Goal: Task Accomplishment & Management: Use online tool/utility

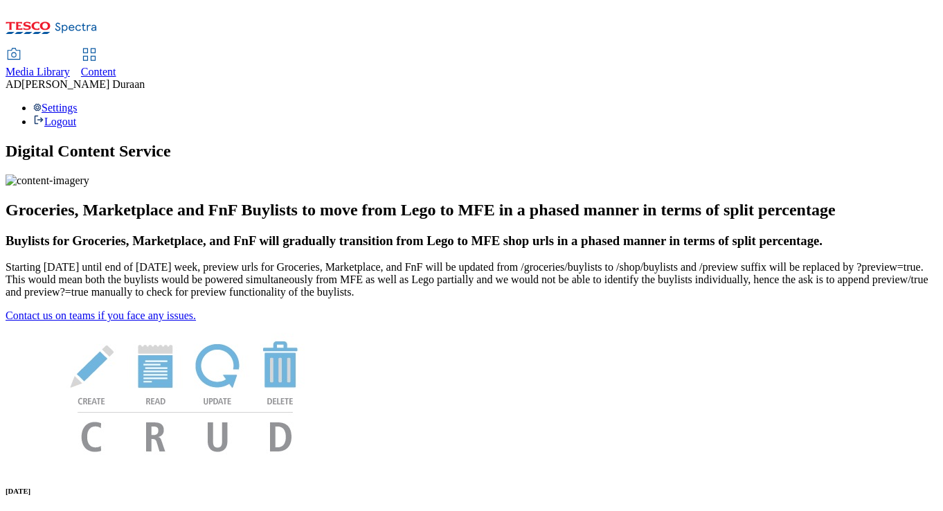
click at [116, 66] on span "Content" at bounding box center [98, 72] width 35 height 12
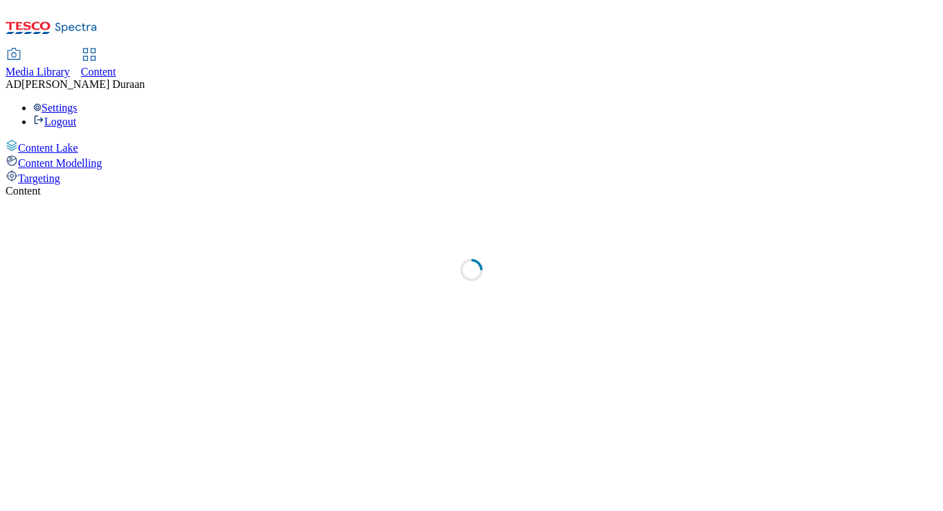
select select "ghs-[GEOGRAPHIC_DATA]"
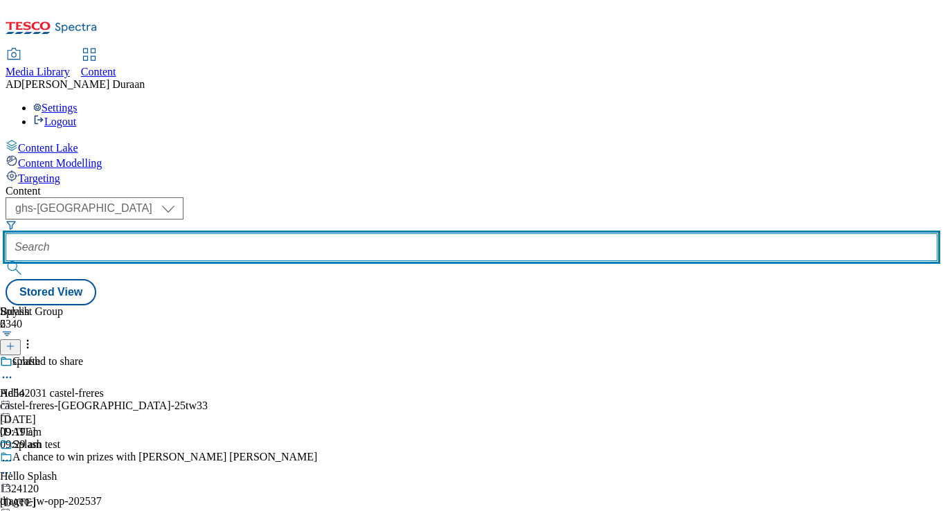
click at [351, 233] on input "text" at bounding box center [472, 247] width 932 height 28
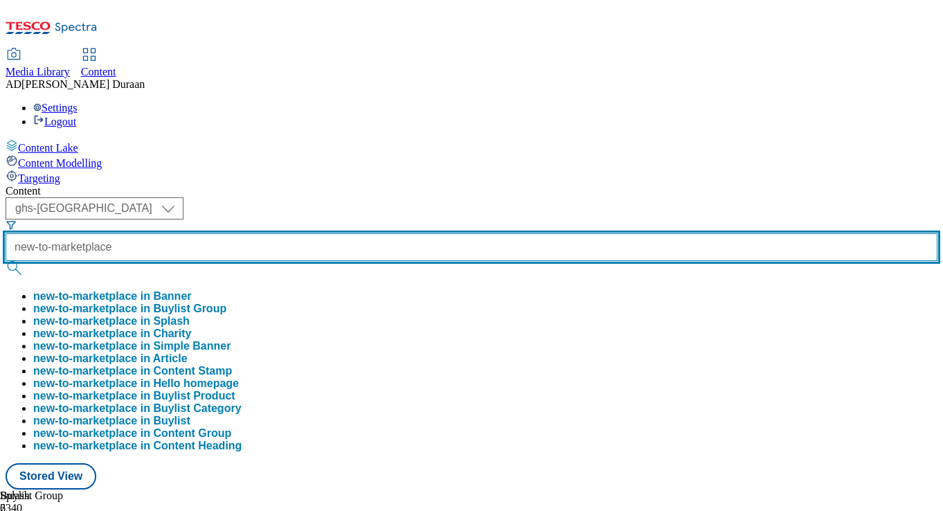
type input "new-to-marketplace"
click at [6, 261] on button "submit" at bounding box center [15, 268] width 19 height 14
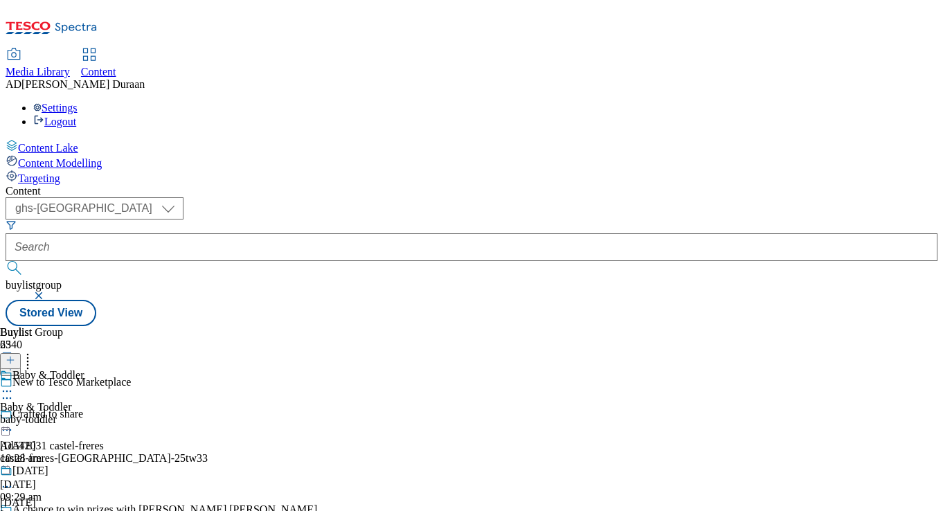
click at [109, 413] on div "baby-toddler" at bounding box center [54, 419] width 109 height 12
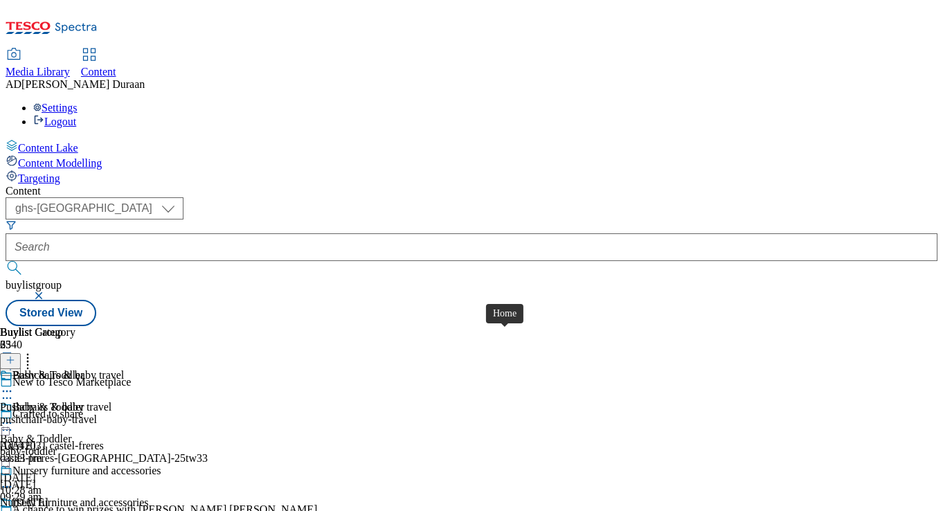
scroll to position [539, 0]
click at [166, 413] on div "living-room-furniture" at bounding box center [83, 419] width 166 height 12
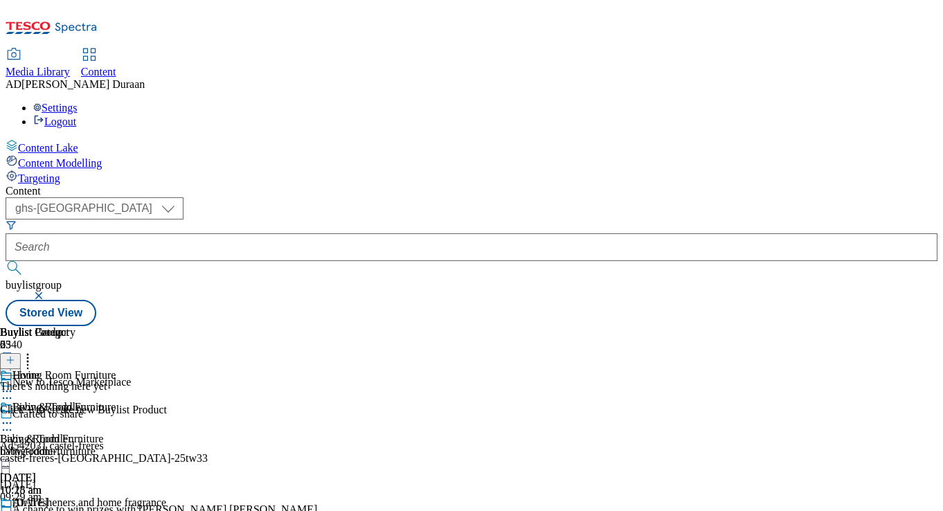
scroll to position [0, 286]
click at [14, 360] on line at bounding box center [10, 360] width 7 height 0
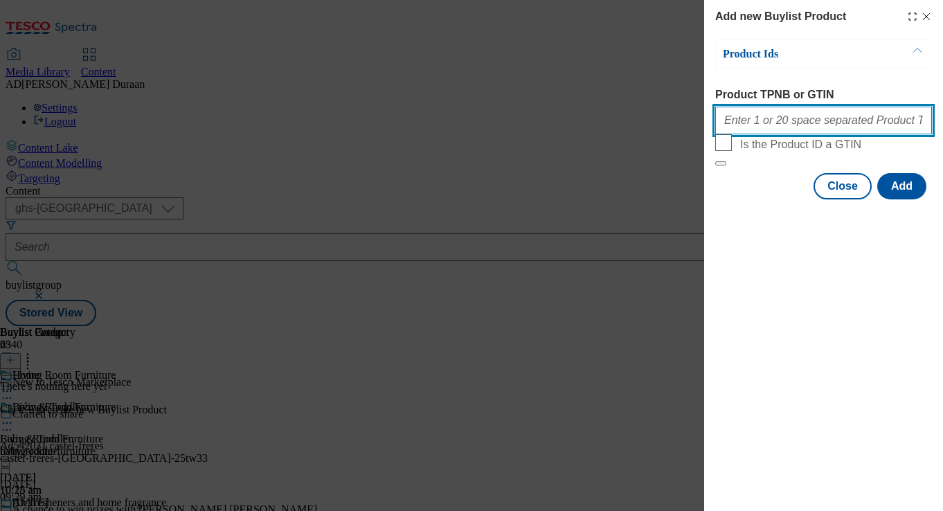
paste input "105441784 105478055 106107683 106107689 106107687 106107686 105209303 105208995…"
type input "105441784 105478055 106107683 106107689 106107687 106107686 105209303 105208995…"
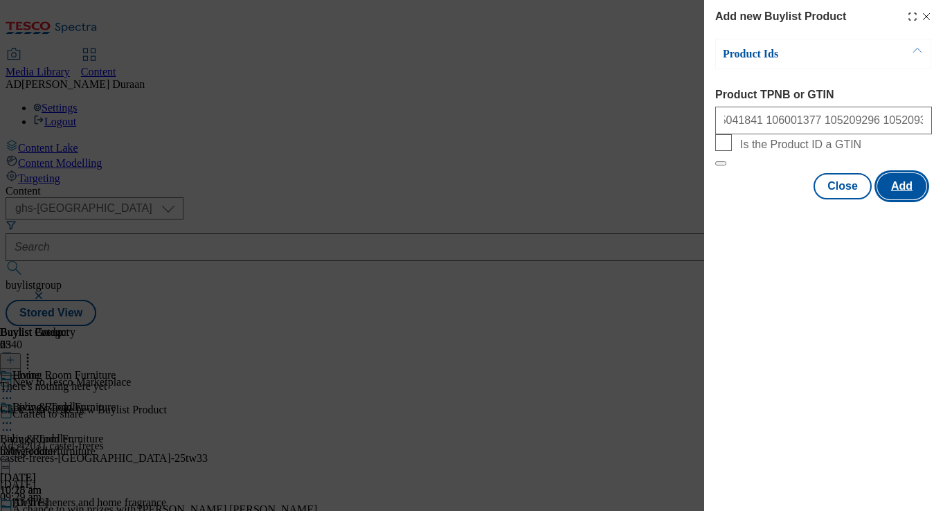
scroll to position [0, 0]
drag, startPoint x: 899, startPoint y: 223, endPoint x: 823, endPoint y: 247, distance: 79.3
click at [899, 199] on button "Add" at bounding box center [901, 186] width 49 height 26
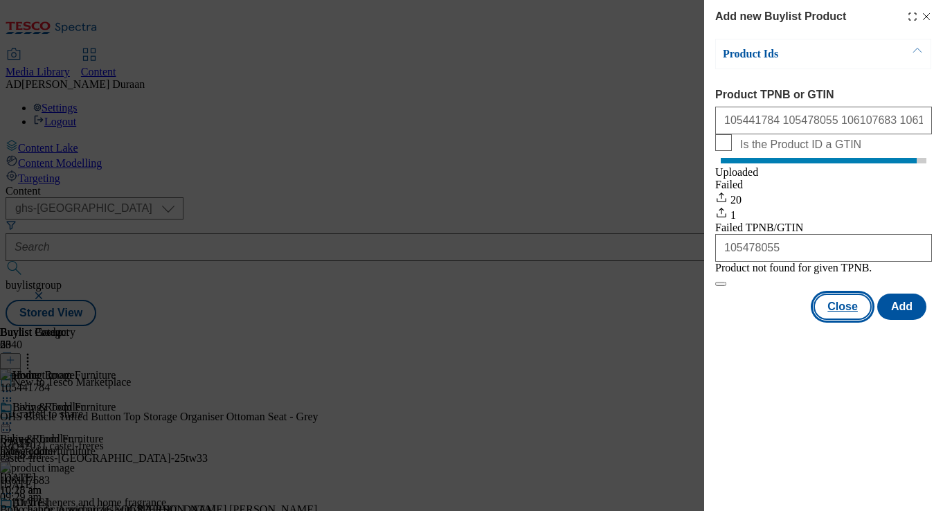
click at [846, 320] on button "Close" at bounding box center [843, 307] width 58 height 26
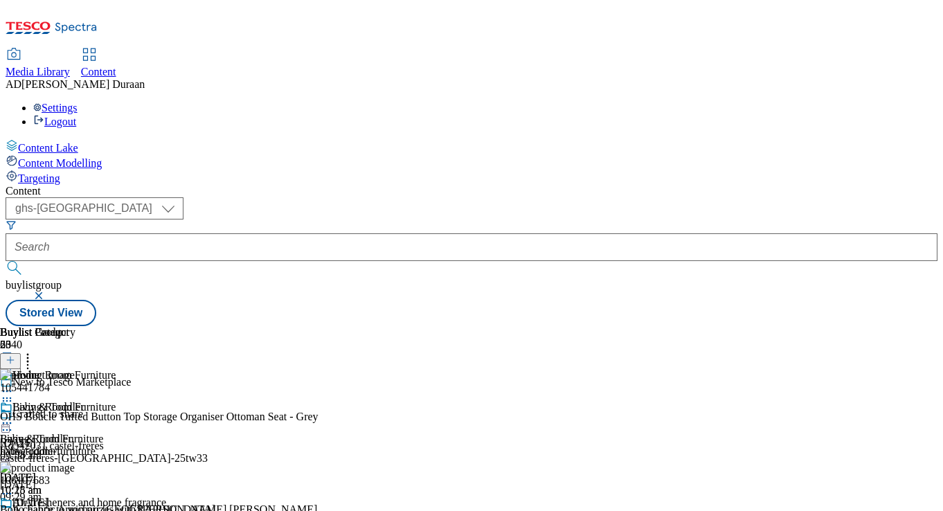
drag, startPoint x: 524, startPoint y: 407, endPoint x: 569, endPoint y: 388, distance: 48.1
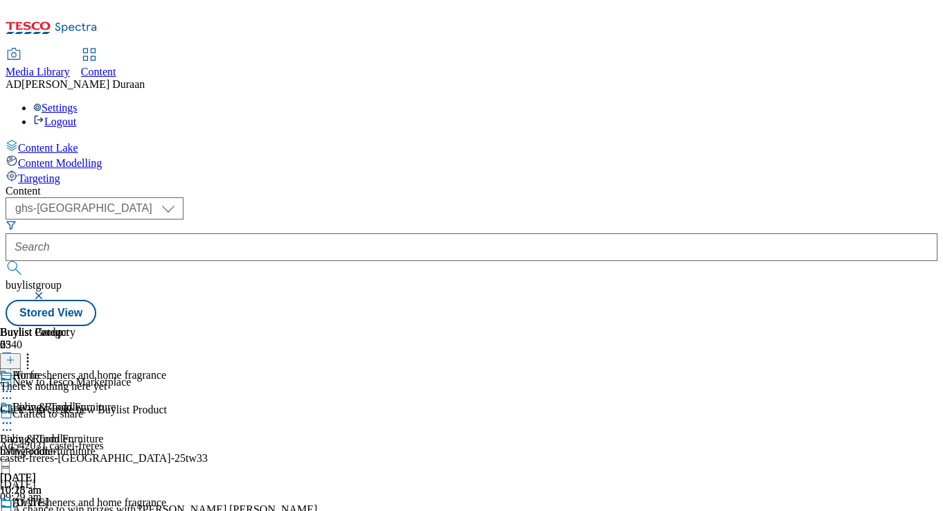
scroll to position [0, 286]
click at [15, 355] on icon at bounding box center [11, 360] width 10 height 10
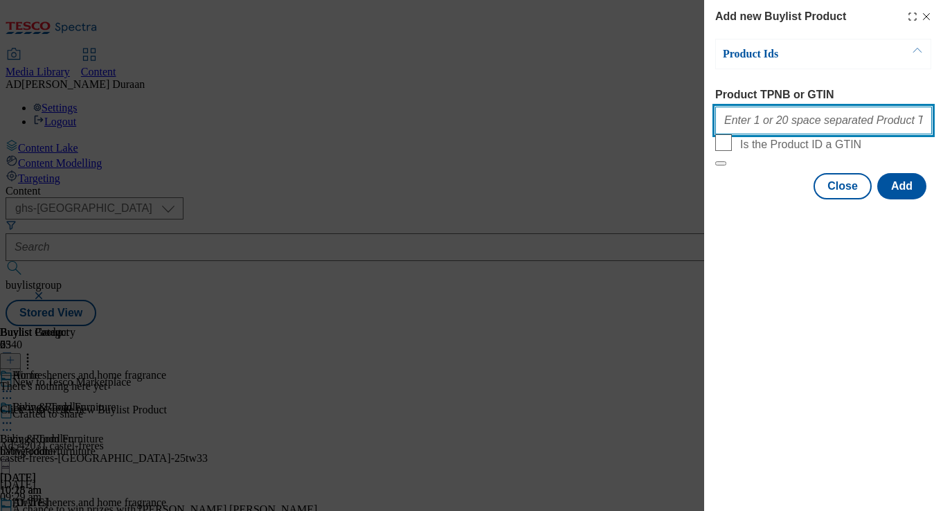
paste input "105756650 105756669 105485887 105048848 105598397 105952004 105442338 105048888…"
type input "105756650 105756669 105485887 105048848 105598397 105952004 105442338 105048888…"
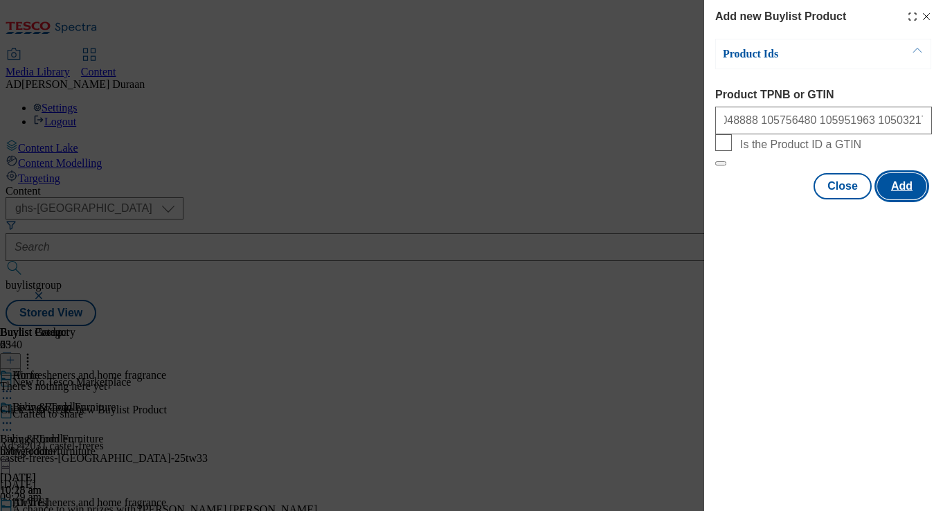
scroll to position [0, 0]
click at [904, 199] on button "Add" at bounding box center [901, 186] width 49 height 26
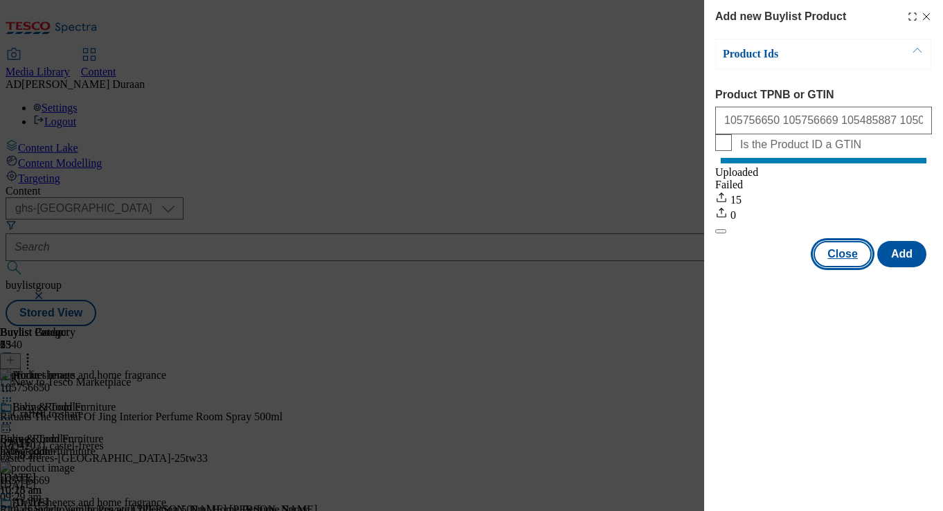
click at [832, 266] on button "Close" at bounding box center [843, 254] width 58 height 26
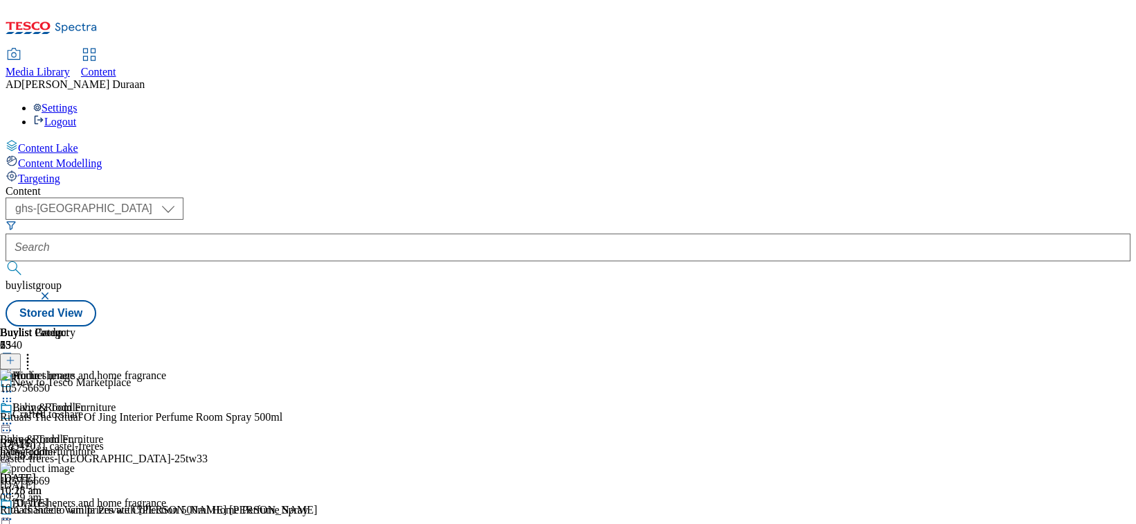
scroll to position [213, 0]
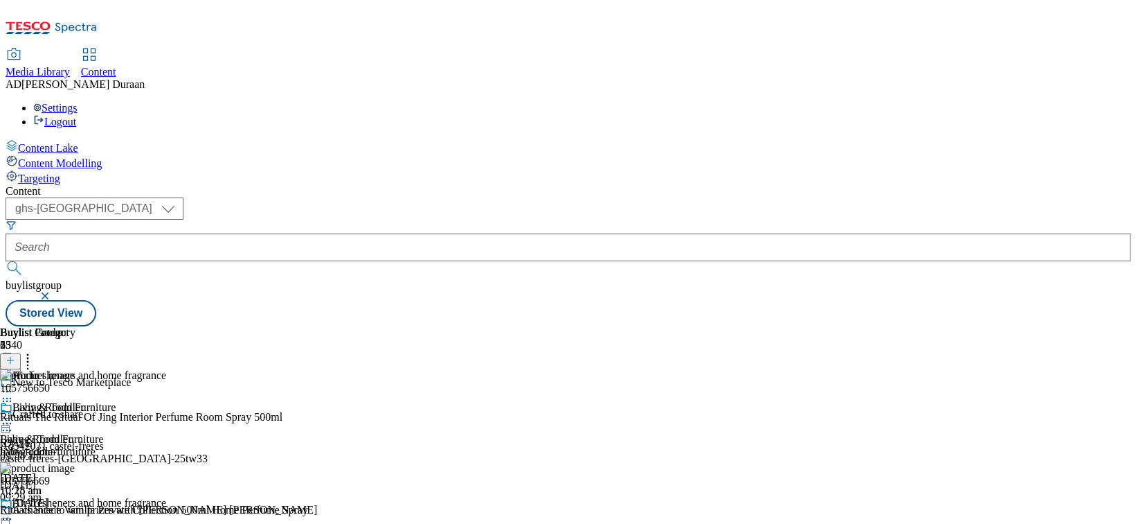
scroll to position [175, 0]
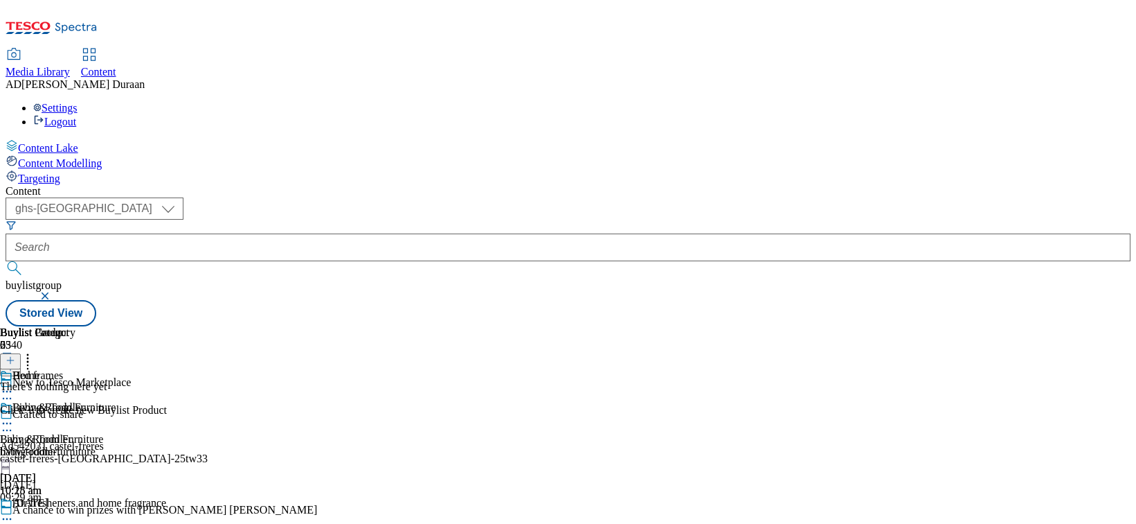
scroll to position [0, 93]
click at [15, 355] on icon at bounding box center [11, 360] width 10 height 10
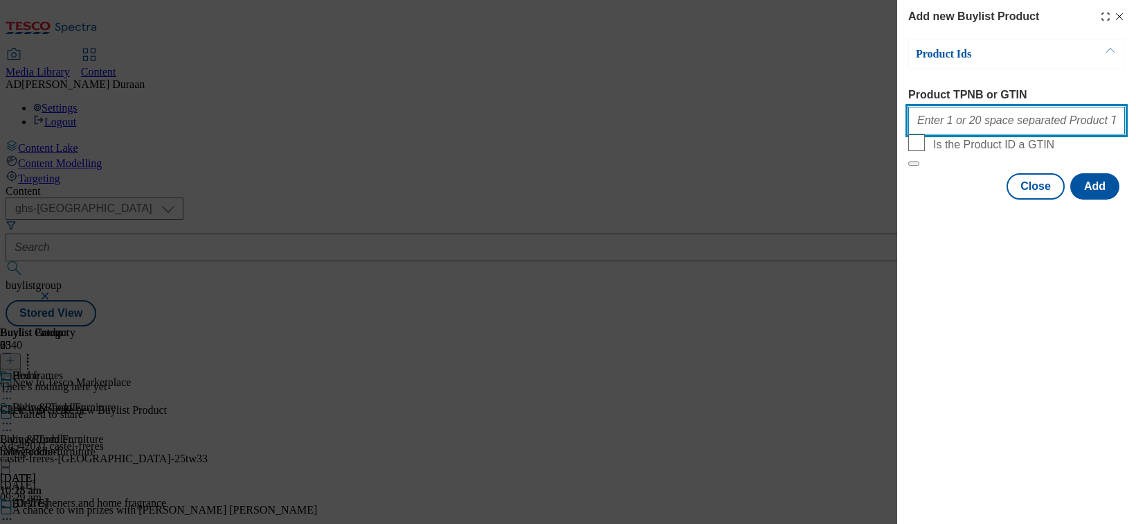
paste input "106118074 106118213 106118106 106118199 106118124"
type input "106118074 106118213 106118106 106118199 106118124"
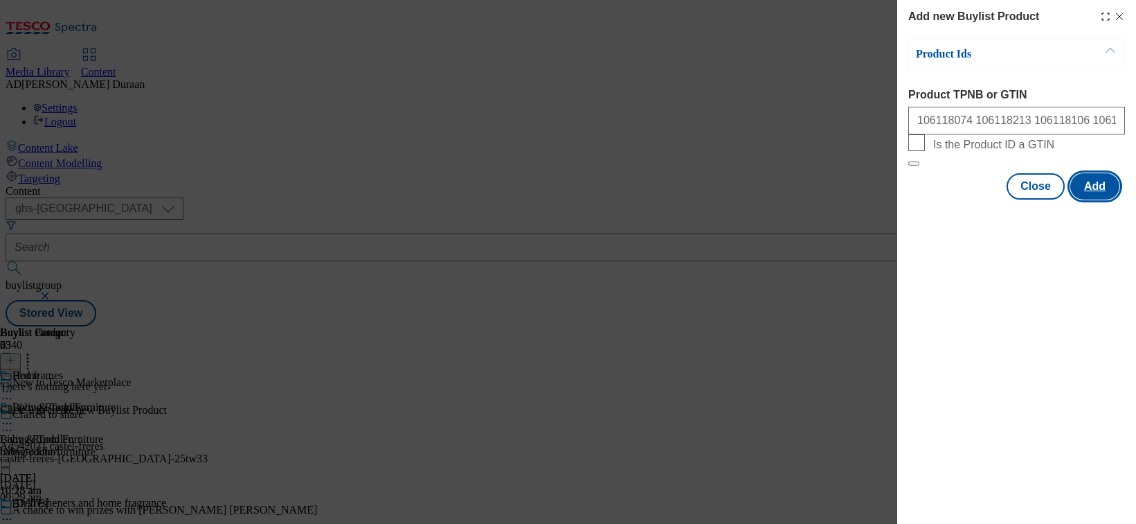
click at [942, 199] on button "Add" at bounding box center [1095, 186] width 49 height 26
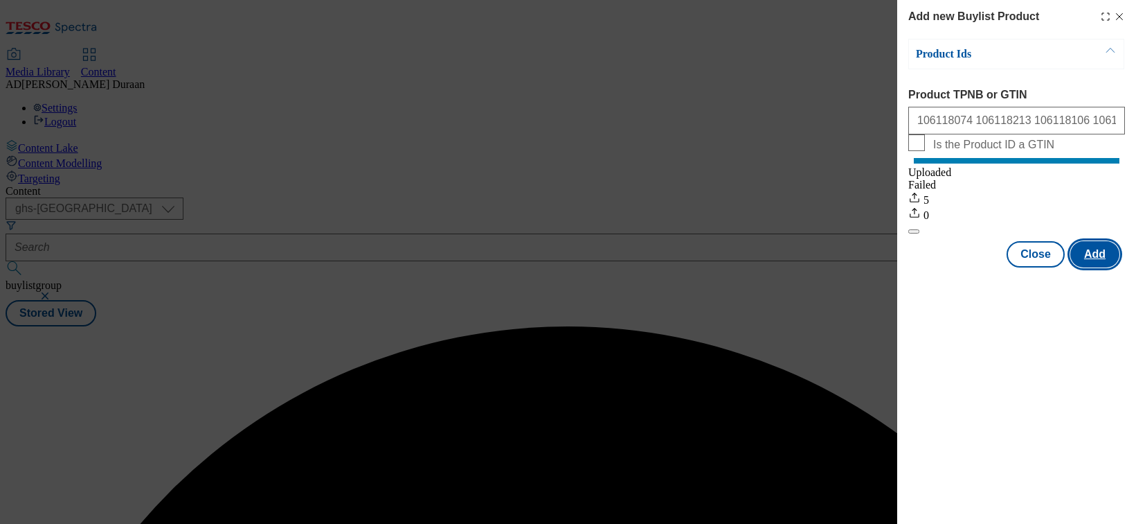
scroll to position [0, 0]
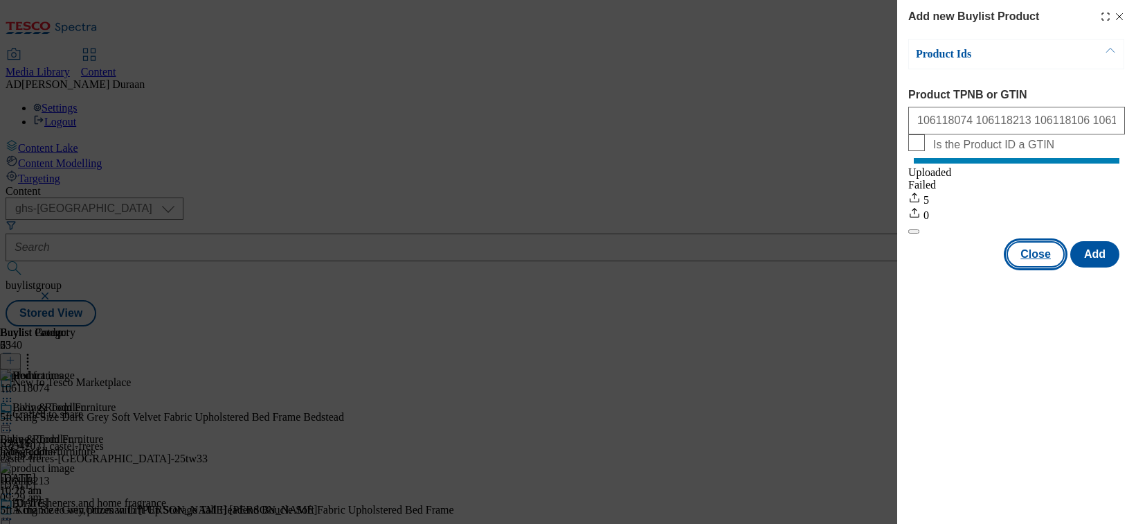
click at [942, 266] on button "Close" at bounding box center [1036, 254] width 58 height 26
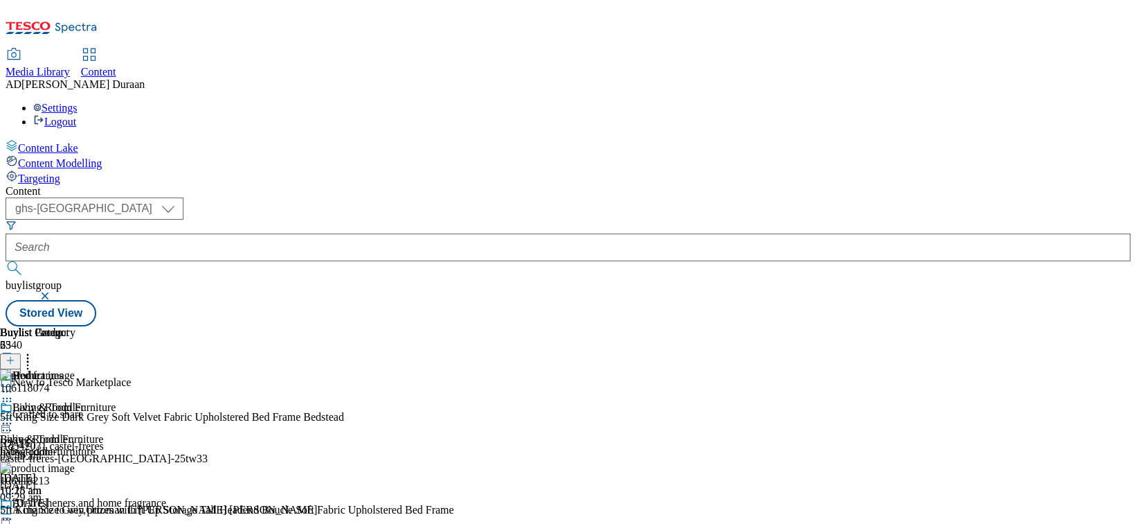
scroll to position [278, 0]
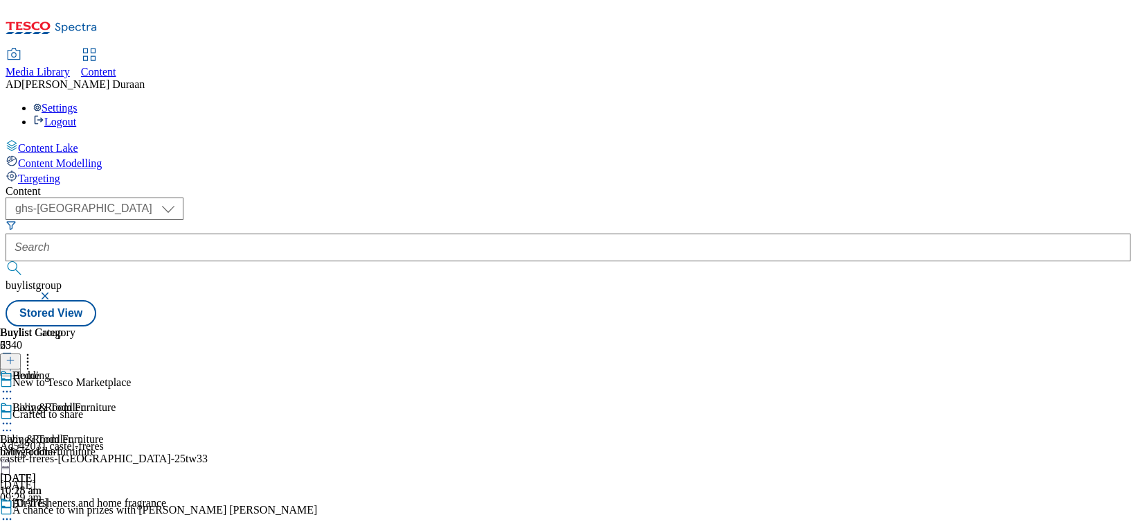
scroll to position [0, 93]
click at [15, 355] on icon at bounding box center [11, 360] width 10 height 10
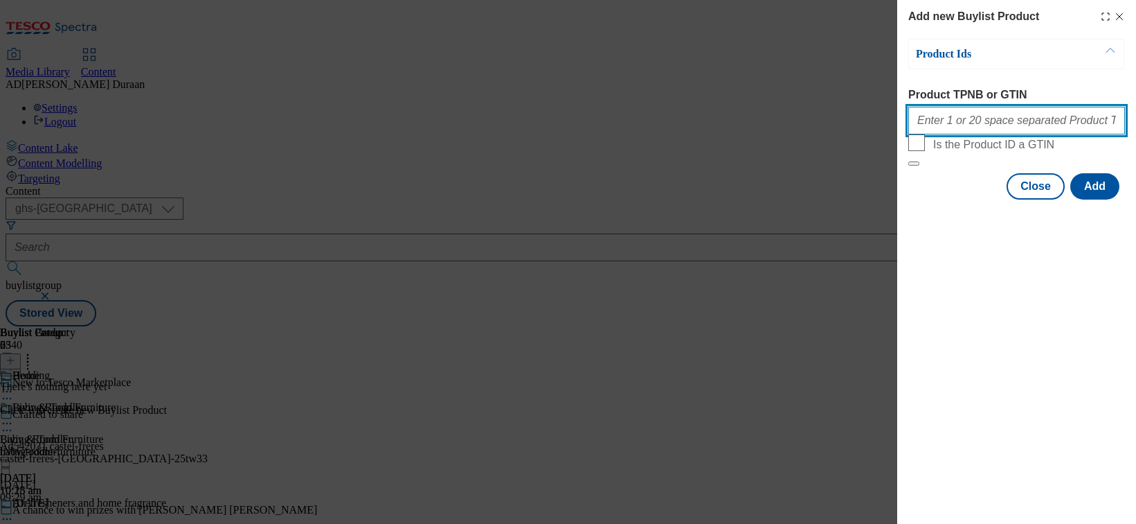
paste input "105972540 105325517 105027595 111265071 105441843 105028790 105972543 105027056…"
type input "105972540 105325517 105027595 111265071 105441843 105028790 105972543 105027056…"
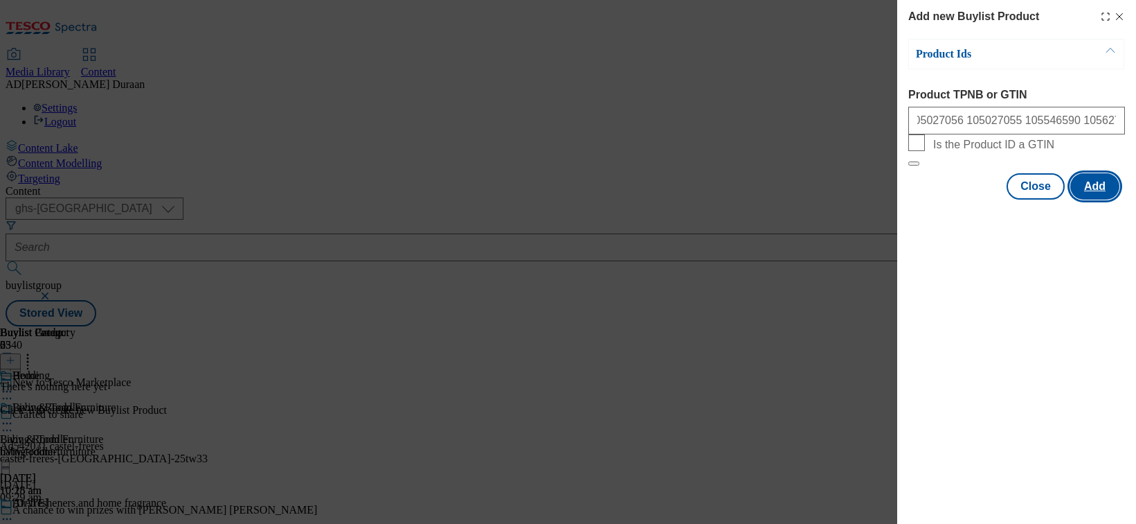
scroll to position [0, 0]
click at [942, 199] on button "Add" at bounding box center [1095, 186] width 49 height 26
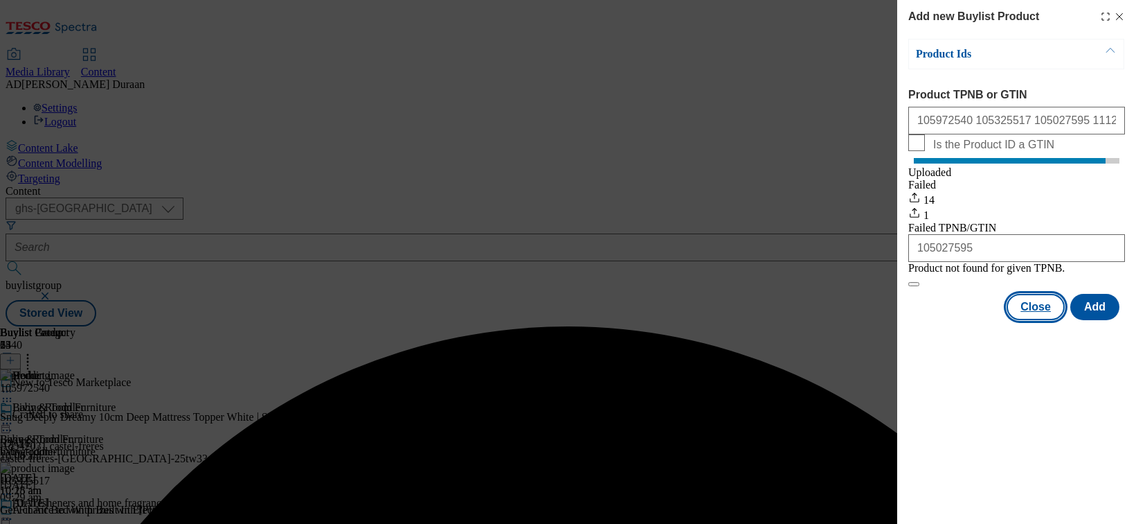
click at [942, 320] on button "Close" at bounding box center [1036, 307] width 58 height 26
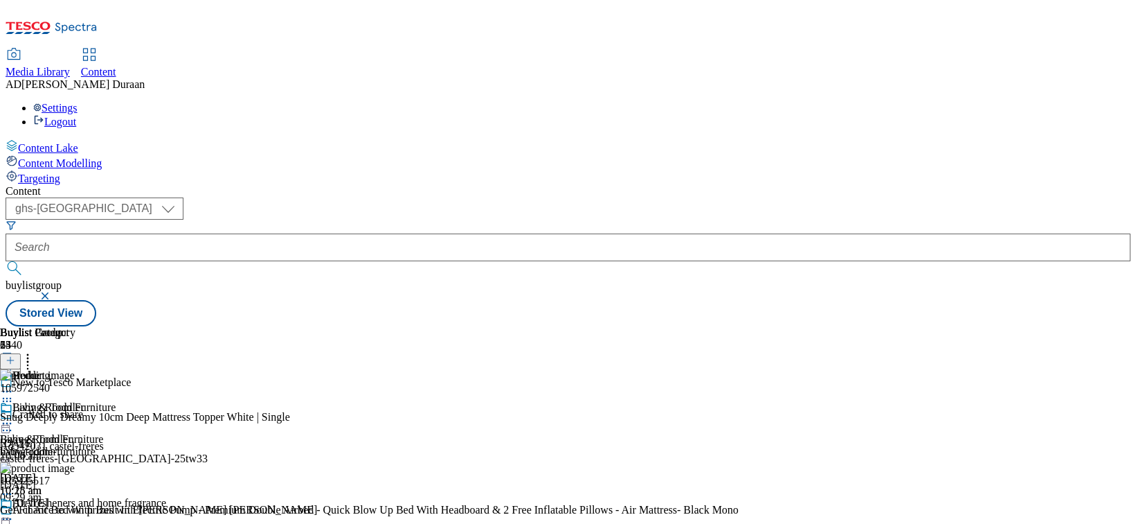
scroll to position [124, 0]
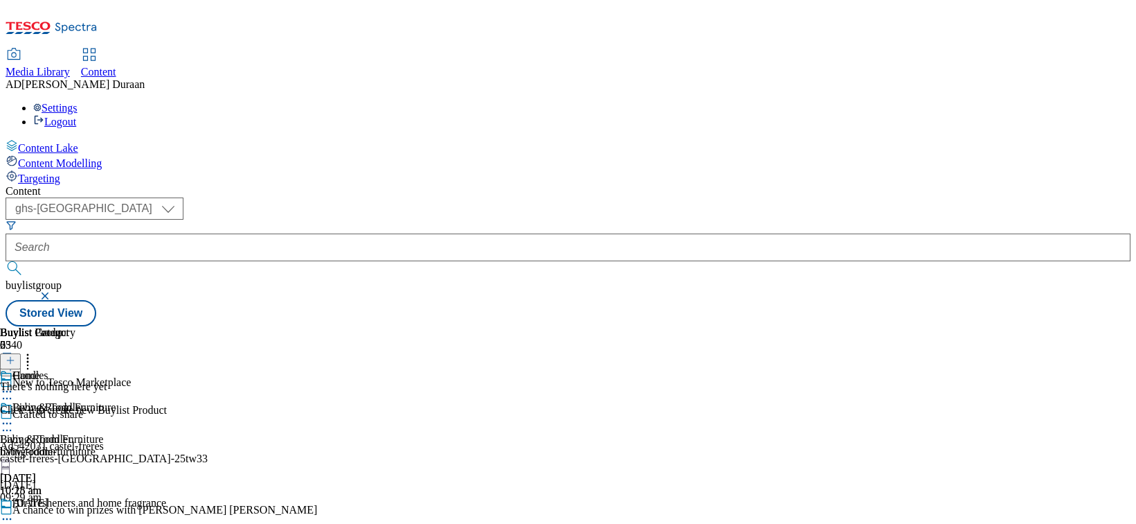
scroll to position [42, 0]
click at [15, 355] on icon at bounding box center [11, 360] width 10 height 10
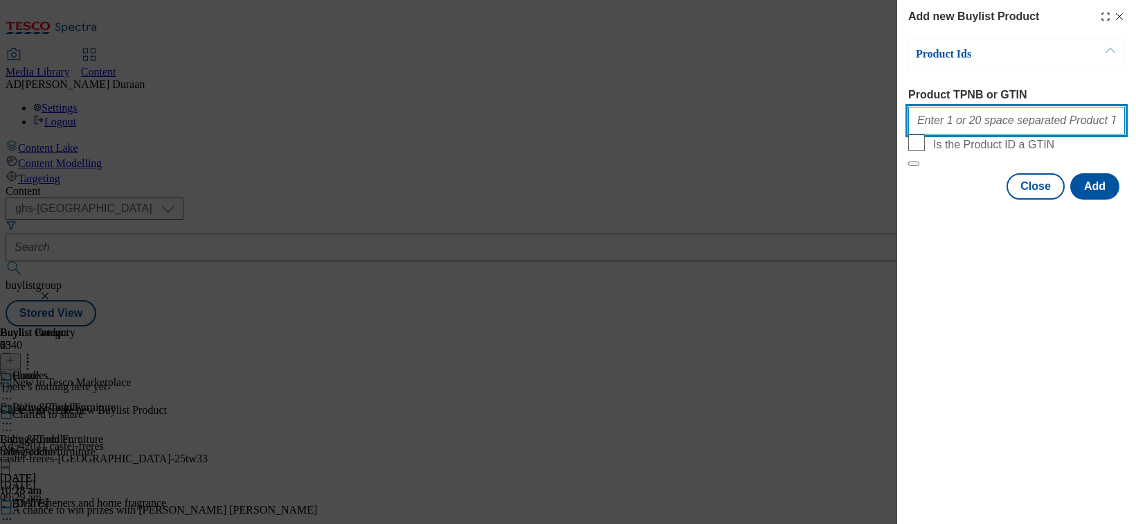
paste input "105207725 105238081 105042838 105322773 105590692 105598348 105598275 105614474…"
type input "105207725 105238081 105042838 105322773 105590692 105598348 105598275 105614474…"
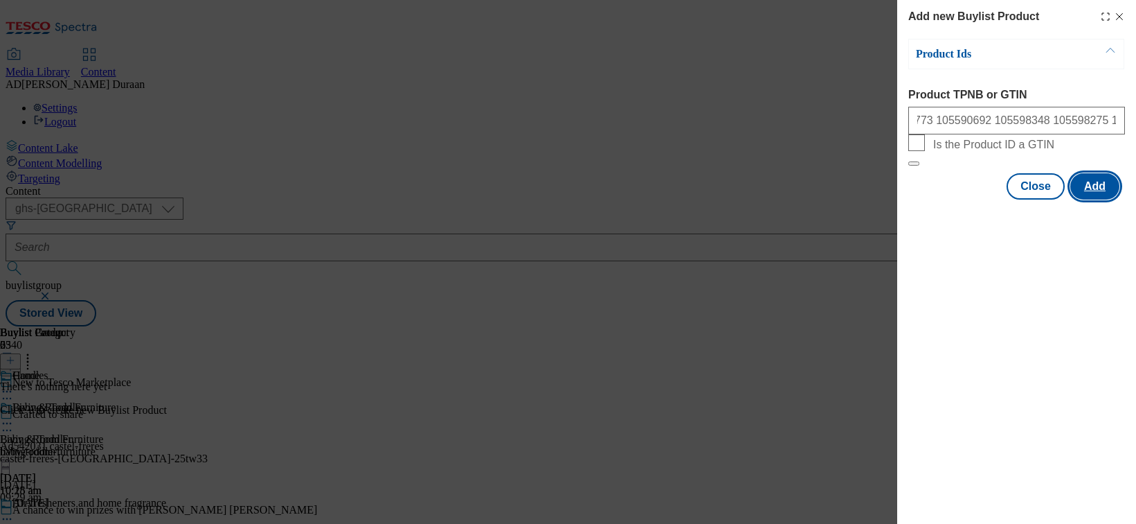
scroll to position [0, 0]
click at [942, 199] on button "Add" at bounding box center [1095, 186] width 49 height 26
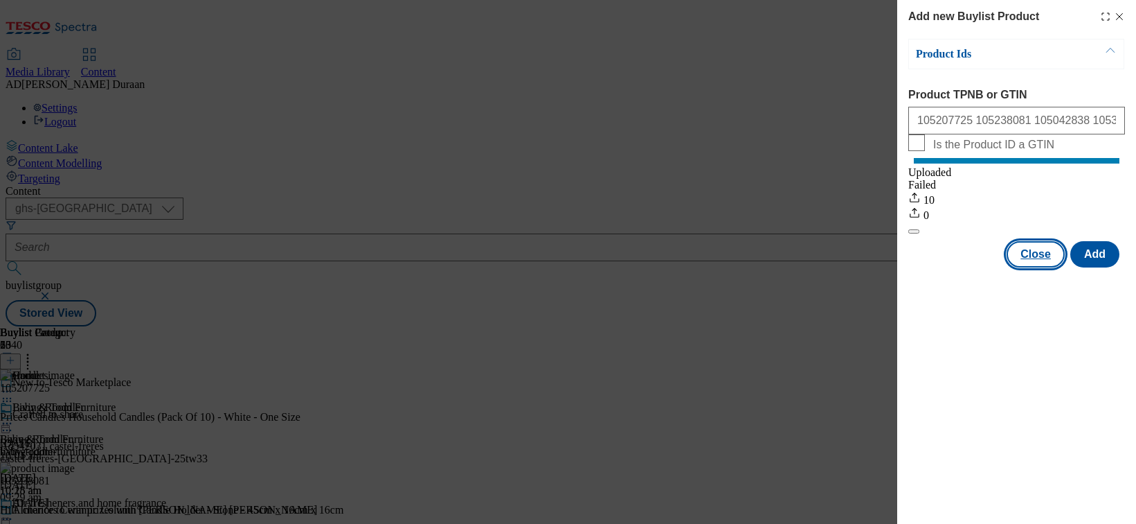
drag, startPoint x: 1028, startPoint y: 270, endPoint x: 853, endPoint y: 298, distance: 176.8
click at [942, 267] on button "Close" at bounding box center [1036, 254] width 58 height 26
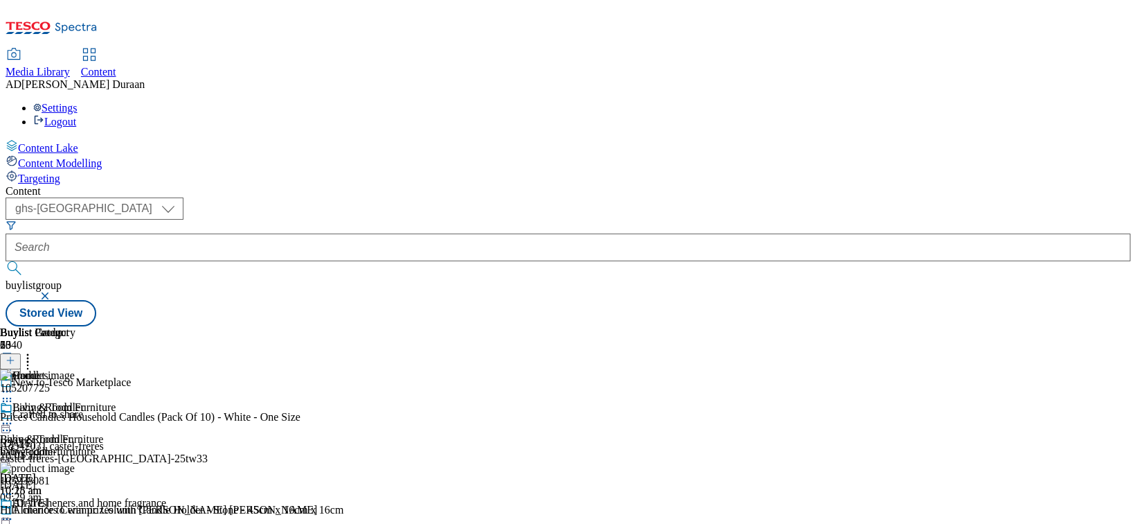
scroll to position [501, 0]
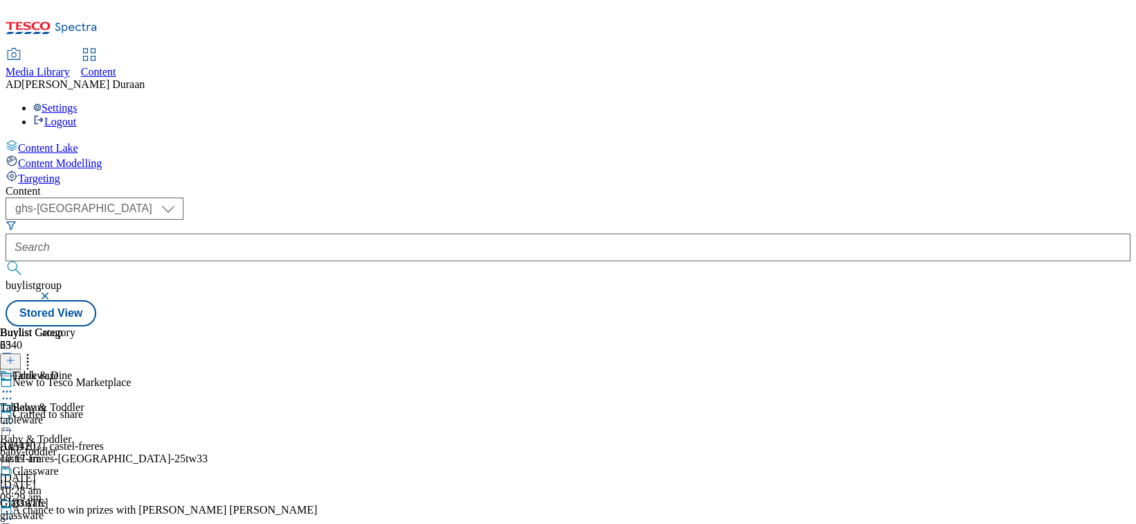
click at [139, 509] on div "glassware" at bounding box center [69, 515] width 139 height 12
click at [15, 355] on icon at bounding box center [11, 360] width 10 height 10
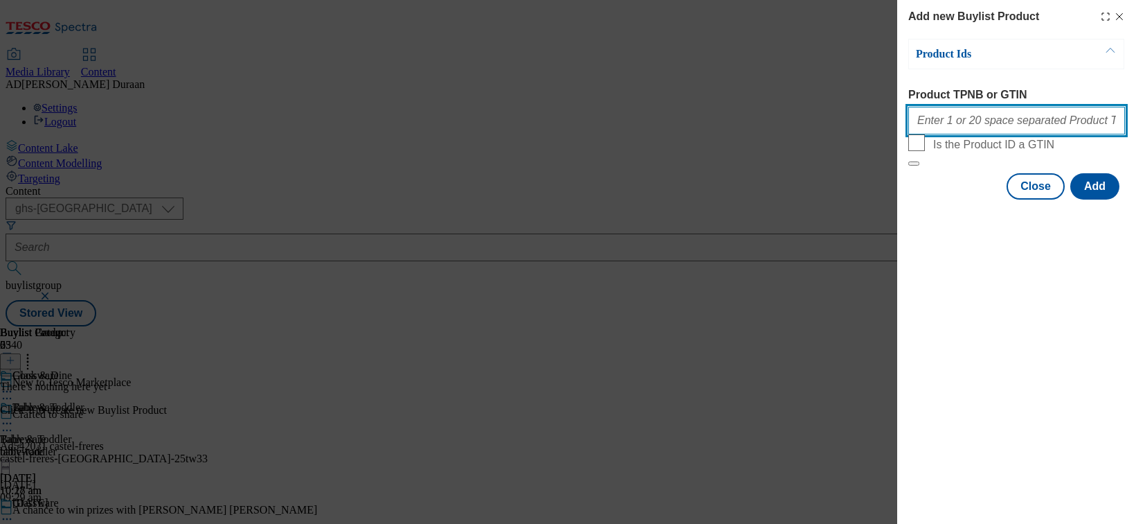
paste input "105802676 105802661 105025416 105302556 105821636 106076781 105450738 105440976…"
type input "105802676 105802661 105025416 105302556 105821636 106076781 105450738 105440976…"
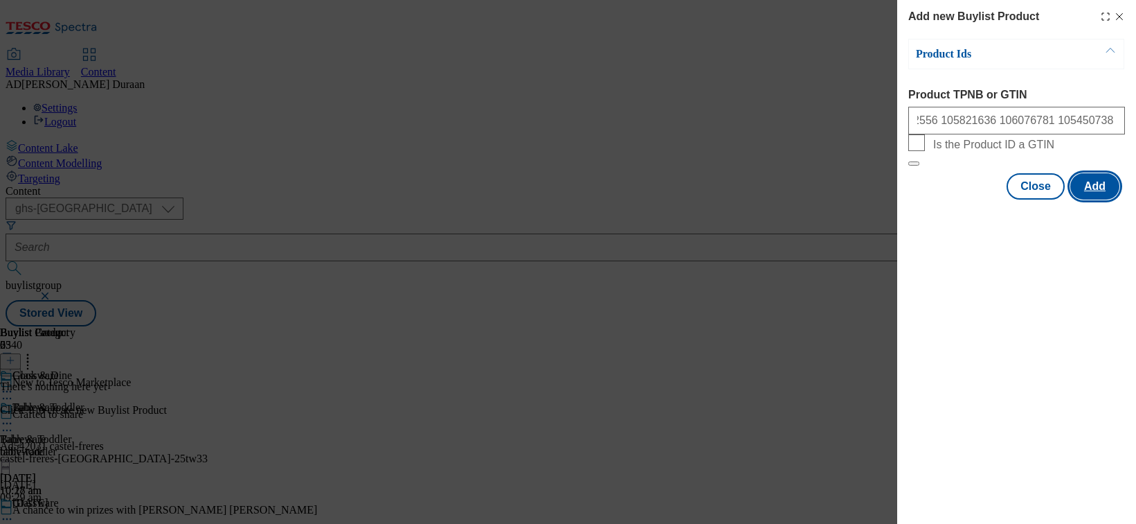
click at [942, 199] on button "Add" at bounding box center [1095, 186] width 49 height 26
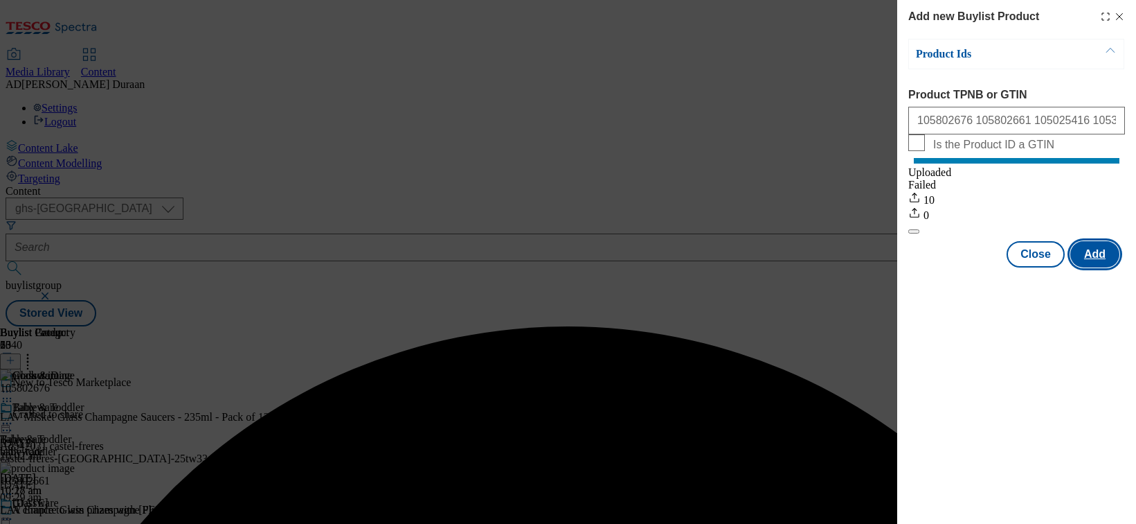
scroll to position [0, 0]
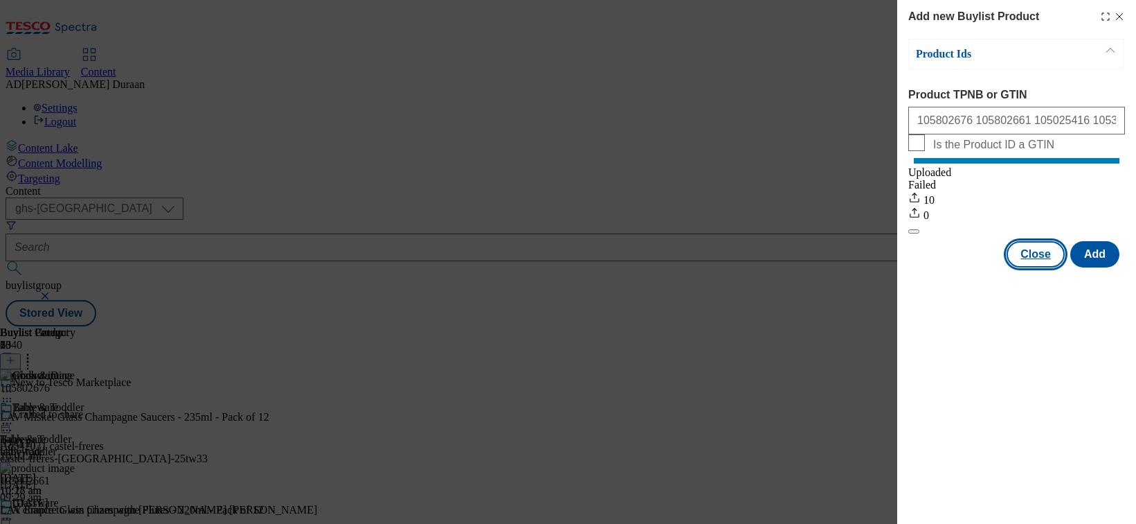
click at [942, 267] on button "Close" at bounding box center [1036, 254] width 58 height 26
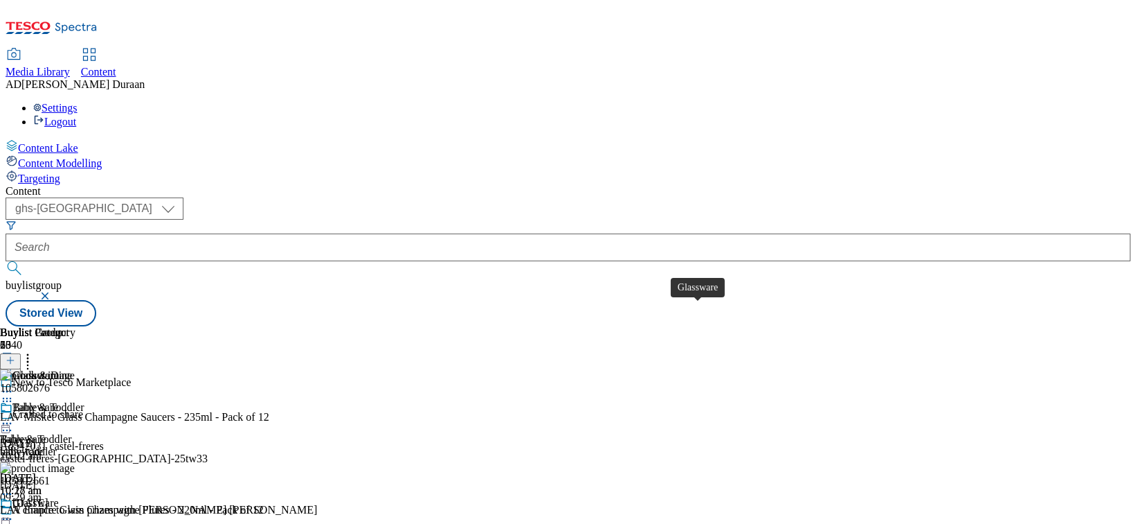
scroll to position [171, 0]
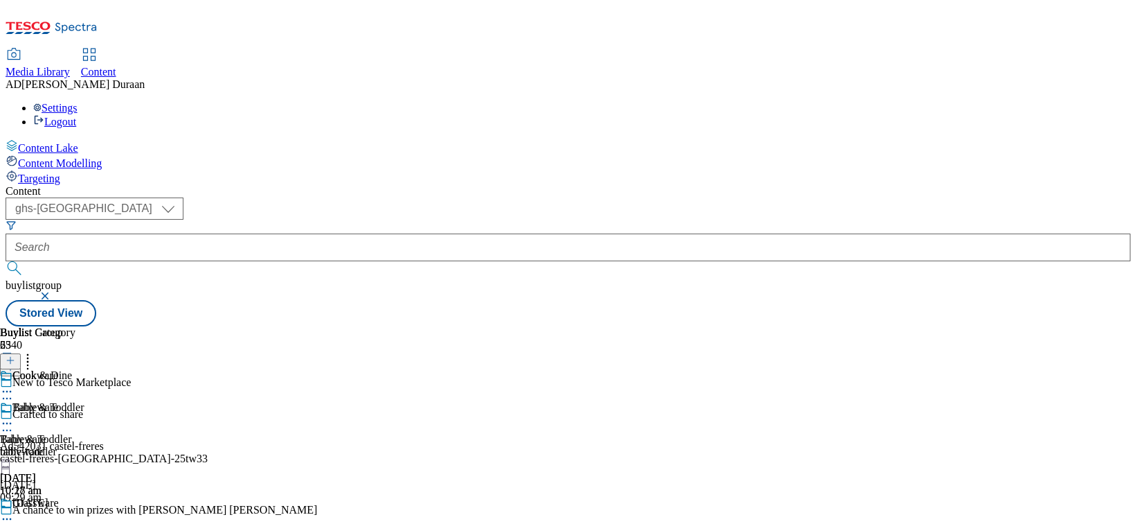
scroll to position [0, 93]
click at [15, 355] on icon at bounding box center [11, 360] width 10 height 10
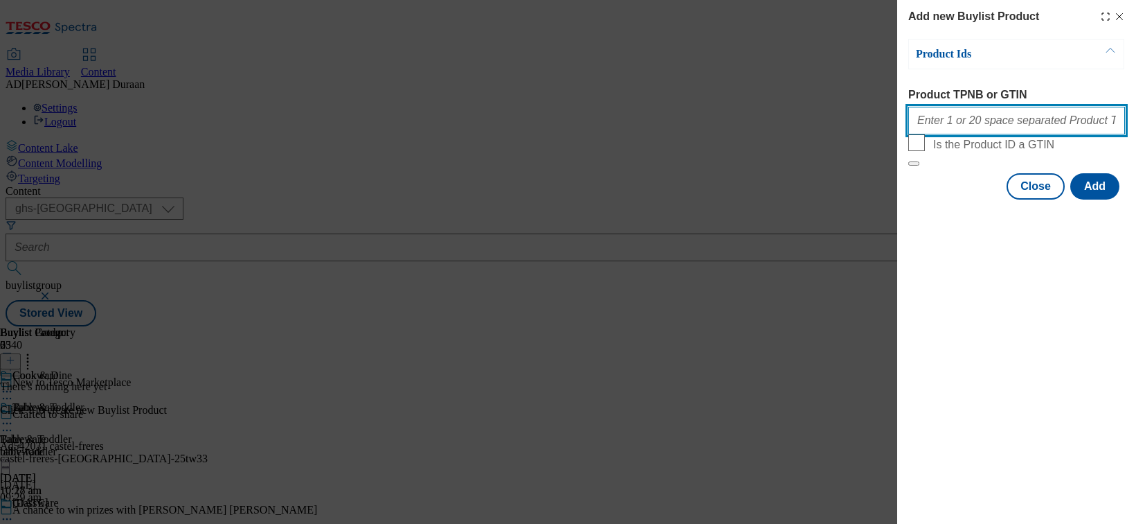
paste input "105237825 106032935 105054230 105288520 105253963 105793607 105793569 105554575…"
type input "105237825 106032935 105054230 105288520 105253963 105793607 105793569 105554575…"
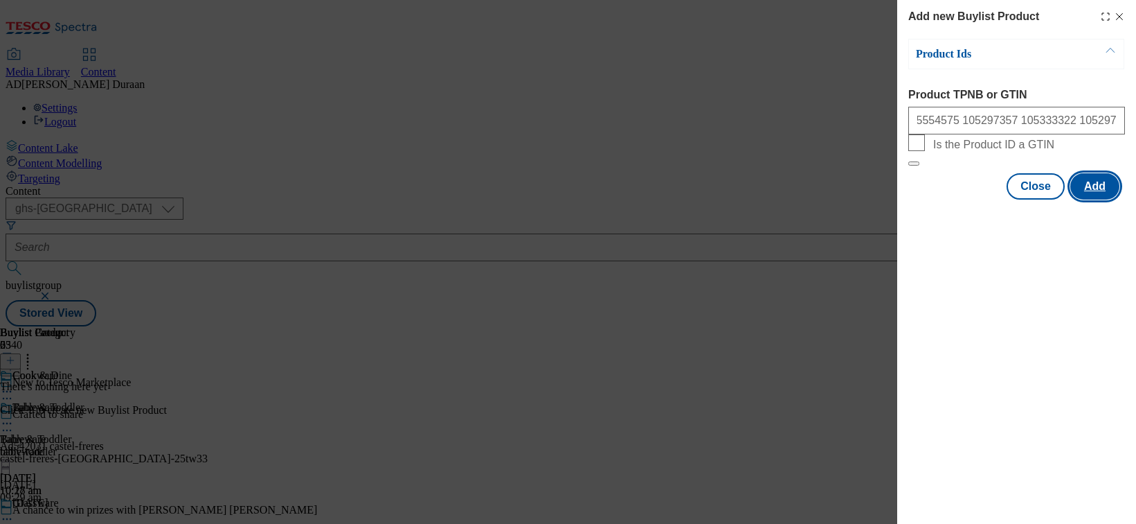
scroll to position [0, 0]
click at [942, 199] on button "Add" at bounding box center [1095, 186] width 49 height 26
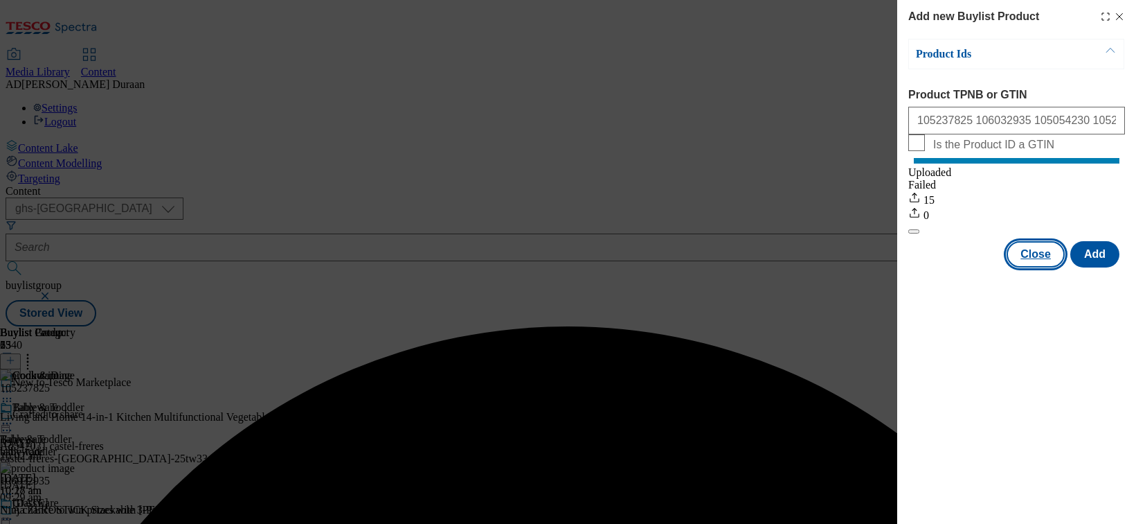
drag, startPoint x: 1023, startPoint y: 269, endPoint x: 843, endPoint y: 341, distance: 194.3
click at [942, 267] on button "Close" at bounding box center [1036, 254] width 58 height 26
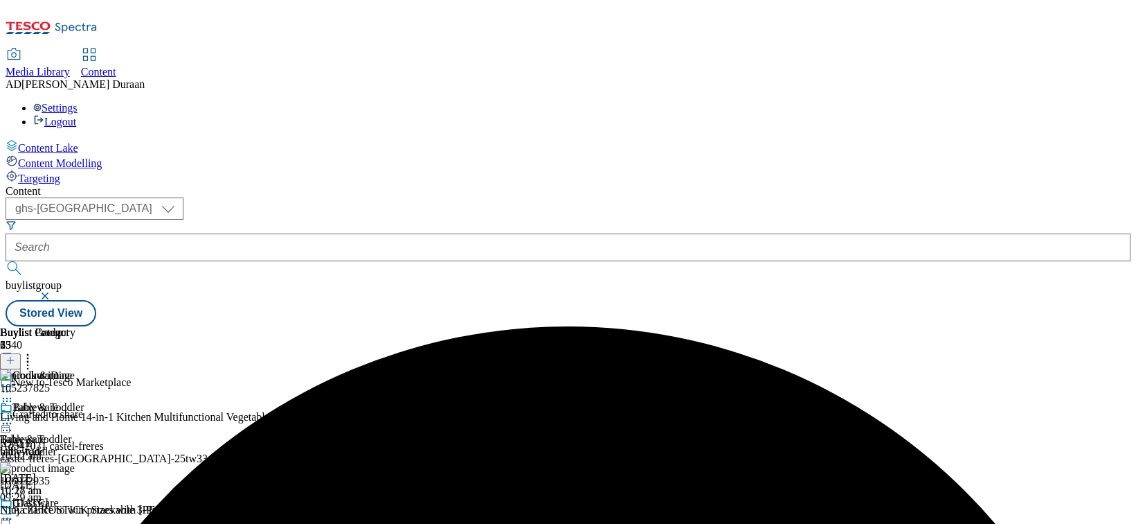
scroll to position [278, 0]
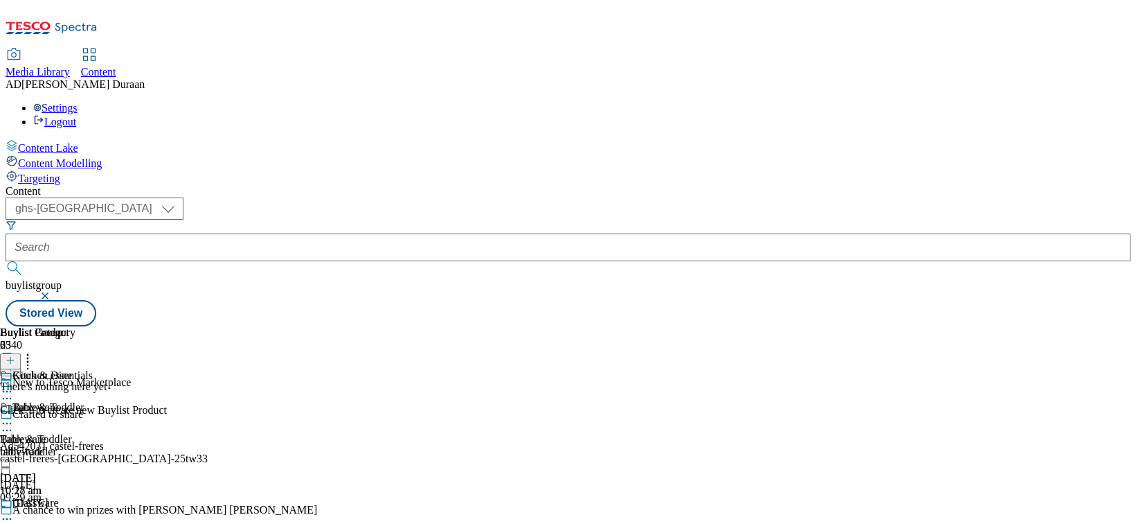
scroll to position [0, 92]
click at [15, 355] on icon at bounding box center [11, 360] width 10 height 10
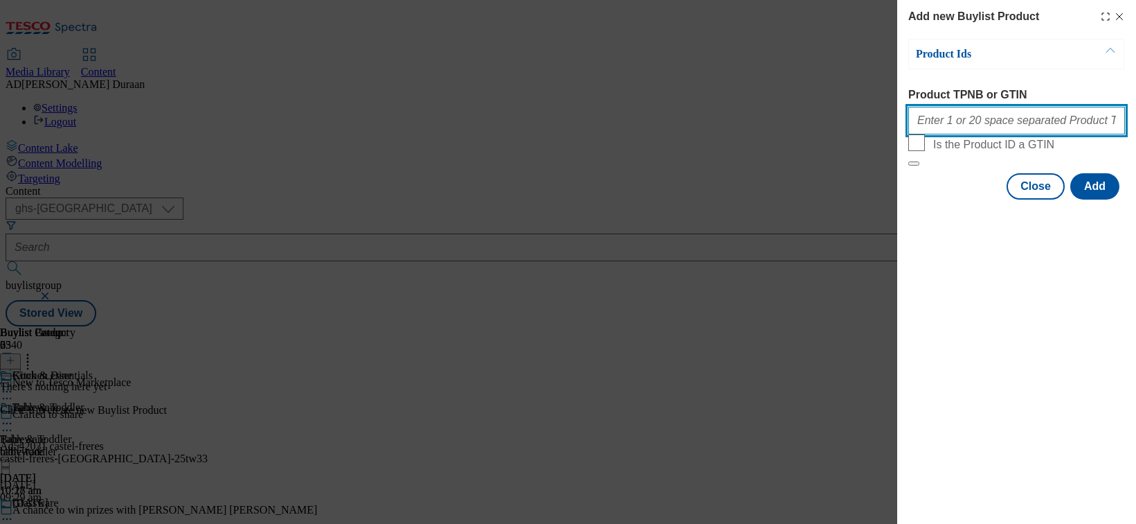
paste input "105382366 105296637 105769197 105297508 105296748 111196248 105552320 105450165…"
type input "105382366 105296637 105769197 105297508 105296748 111196248 105552320 105450165…"
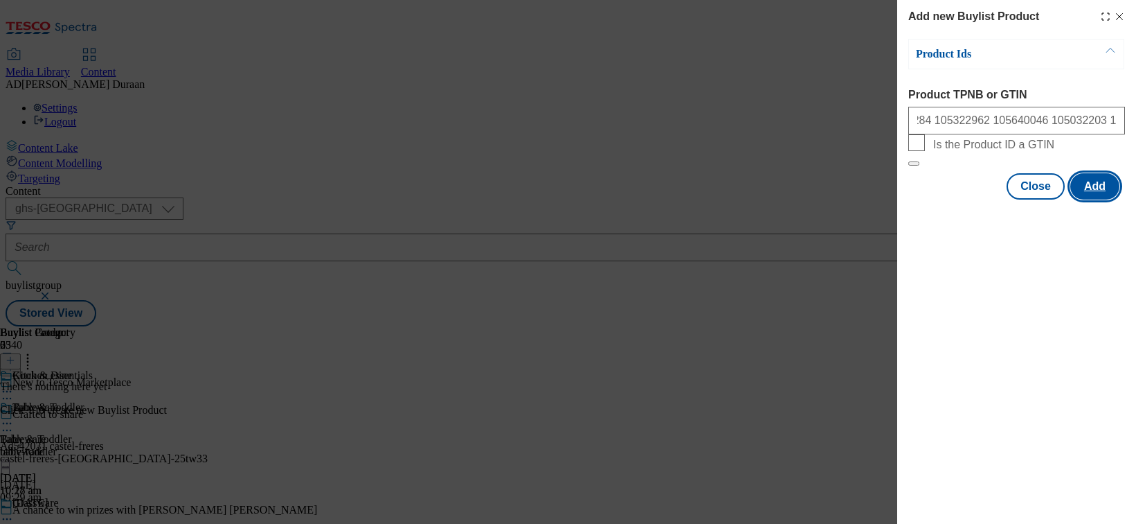
click at [942, 199] on button "Add" at bounding box center [1095, 186] width 49 height 26
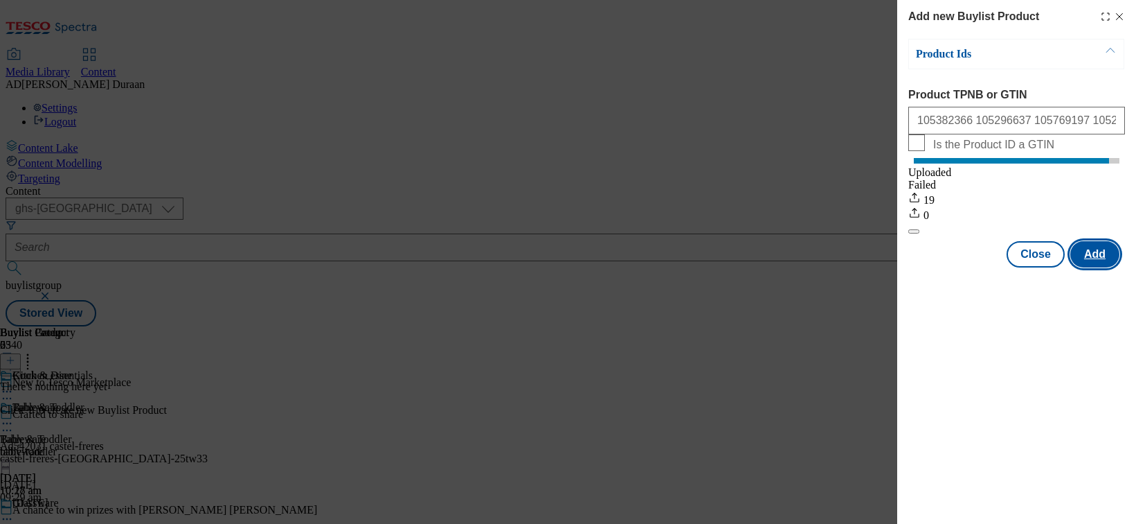
scroll to position [0, 0]
drag, startPoint x: 1027, startPoint y: 270, endPoint x: 968, endPoint y: 295, distance: 63.9
click at [942, 267] on button "Close" at bounding box center [1036, 254] width 58 height 26
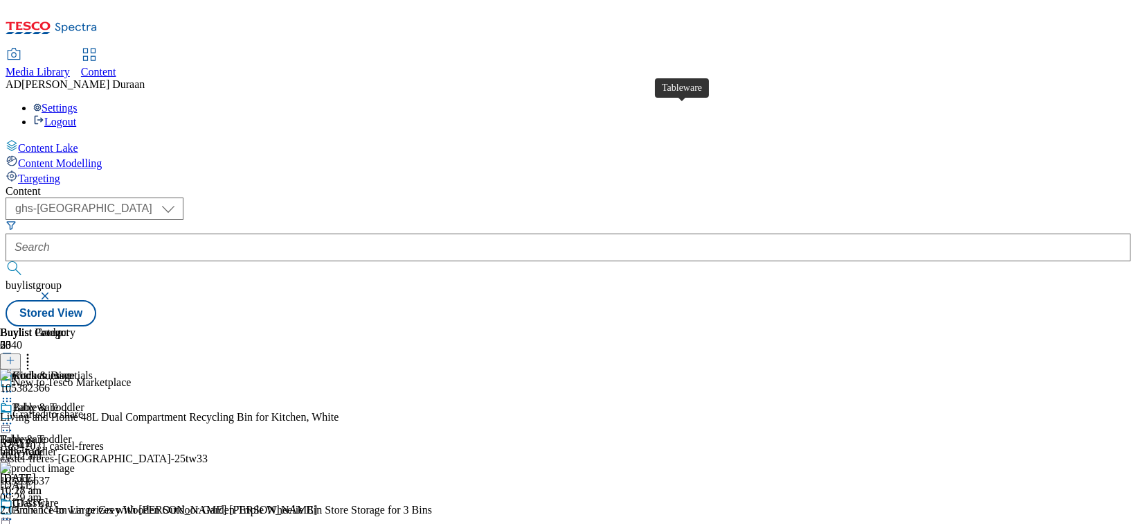
click at [46, 433] on div "Tableware" at bounding box center [23, 439] width 46 height 12
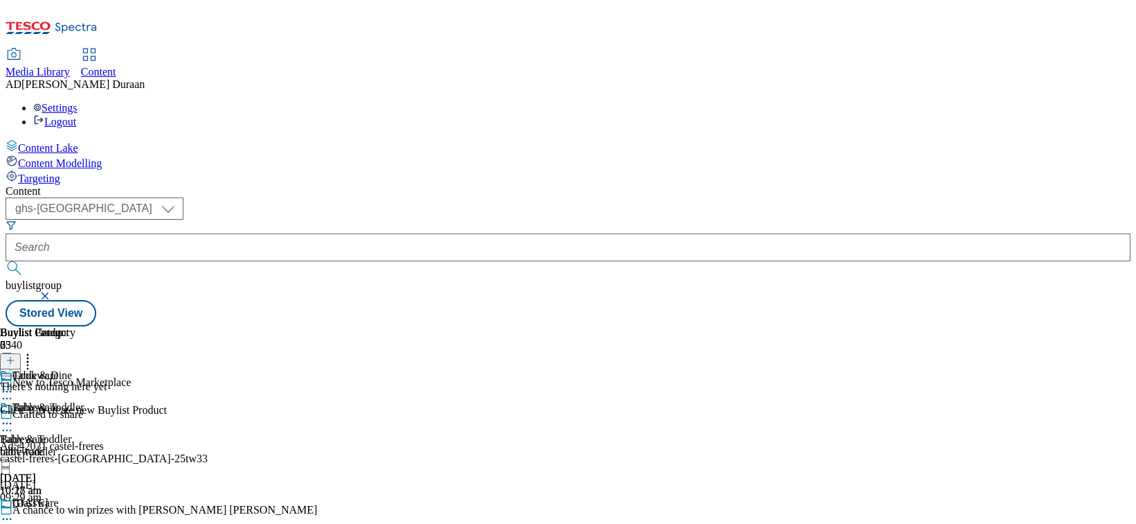
click at [15, 355] on icon at bounding box center [11, 360] width 10 height 10
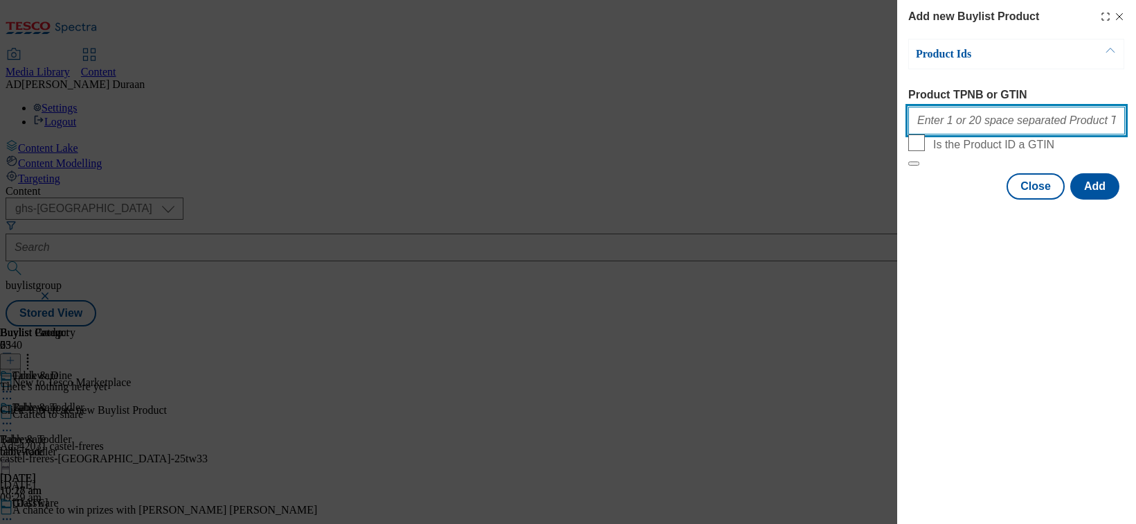
paste input "105457439 105024138 105024135 105442037 105045598 105024153 105490462 105072119…"
type input "105457439 105024138 105024135 105442037 105045598 105024153 105490462 105072119…"
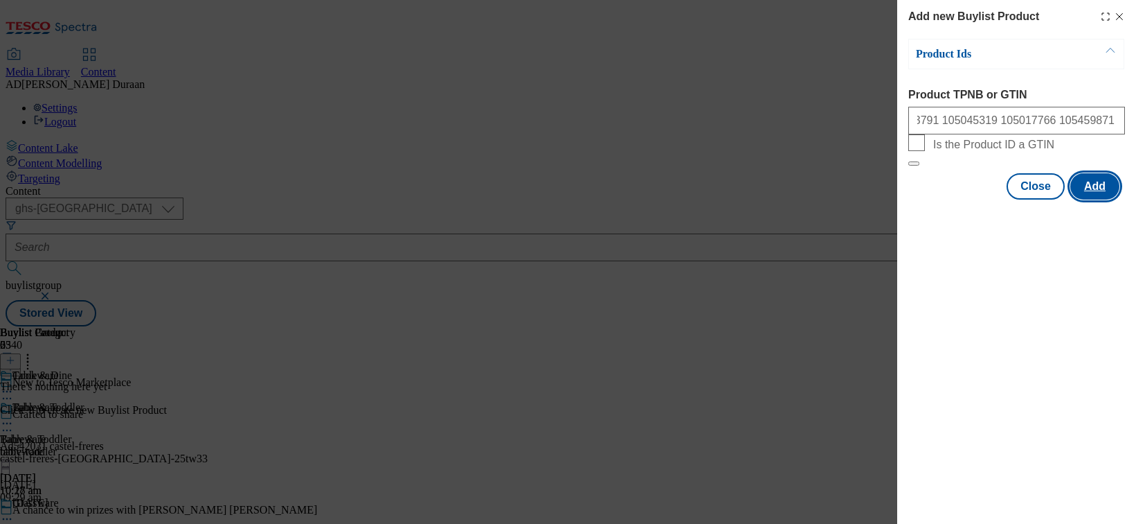
click at [942, 199] on button "Add" at bounding box center [1095, 186] width 49 height 26
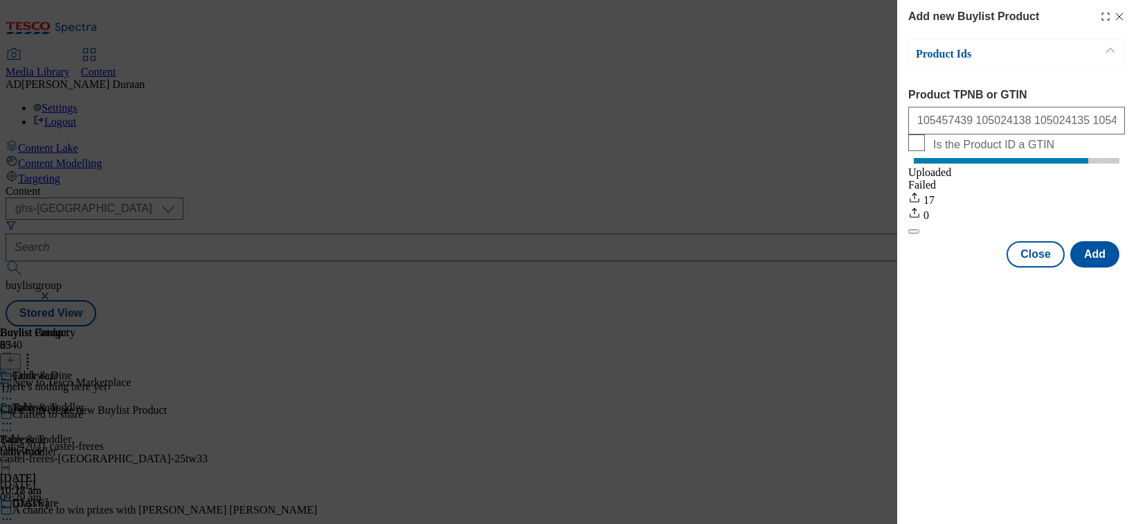
scroll to position [0, 0]
drag, startPoint x: 1035, startPoint y: 269, endPoint x: 1003, endPoint y: 271, distance: 32.0
click at [942, 267] on button "Close" at bounding box center [1036, 254] width 58 height 26
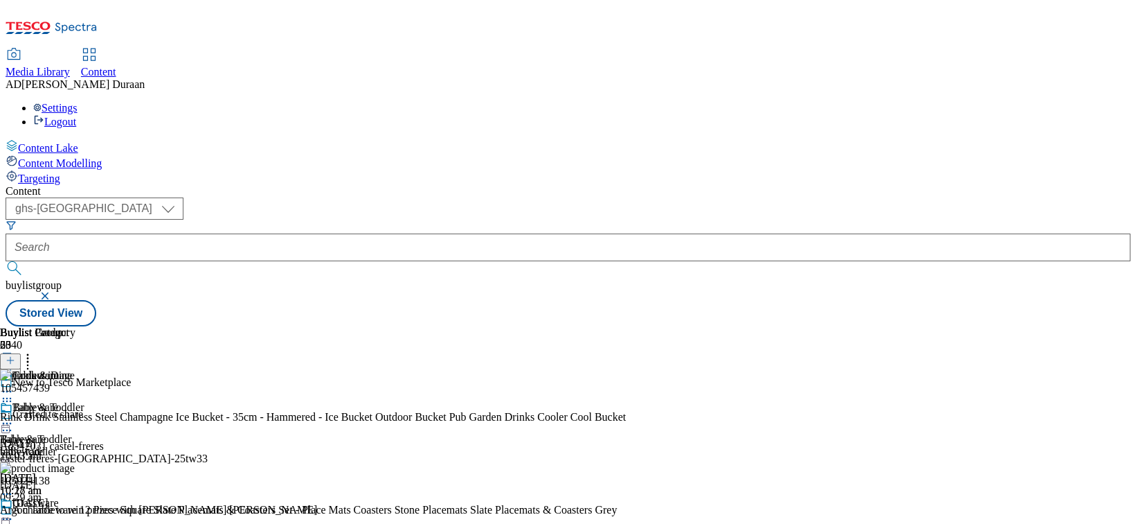
scroll to position [0, 93]
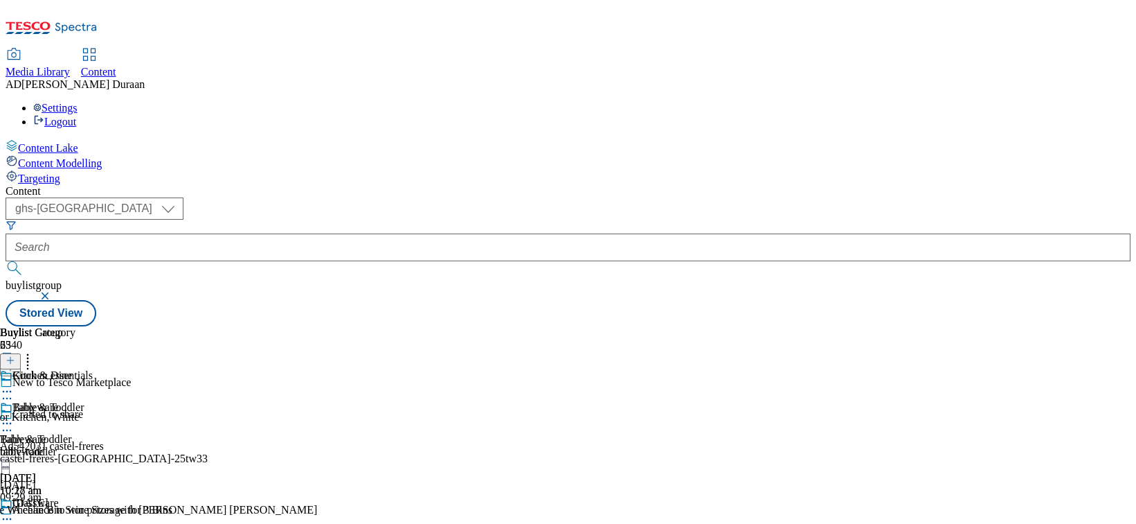
scroll to position [0, 93]
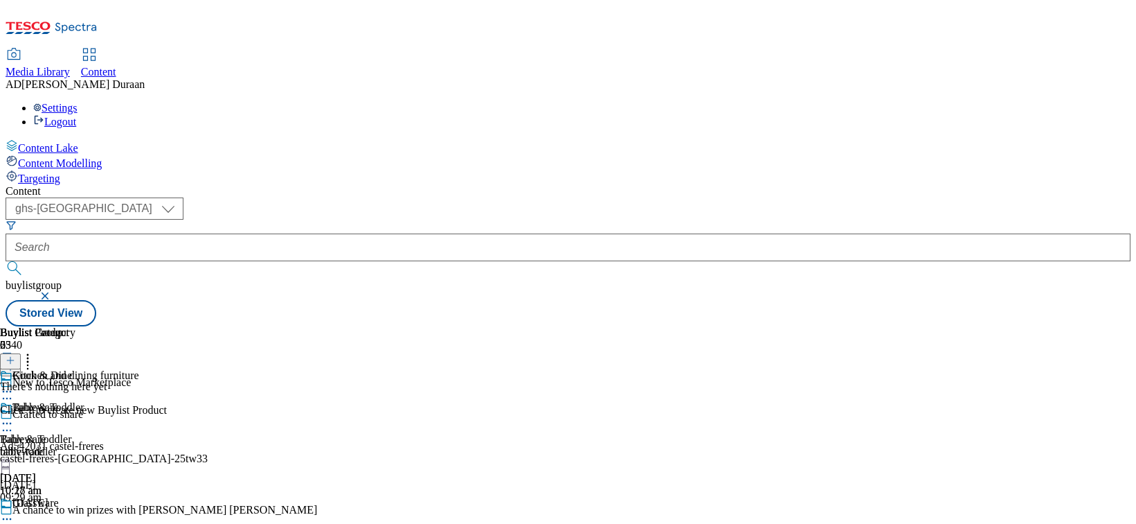
click at [10, 357] on line at bounding box center [10, 360] width 0 height 7
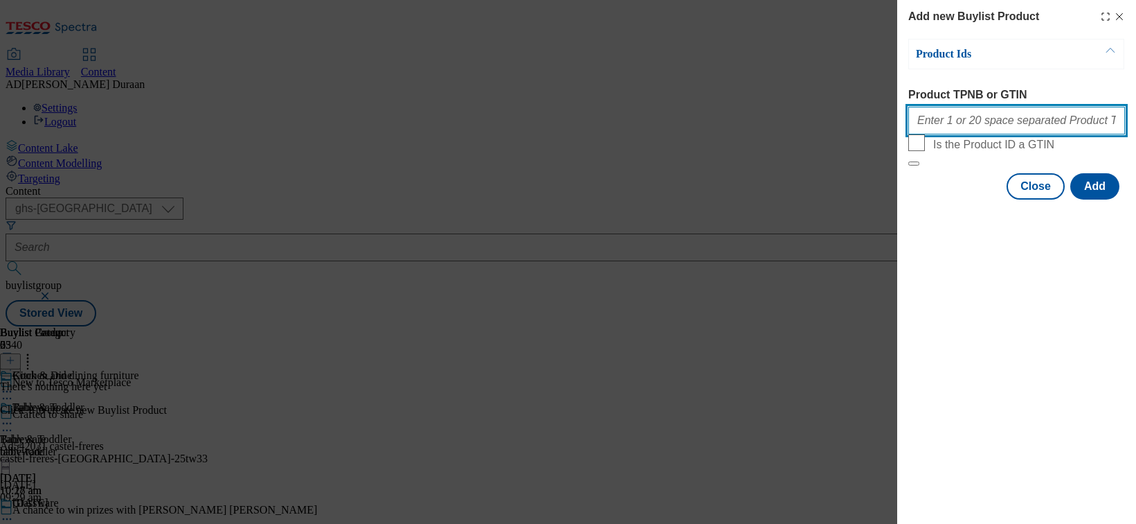
paste input "105047325 105030169 105030227 105030293 105769187 105209277 105209228 105330078…"
type input "105047325 105030169 105030227 105030293 105769187 105209277 105209228 105330078…"
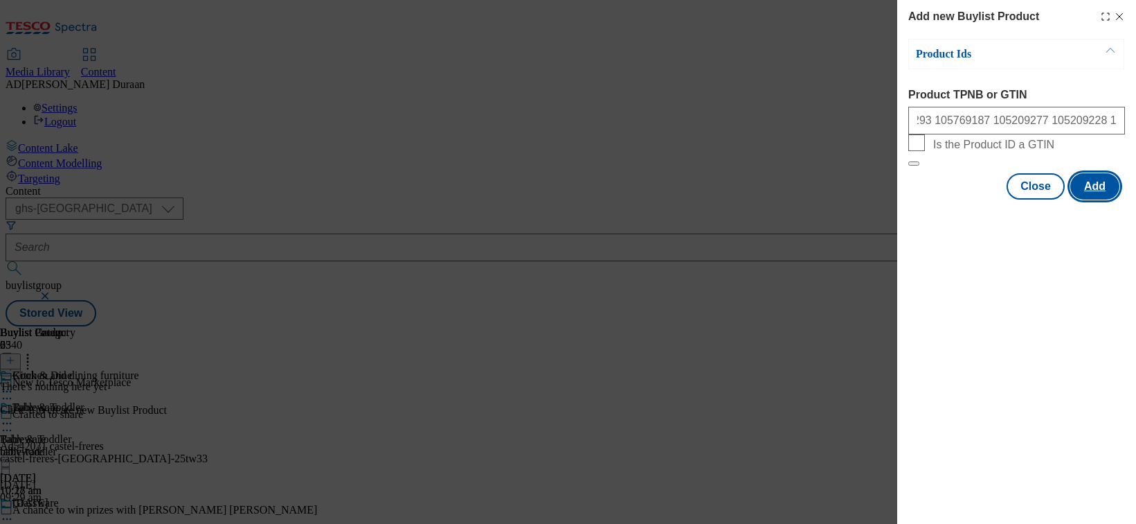
scroll to position [0, 0]
click at [942, 199] on button "Add" at bounding box center [1095, 186] width 49 height 26
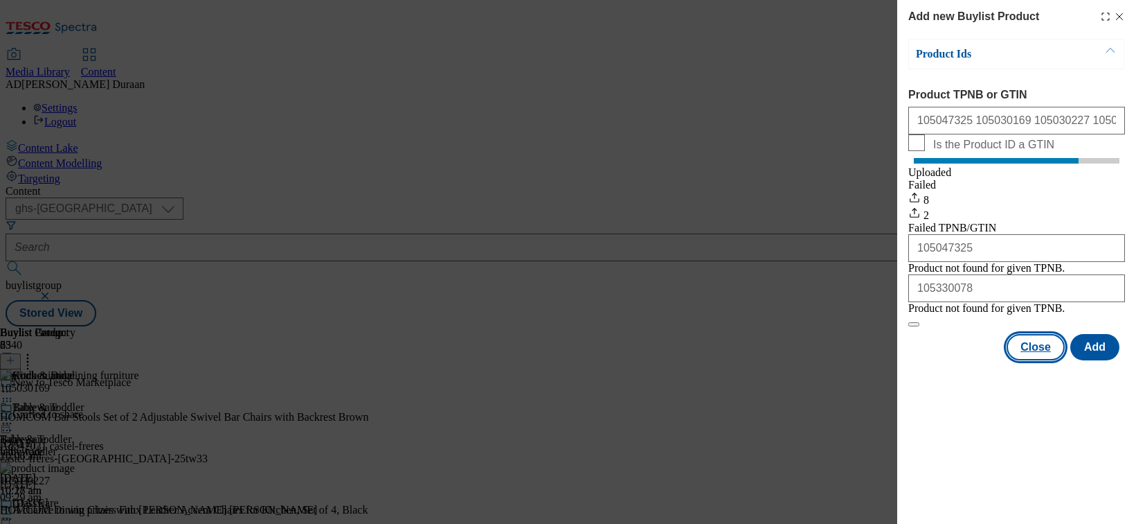
drag, startPoint x: 1035, startPoint y: 389, endPoint x: 1027, endPoint y: 390, distance: 7.6
click at [942, 360] on button "Close" at bounding box center [1036, 347] width 58 height 26
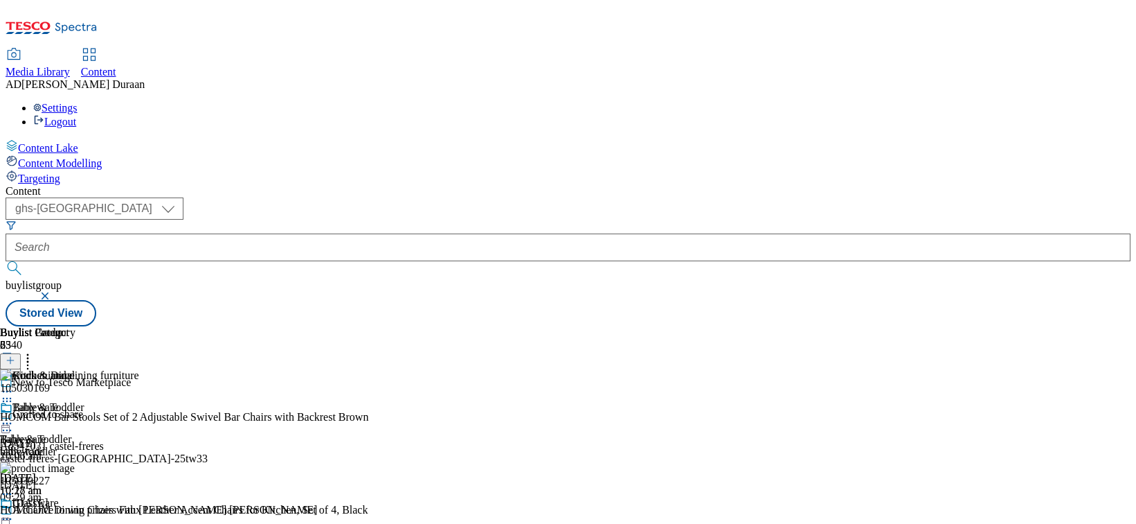
scroll to position [0, 11]
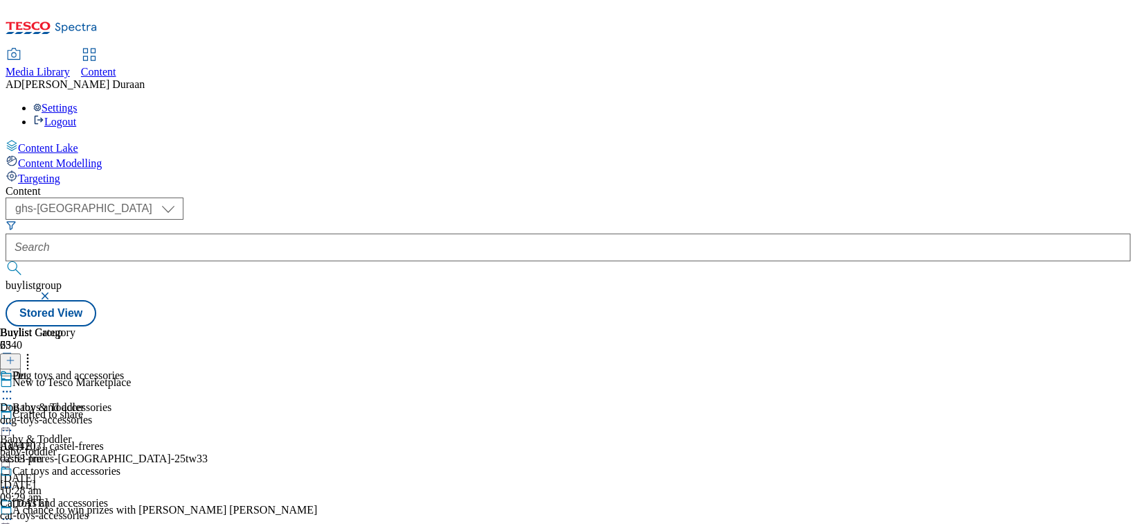
scroll to position [31, 0]
click at [124, 413] on div "dog-toys-accessories" at bounding box center [62, 419] width 124 height 12
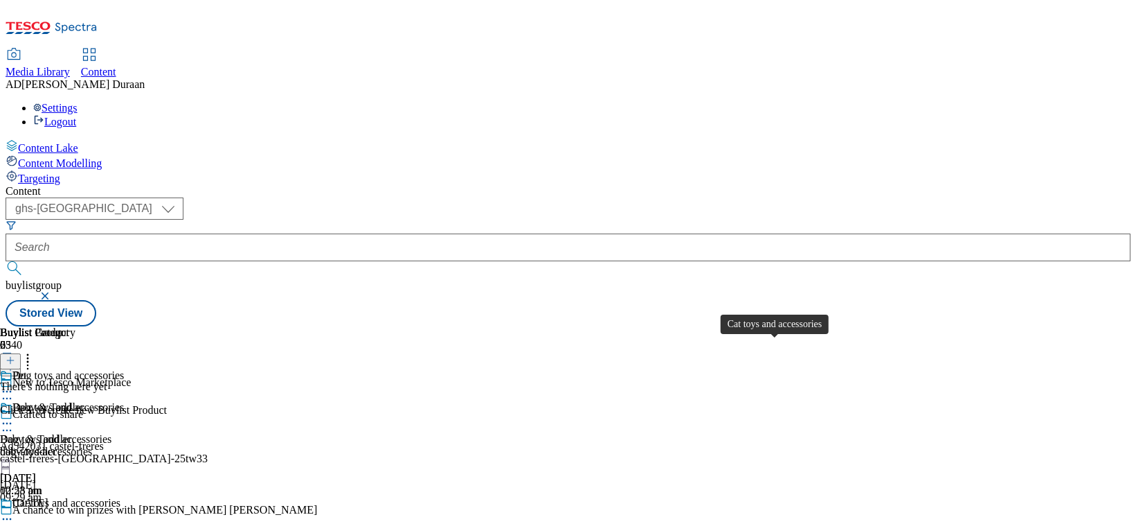
click at [14, 360] on line at bounding box center [10, 360] width 7 height 0
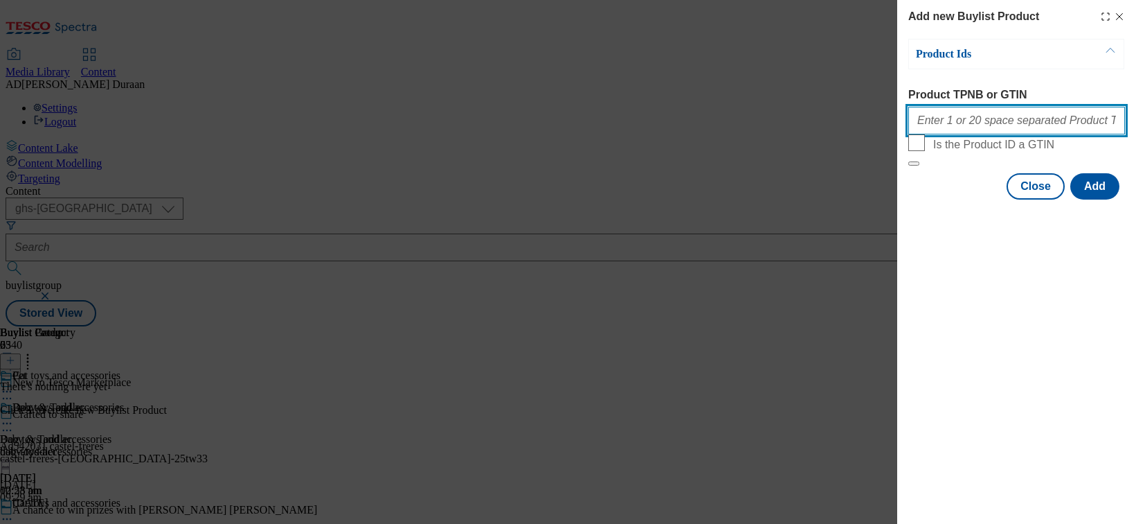
paste input "106001306 106085301 105328902 105974871 105029049 105319917 105020083 105447689…"
type input "106001306 106085301 105328902 105974871 105029049 105319917 105020083 105447689…"
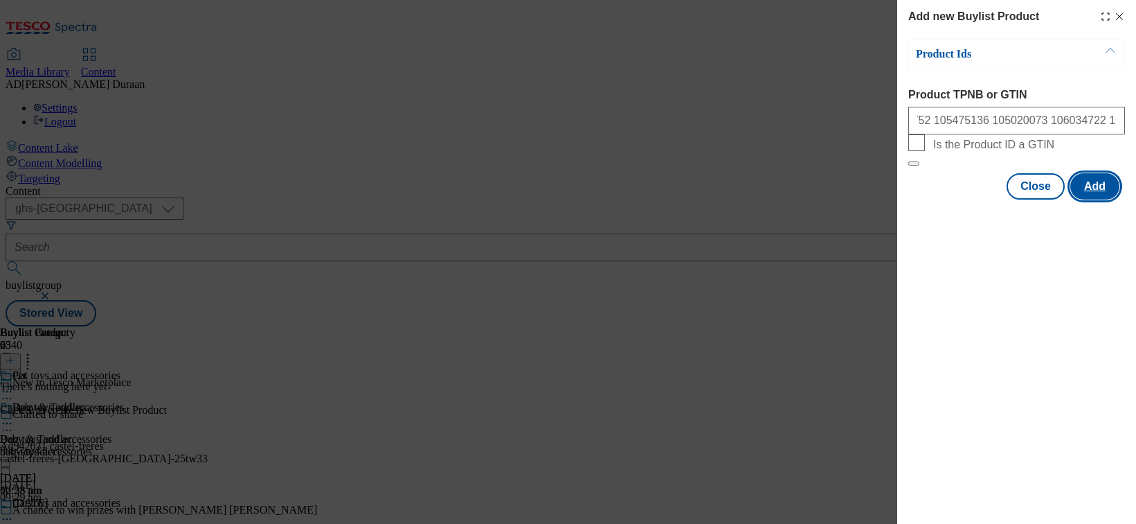
scroll to position [0, 0]
click at [942, 199] on button "Add" at bounding box center [1095, 186] width 49 height 26
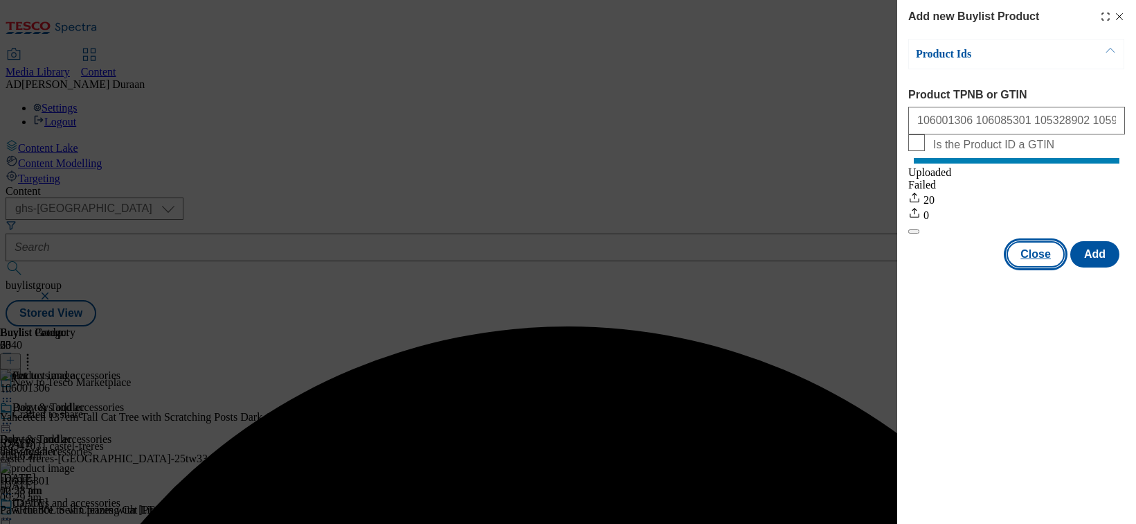
drag, startPoint x: 1039, startPoint y: 271, endPoint x: 942, endPoint y: 302, distance: 101.6
click at [942, 267] on button "Close" at bounding box center [1036, 254] width 58 height 26
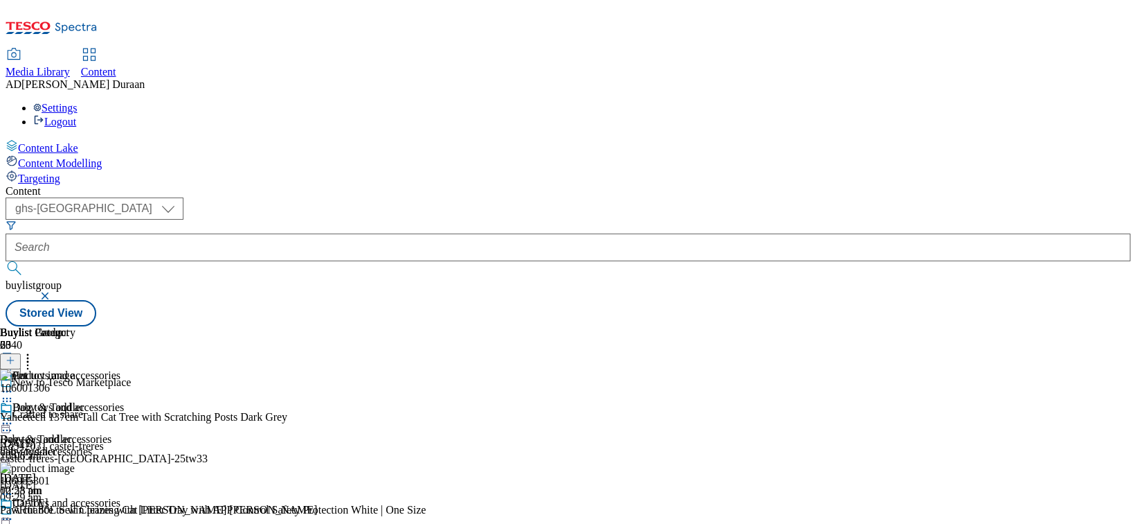
click at [124, 445] on div "dog-toys-accessories" at bounding box center [62, 451] width 124 height 12
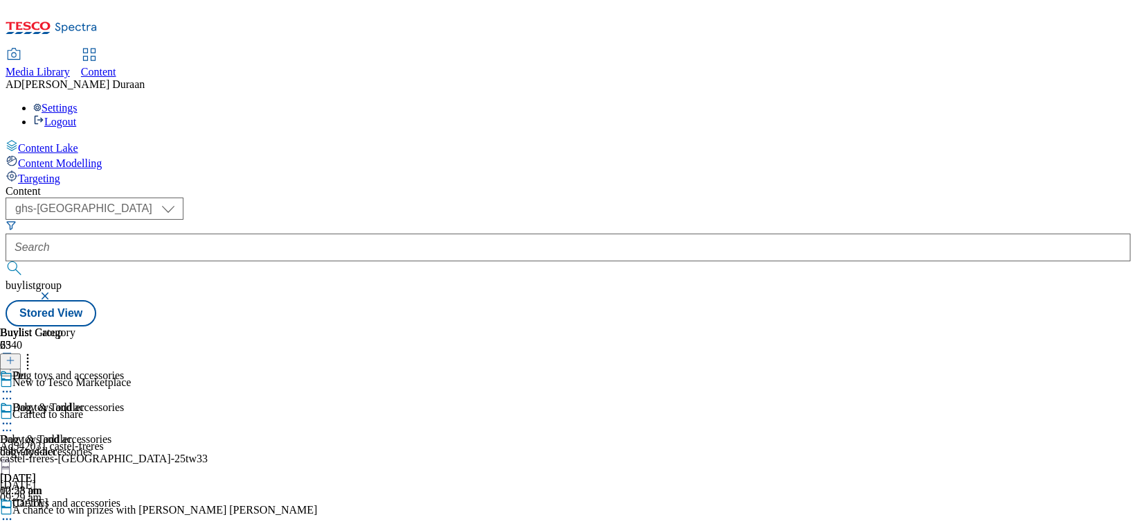
scroll to position [0, 93]
click at [15, 355] on icon at bounding box center [11, 360] width 10 height 10
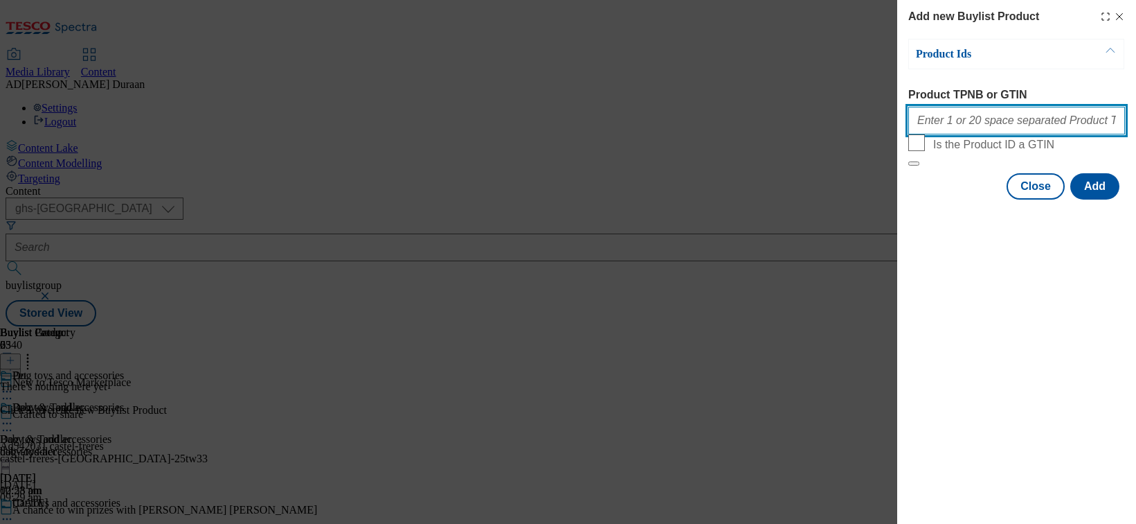
paste input "105480574 105384379 111196054 105320863 105318332 105503855 105019911 105319595…"
type input "105480574 105384379 111196054 105320863 105318332 105503855 105019911 105319595…"
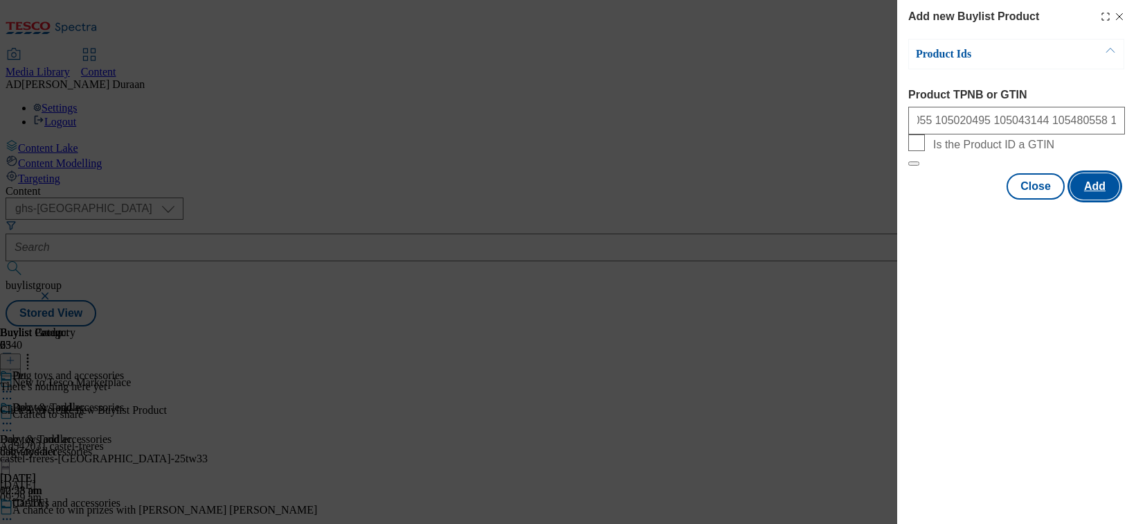
click at [942, 199] on button "Add" at bounding box center [1095, 186] width 49 height 26
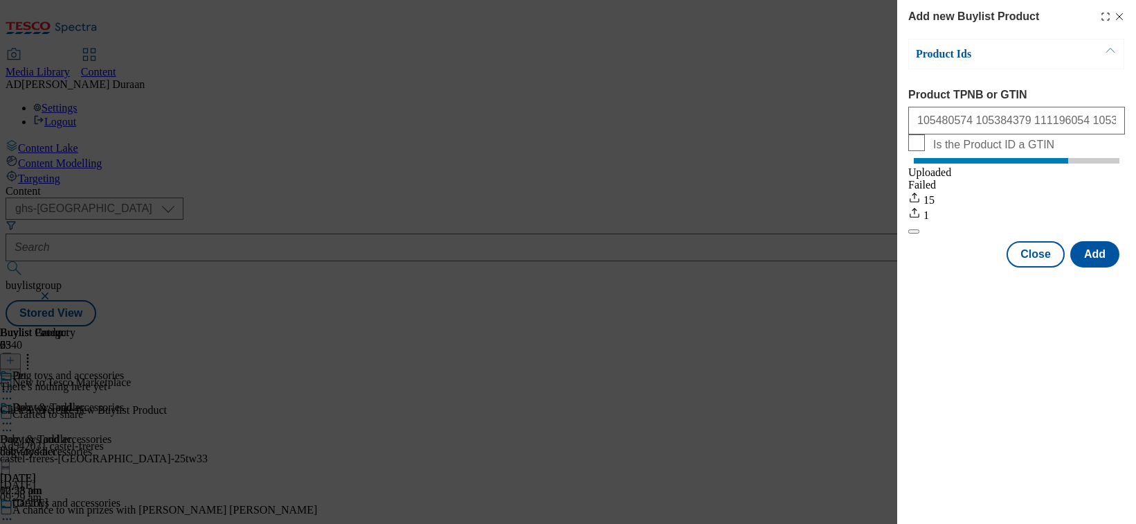
scroll to position [0, 0]
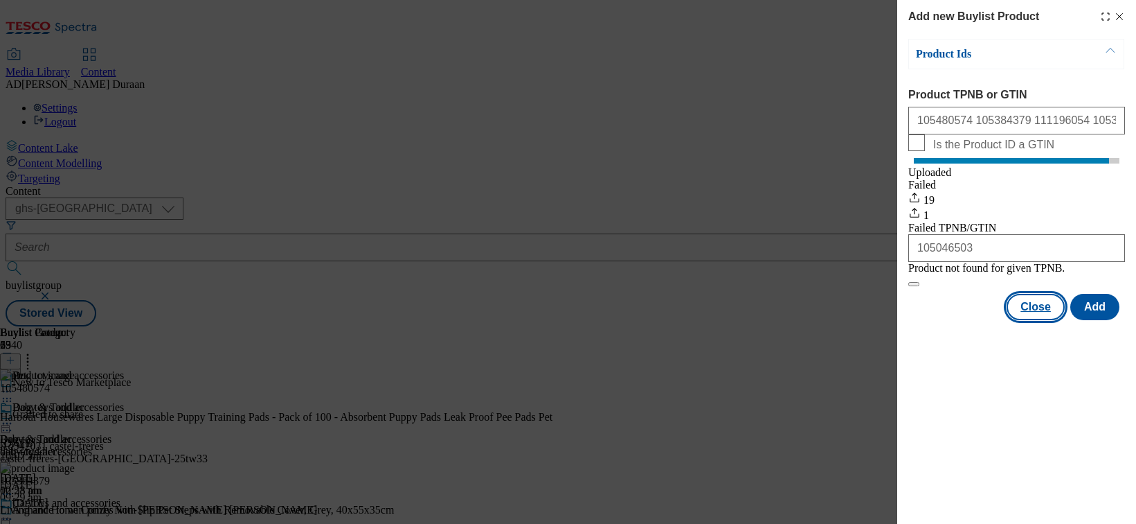
click at [942, 320] on button "Close" at bounding box center [1036, 307] width 58 height 26
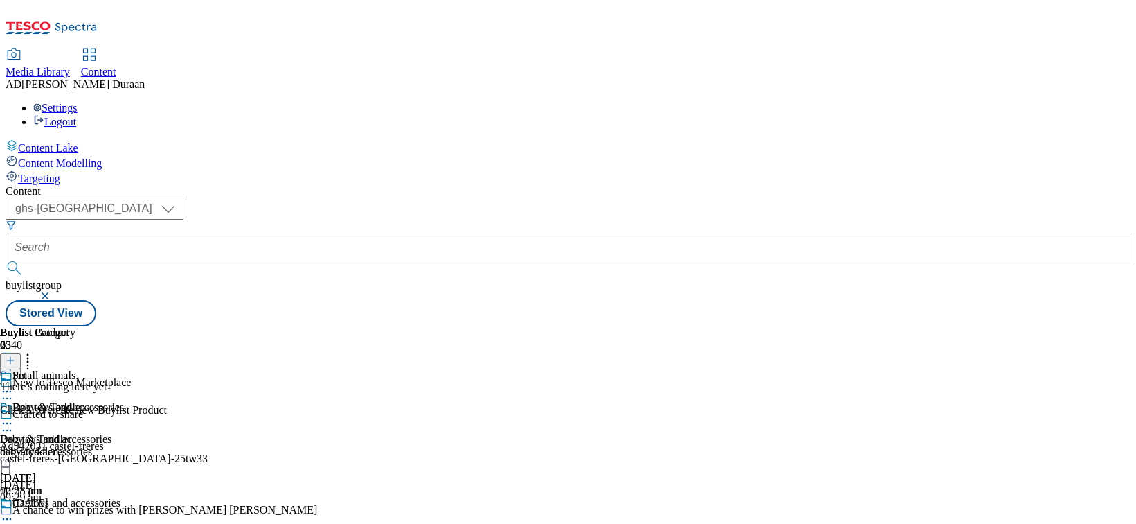
scroll to position [0, 93]
click at [15, 355] on icon at bounding box center [11, 360] width 10 height 10
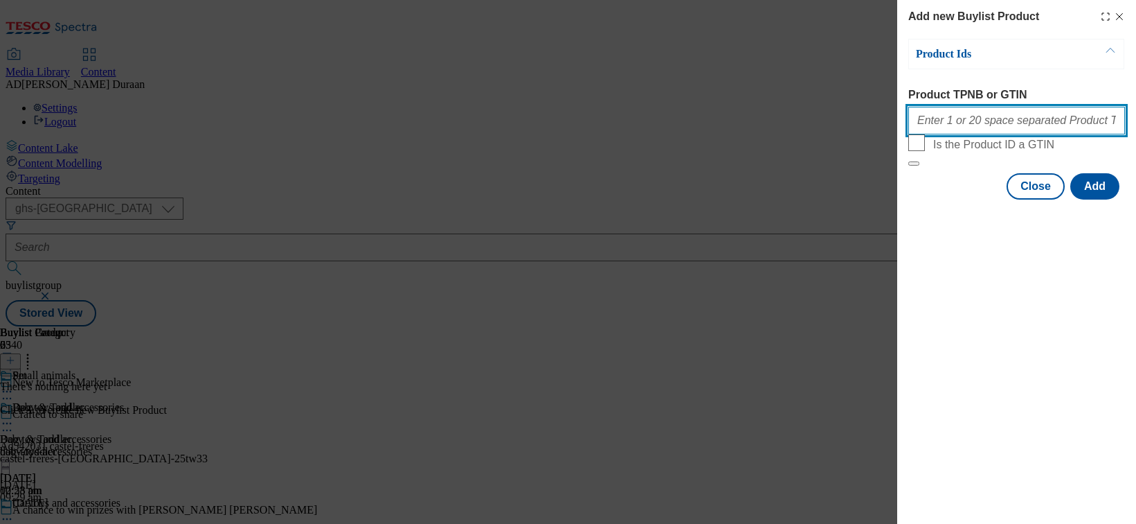
paste input "111256254 105582508 105020554 105437503 105339612 105020477 105757201 105553614…"
type input "111256254 105582508 105020554 105437503 105339612 105020477 105757201 105553614…"
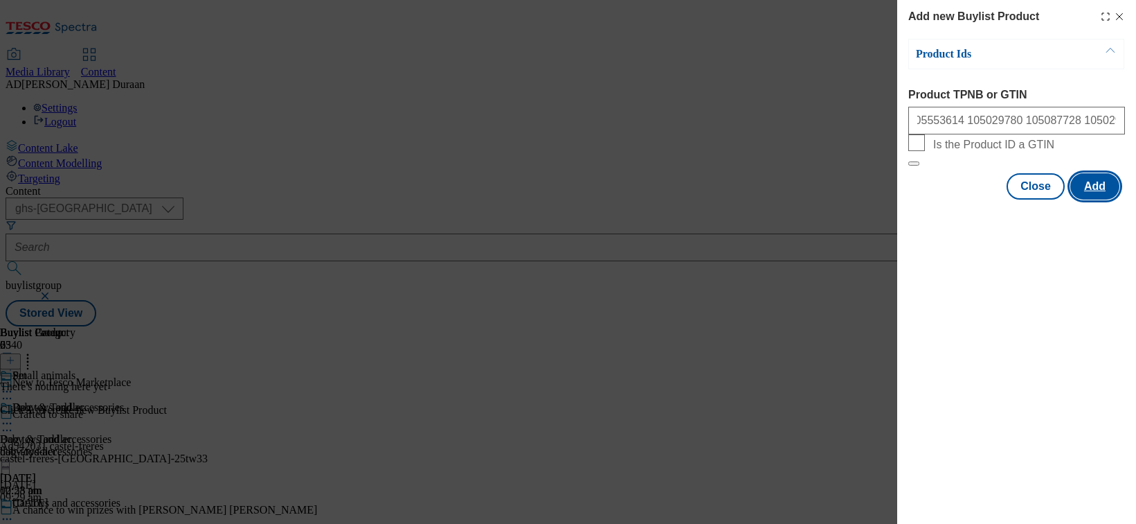
scroll to position [0, 0]
click at [942, 199] on button "Add" at bounding box center [1095, 186] width 49 height 26
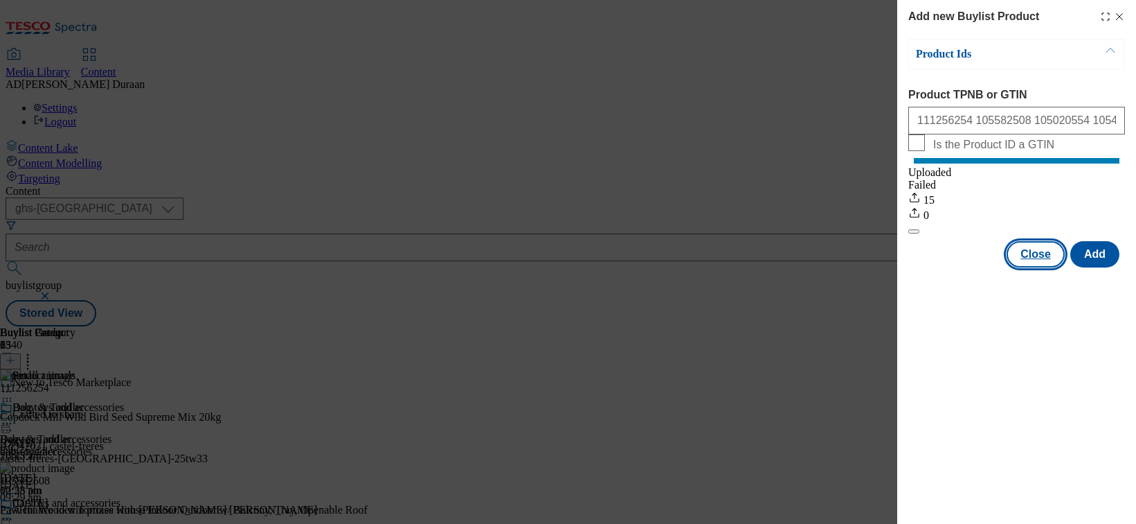
click at [942, 267] on button "Close" at bounding box center [1036, 254] width 58 height 26
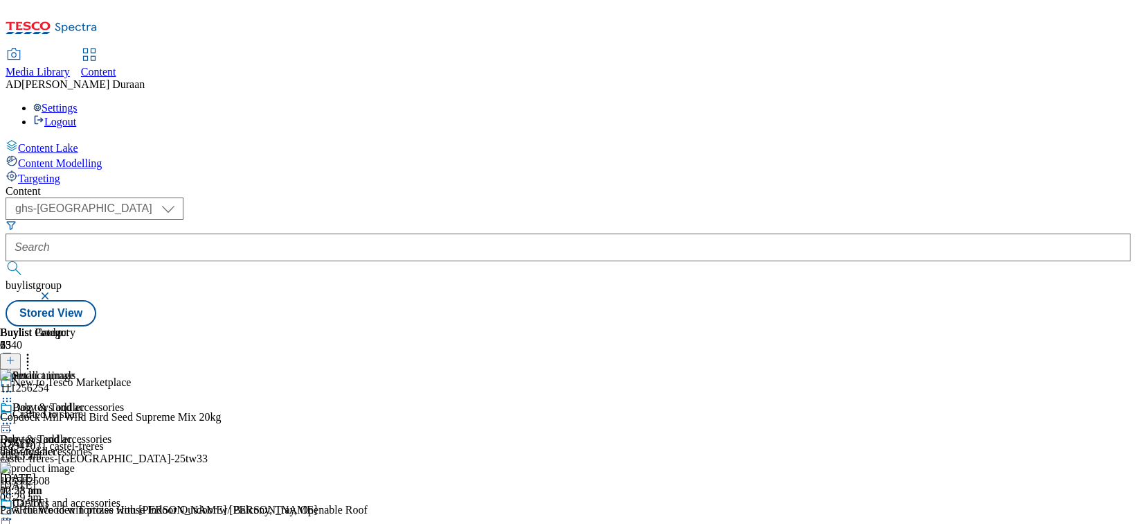
scroll to position [421, 0]
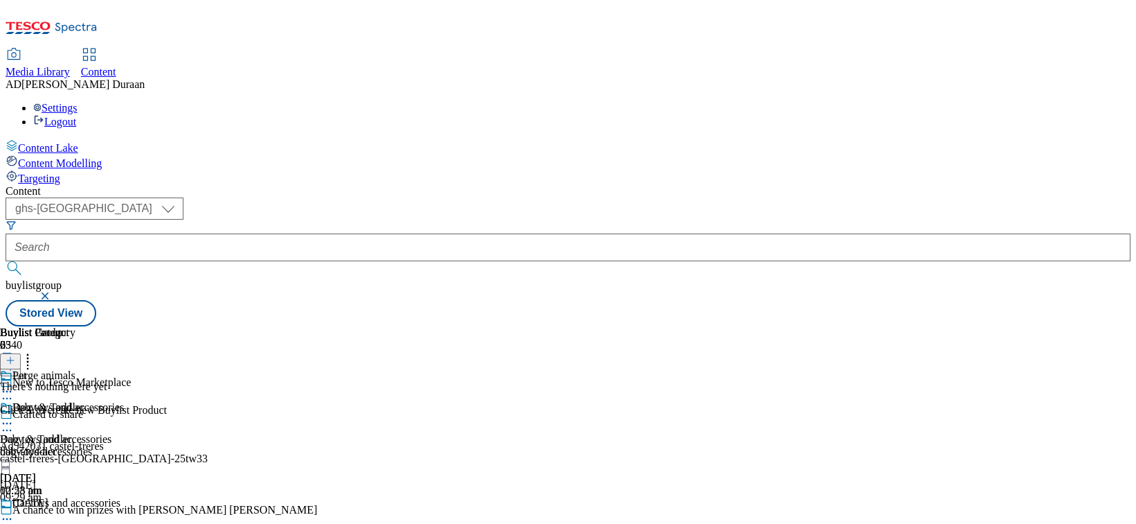
scroll to position [0, 93]
click at [15, 355] on icon at bounding box center [11, 360] width 10 height 10
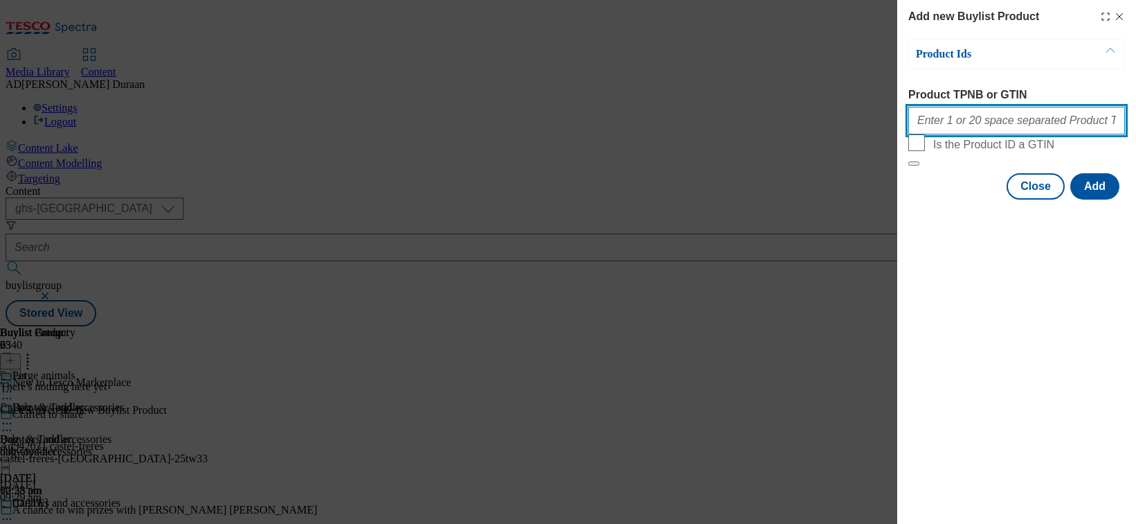
paste input "105973253 105255642 105688311 106026346 106015673 105219166 105056889 105227731…"
type input "105973253 105255642 105688311 106026346 106015673 105219166 105056889 105227731…"
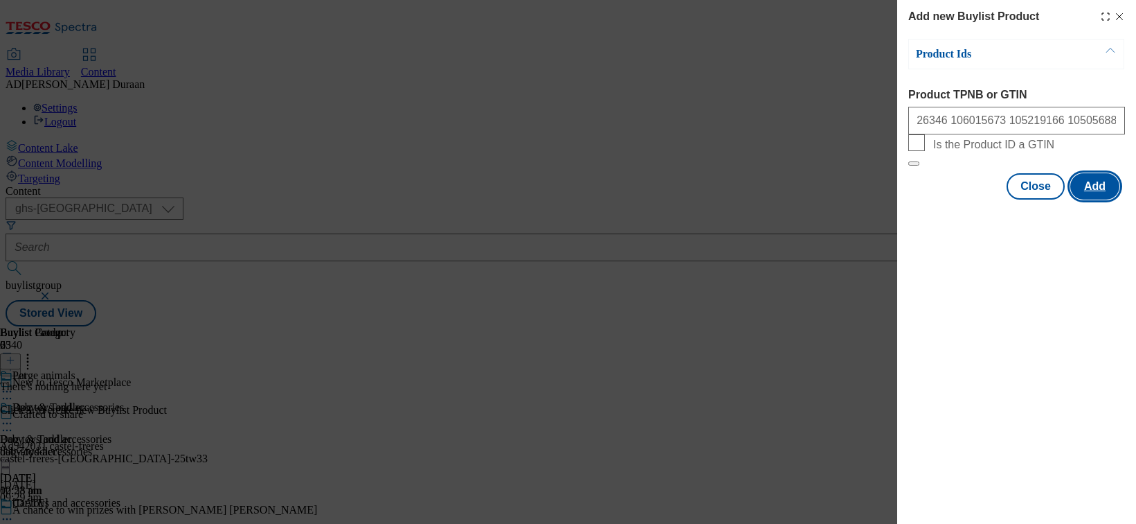
scroll to position [0, 0]
click at [942, 199] on button "Add" at bounding box center [1095, 186] width 49 height 26
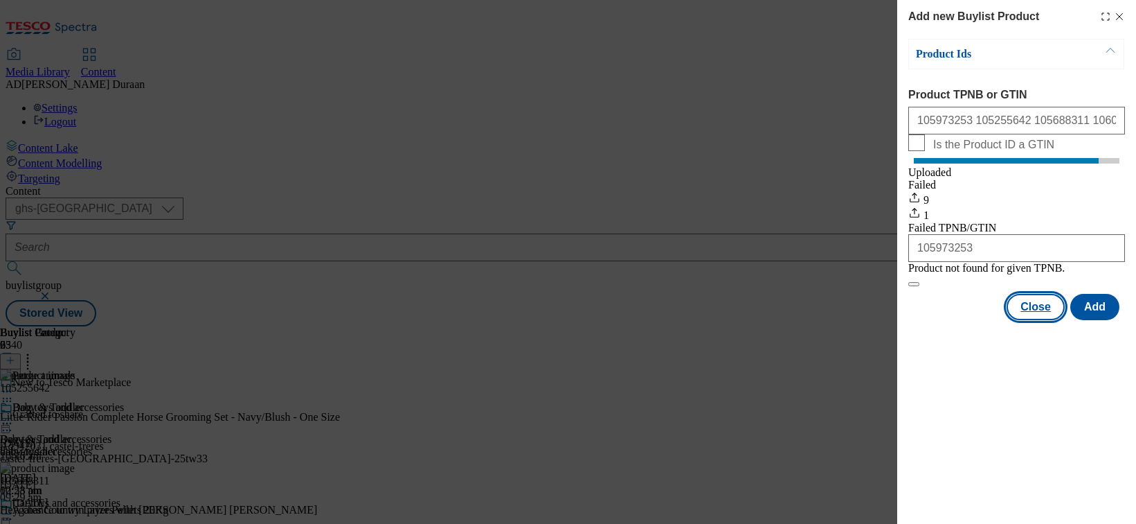
click at [942, 320] on button "Close" at bounding box center [1036, 307] width 58 height 26
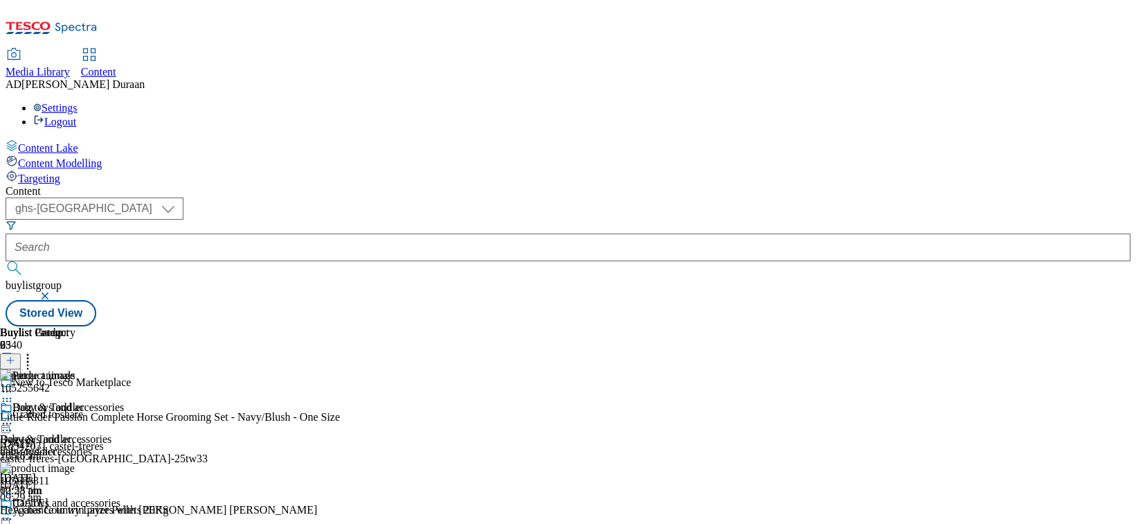
scroll to position [421, 0]
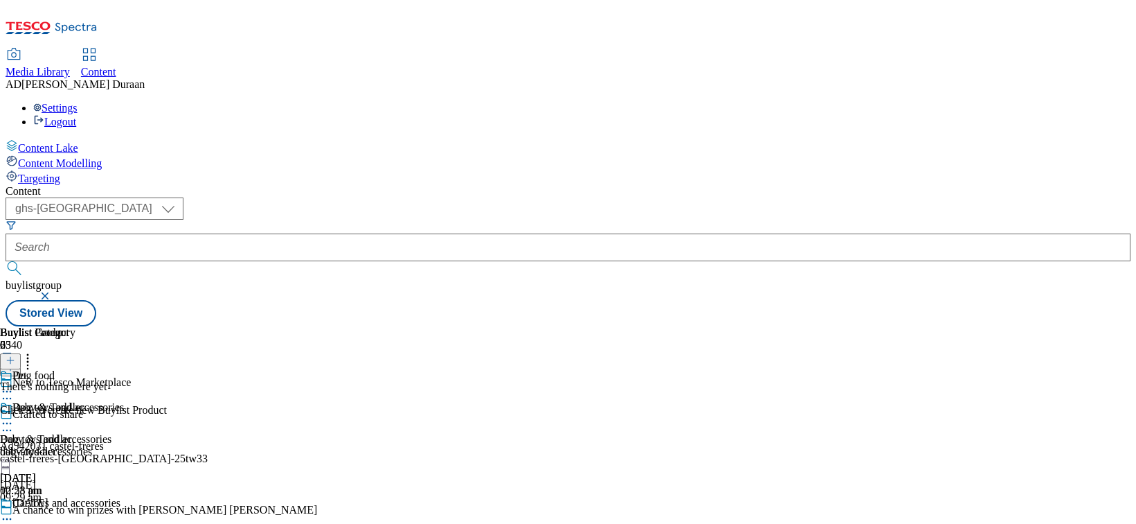
scroll to position [0, 93]
click at [14, 360] on line at bounding box center [10, 360] width 7 height 0
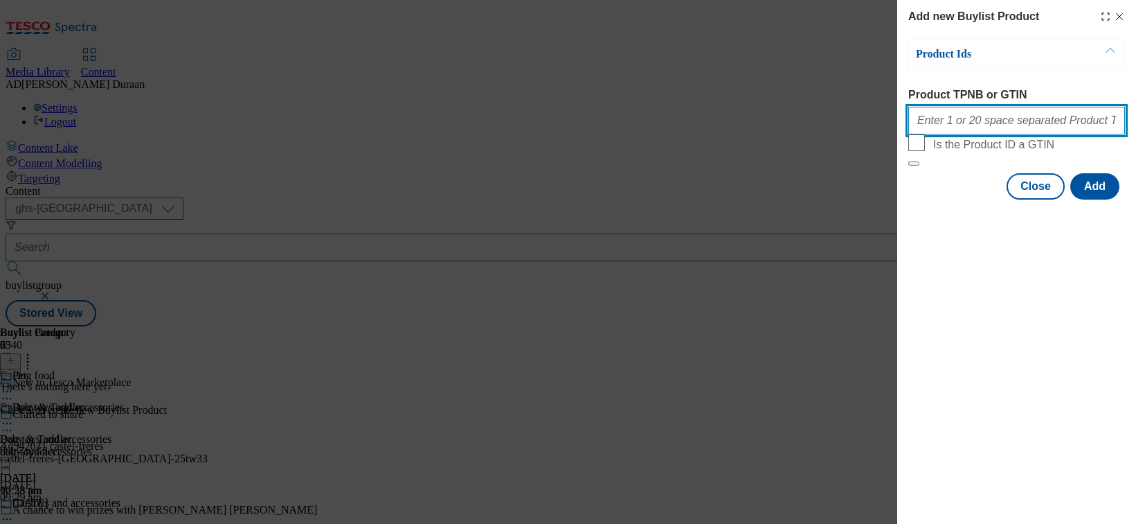
paste input "105382106 105339997 105412024 105347648 105445359 105352165 105382122 105324583…"
type input "105382106 105339997 105412024 105347648 105445359 105352165 105382122 105324583…"
drag, startPoint x: 1049, startPoint y: 285, endPoint x: 1066, endPoint y: 279, distance: 17.7
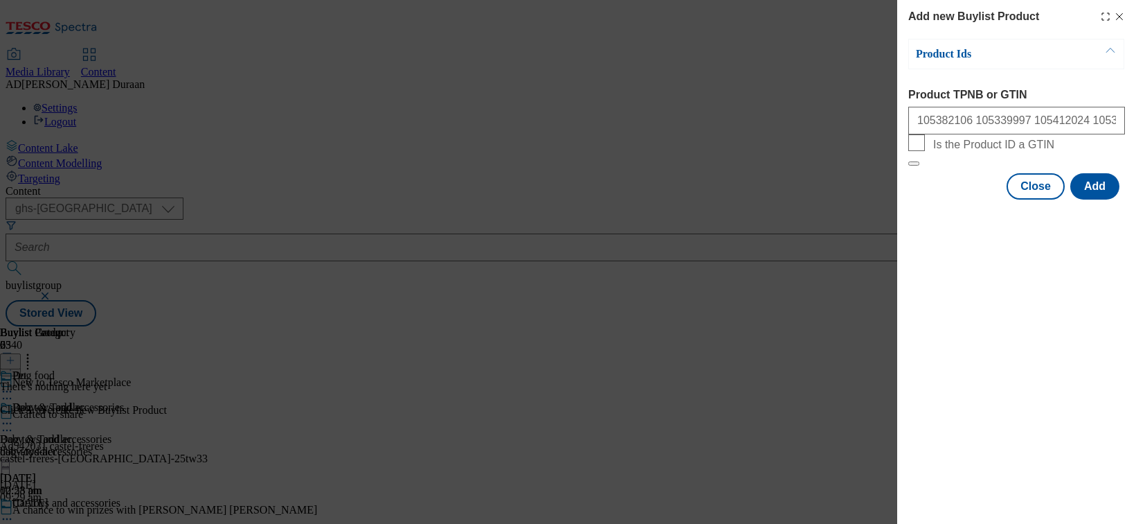
click at [942, 285] on div "Add new Buylist Product Product Ids Product TPNB or GTIN 105382106 105339997 10…" at bounding box center [1016, 262] width 239 height 524
click at [942, 199] on button "Add" at bounding box center [1095, 186] width 49 height 26
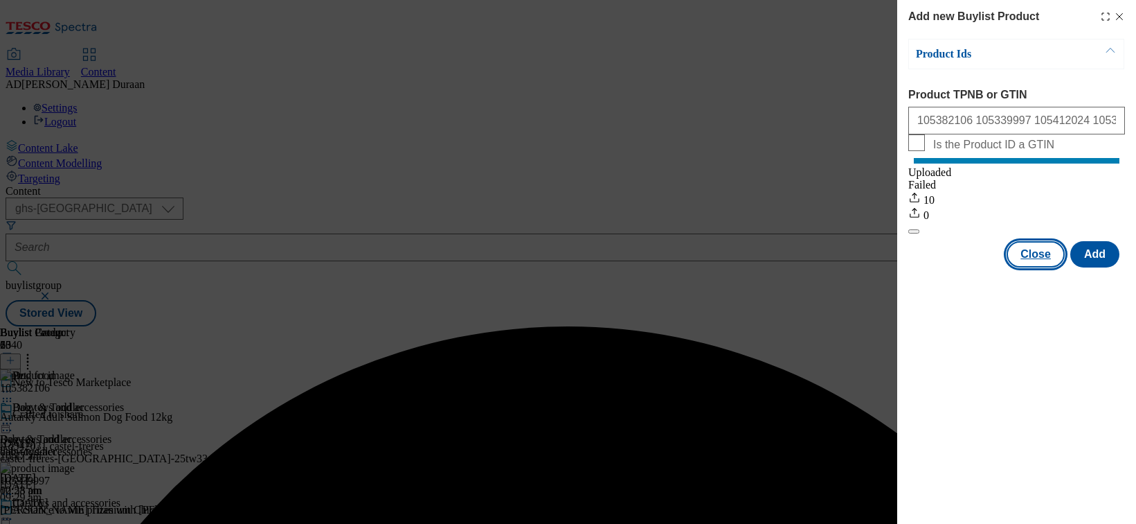
click at [942, 267] on button "Close" at bounding box center [1036, 254] width 58 height 26
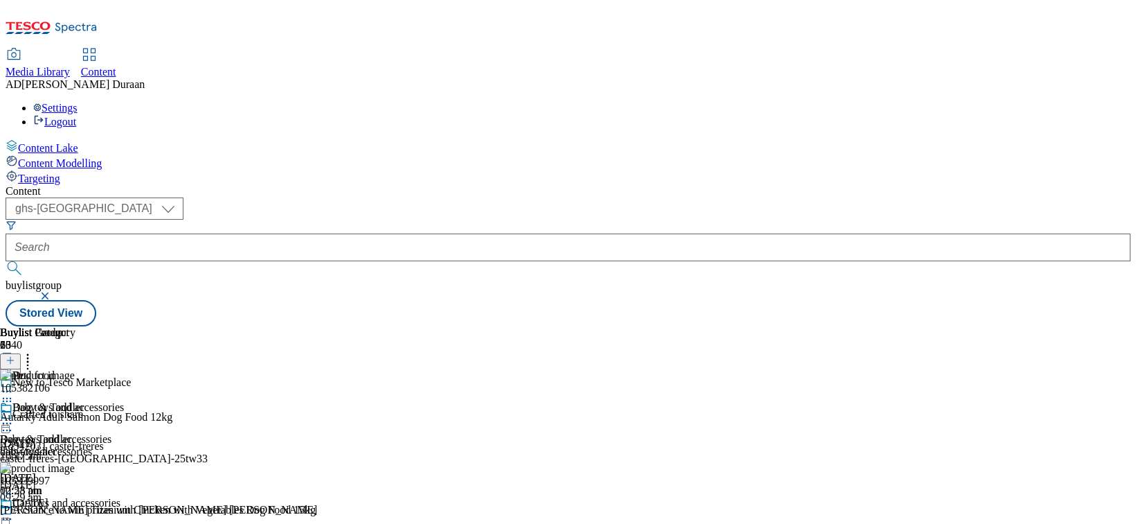
scroll to position [124, 0]
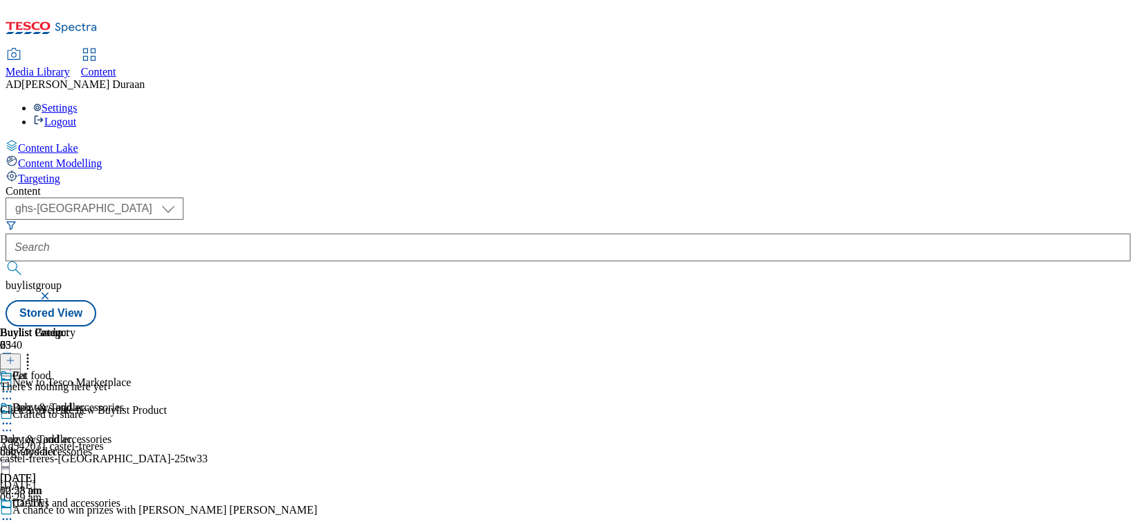
scroll to position [32, 0]
click at [10, 357] on line at bounding box center [10, 360] width 0 height 7
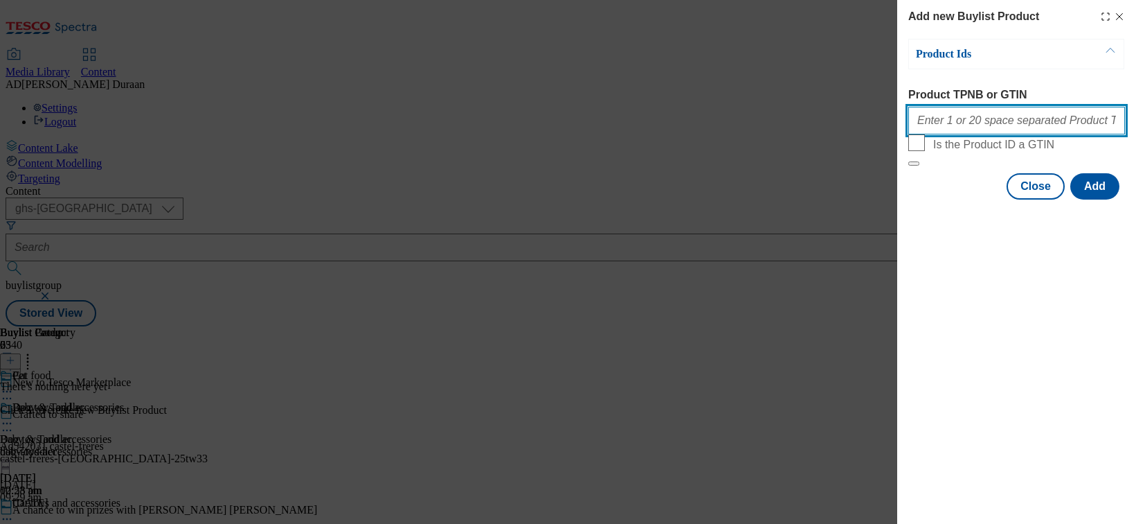
paste input "105585281 105021797 105494236 105539119 105494199 105029371 105494237 105029047…"
type input "105585281 105021797 105494236 105539119 105494199 105029371 105494237 105029047…"
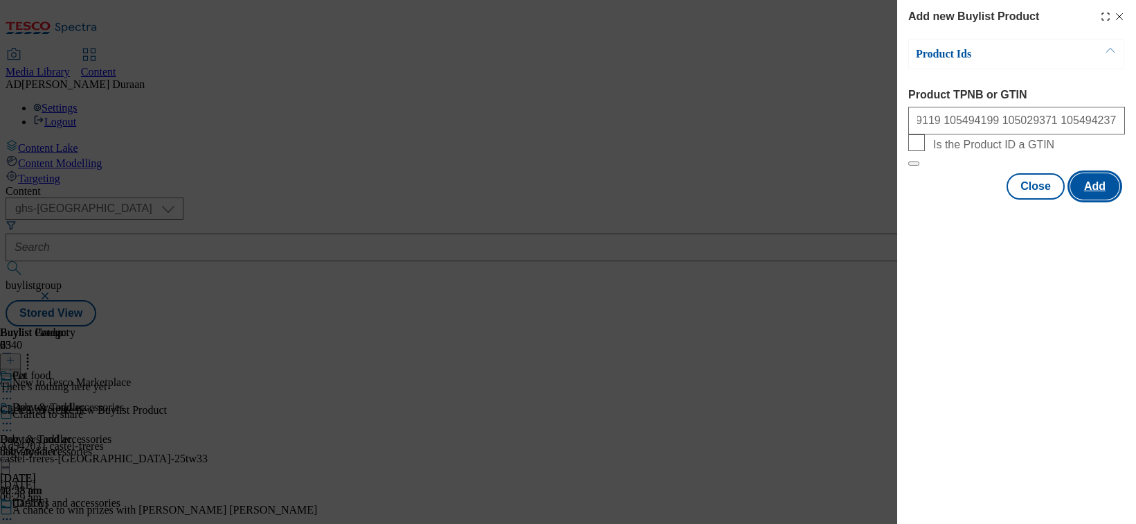
scroll to position [0, 0]
click at [942, 199] on button "Add" at bounding box center [1095, 186] width 49 height 26
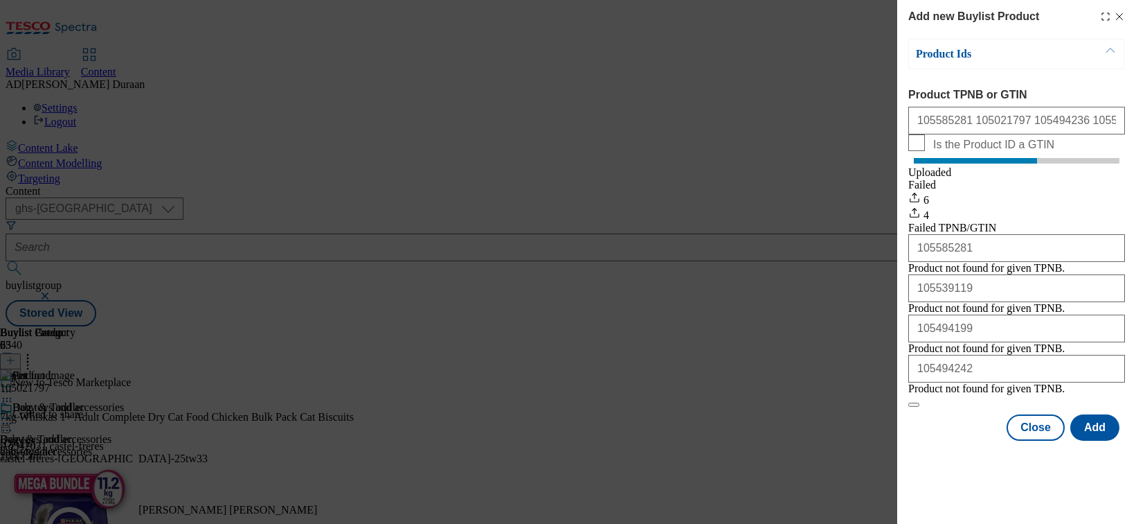
scroll to position [12, 0]
click at [942, 440] on button "Close" at bounding box center [1036, 427] width 58 height 26
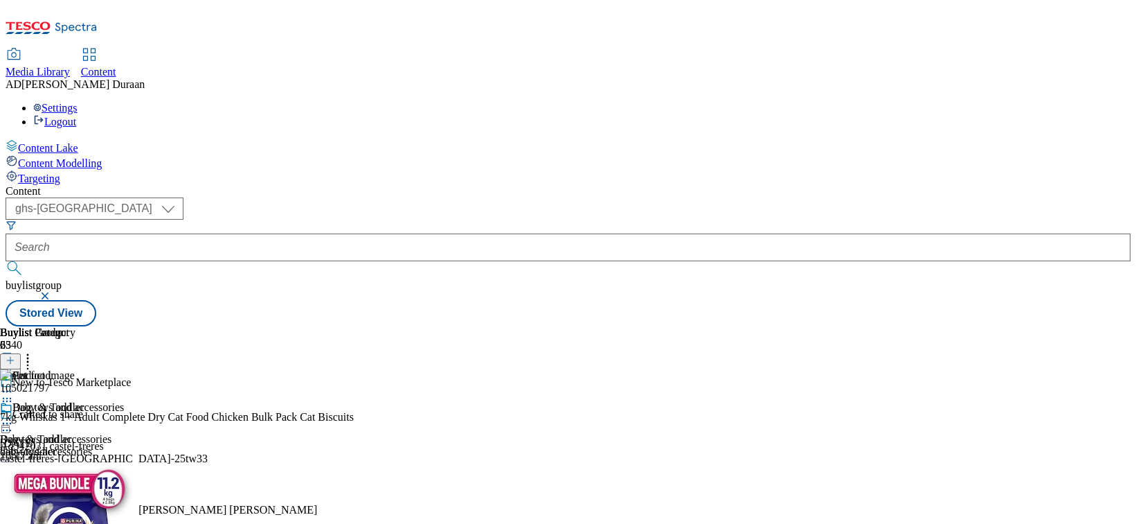
scroll to position [885, 0]
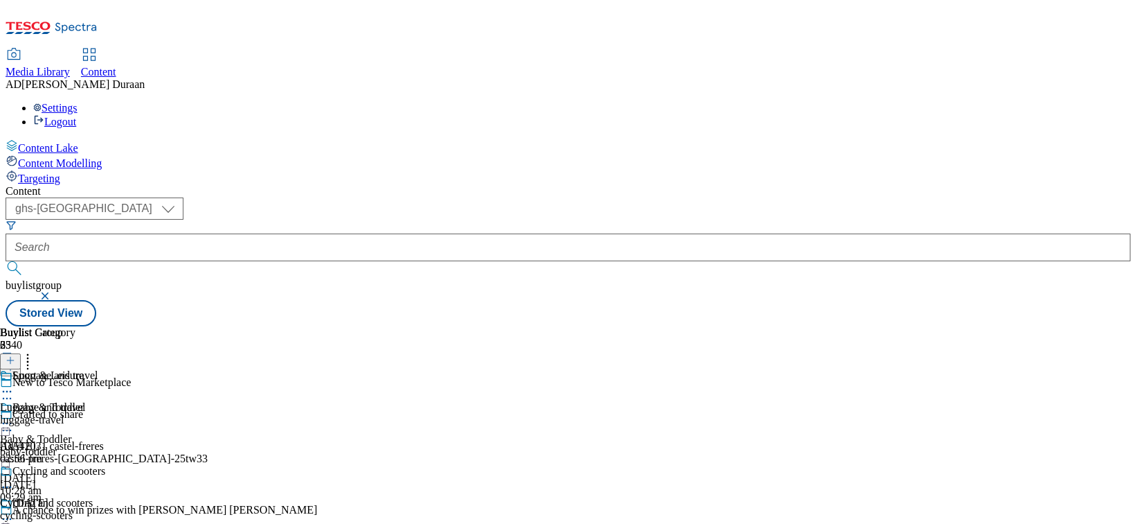
click at [105, 413] on div "luggage-travel" at bounding box center [52, 419] width 105 height 12
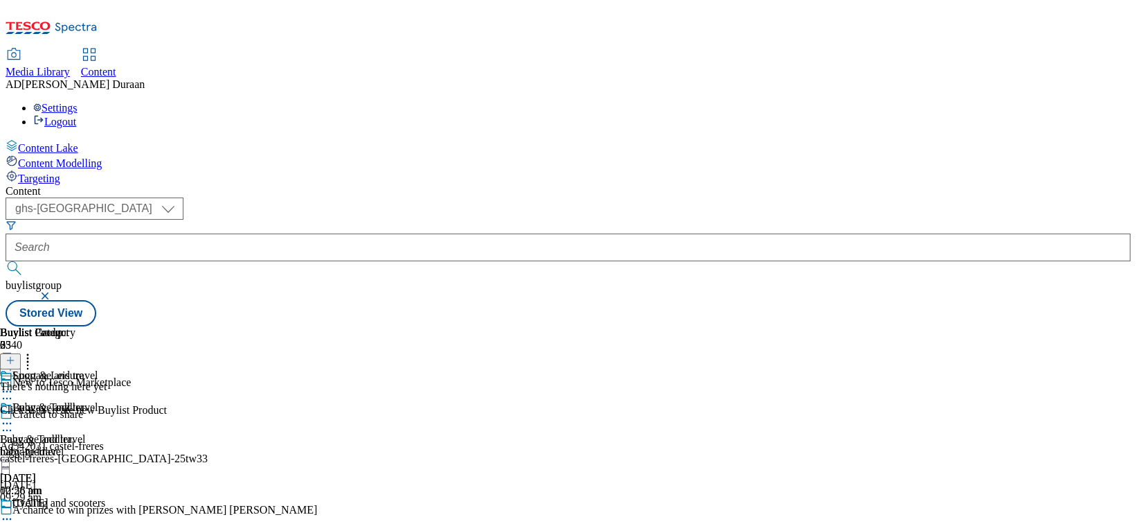
scroll to position [35, 0]
click at [15, 355] on icon at bounding box center [11, 360] width 10 height 10
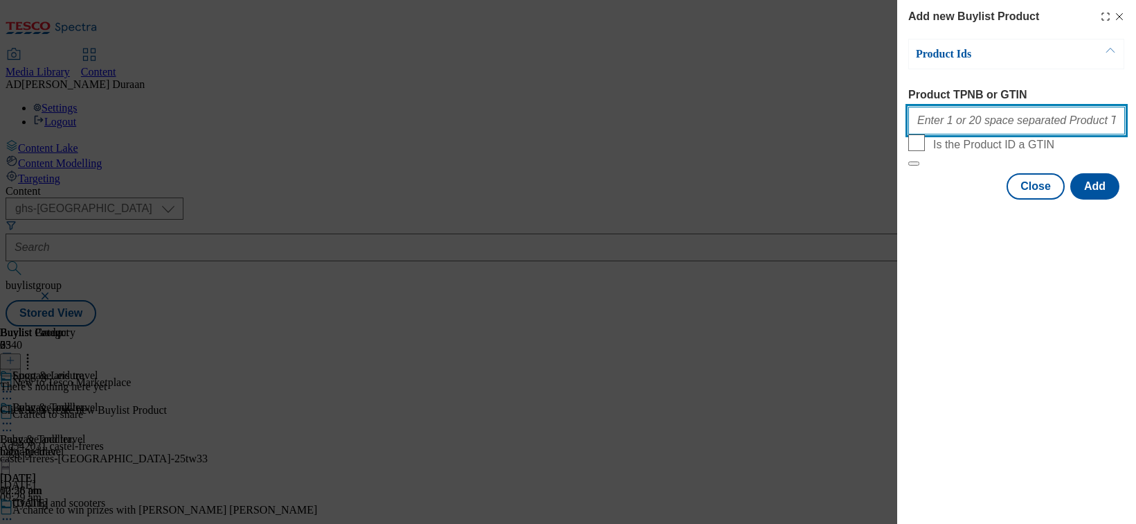
paste input "106093162 105425439 105425457 105425479 105425440 105545352 105425413 105531762…"
type input "106093162 105425439 105425457 105425479 105425440 105545352 105425413 105531762…"
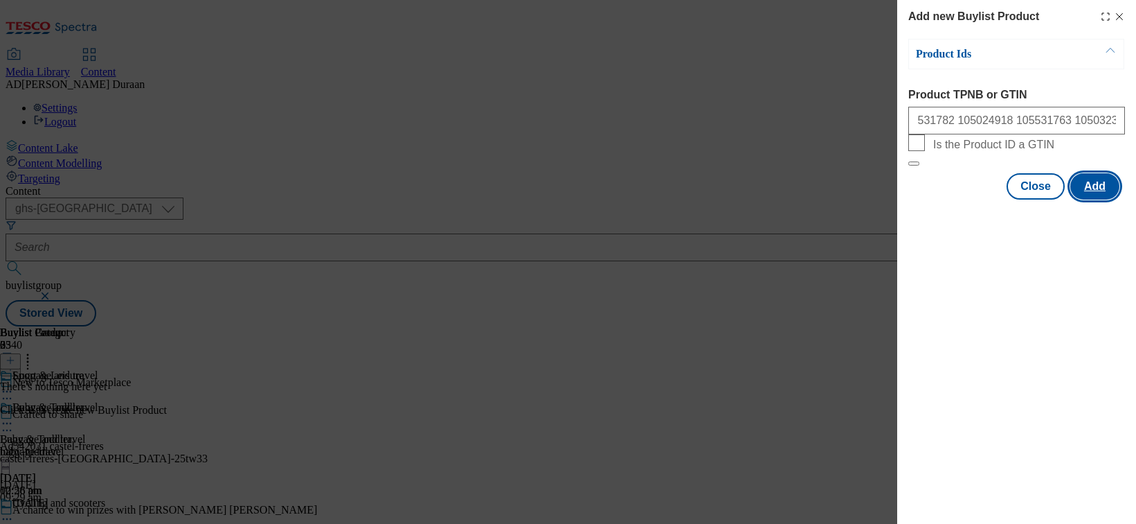
scroll to position [0, 0]
click at [942, 199] on button "Add" at bounding box center [1095, 186] width 49 height 26
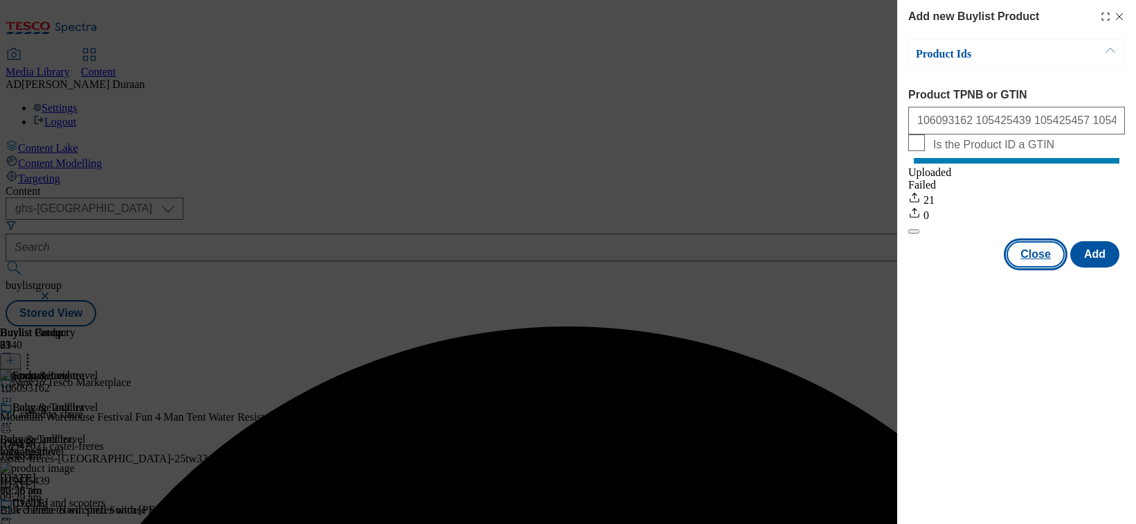
click at [942, 267] on button "Close" at bounding box center [1036, 254] width 58 height 26
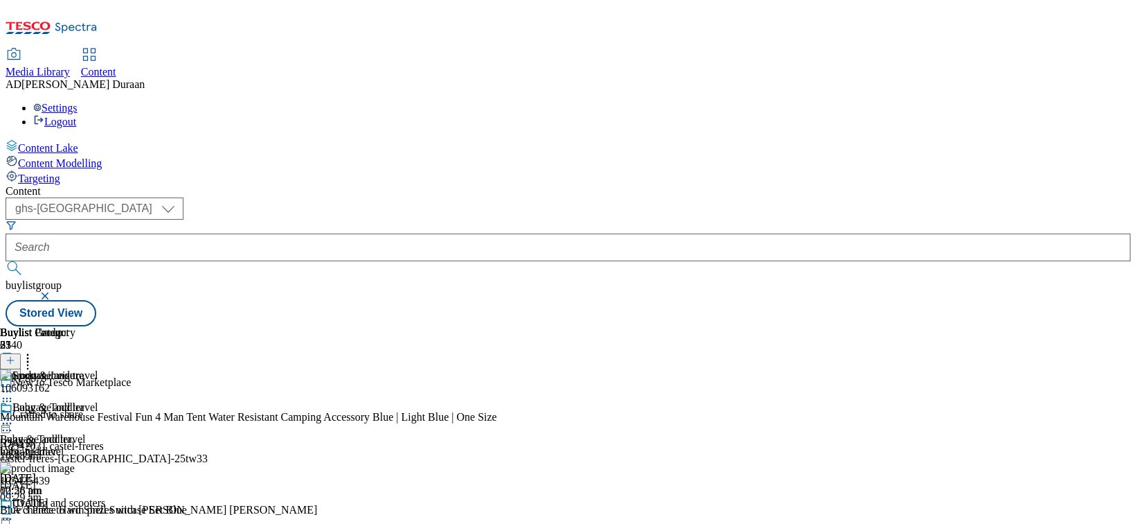
scroll to position [36, 0]
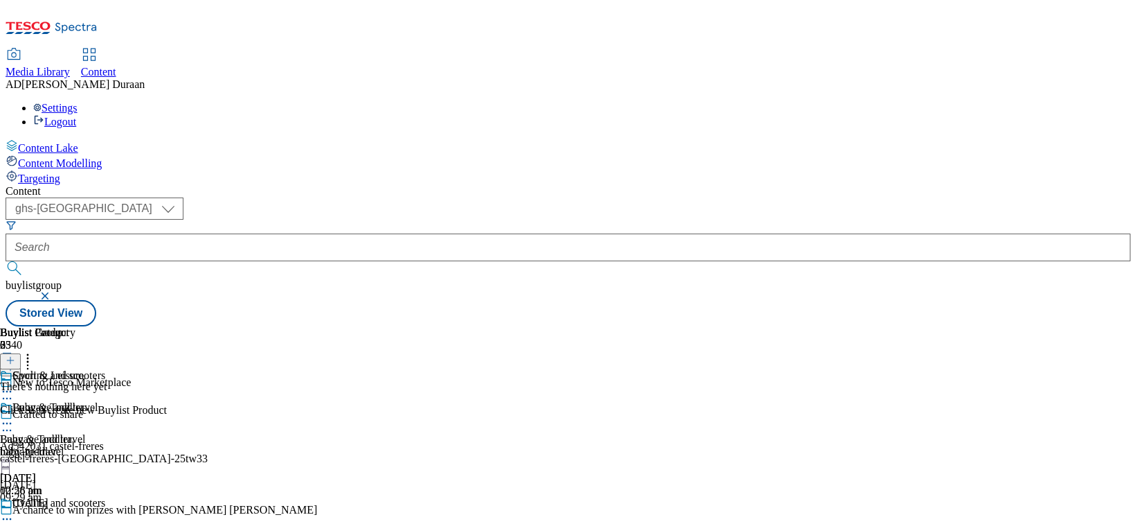
scroll to position [0, 93]
click at [15, 355] on icon at bounding box center [11, 360] width 10 height 10
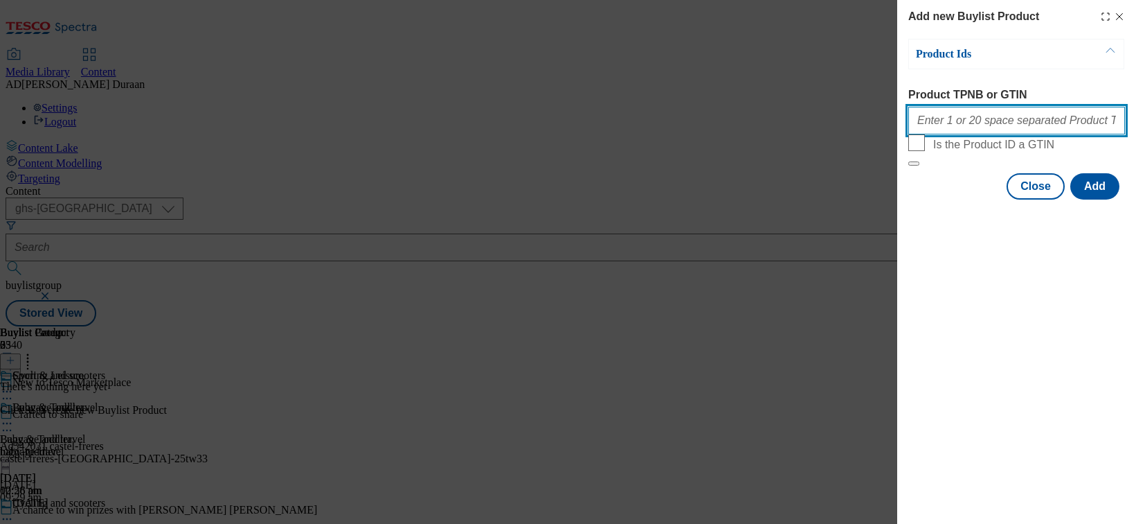
paste input "106093170 106093177 106093323 106093291 106093143 106093175 106093141 106093147…"
type input "106093170 106093177 106093323 106093291 106093143 106093175 106093141 106093147…"
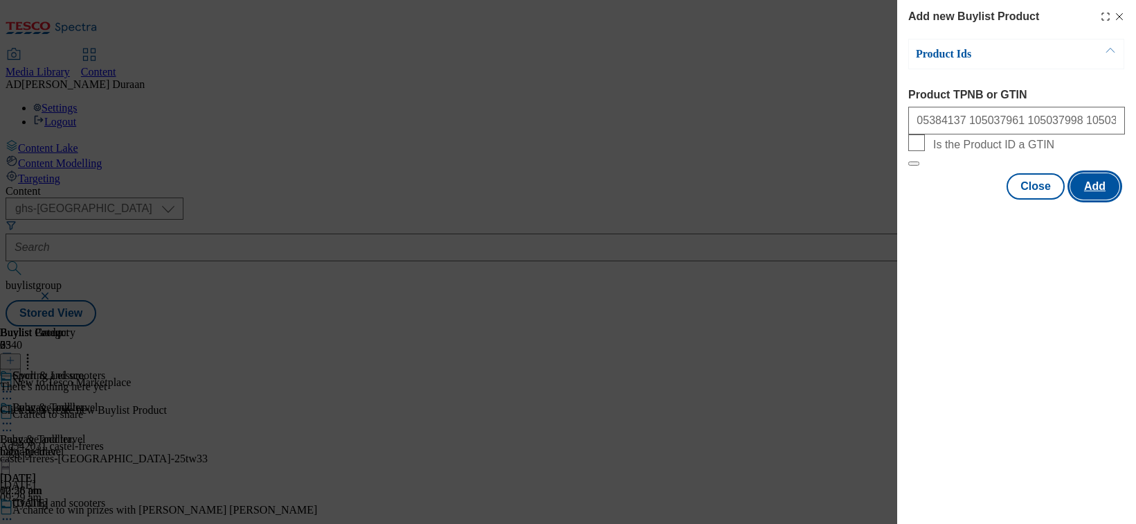
click at [942, 199] on button "Add" at bounding box center [1095, 186] width 49 height 26
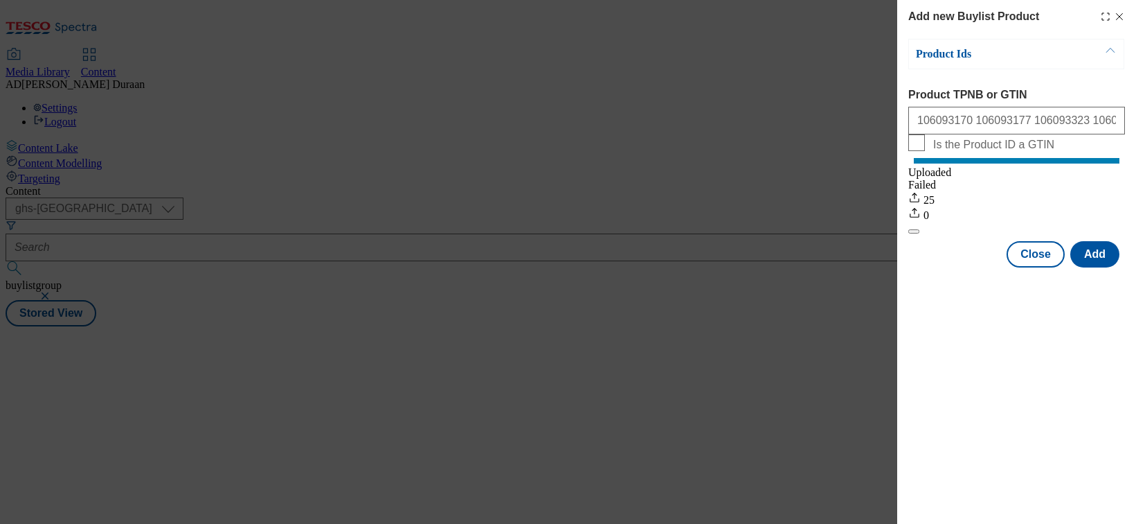
scroll to position [0, 0]
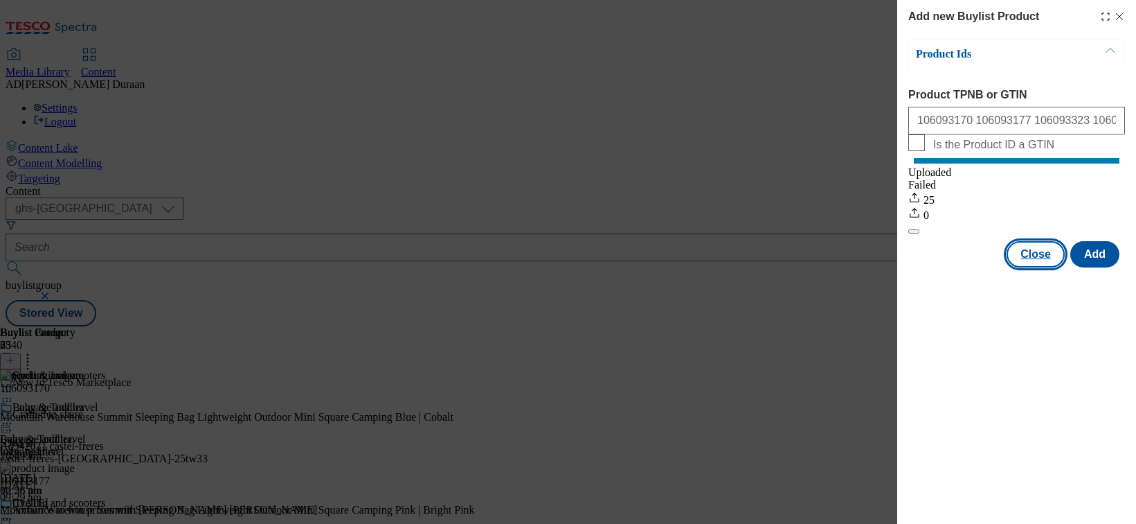
drag, startPoint x: 1035, startPoint y: 271, endPoint x: 1005, endPoint y: 292, distance: 35.9
click at [942, 267] on button "Close" at bounding box center [1036, 254] width 58 height 26
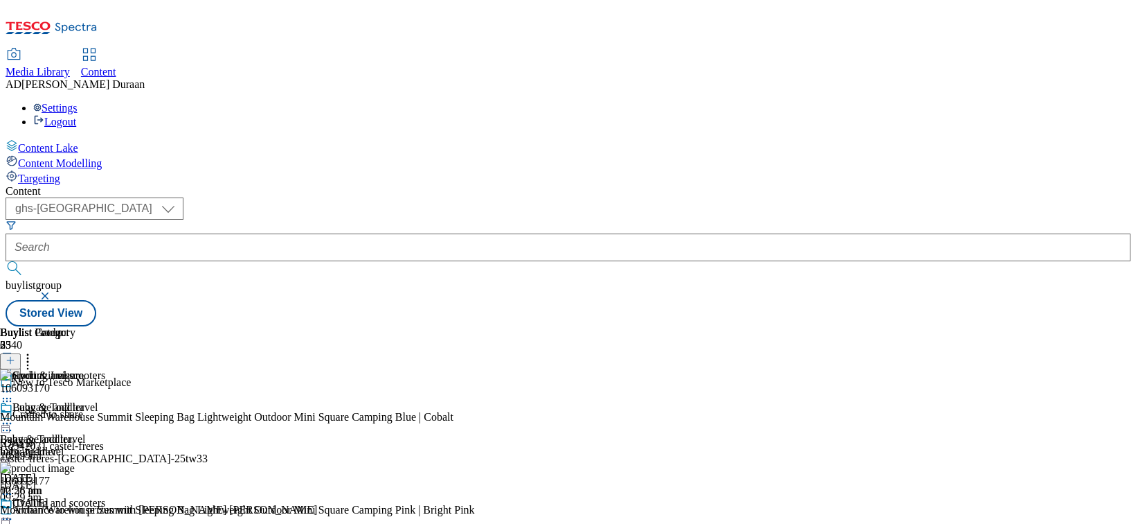
scroll to position [124, 0]
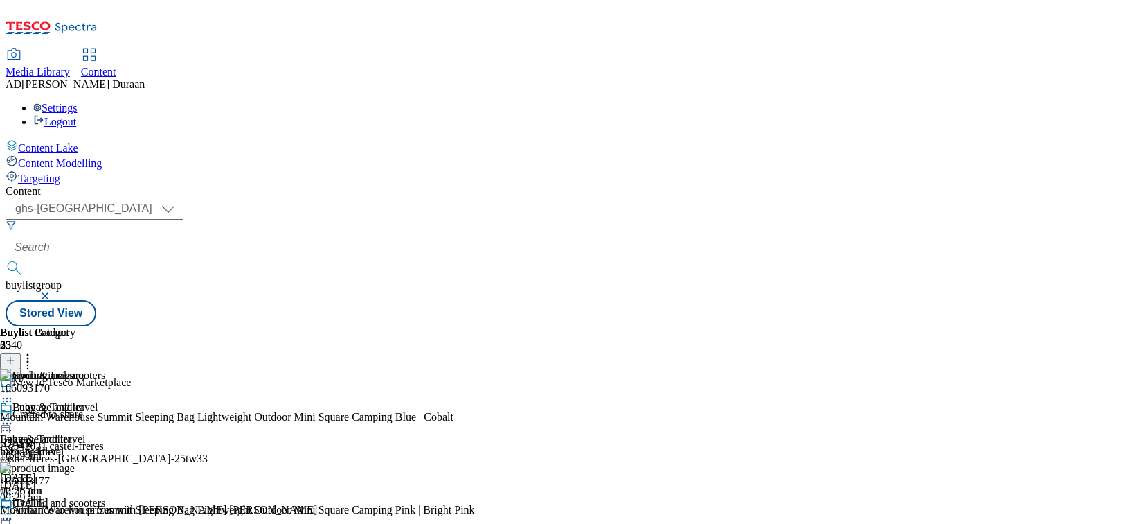
scroll to position [66, 0]
click at [29, 357] on circle at bounding box center [28, 358] width 2 height 2
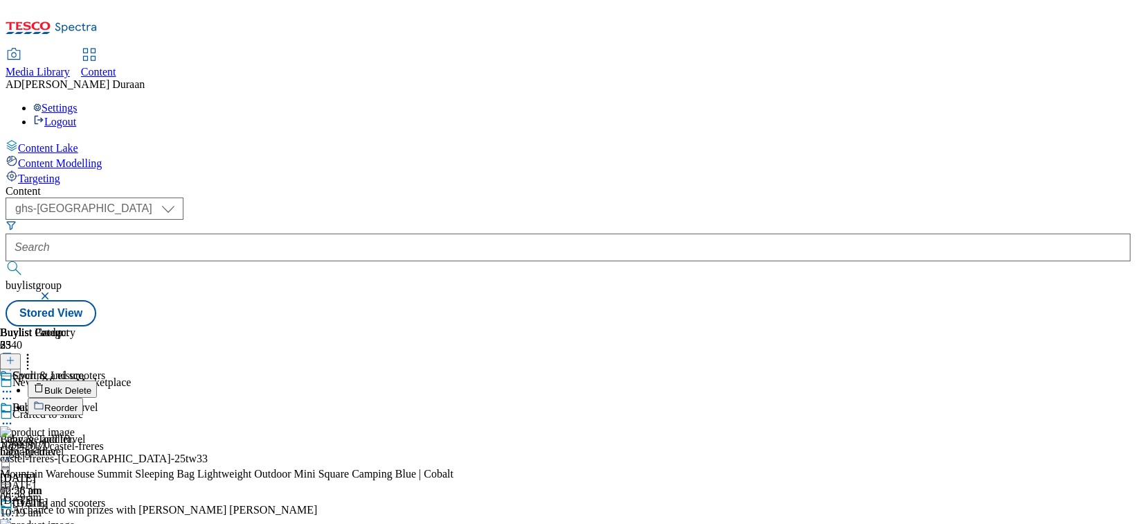
scroll to position [8, 0]
click at [97, 380] on button "Bulk Delete" at bounding box center [62, 388] width 69 height 17
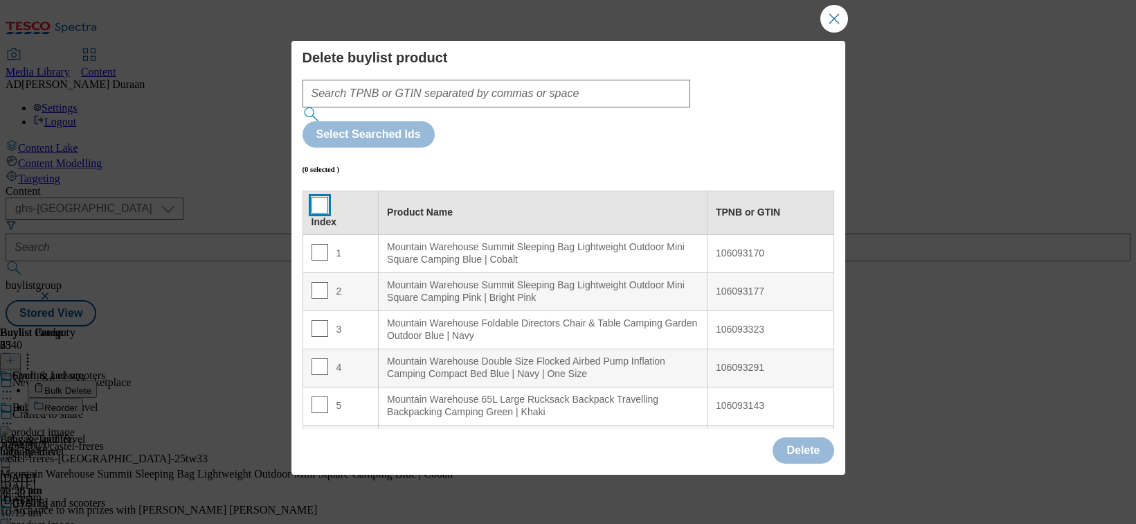
click at [323, 197] on input "Modal" at bounding box center [320, 205] width 17 height 17
checkbox input "true"
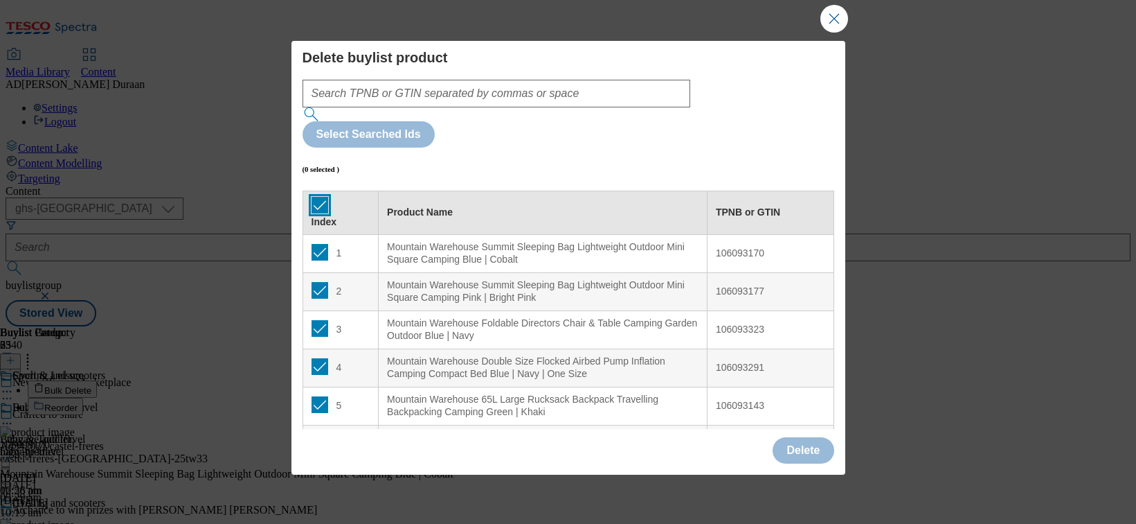
checkbox input "true"
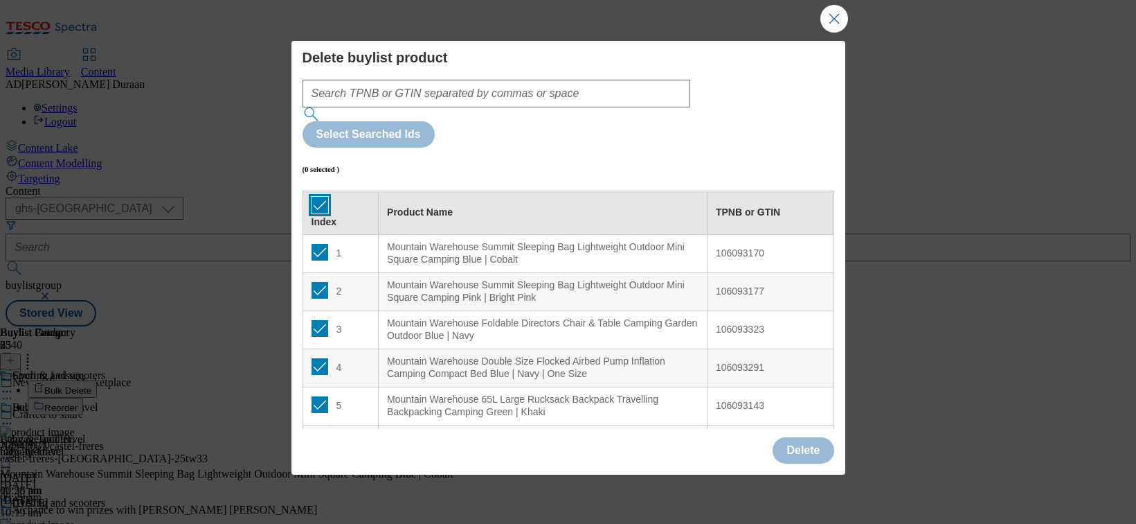
checkbox input "true"
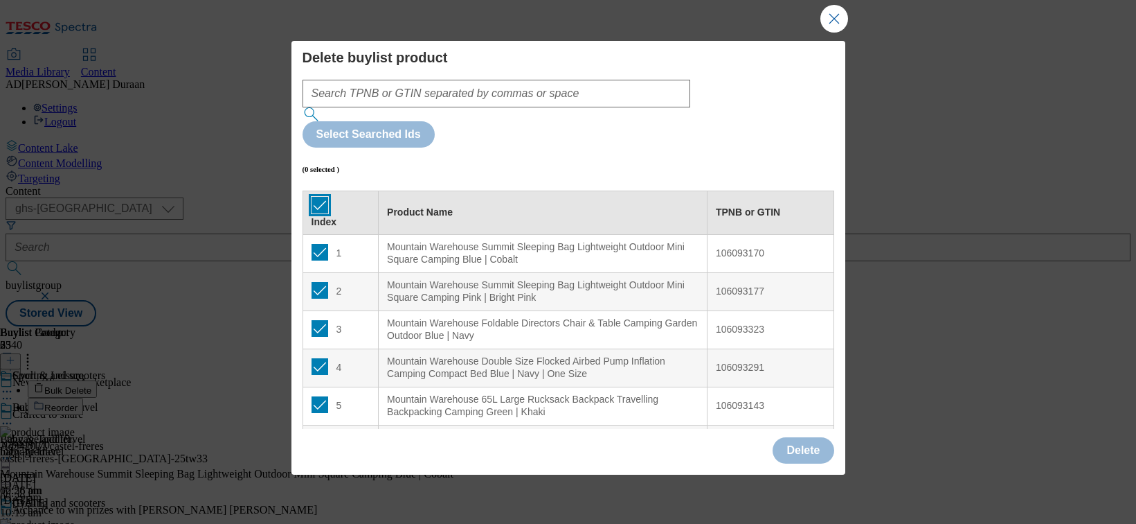
checkbox input "true"
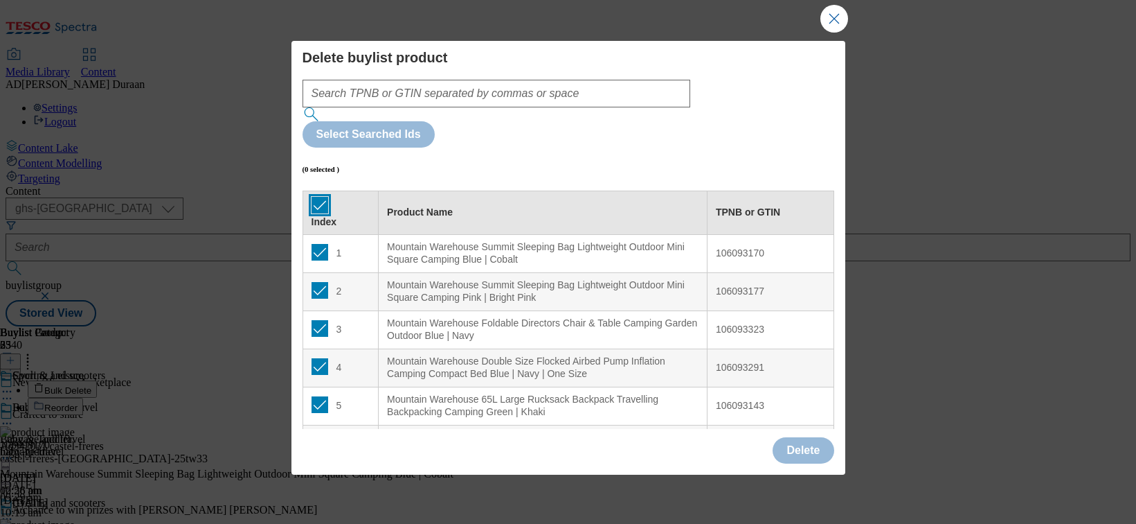
checkbox input "true"
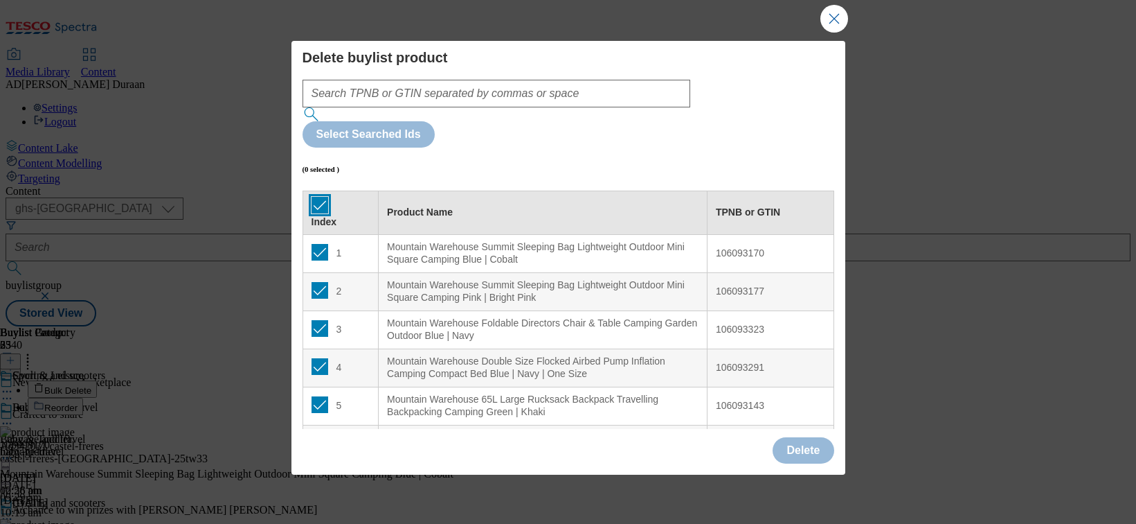
checkbox input "true"
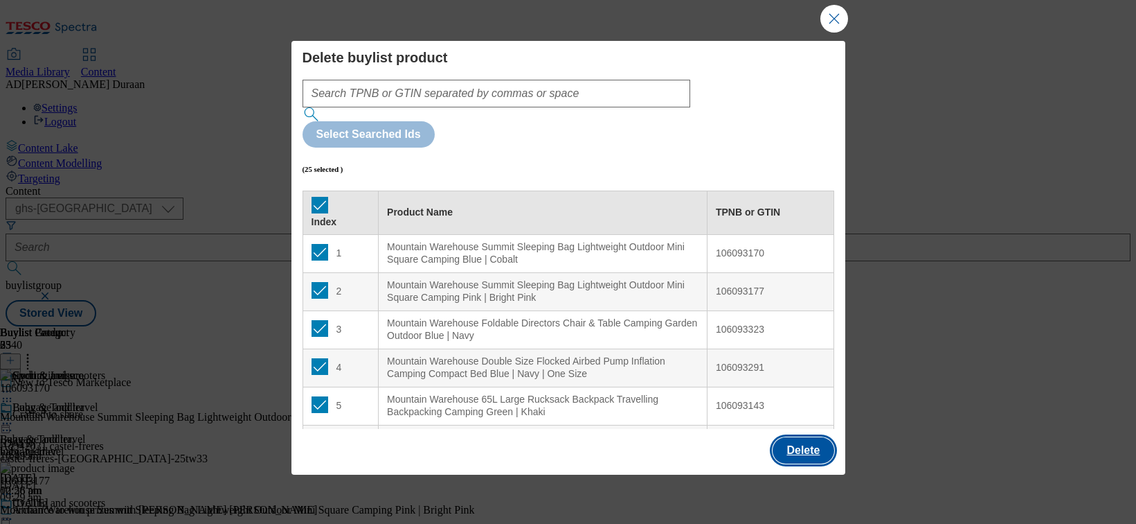
click at [814, 446] on button "Delete" at bounding box center [803, 450] width 61 height 26
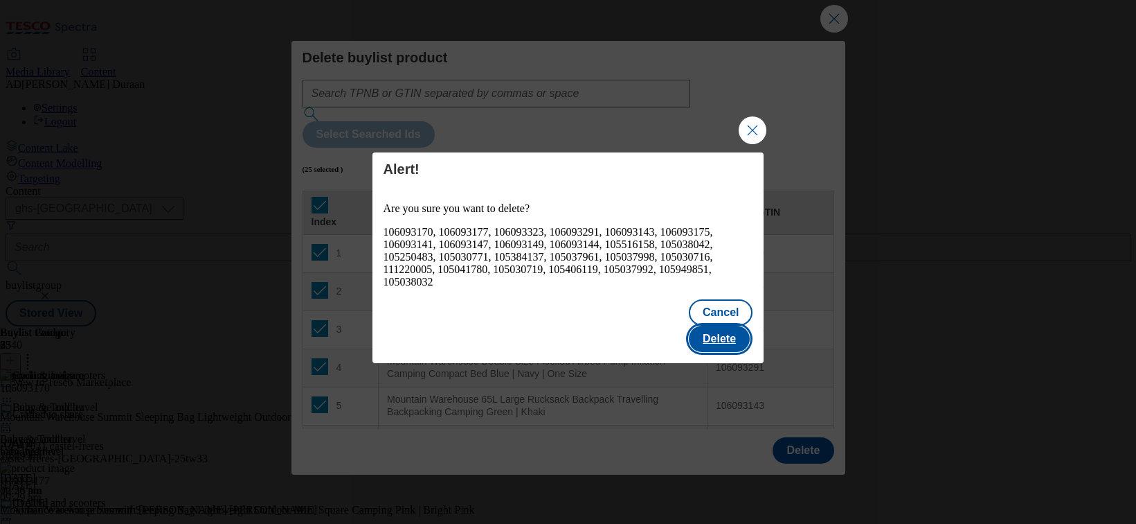
click at [718, 328] on button "Delete" at bounding box center [719, 338] width 61 height 26
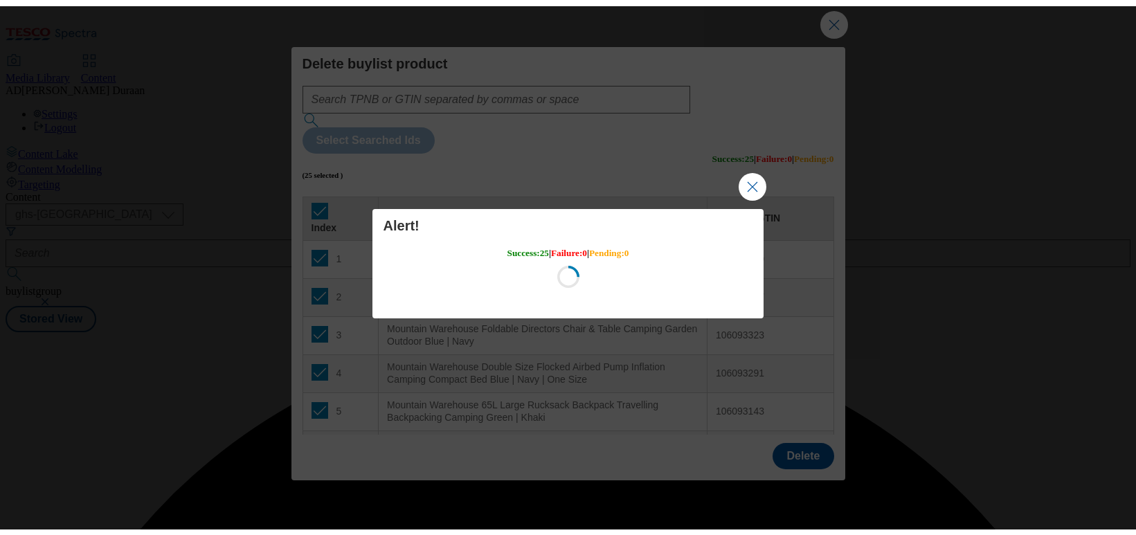
scroll to position [0, 0]
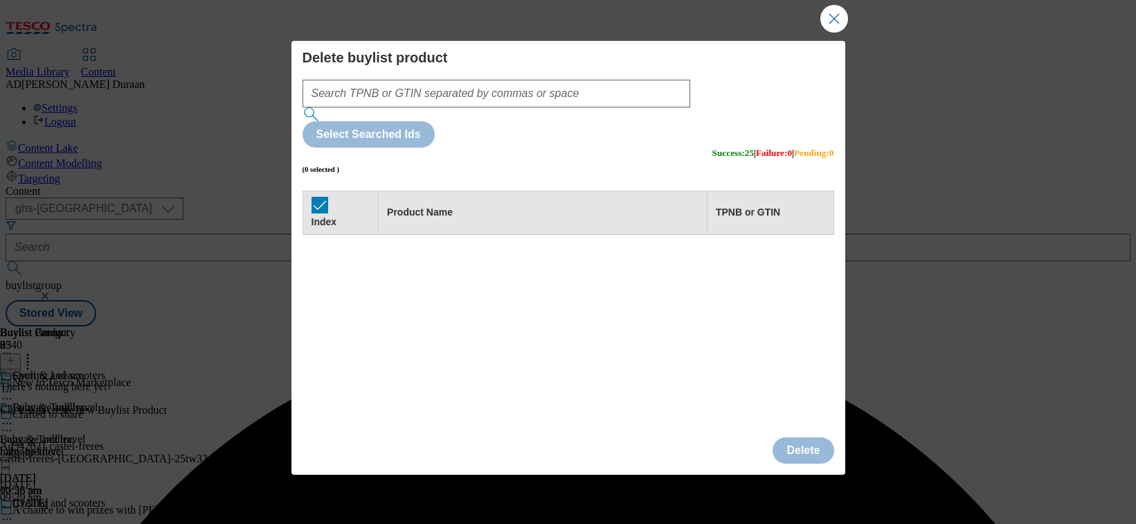
click at [748, 53] on h4 "Delete buylist product" at bounding box center [569, 57] width 532 height 17
drag, startPoint x: 836, startPoint y: 8, endPoint x: 825, endPoint y: 2, distance: 12.1
click at [834, 8] on button "Close Modal" at bounding box center [835, 19] width 28 height 28
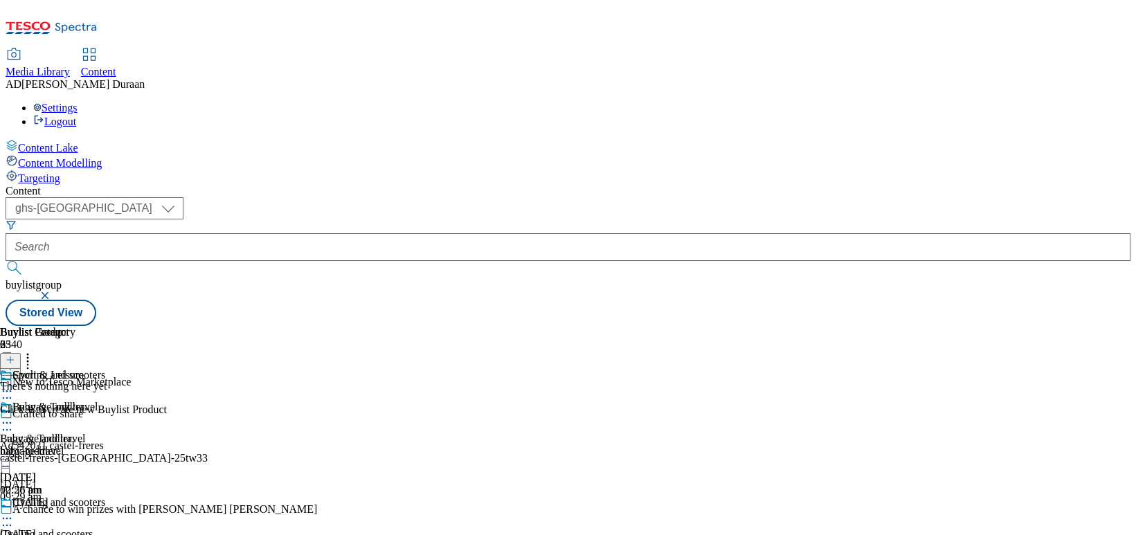
scroll to position [0, 93]
click at [15, 355] on icon at bounding box center [11, 360] width 10 height 10
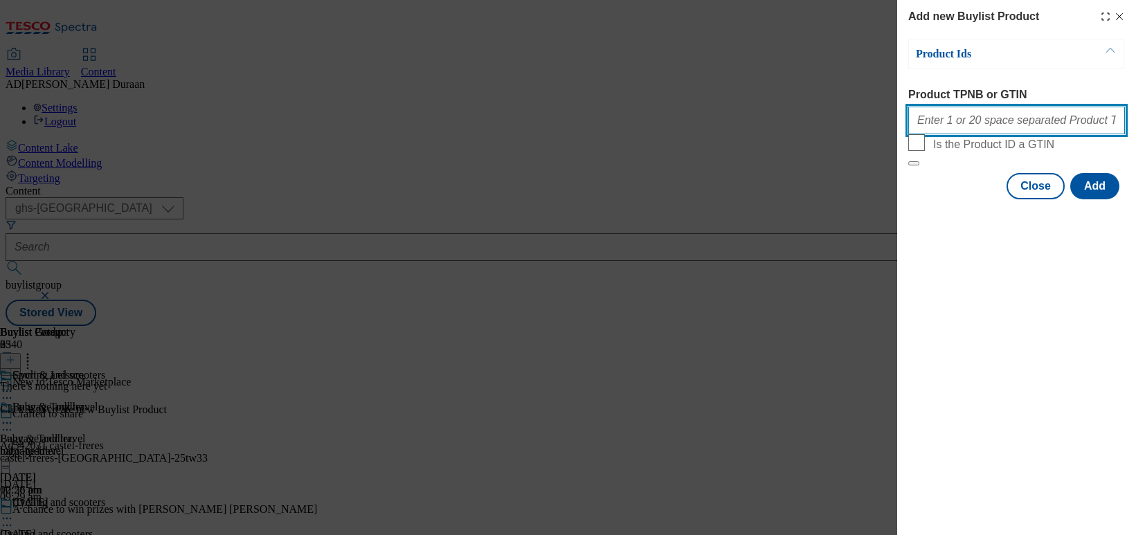
paste input "105759551 105661251 105014213 105759550 105450184 105024254 105441723 105966205…"
type input "105759551 105661251 105014213 105759550 105450184 105024254 105441723 105966205…"
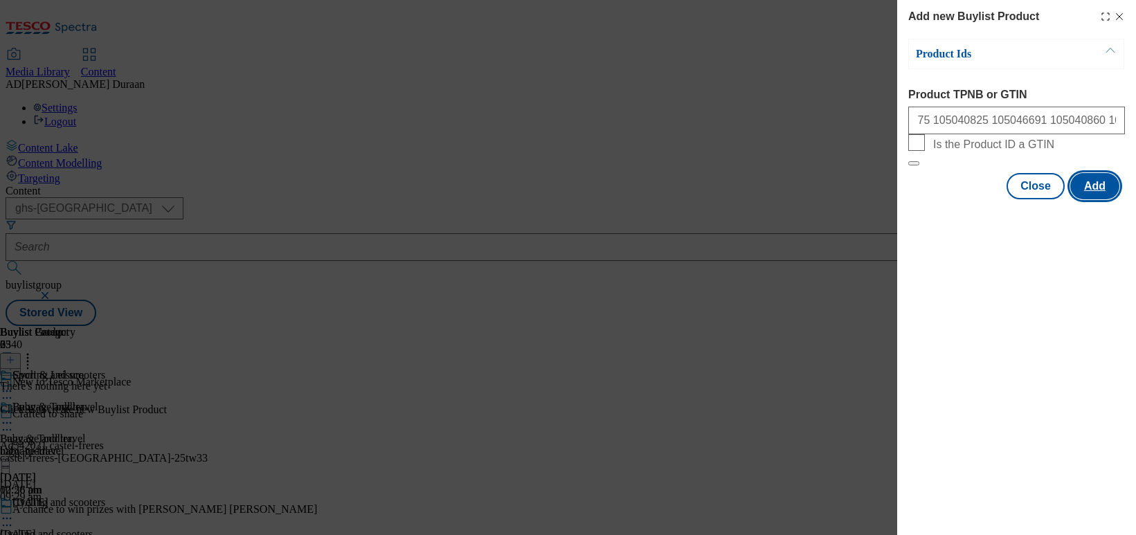
scroll to position [0, 0]
click at [942, 199] on button "Add" at bounding box center [1095, 186] width 49 height 26
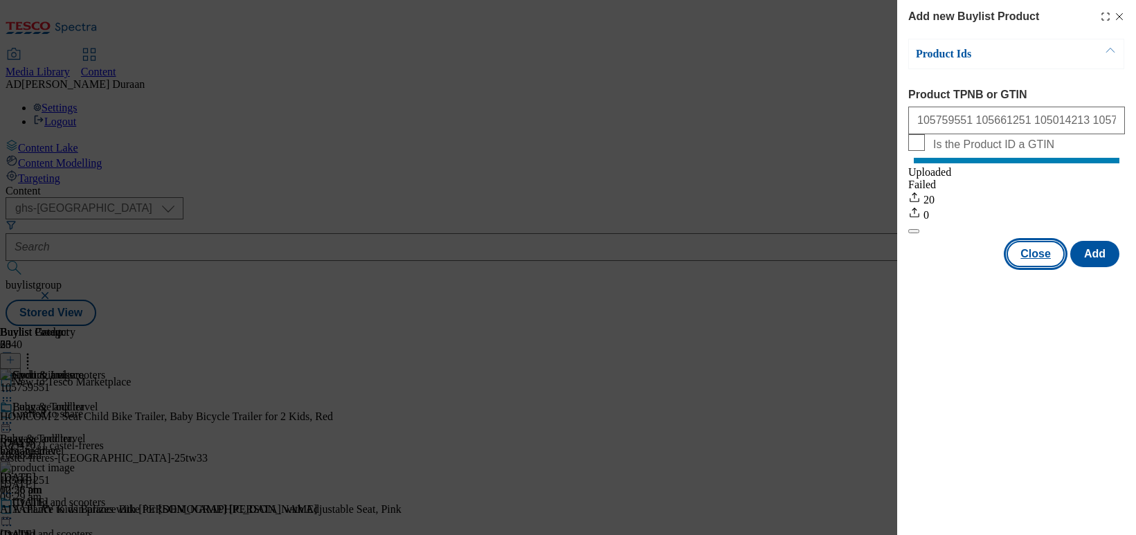
click at [942, 267] on button "Close" at bounding box center [1036, 254] width 58 height 26
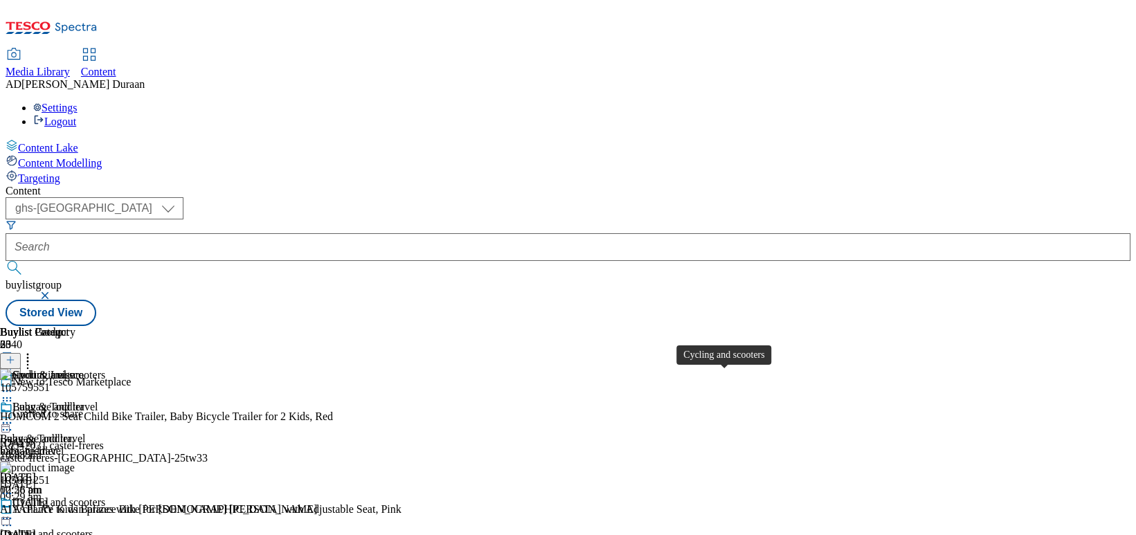
scroll to position [112, 0]
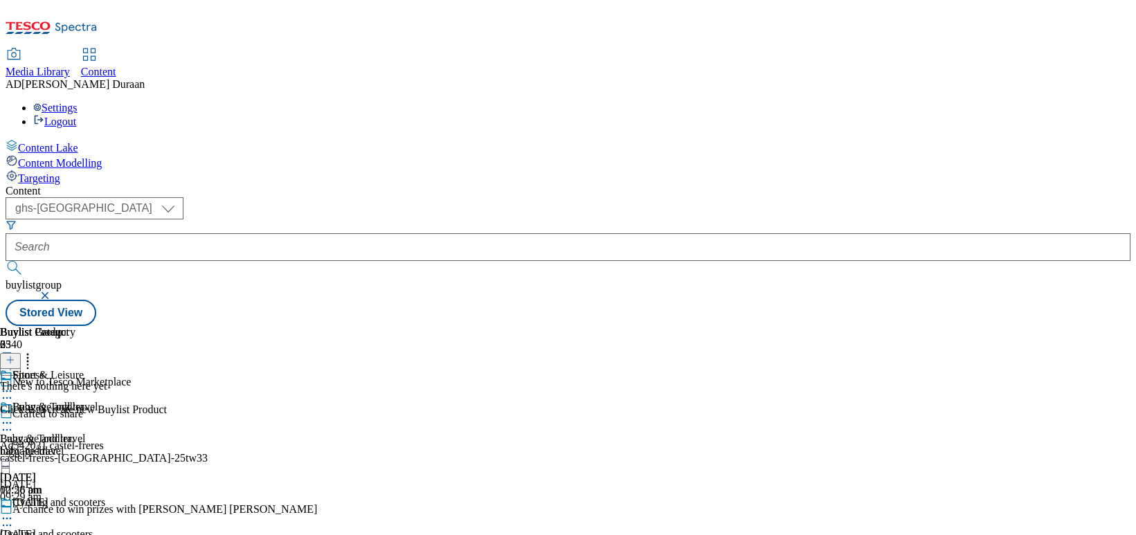
scroll to position [9, 0]
click at [15, 355] on icon at bounding box center [11, 360] width 10 height 10
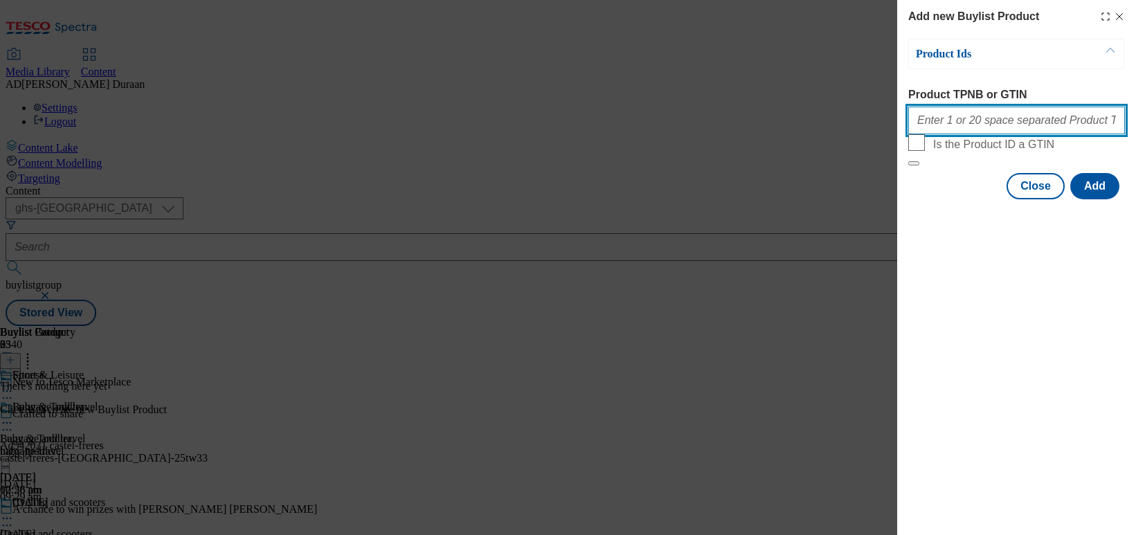
paste input "105236124 105086637 105594638 106096962 106107907 106107869 106107963 106108004…"
type input "105236124 105086637 105594638 106096962 106107907 106107869 106107963 106108004…"
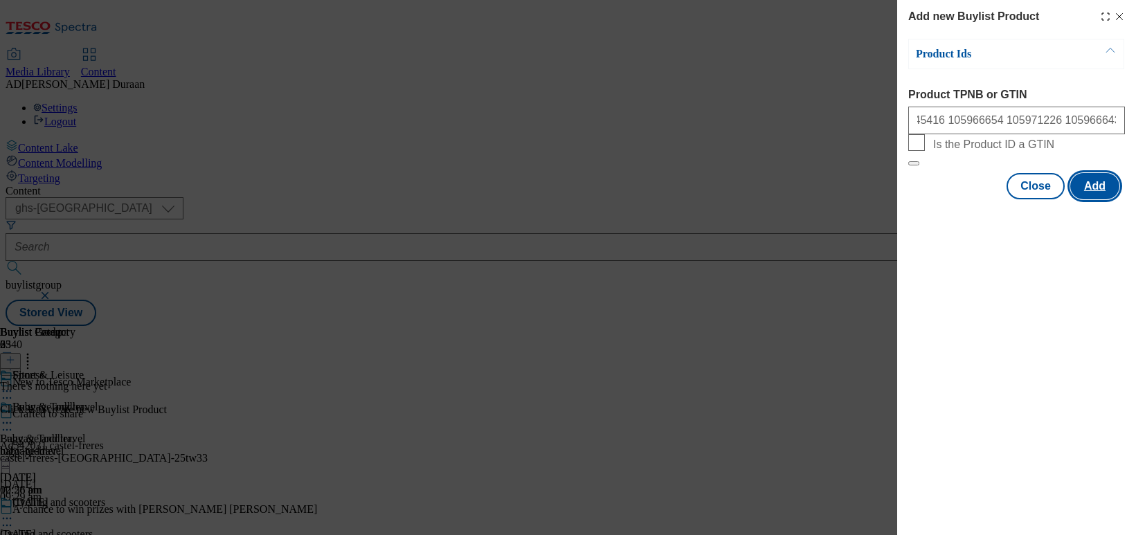
click at [942, 199] on button "Add" at bounding box center [1095, 186] width 49 height 26
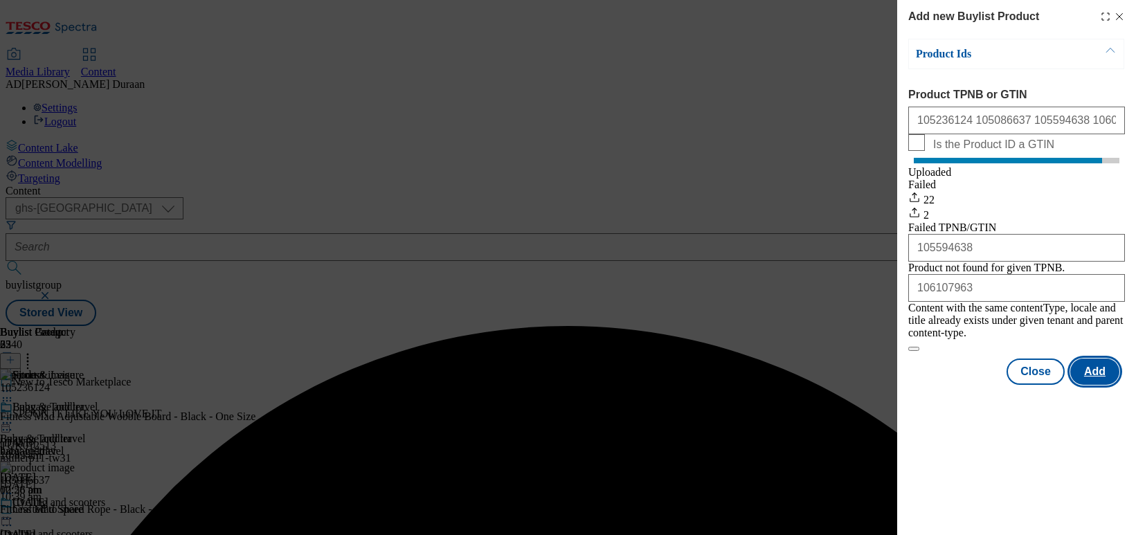
scroll to position [0, 0]
drag, startPoint x: 1037, startPoint y: 389, endPoint x: 867, endPoint y: 406, distance: 171.2
click at [942, 385] on button "Close" at bounding box center [1036, 372] width 58 height 26
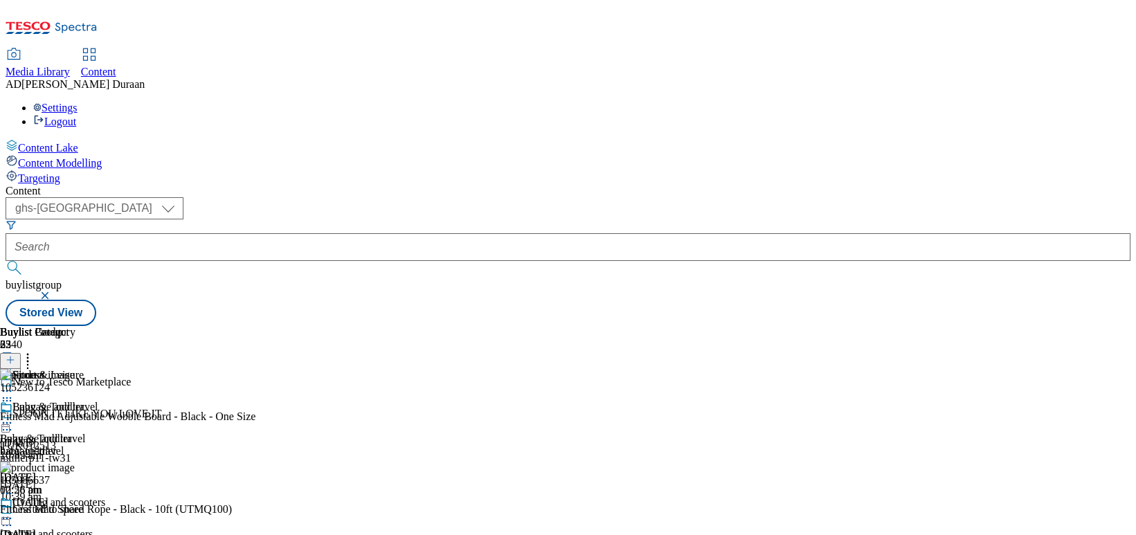
scroll to position [902, 0]
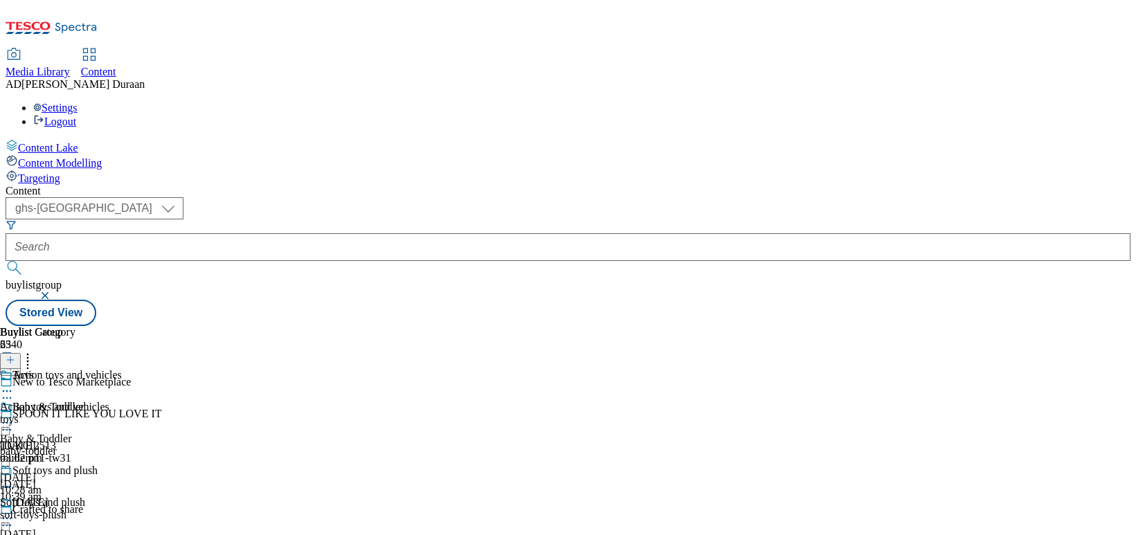
click at [122, 413] on div "toys" at bounding box center [61, 419] width 122 height 12
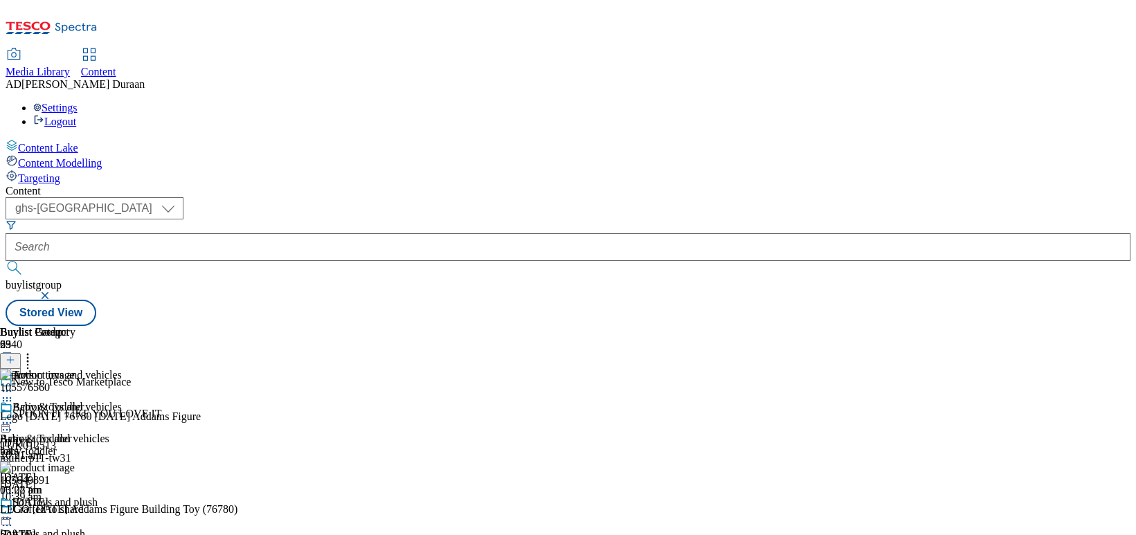
scroll to position [0, 93]
click at [29, 357] on circle at bounding box center [28, 358] width 2 height 2
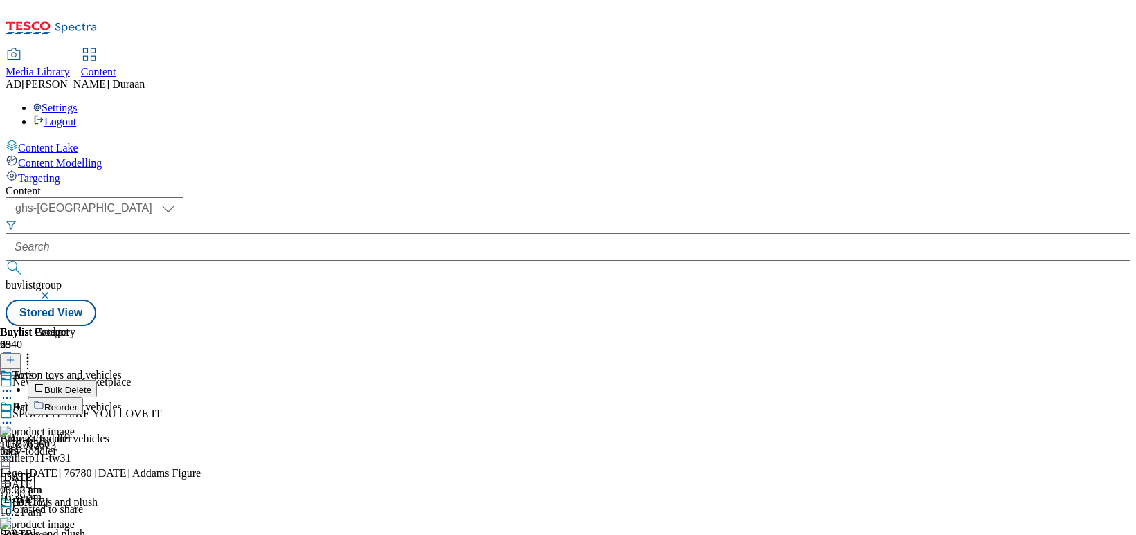
click at [91, 385] on span "Bulk Delete" at bounding box center [67, 390] width 47 height 10
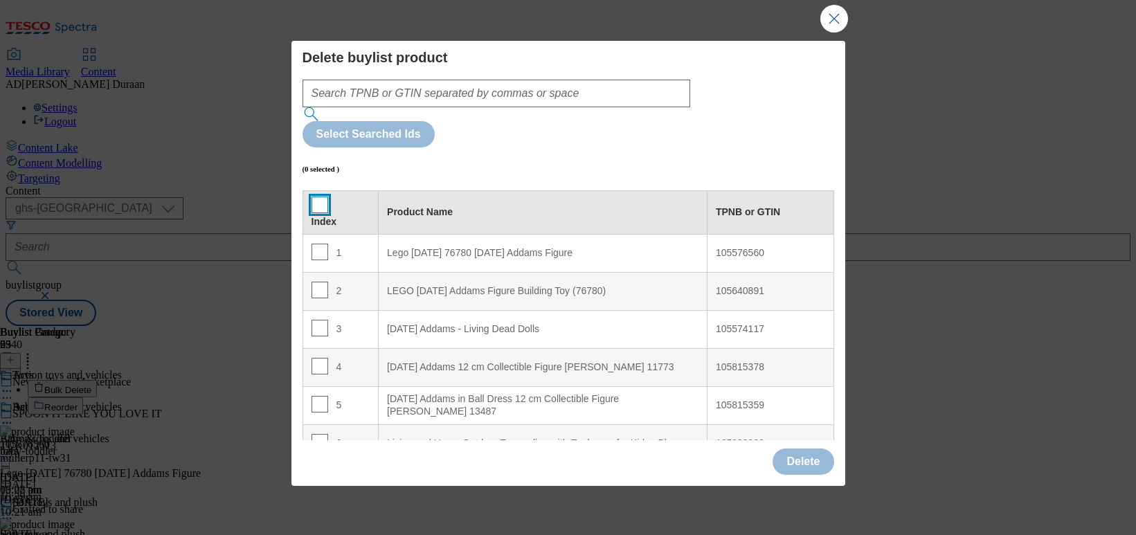
drag, startPoint x: 321, startPoint y: 144, endPoint x: 454, endPoint y: 253, distance: 171.7
click at [321, 197] on input "Modal" at bounding box center [320, 205] width 17 height 17
checkbox input "true"
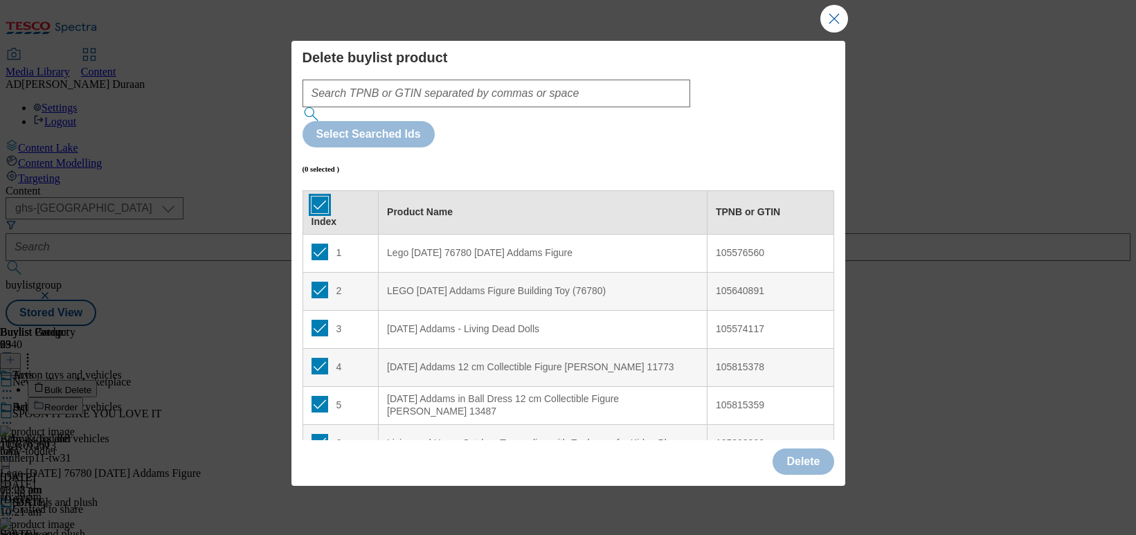
checkbox input "true"
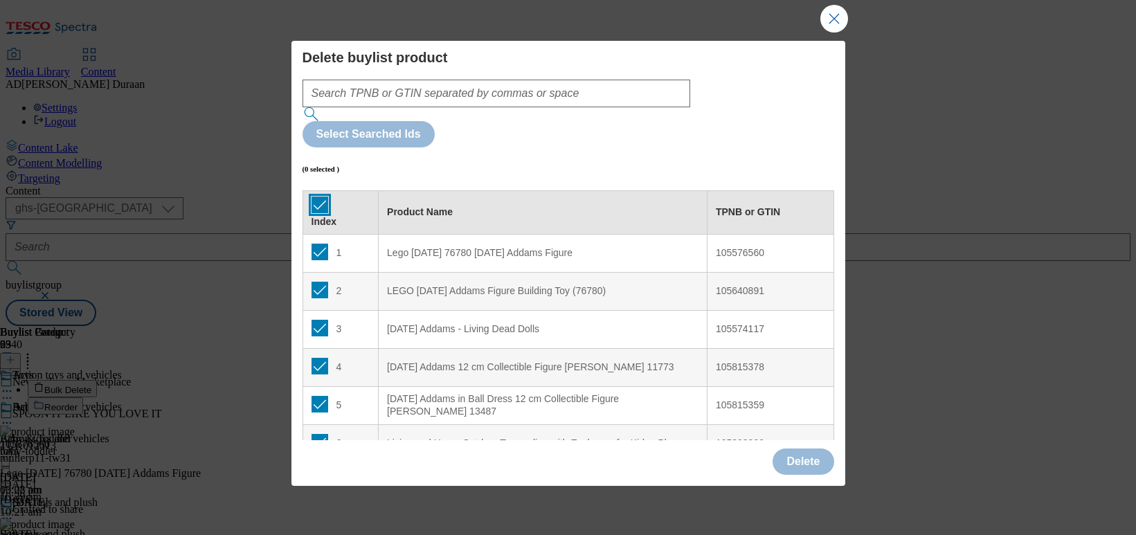
checkbox input "true"
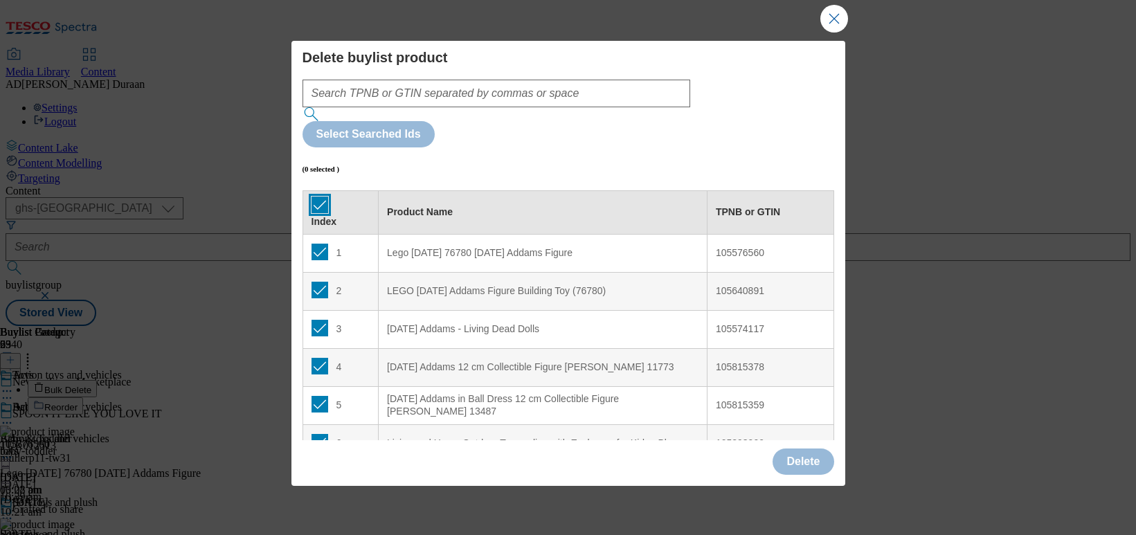
checkbox input "true"
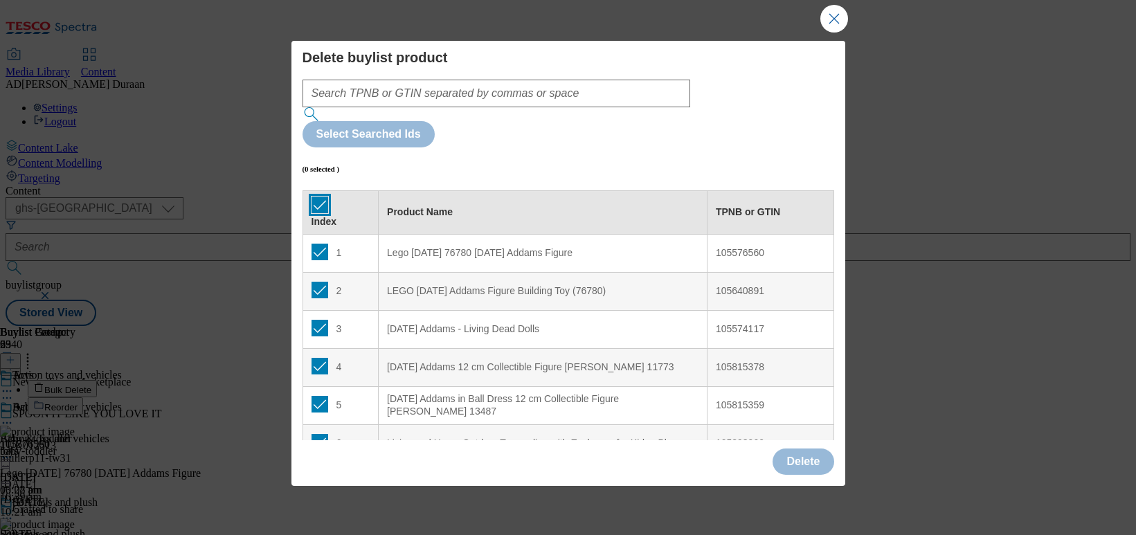
checkbox input "true"
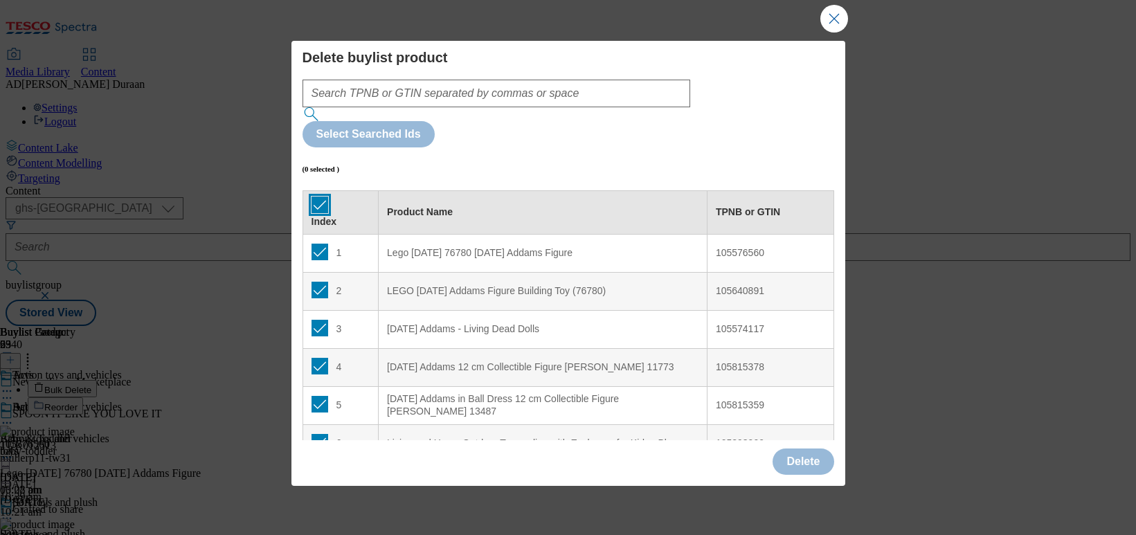
checkbox input "true"
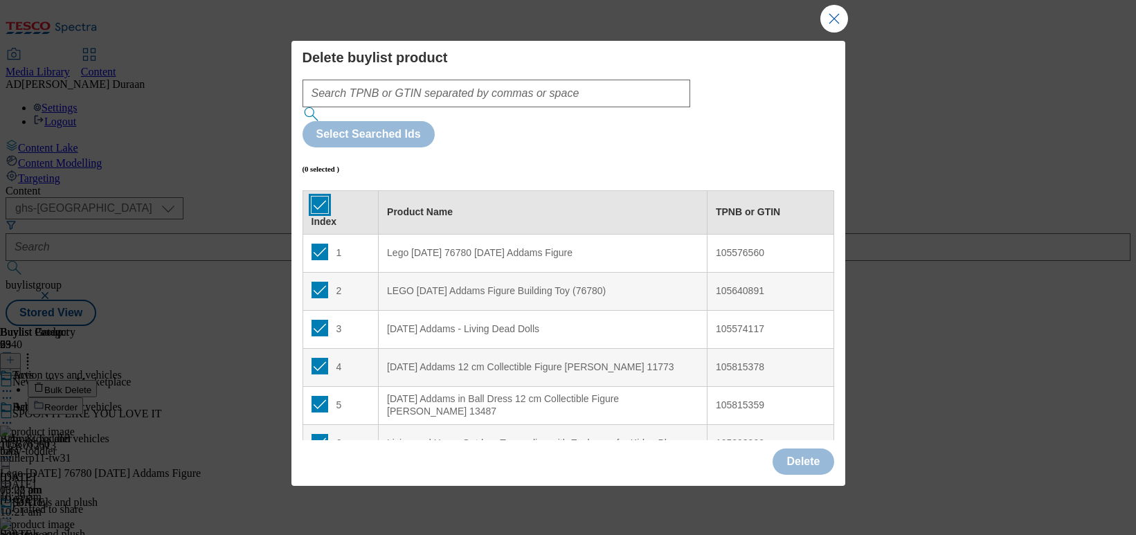
checkbox input "true"
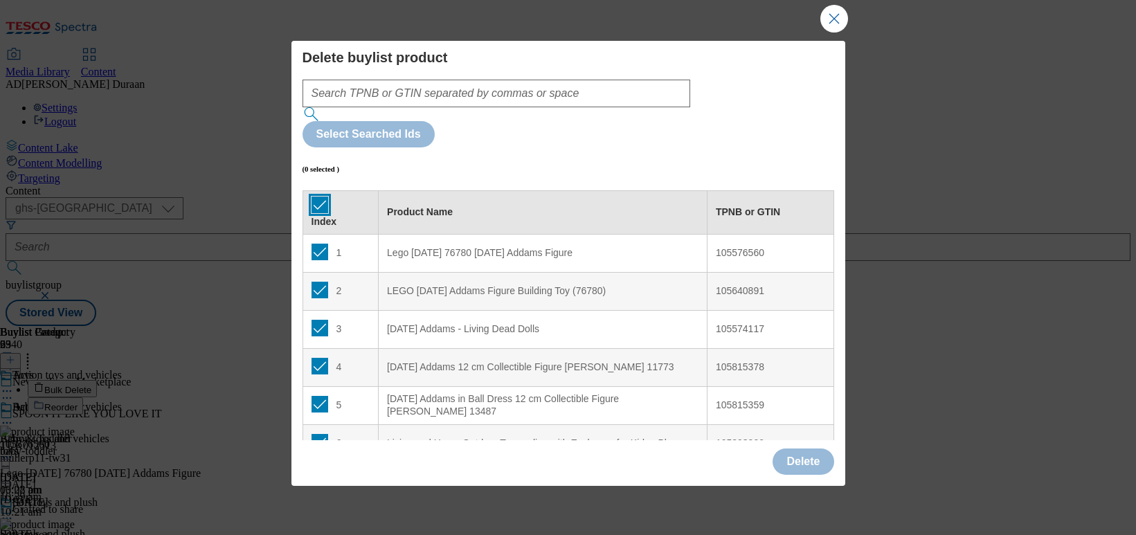
checkbox input "true"
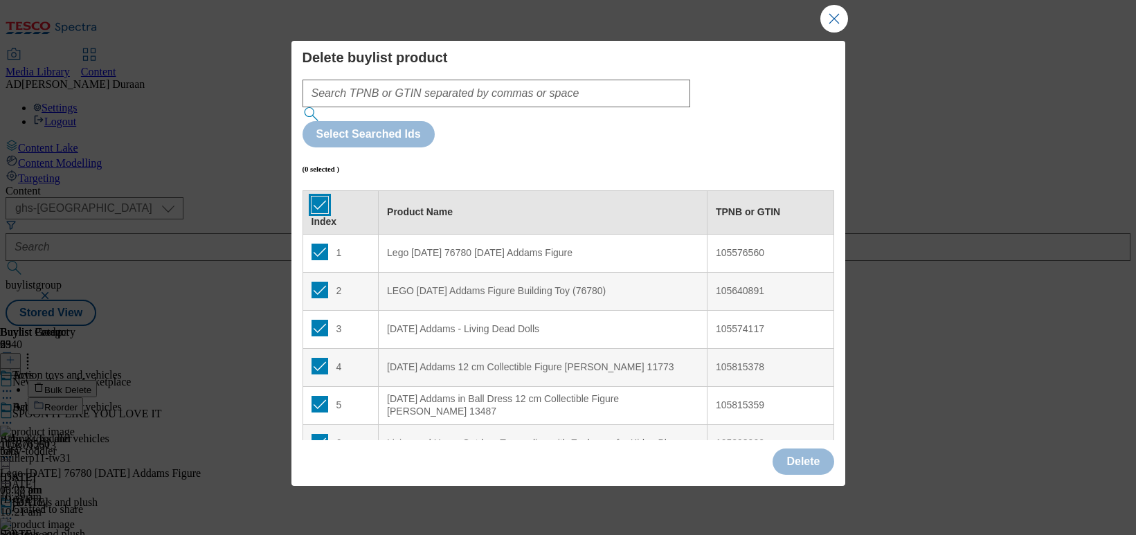
checkbox input "true"
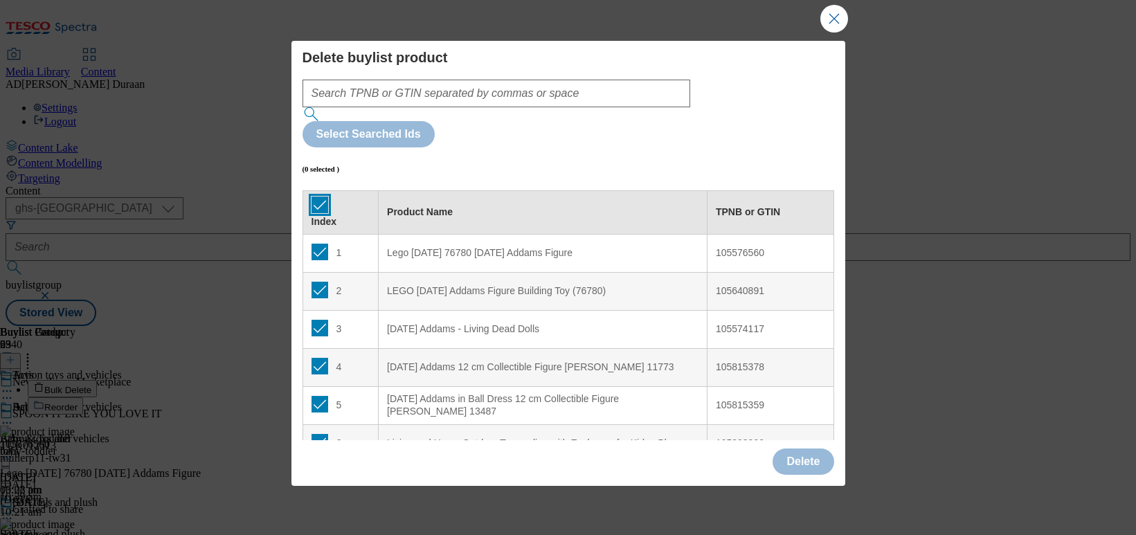
checkbox input "true"
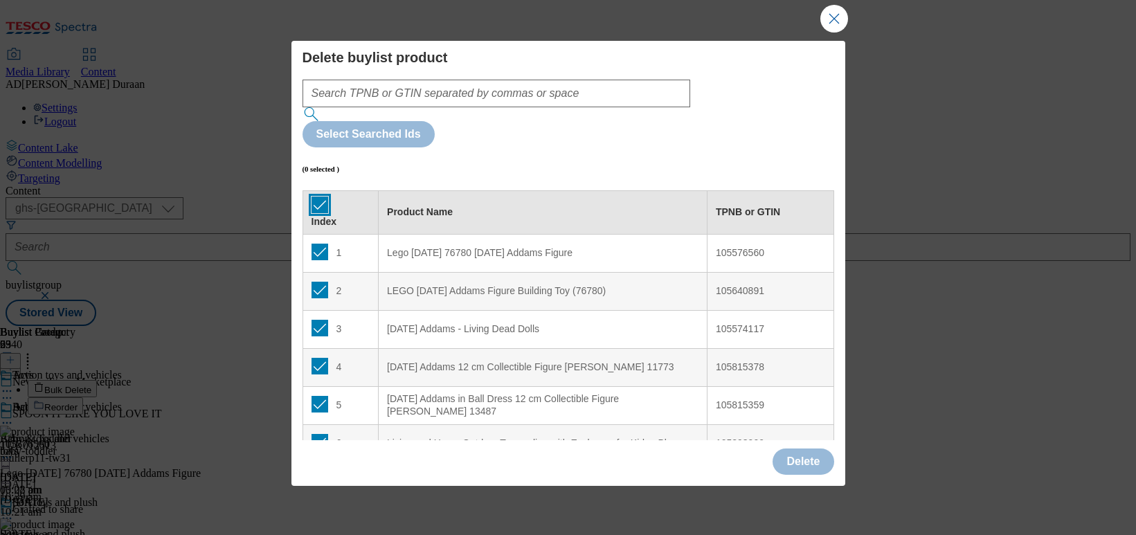
checkbox input "true"
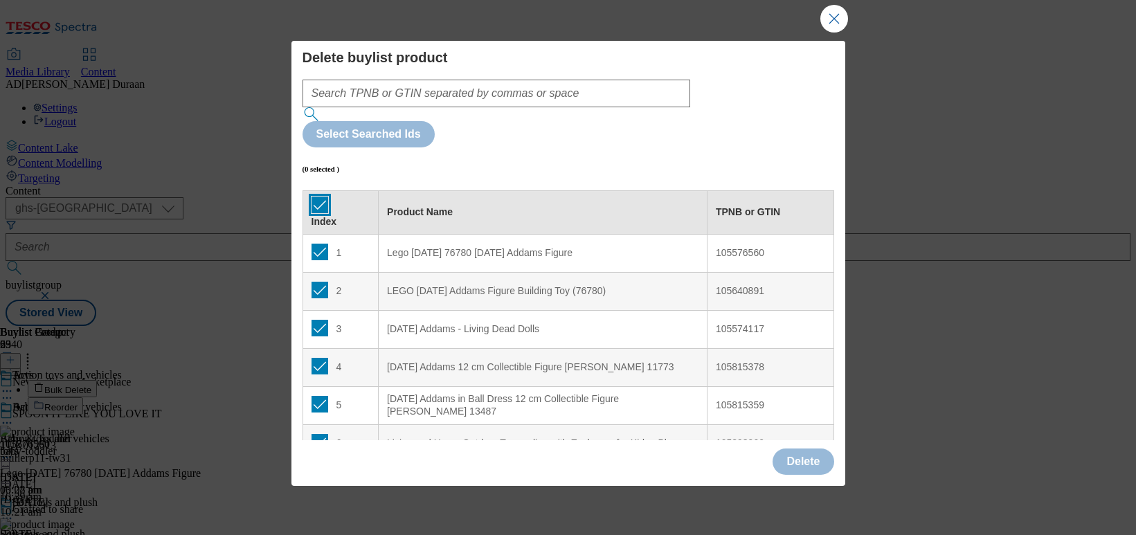
checkbox input "true"
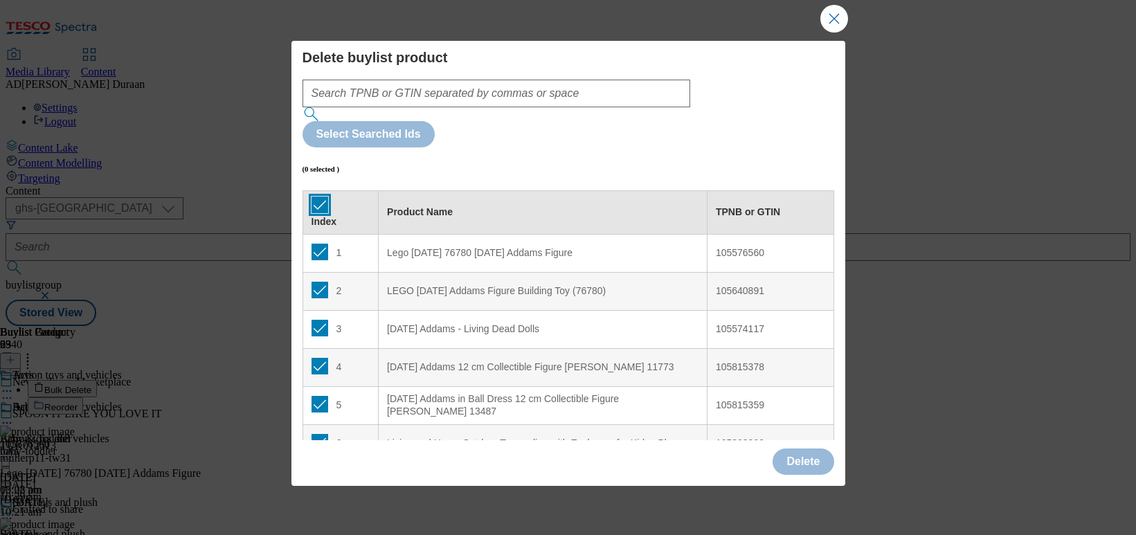
checkbox input "true"
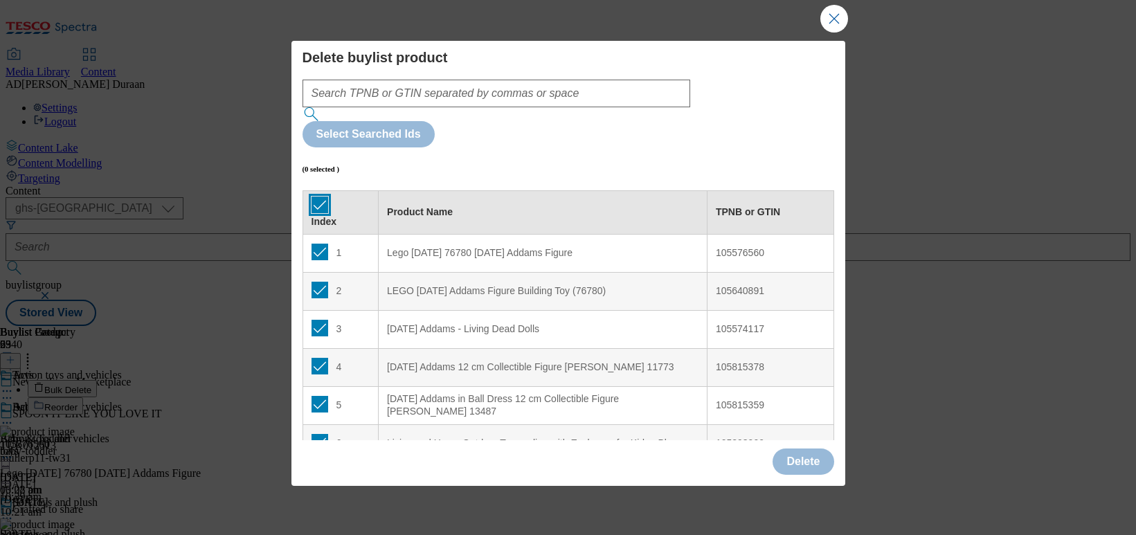
checkbox input "true"
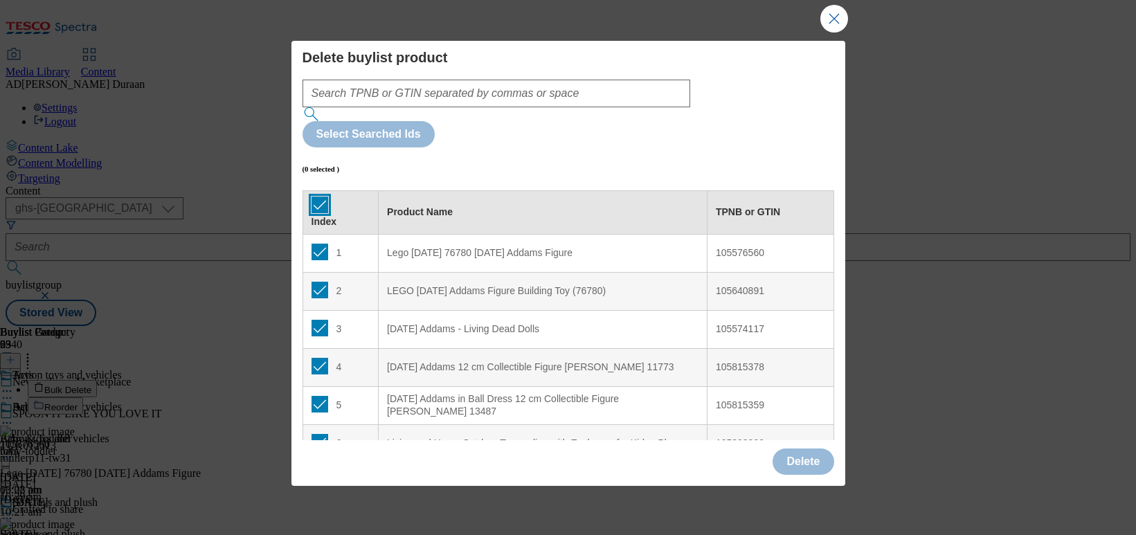
checkbox input "true"
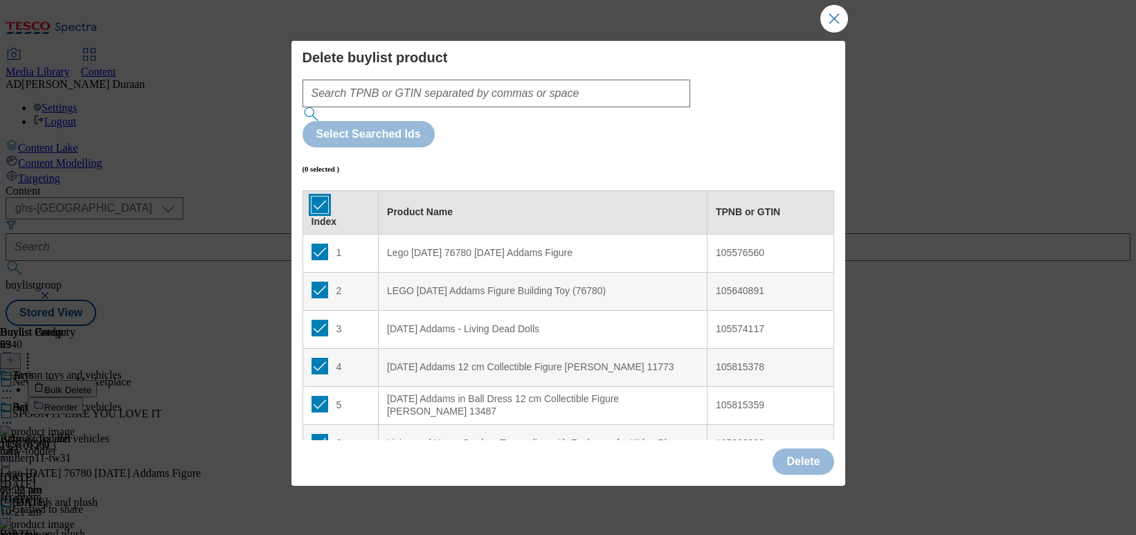
checkbox input "true"
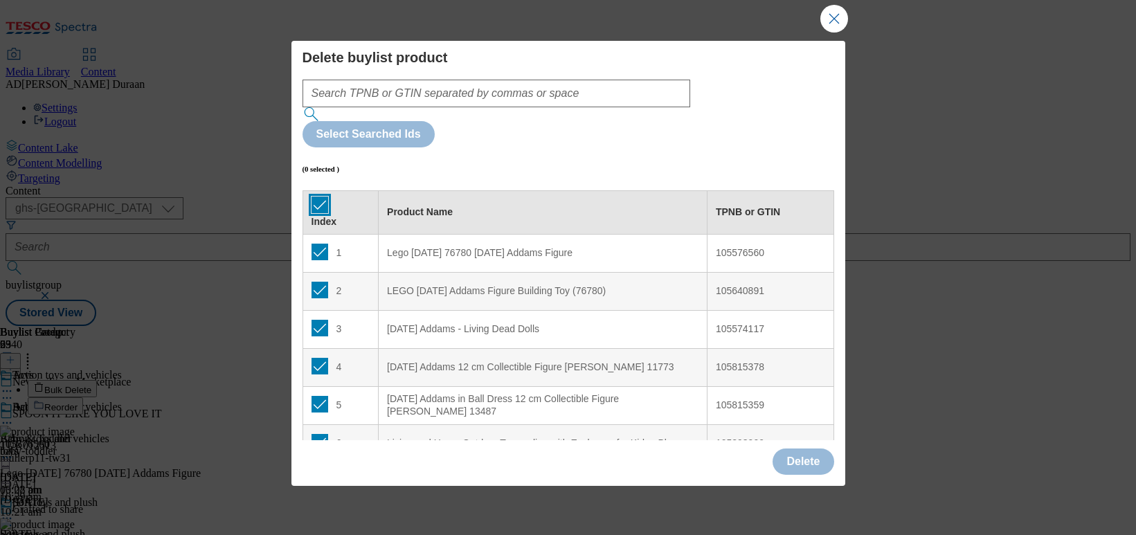
checkbox input "true"
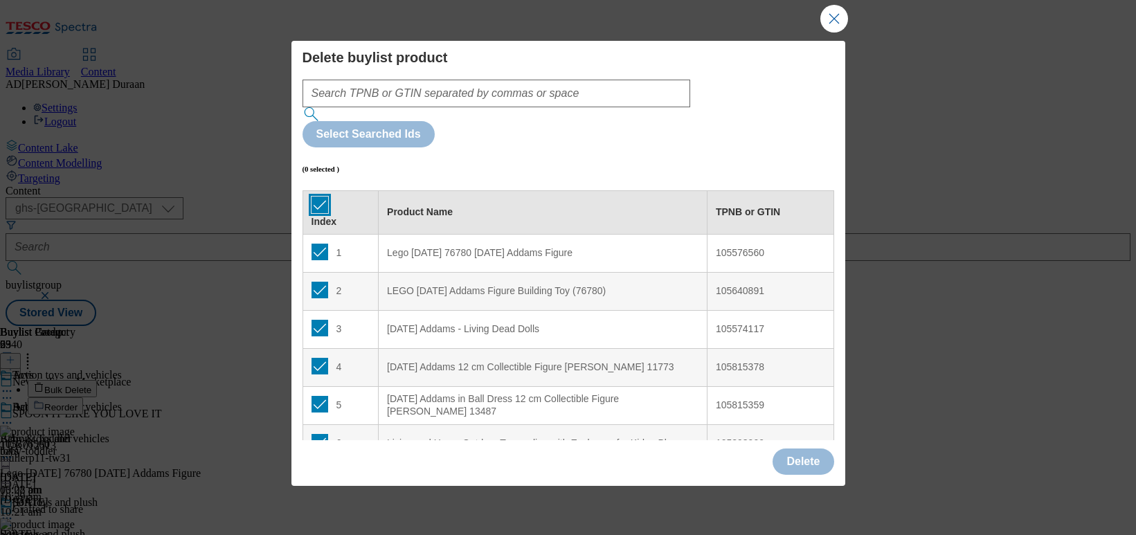
checkbox input "true"
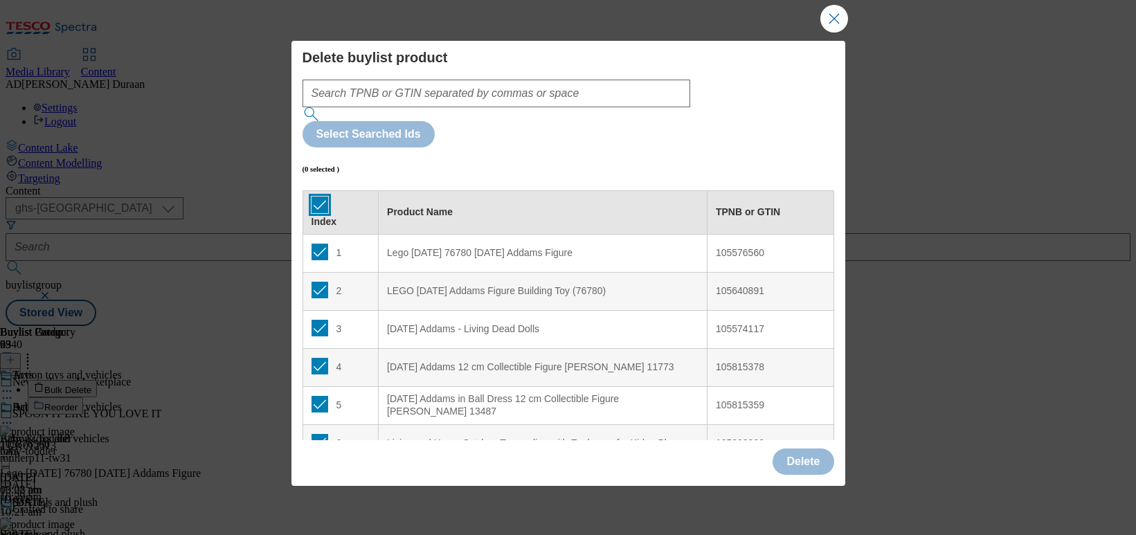
checkbox input "true"
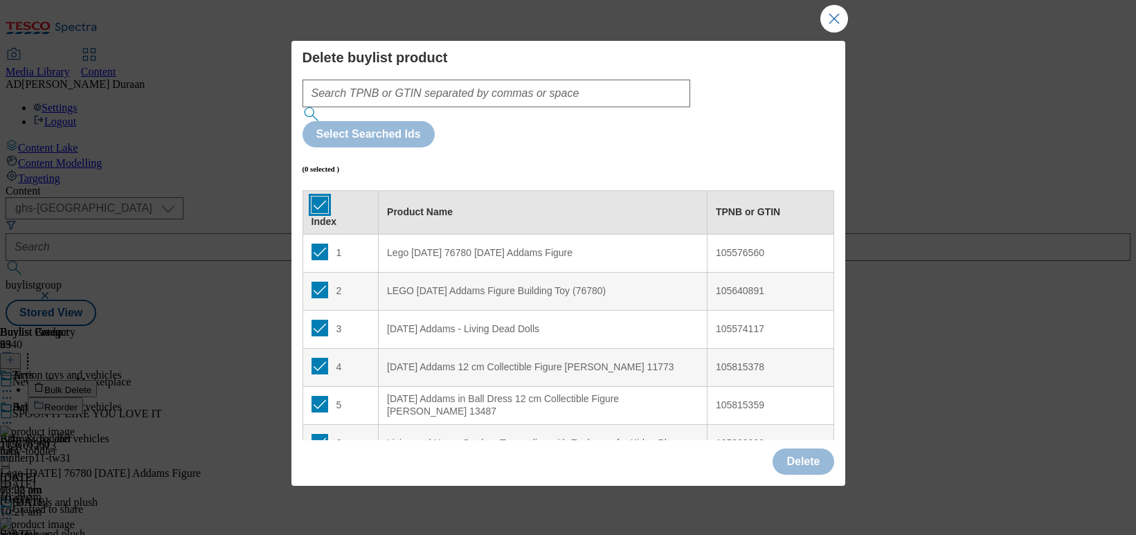
checkbox input "true"
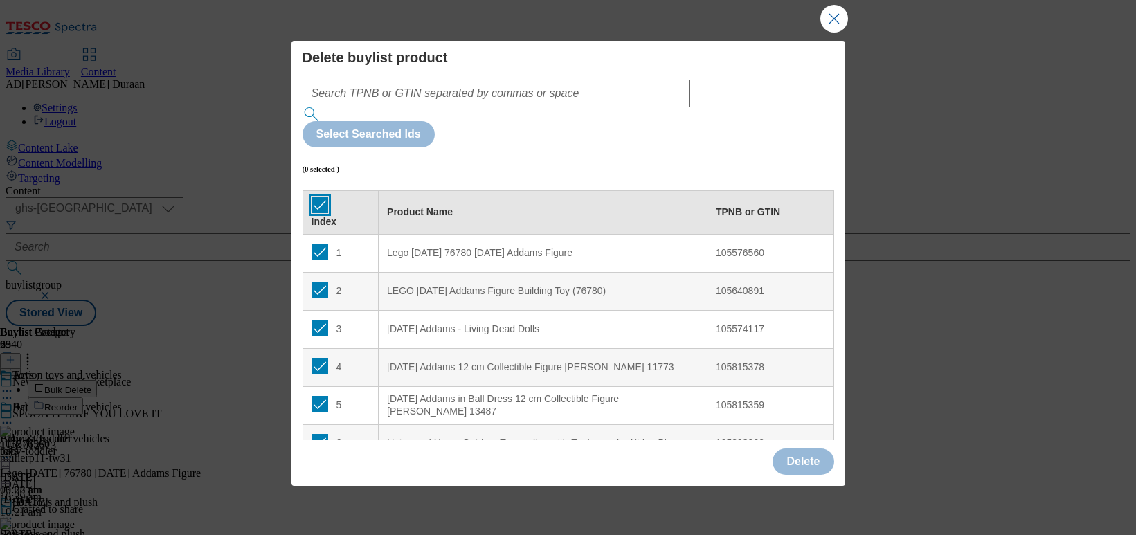
checkbox input "true"
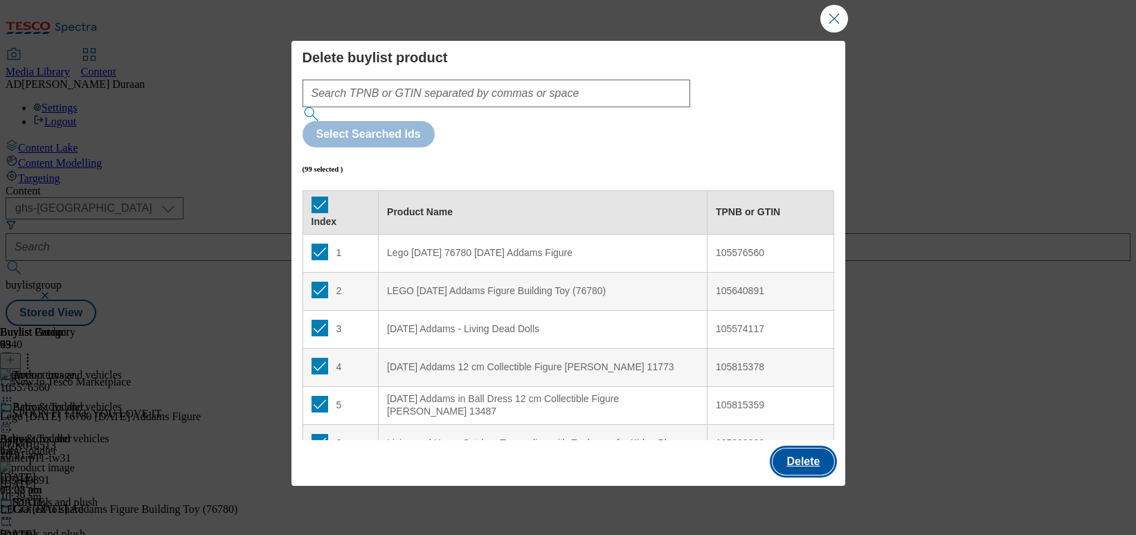
click at [809, 455] on button "Delete" at bounding box center [803, 462] width 61 height 26
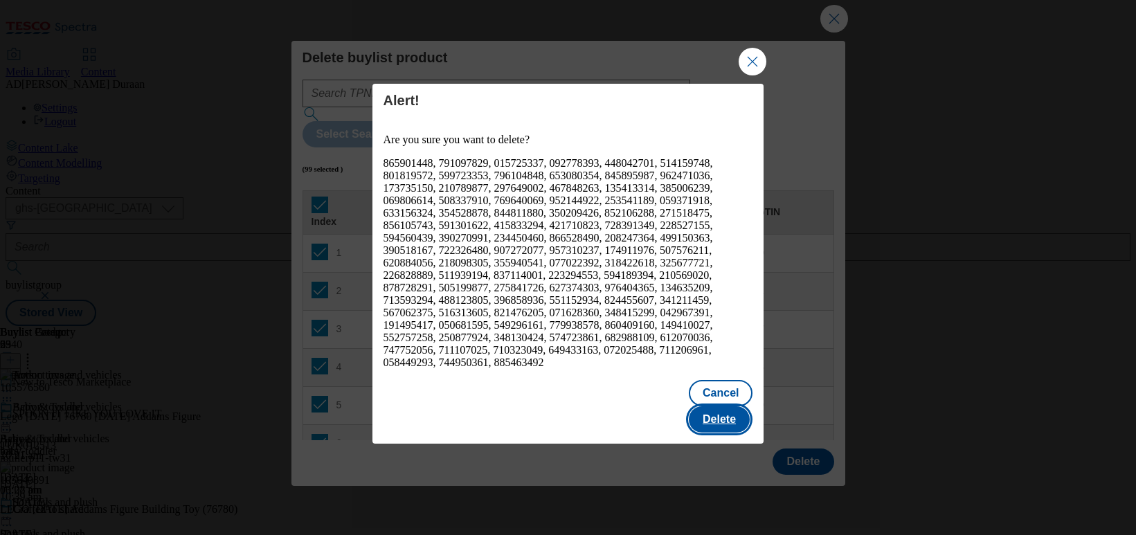
drag, startPoint x: 728, startPoint y: 390, endPoint x: 739, endPoint y: 386, distance: 10.9
click at [728, 406] on button "Delete" at bounding box center [719, 419] width 61 height 26
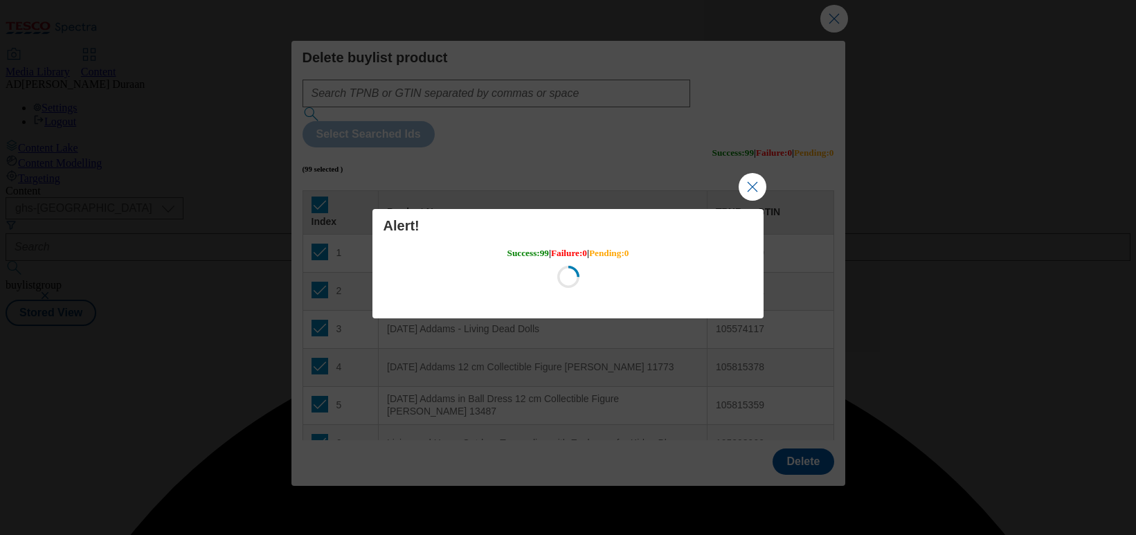
scroll to position [0, 0]
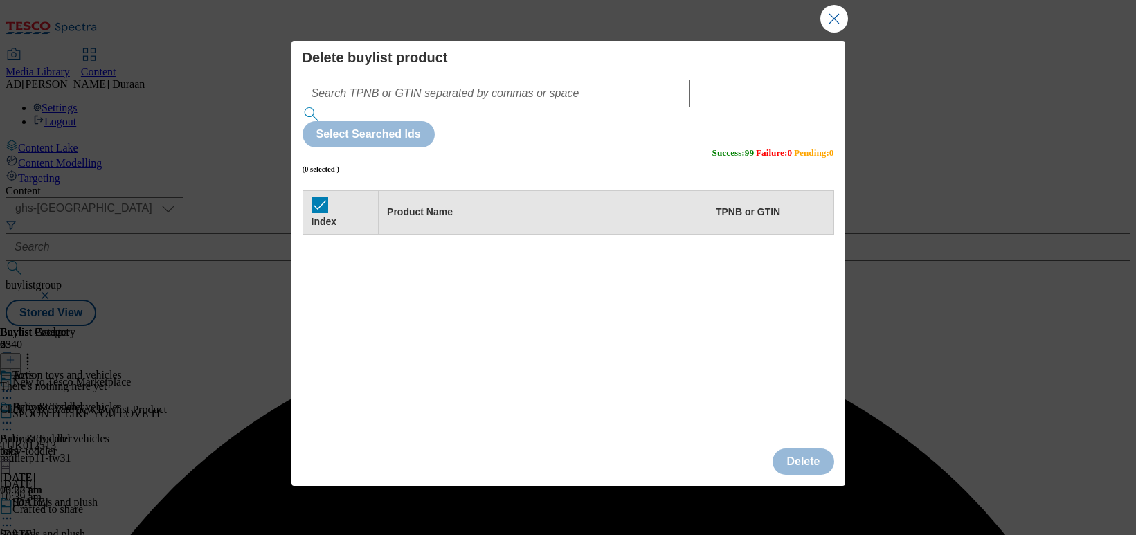
click at [835, 21] on button "Close Modal" at bounding box center [835, 19] width 28 height 28
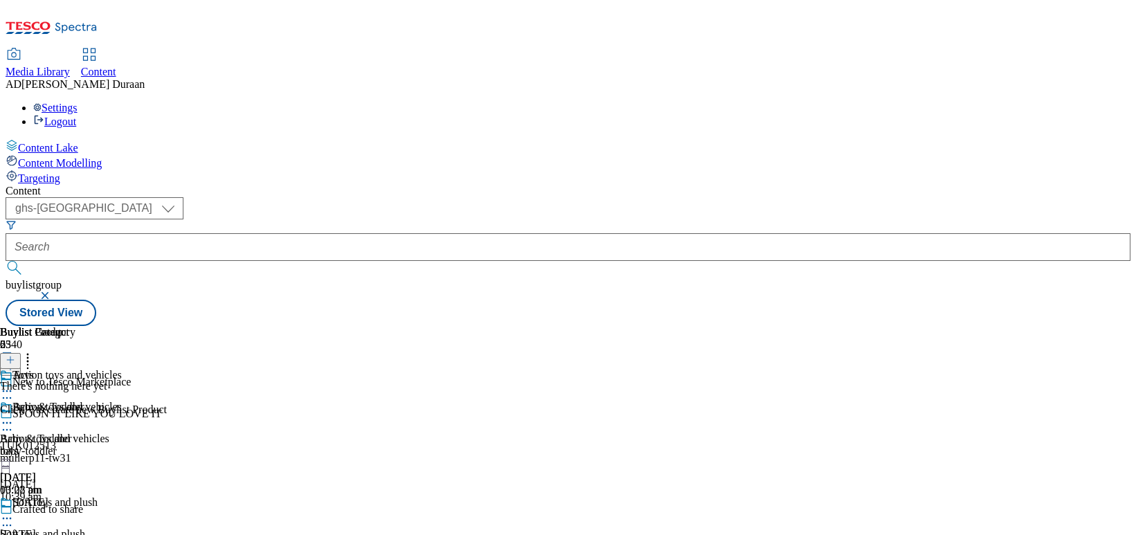
scroll to position [0, 93]
click at [15, 355] on icon at bounding box center [11, 360] width 10 height 10
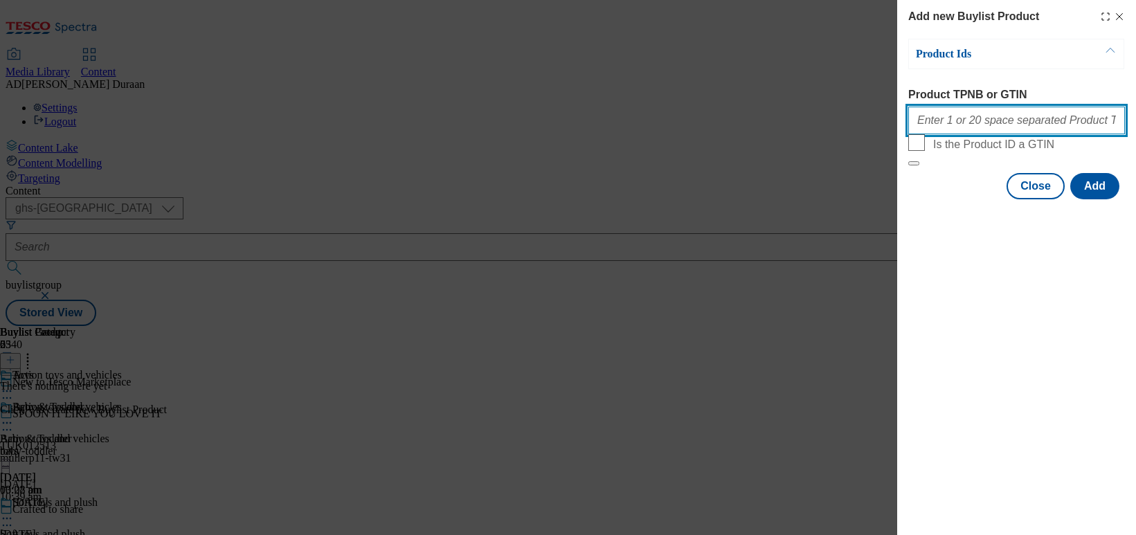
paste input "105383726 105316357 105383722 105819721 105819706 105819795 105844956 105328850…"
type input "105383726 105316357 105383722 105819721 105819706 105819795 105844956 105328850…"
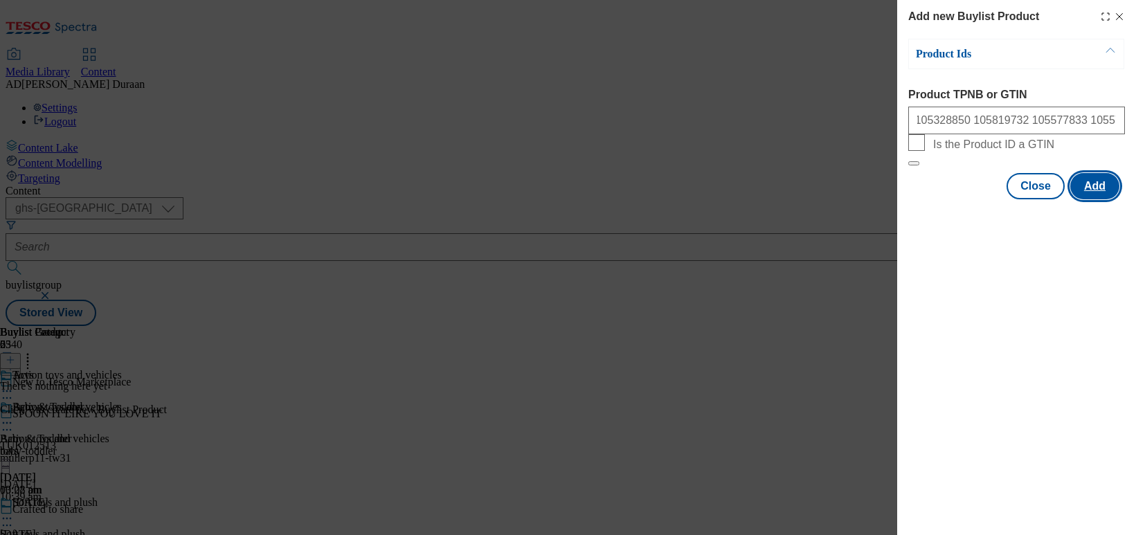
click at [942, 199] on button "Add" at bounding box center [1095, 186] width 49 height 26
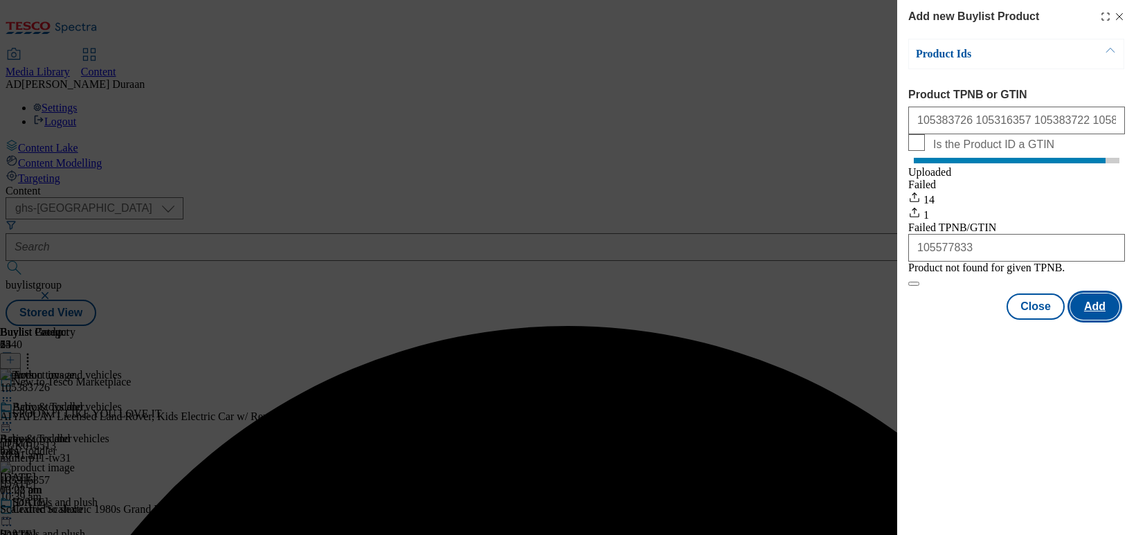
scroll to position [0, 0]
click at [942, 320] on button "Close" at bounding box center [1036, 307] width 58 height 26
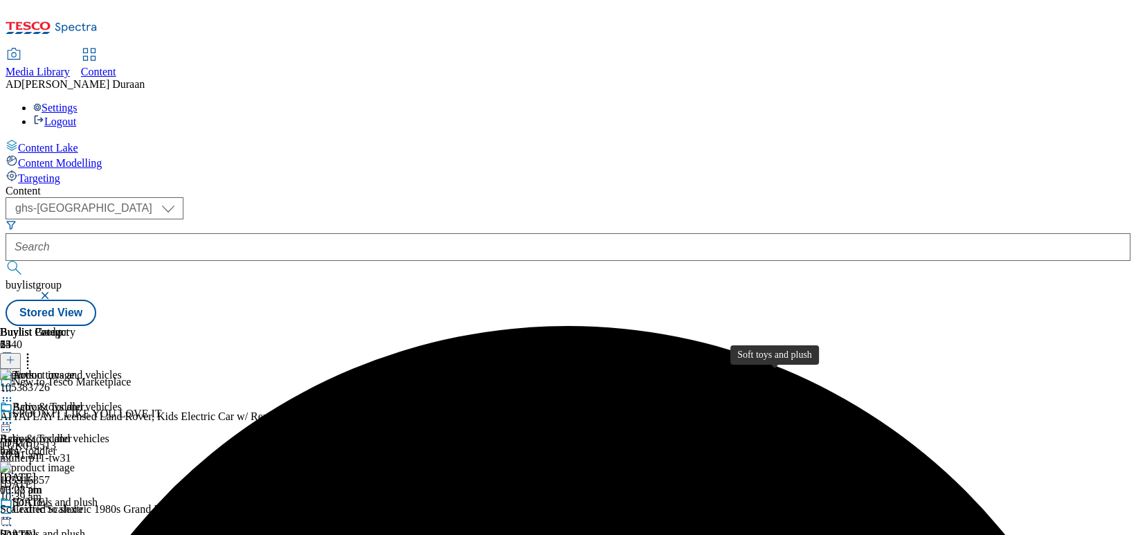
click at [85, 510] on span "Soft toys and plush" at bounding box center [42, 534] width 85 height 12
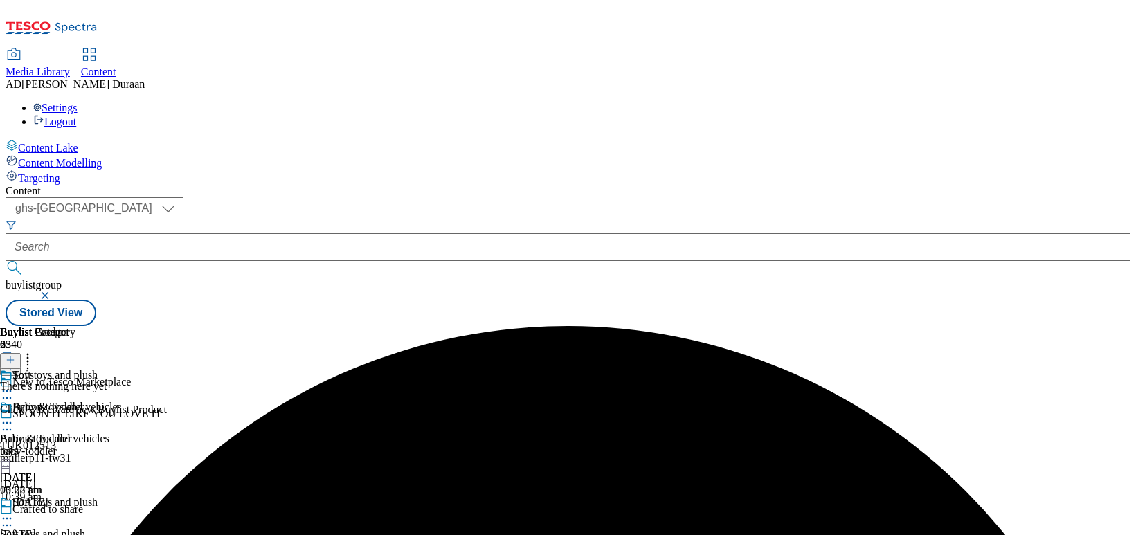
scroll to position [0, 93]
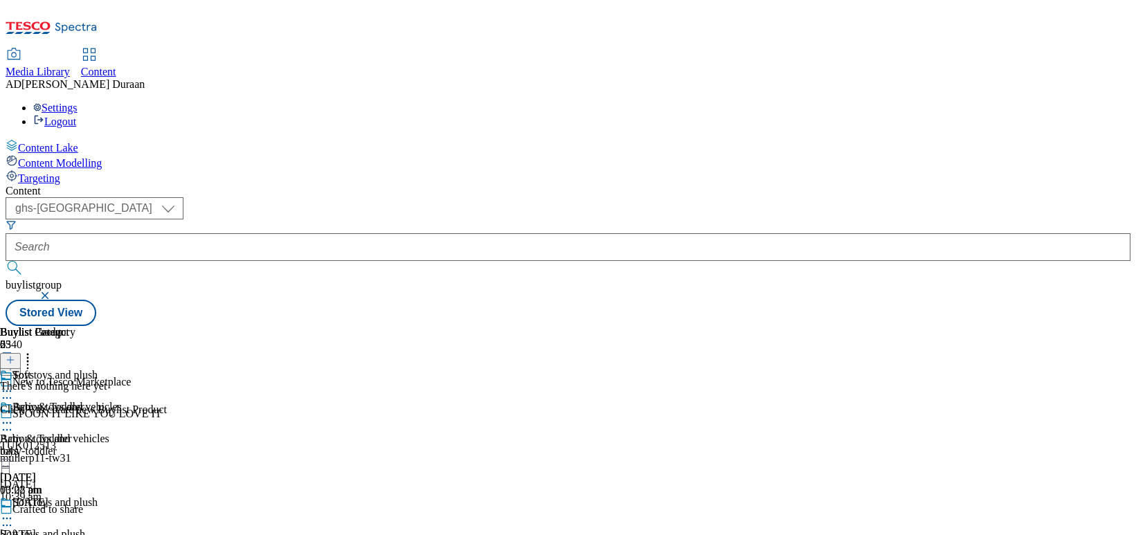
click at [15, 355] on icon at bounding box center [11, 360] width 10 height 10
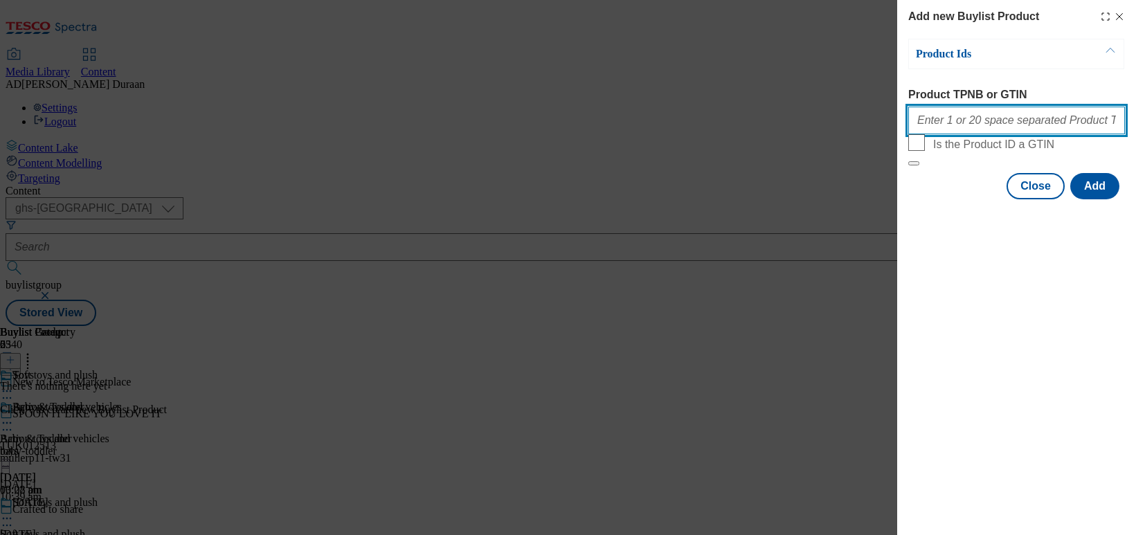
paste input "105844997 105625894 105951349 105626148 105626052 105626147 105539059 105626231…"
type input "105844997 105625894 105951349 105626148 105626052 105626147 105539059 105626231…"
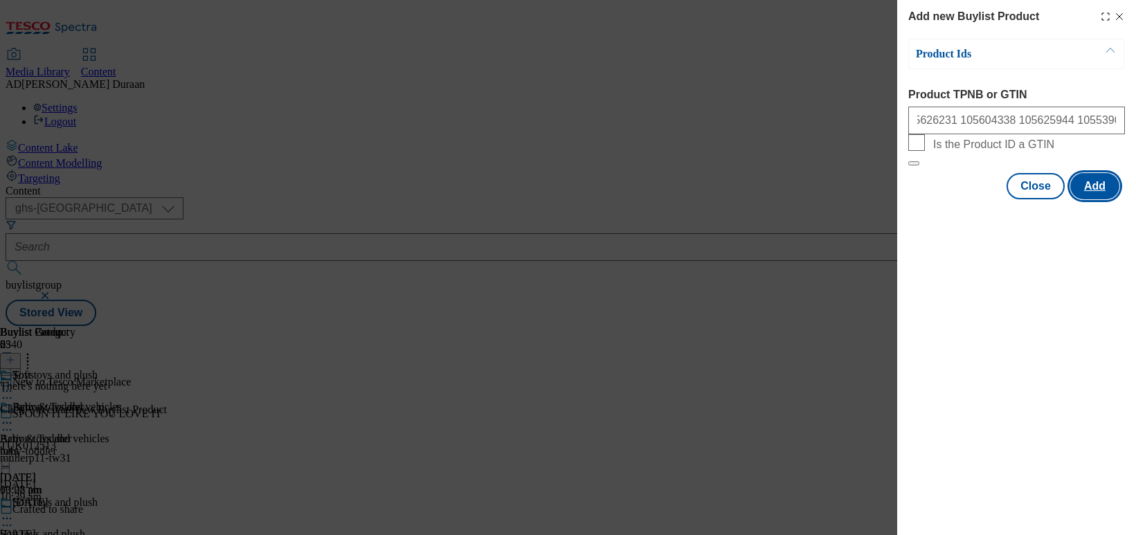
scroll to position [0, 0]
click at [942, 199] on button "Add" at bounding box center [1095, 186] width 49 height 26
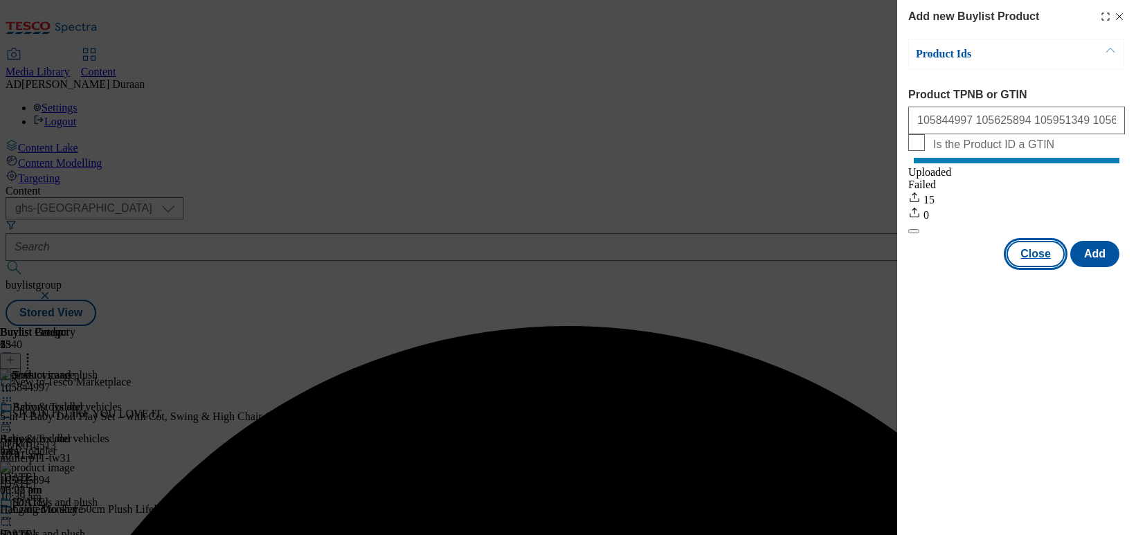
drag, startPoint x: 1044, startPoint y: 271, endPoint x: 840, endPoint y: 347, distance: 218.0
click at [942, 267] on button "Close" at bounding box center [1036, 254] width 58 height 26
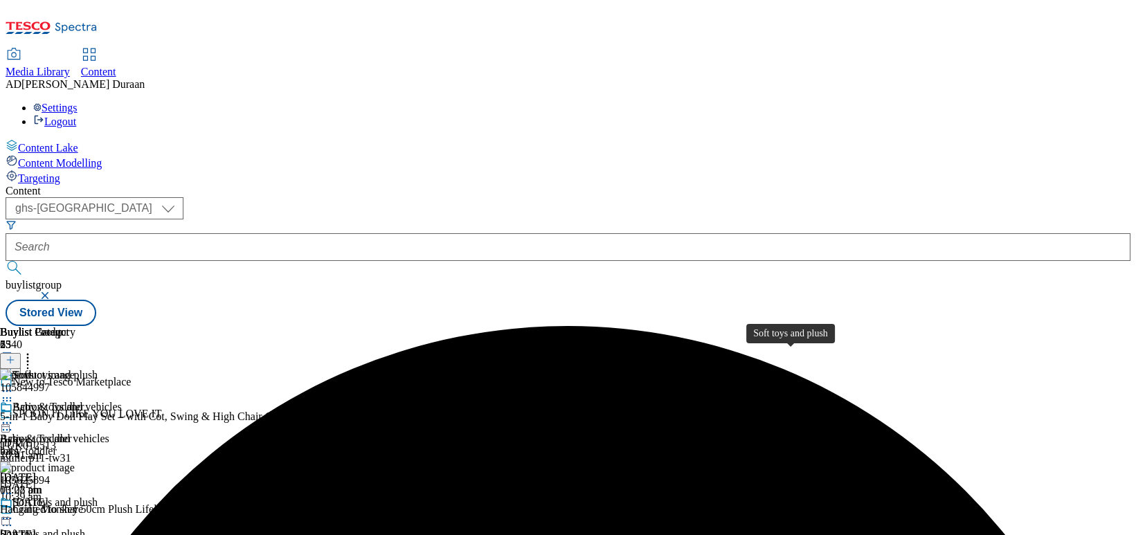
scroll to position [188, 0]
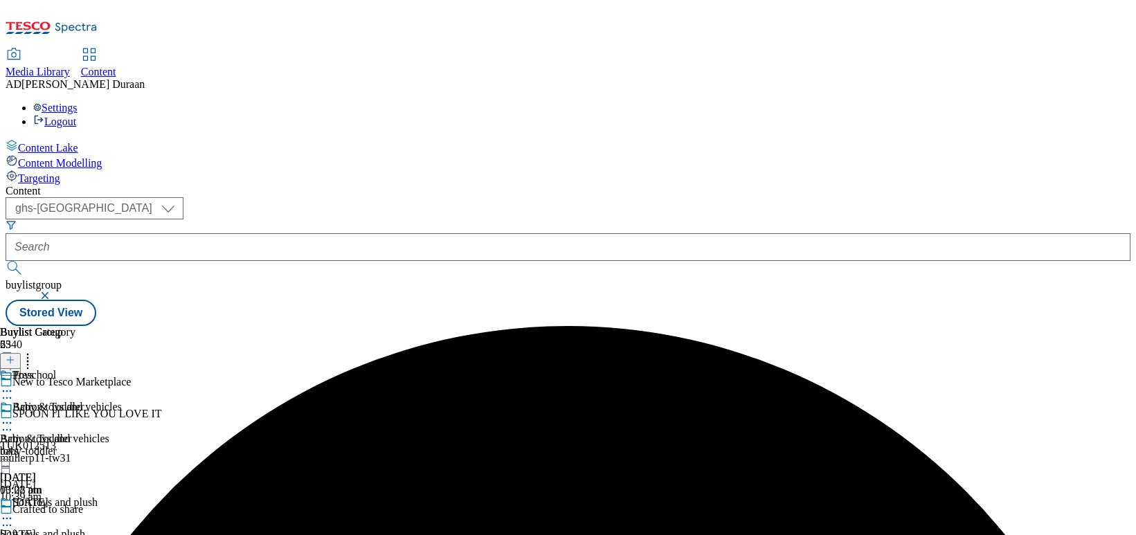
scroll to position [0, 93]
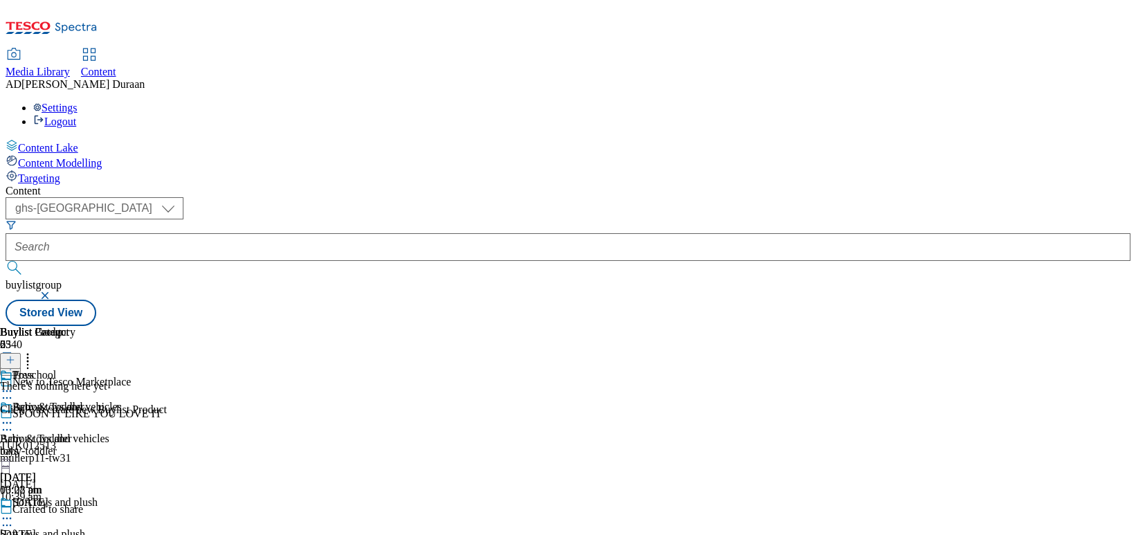
click at [10, 357] on line at bounding box center [10, 360] width 0 height 7
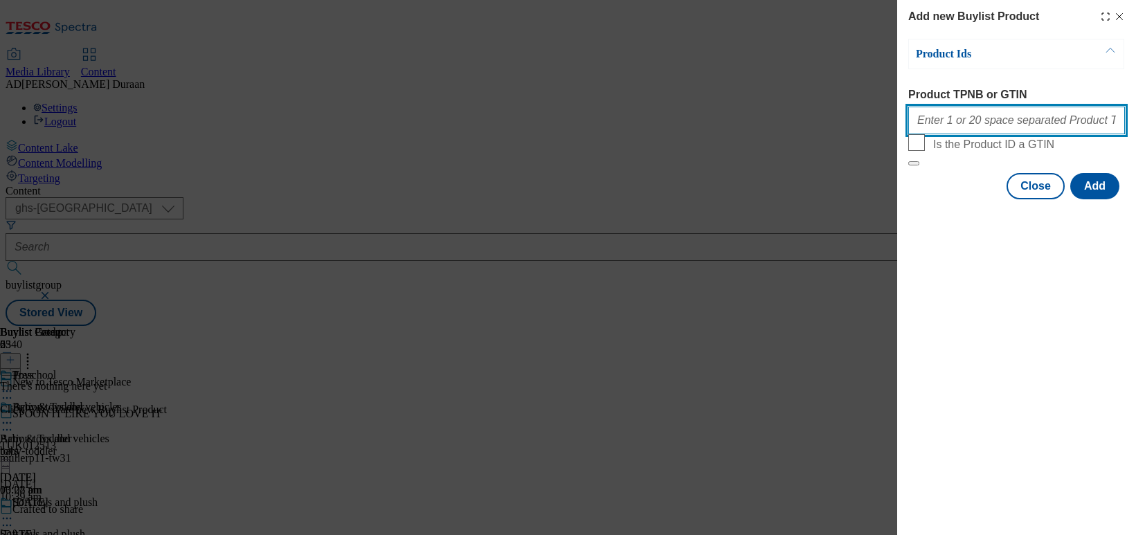
paste input "105819757 105819729 105661303 105661331 105022809 105482177 105039615 105048575…"
type input "105819757 105819729 105661303 105661331 105022809 105482177 105039615 105048575…"
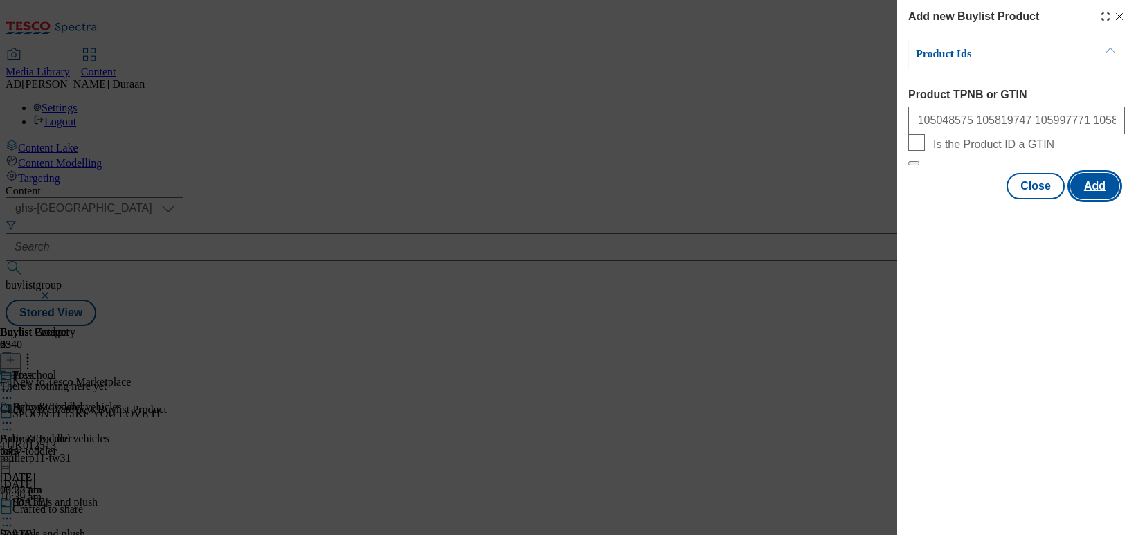
scroll to position [0, 0]
click at [942, 199] on button "Add" at bounding box center [1095, 186] width 49 height 26
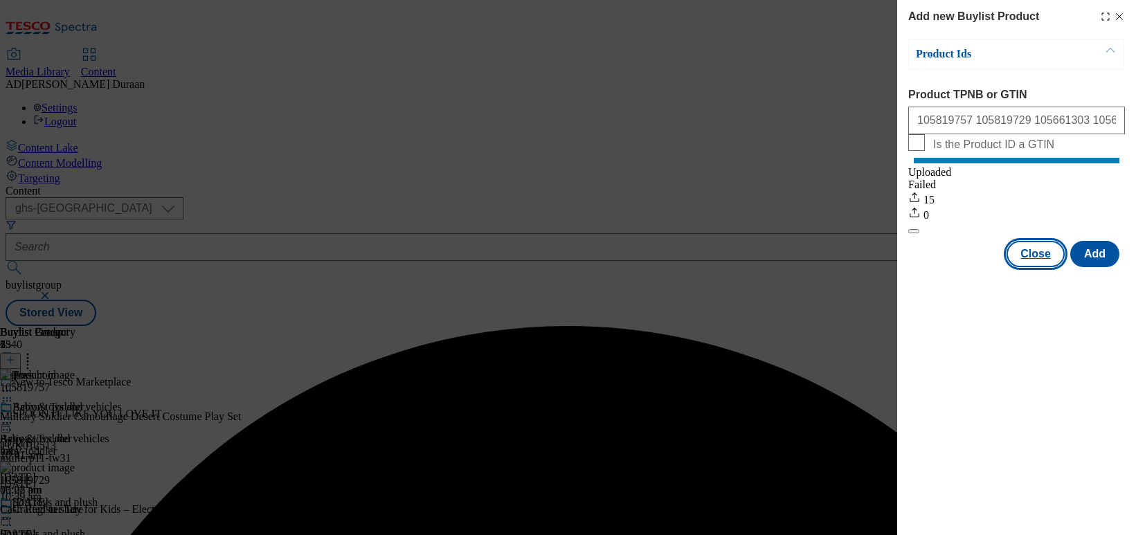
drag, startPoint x: 1038, startPoint y: 273, endPoint x: 844, endPoint y: 446, distance: 259.9
click at [942, 267] on button "Close" at bounding box center [1036, 254] width 58 height 26
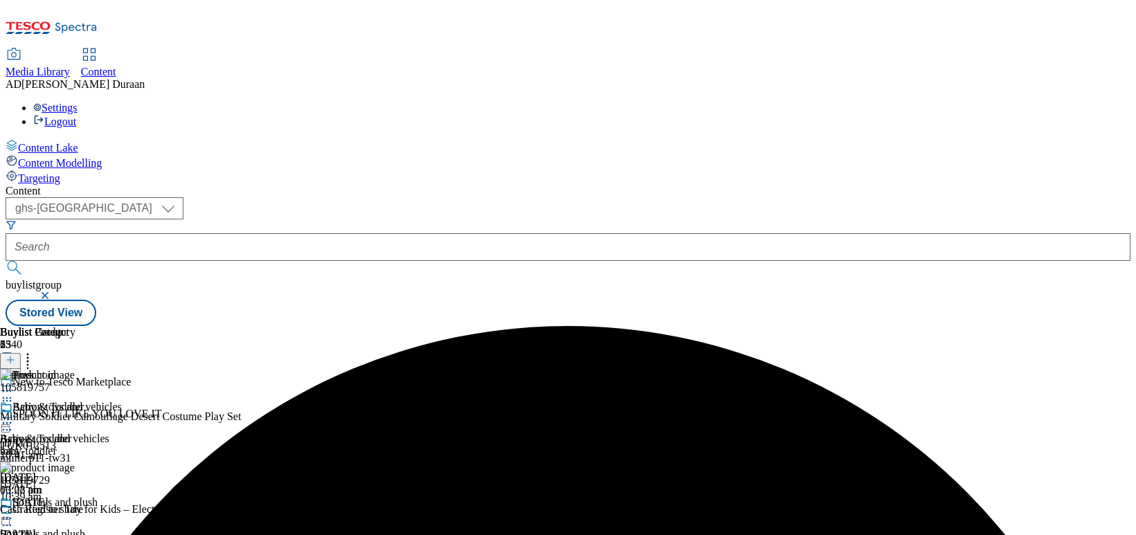
scroll to position [278, 0]
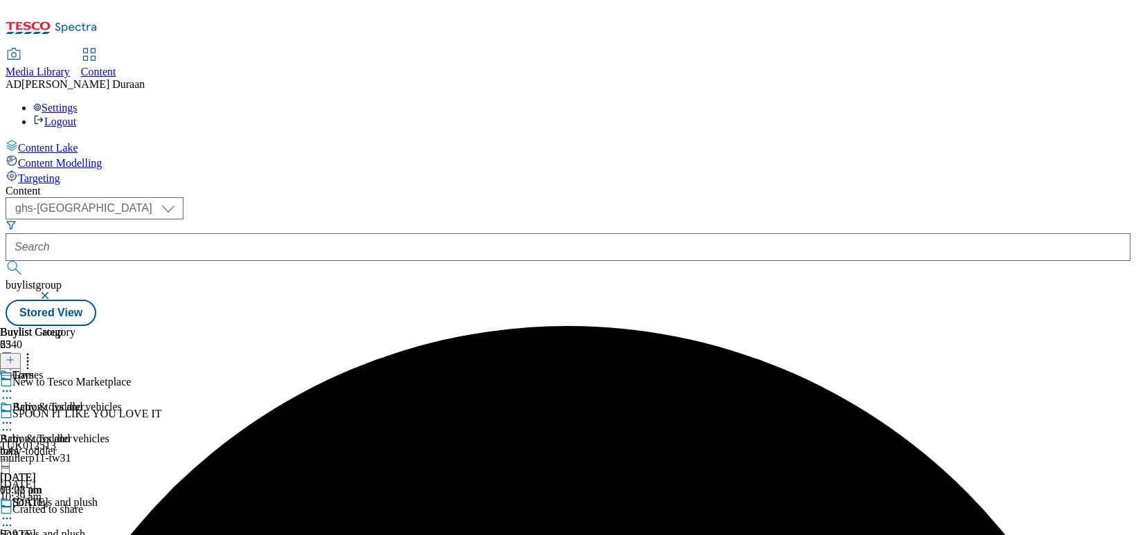
scroll to position [0, 93]
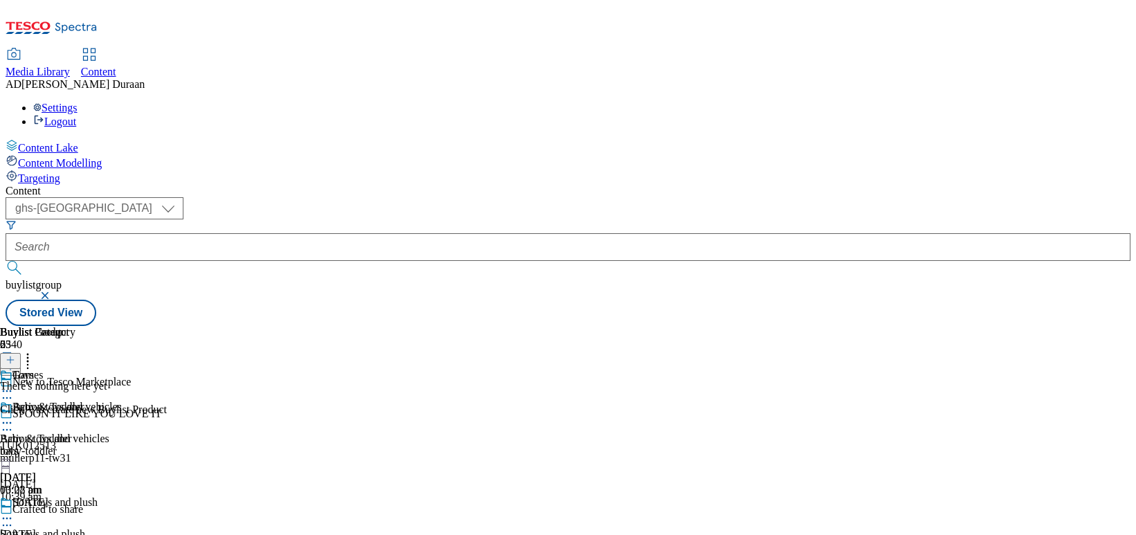
drag, startPoint x: 1064, startPoint y: 156, endPoint x: 1056, endPoint y: 159, distance: 8.8
click at [10, 357] on line at bounding box center [10, 360] width 0 height 7
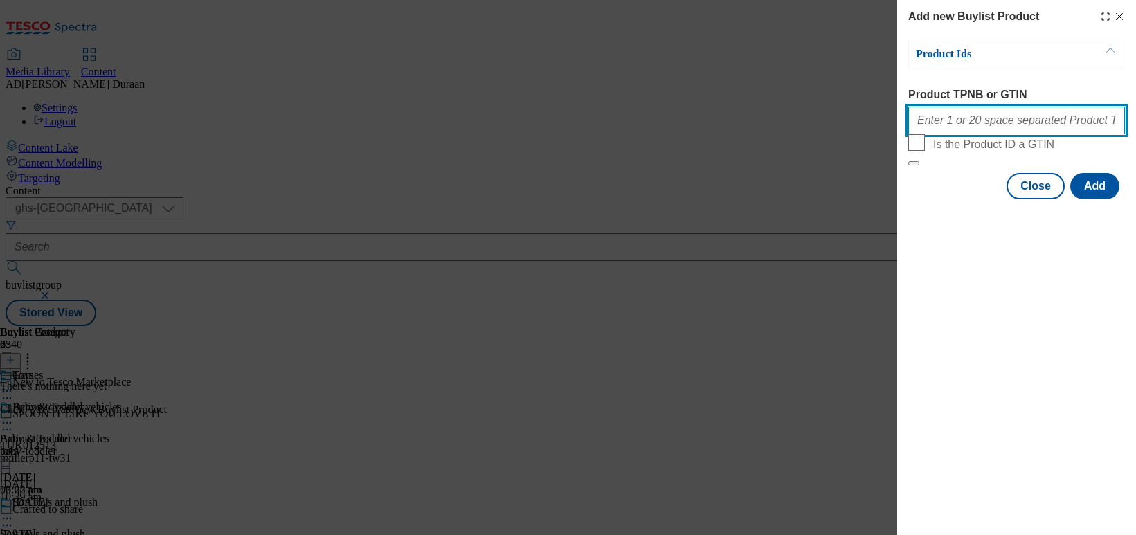
paste input "105577968 105966612 105553620 105958959 105605454 105817541 105576594 105540098…"
type input "105577968 105966612 105553620 105958959 105605454 105817541 105576594 105540098…"
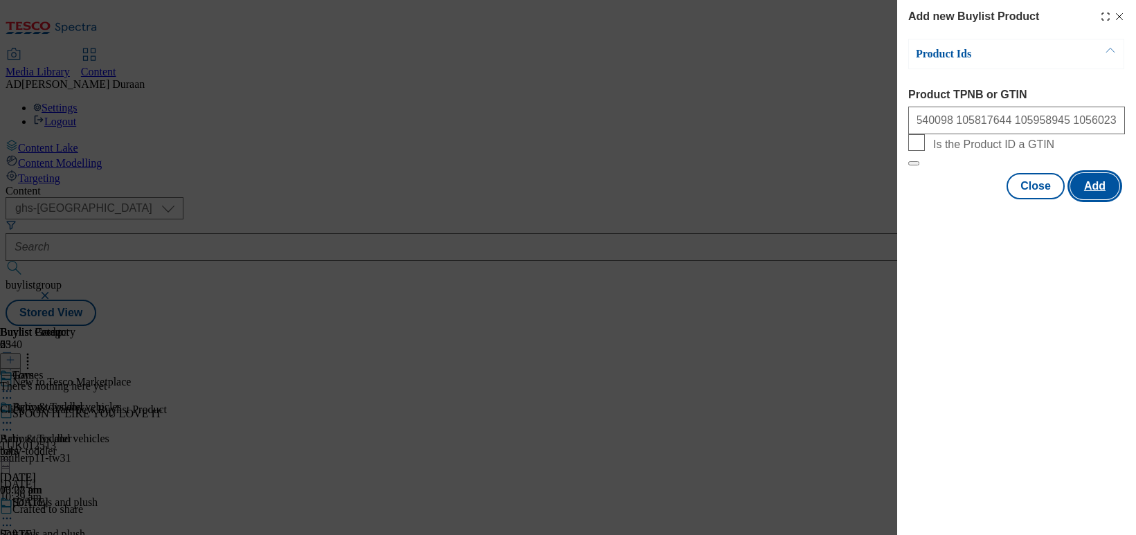
scroll to position [0, 0]
click at [942, 199] on button "Add" at bounding box center [1095, 186] width 49 height 26
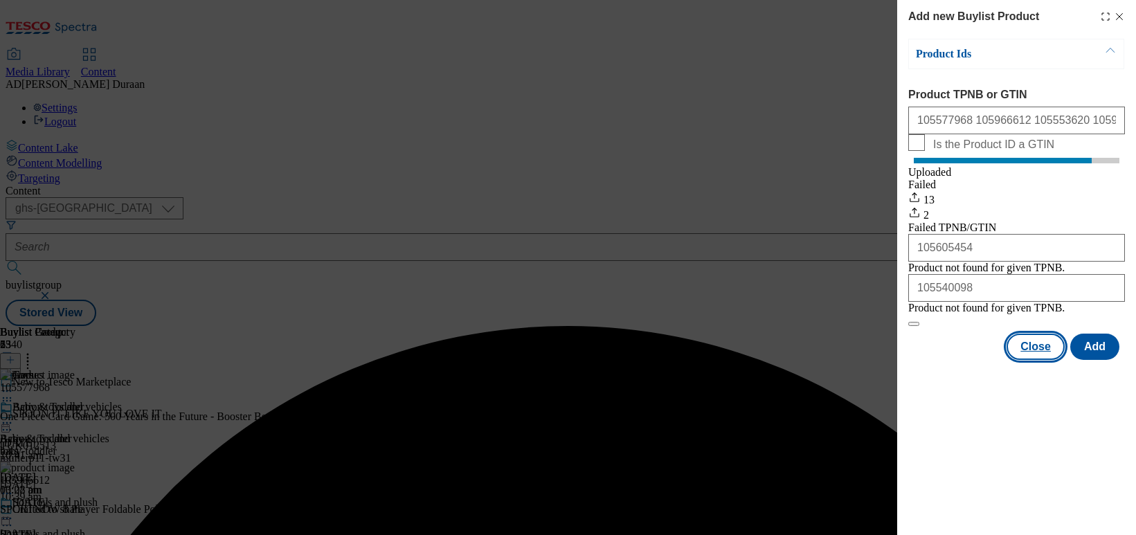
click at [942, 360] on button "Close" at bounding box center [1036, 347] width 58 height 26
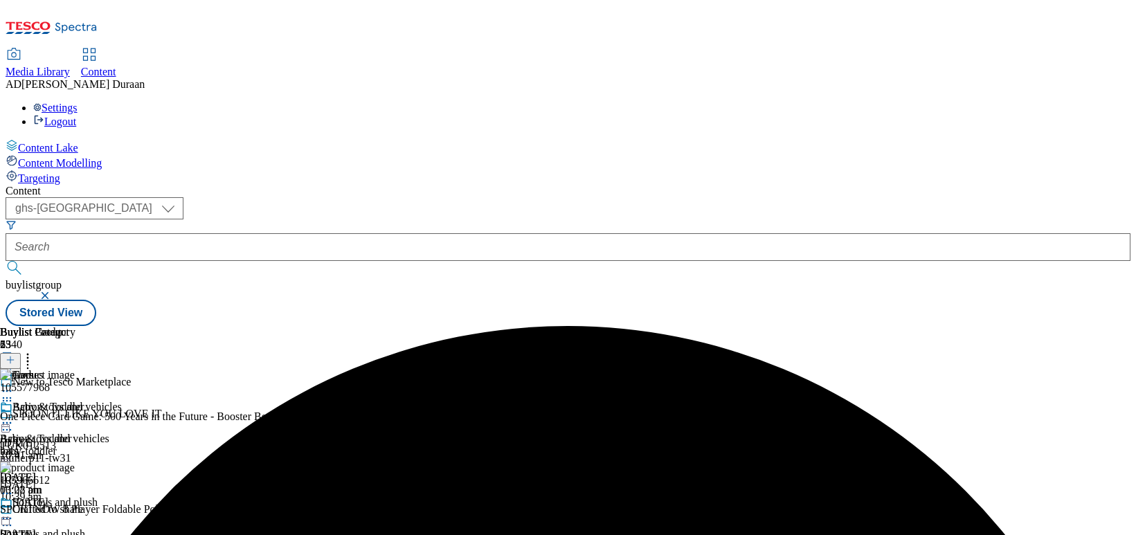
scroll to position [278, 0]
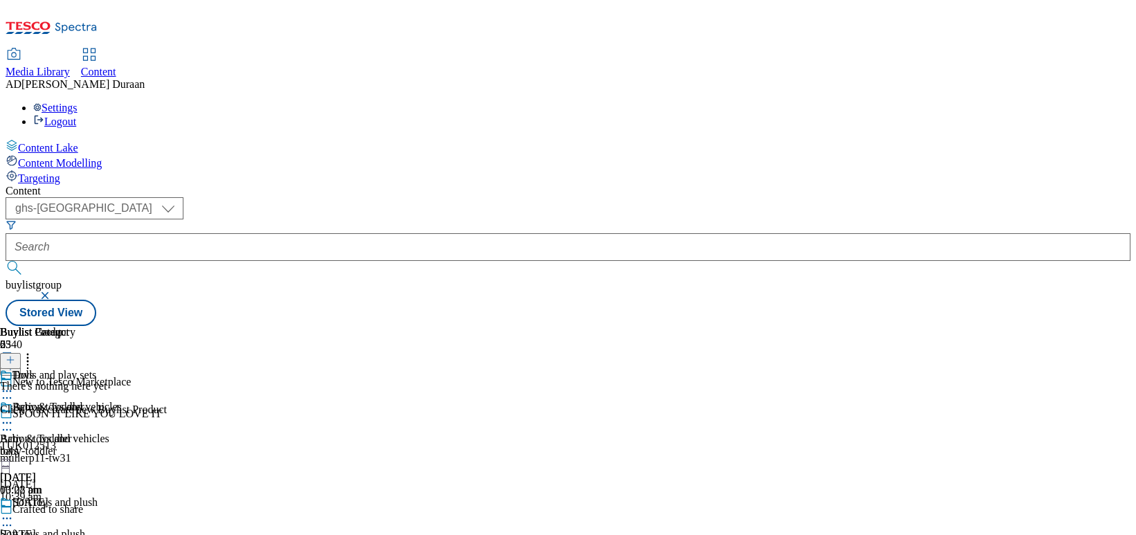
scroll to position [0, 93]
click at [15, 355] on icon at bounding box center [11, 360] width 10 height 10
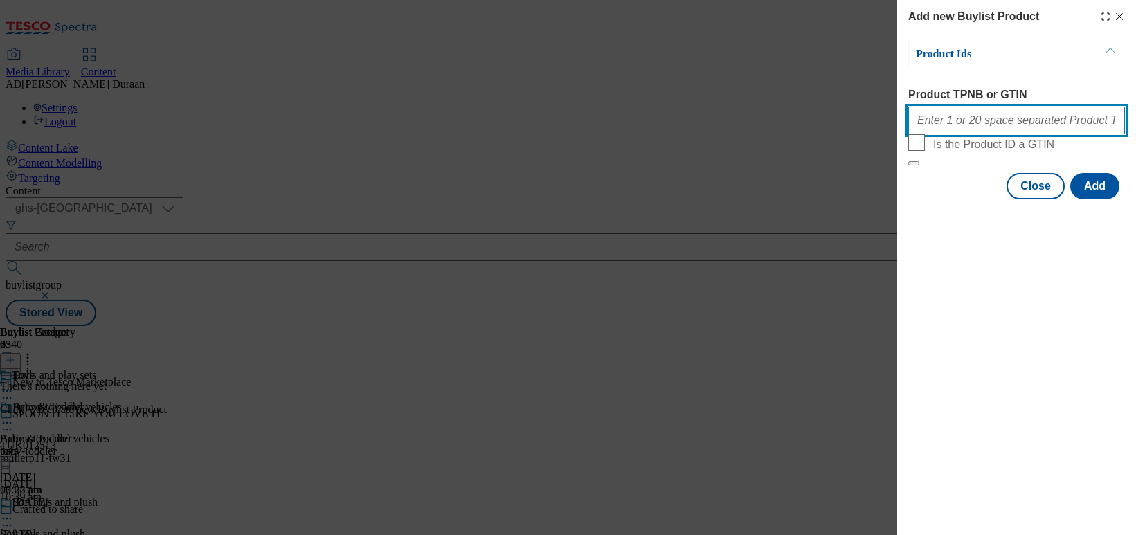
paste input "105819703 105040044 105844960 105970660 105844995 105819749 105844997 105372856…"
type input "105819703 105040044 105844960 105970660 105844995 105819749 105844997 105372856…"
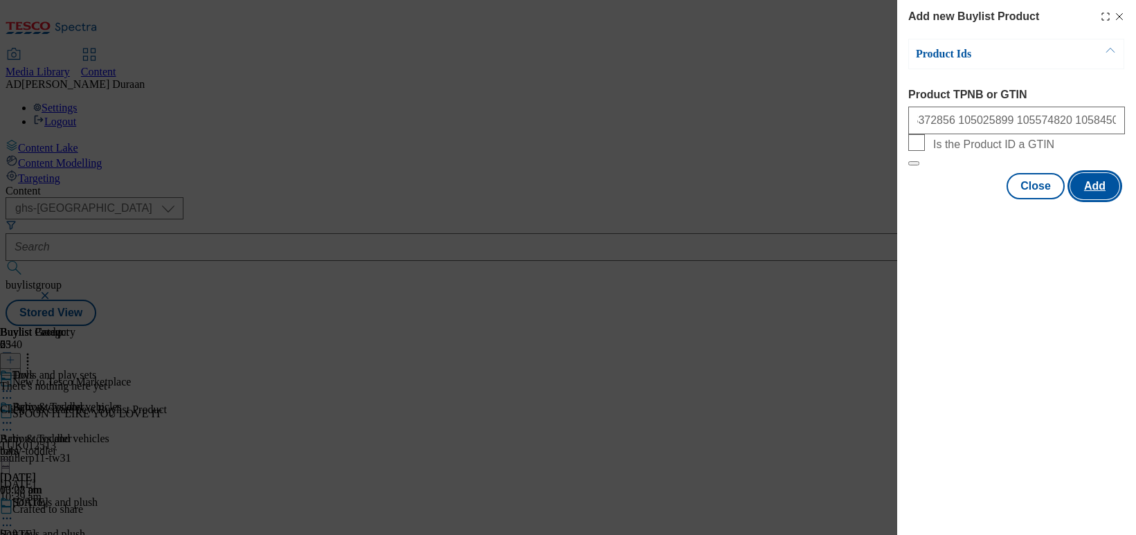
drag, startPoint x: 1101, startPoint y: 220, endPoint x: 1090, endPoint y: 229, distance: 14.7
click at [942, 199] on button "Add" at bounding box center [1095, 186] width 49 height 26
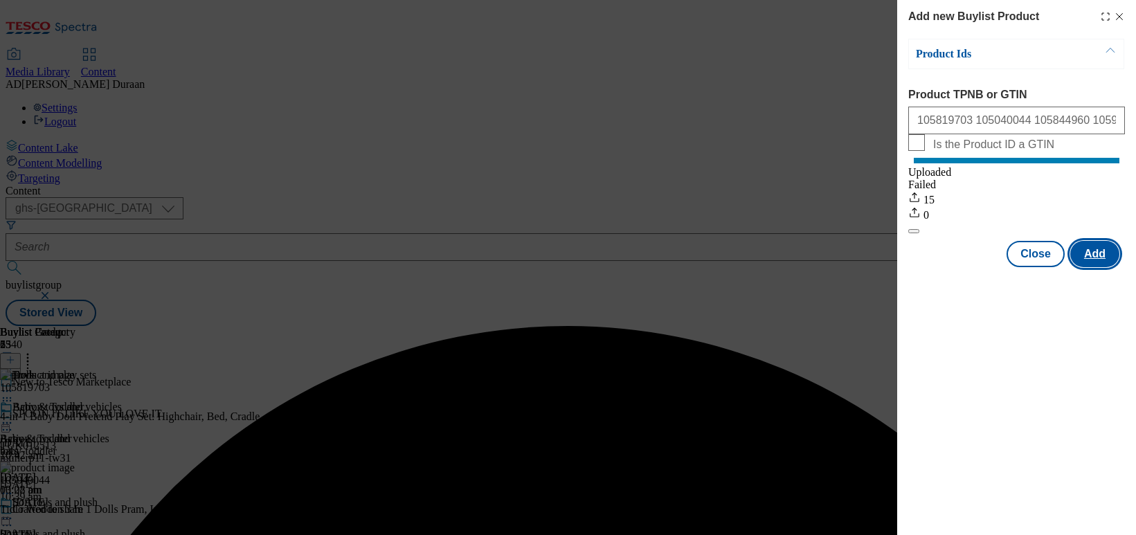
scroll to position [0, 0]
click at [942, 267] on button "Close" at bounding box center [1036, 254] width 58 height 26
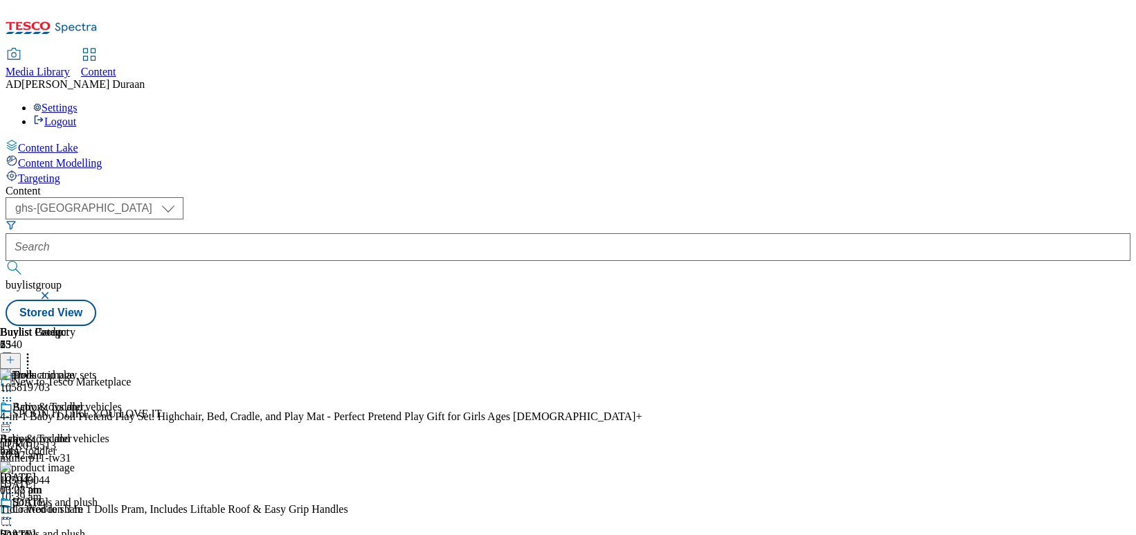
scroll to position [1204, 0]
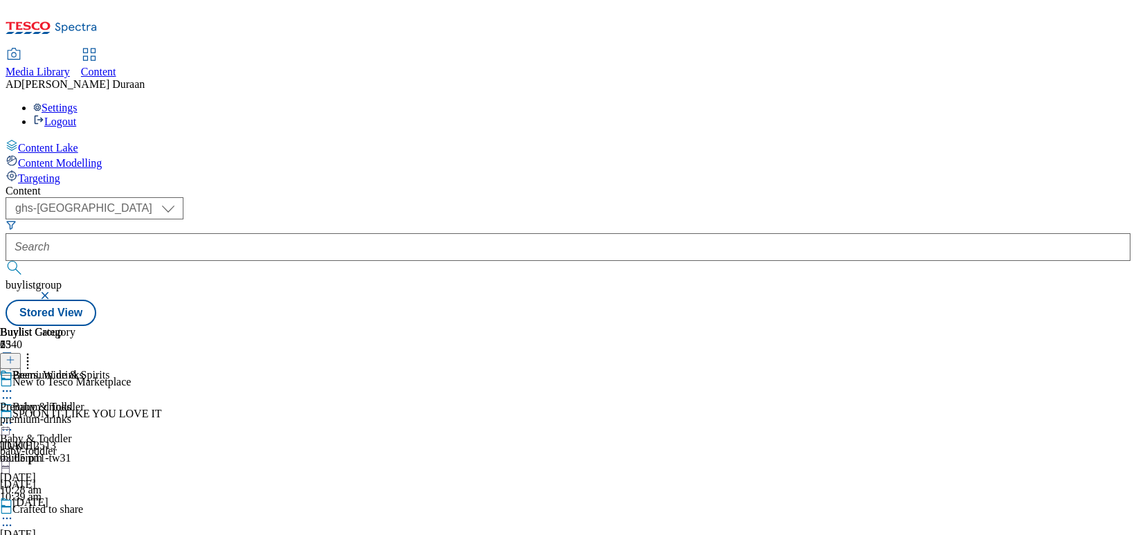
click at [84, 413] on div "premium-drinks" at bounding box center [42, 419] width 84 height 12
click at [15, 355] on icon at bounding box center [11, 360] width 10 height 10
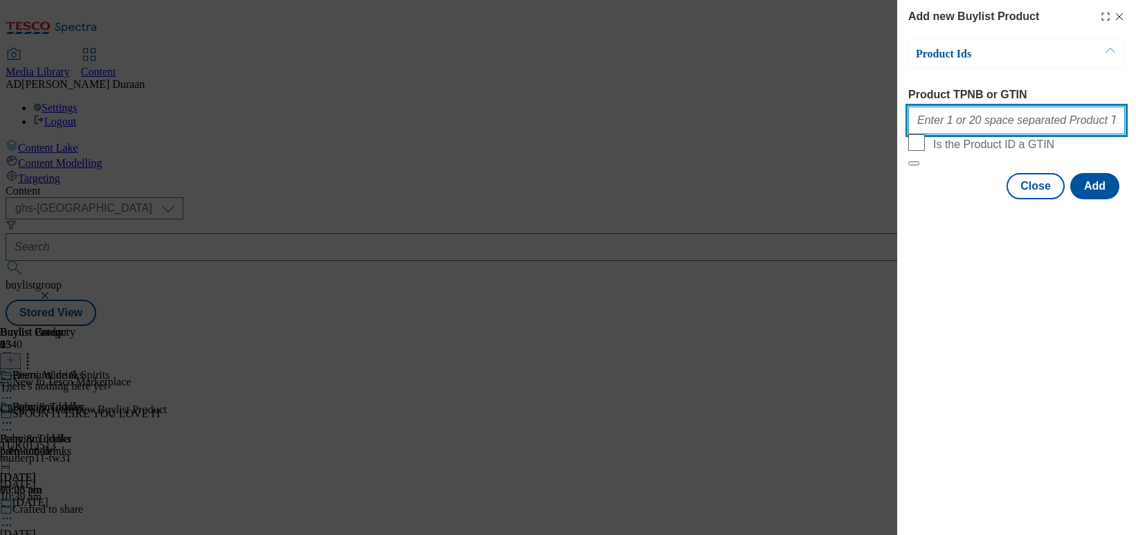
paste input "105475675 106093028 105436354 105383969 106091028 106039942 105744060 105323771…"
type input "105475675 106093028 105436354 105383969 106091028 106039942 105744060 105323771…"
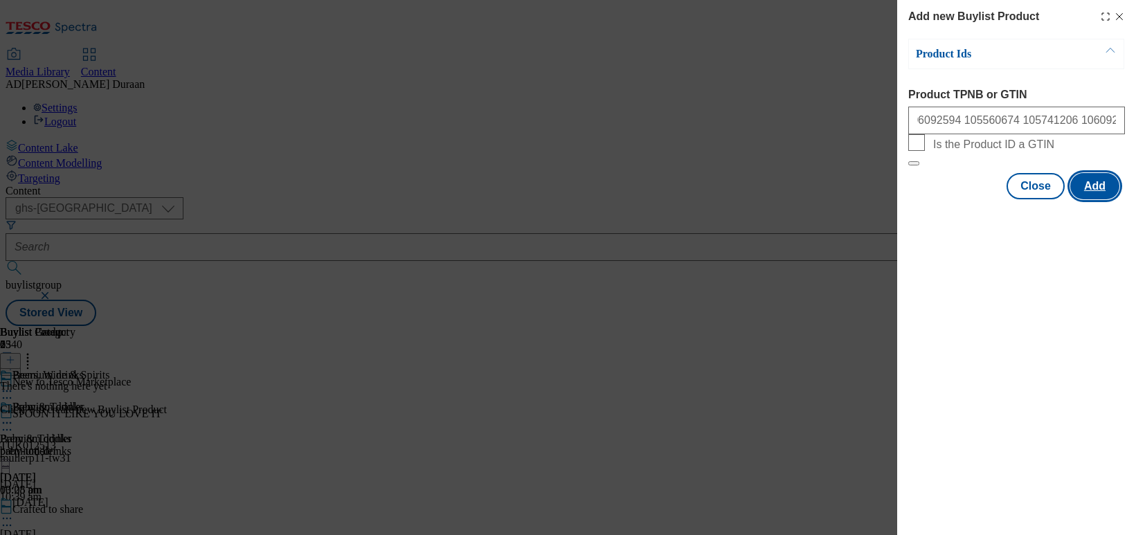
scroll to position [0, 0]
click at [942, 199] on button "Add" at bounding box center [1095, 186] width 49 height 26
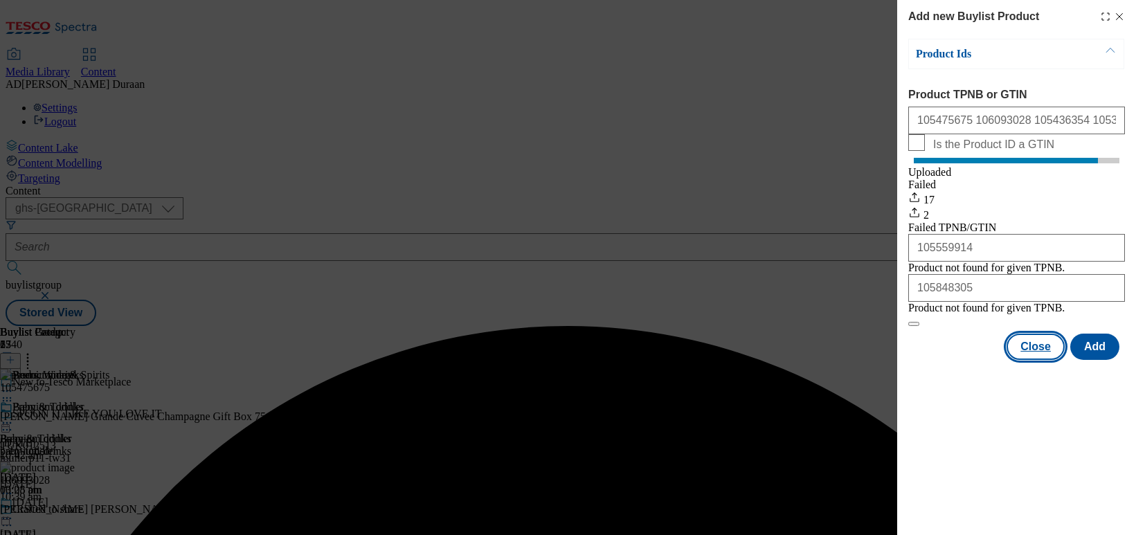
drag, startPoint x: 1036, startPoint y: 394, endPoint x: 699, endPoint y: 398, distance: 337.3
click at [942, 360] on button "Close" at bounding box center [1036, 347] width 58 height 26
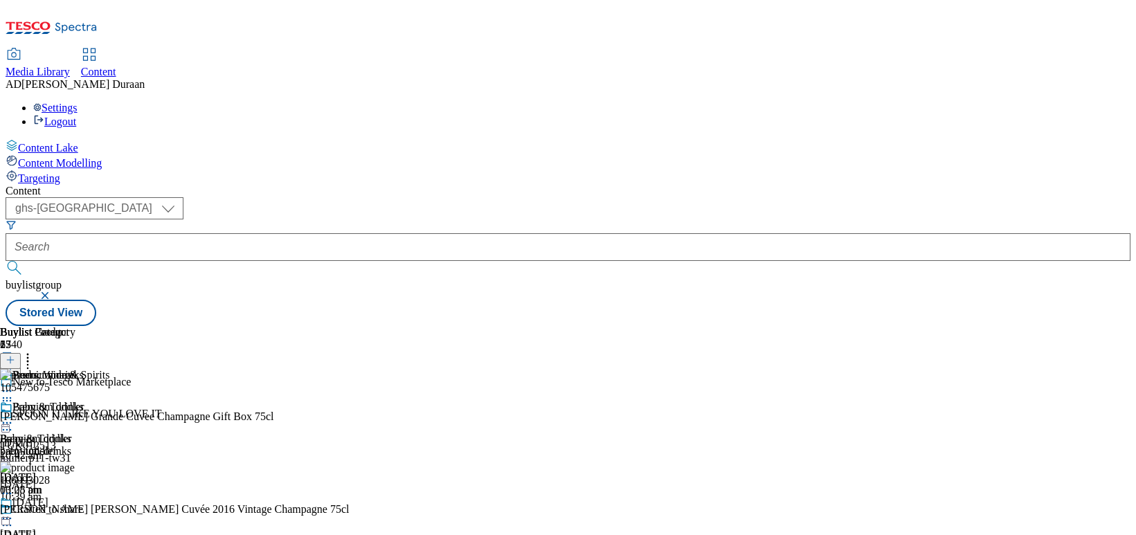
scroll to position [1423, 0]
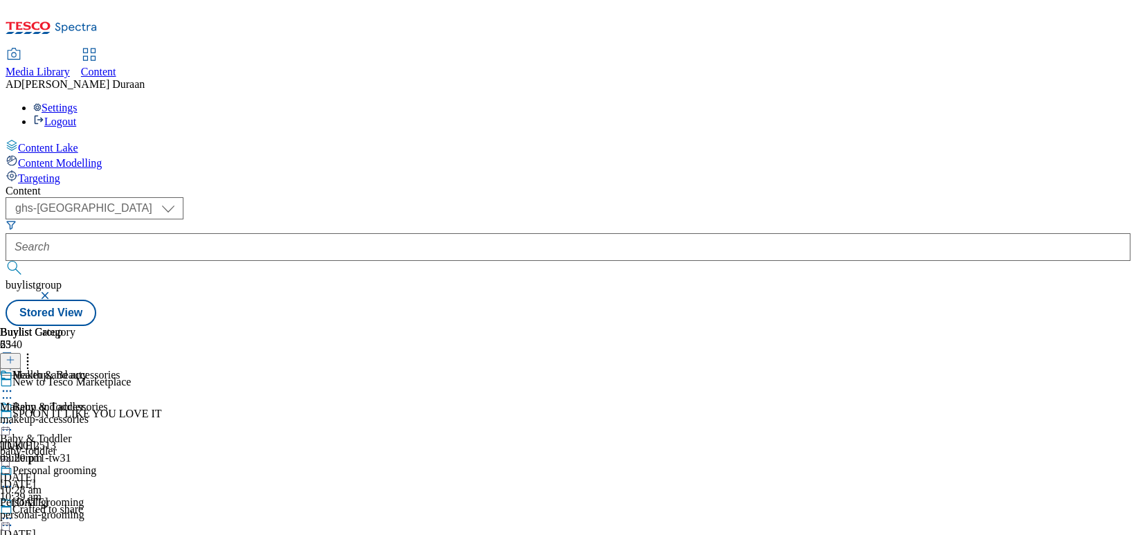
click at [126, 413] on div "makeup-accessories" at bounding box center [63, 419] width 126 height 12
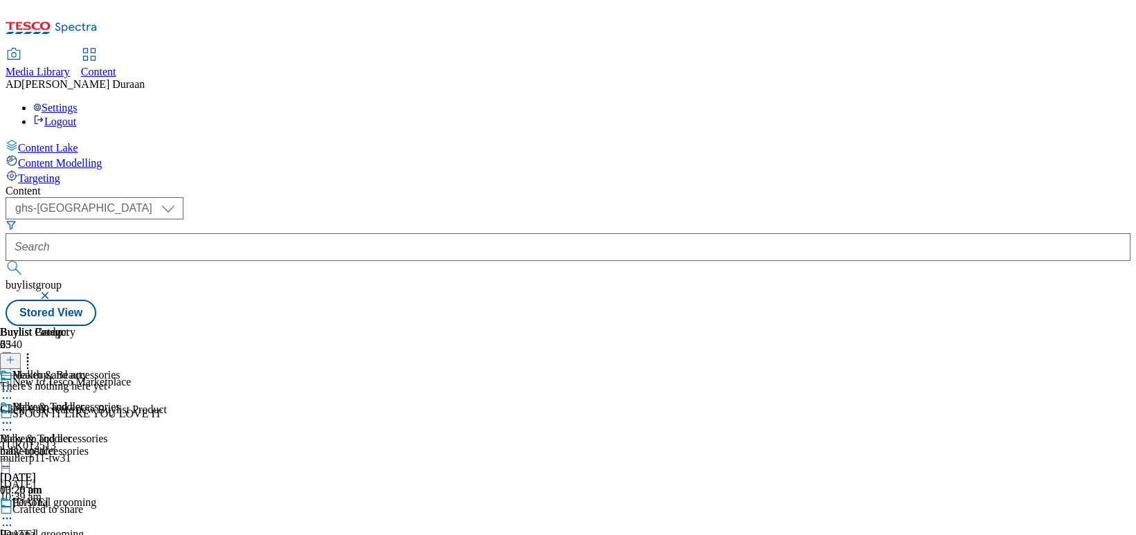
click at [126, 497] on div "Personal grooming" at bounding box center [63, 513] width 126 height 32
click at [15, 355] on icon at bounding box center [11, 360] width 10 height 10
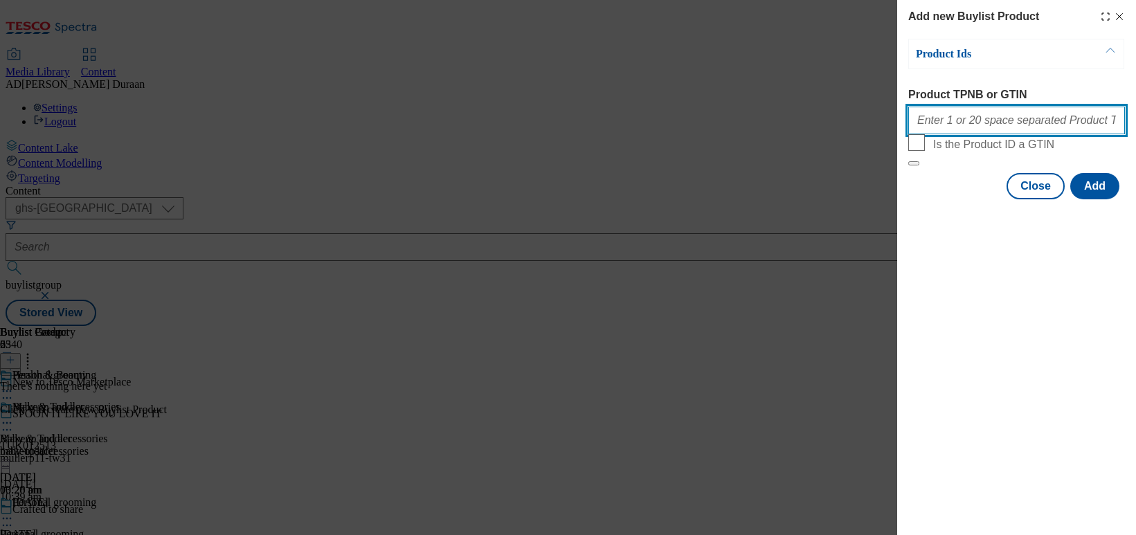
paste input "105171508 105482329 105482324 105048056 105048522 105475606 105516162 105986373…"
type input "105171508 105482329 105482324 105048056 105048522 105475606 105516162 105986373…"
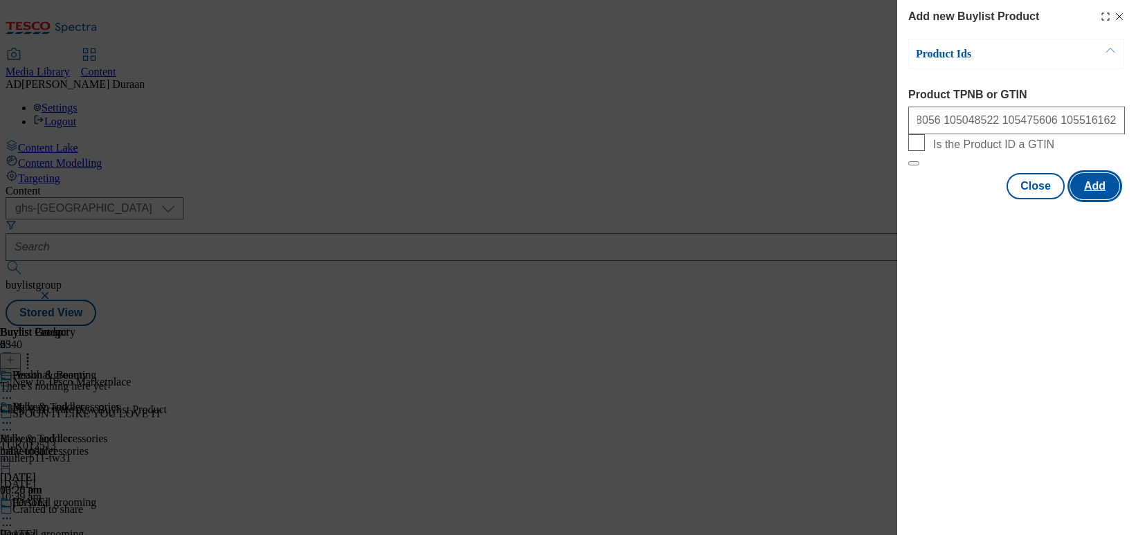
click at [942, 199] on button "Add" at bounding box center [1095, 186] width 49 height 26
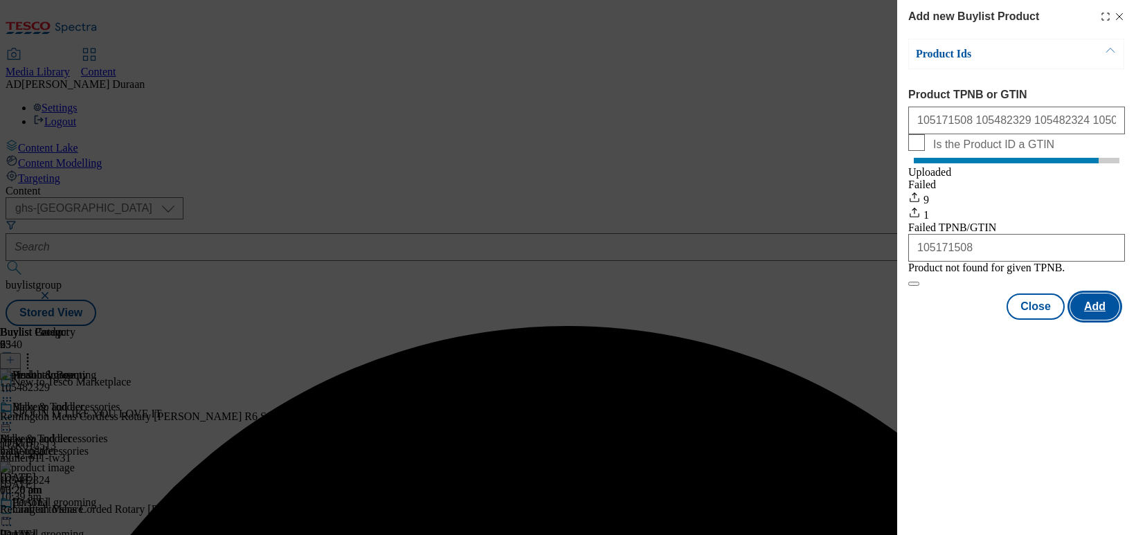
scroll to position [0, 0]
drag, startPoint x: 1033, startPoint y: 341, endPoint x: 799, endPoint y: 359, distance: 234.7
click at [942, 320] on button "Close" at bounding box center [1036, 307] width 58 height 26
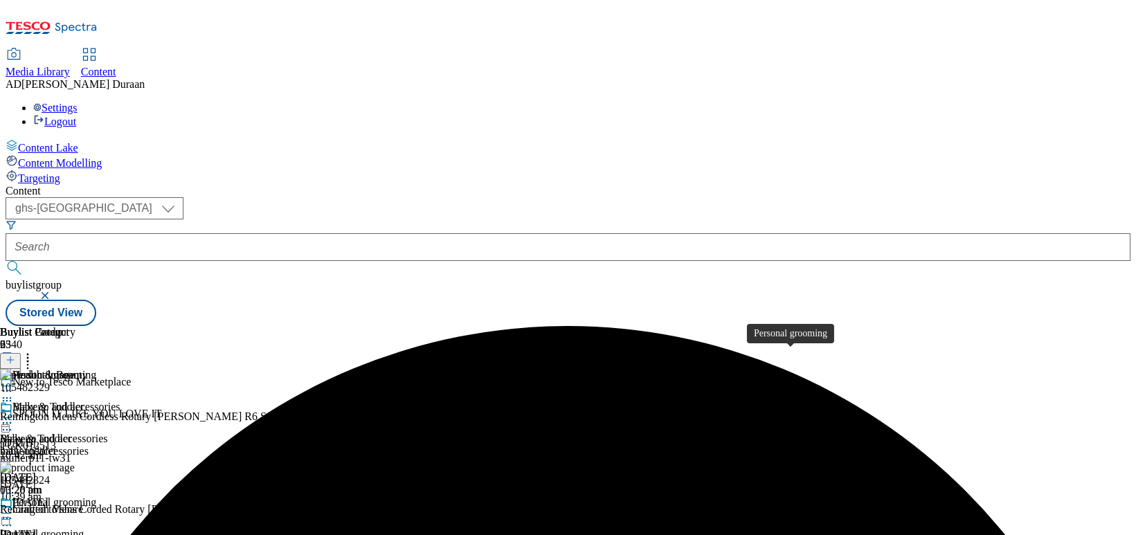
scroll to position [131, 0]
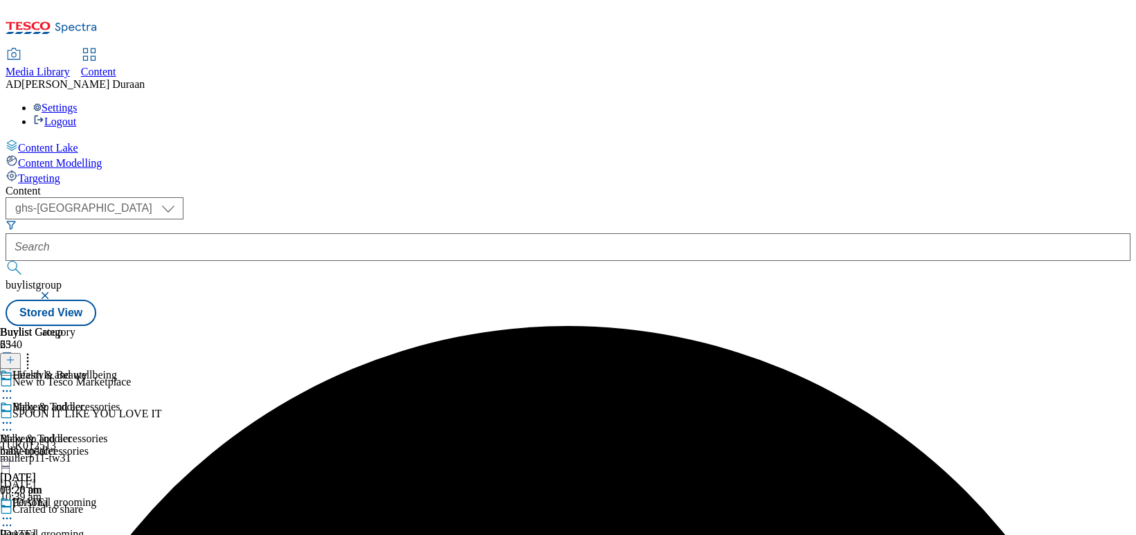
scroll to position [0, 93]
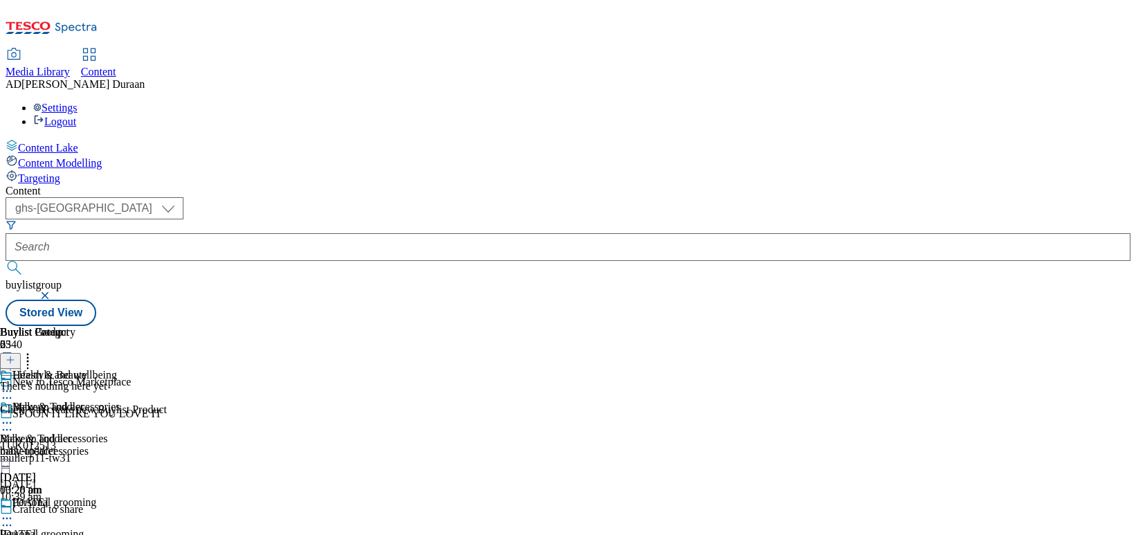
click at [15, 355] on icon at bounding box center [11, 360] width 10 height 10
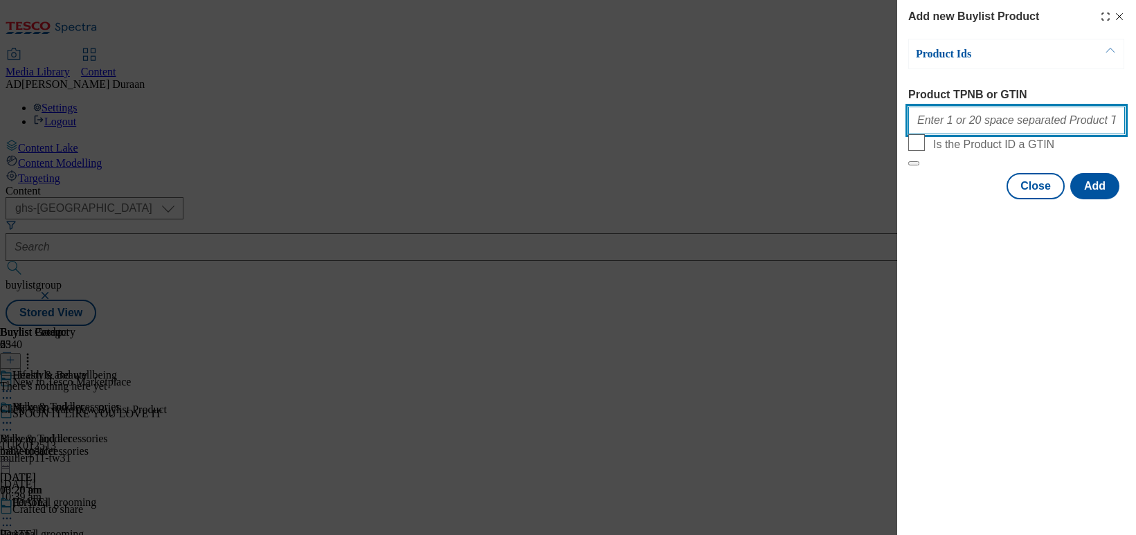
paste input "106076873 105258884 105258924 105447720 105530638 105294667 105258971 105383719…"
type input "106076873 105258884 105258924 105447720 105530638 105294667 105258971 105383719…"
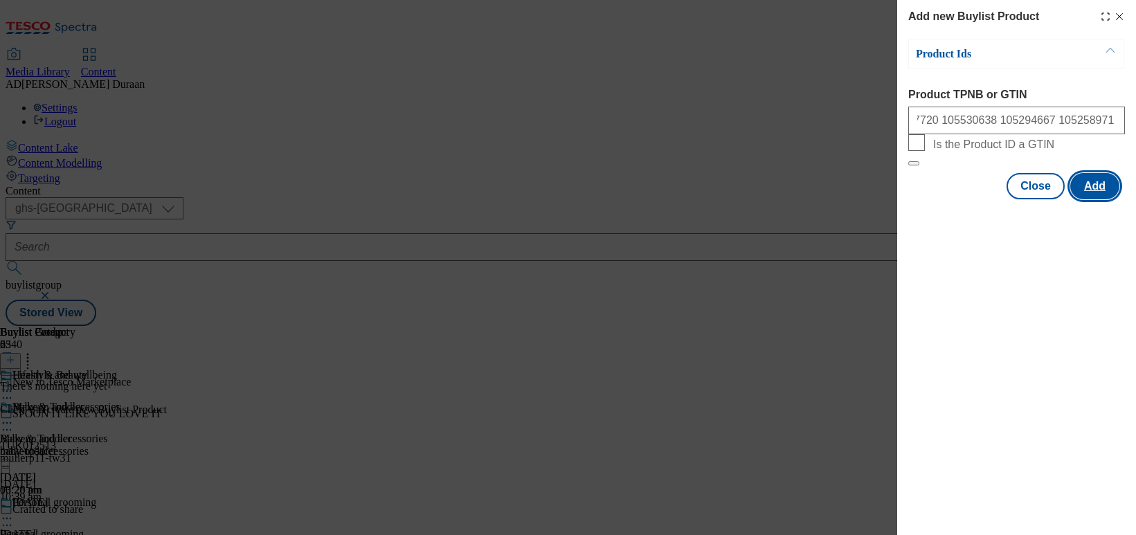
click at [942, 199] on button "Add" at bounding box center [1095, 186] width 49 height 26
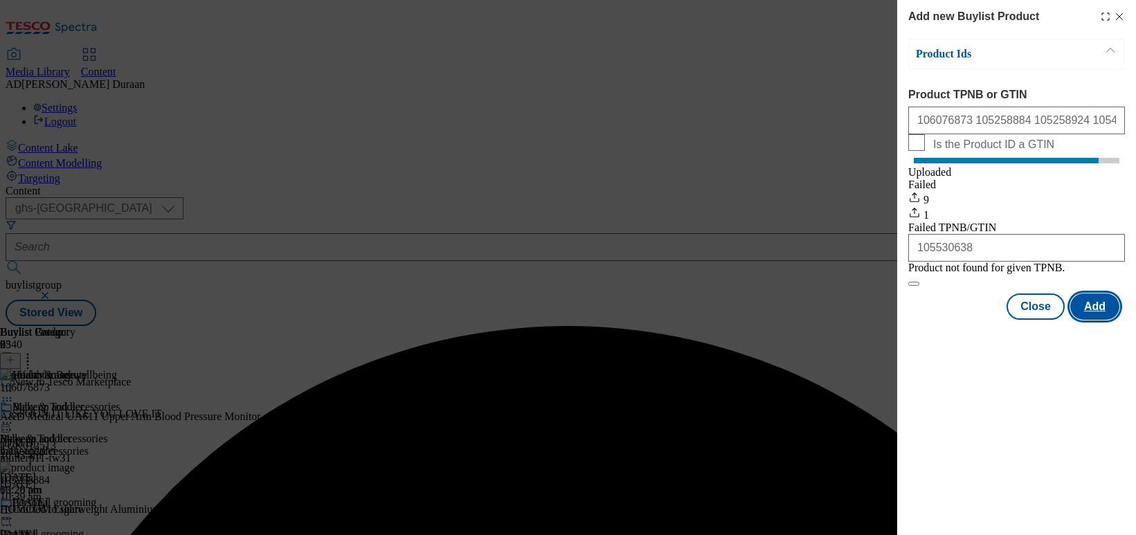
scroll to position [0, 0]
click at [942, 320] on button "Close" at bounding box center [1036, 307] width 58 height 26
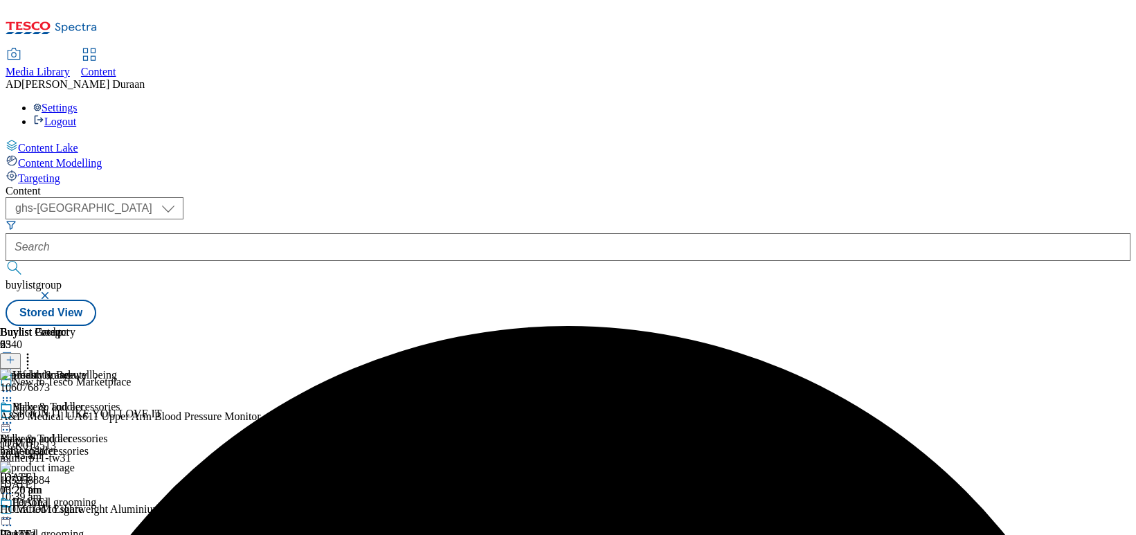
click at [126, 445] on div "makeup-accessories" at bounding box center [63, 451] width 126 height 12
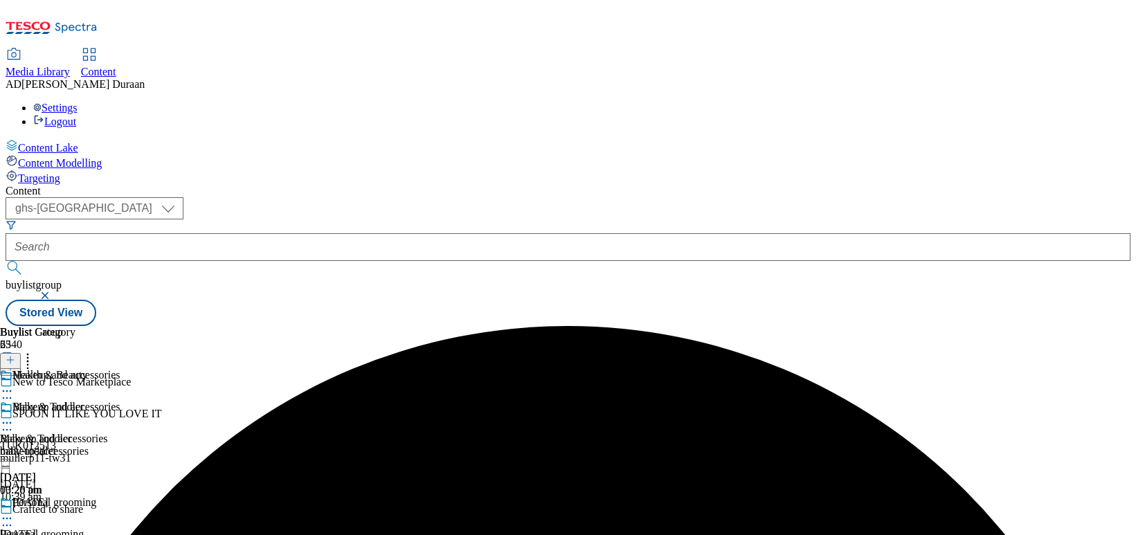
scroll to position [0, 93]
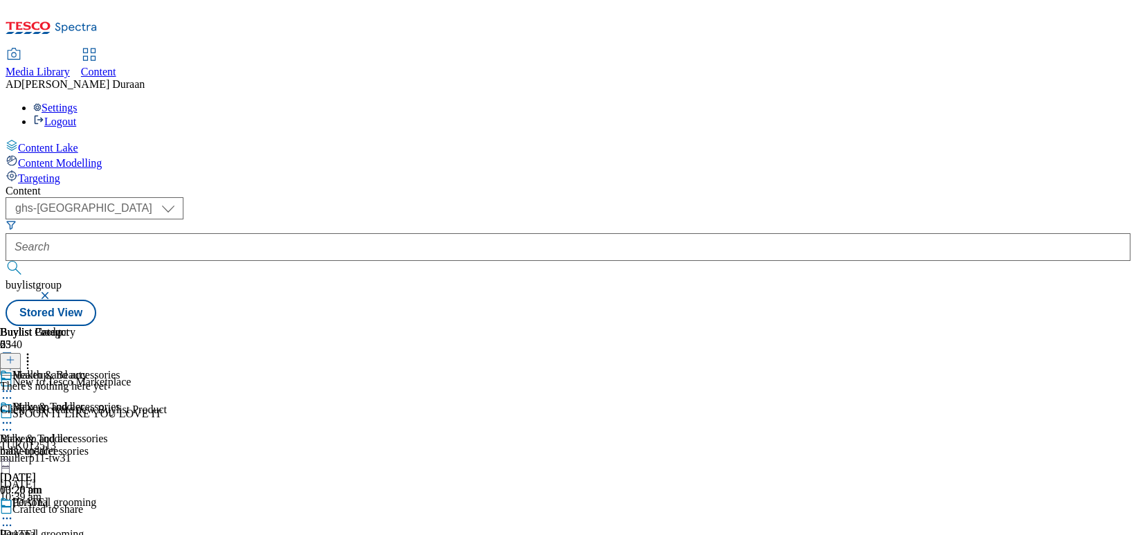
click at [10, 357] on line at bounding box center [10, 360] width 0 height 7
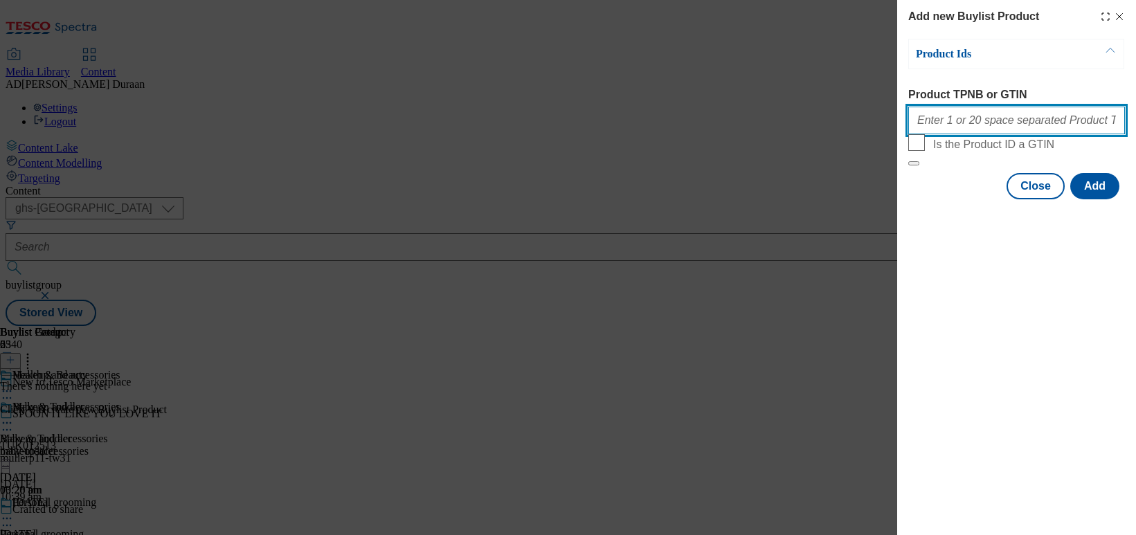
paste input "105086288 105310570 105045687 105640043 105640041 105056144 105053542 105503856…"
type input "105086288 105310570 105045687 105640043 105640041 105056144 105053542 105503856…"
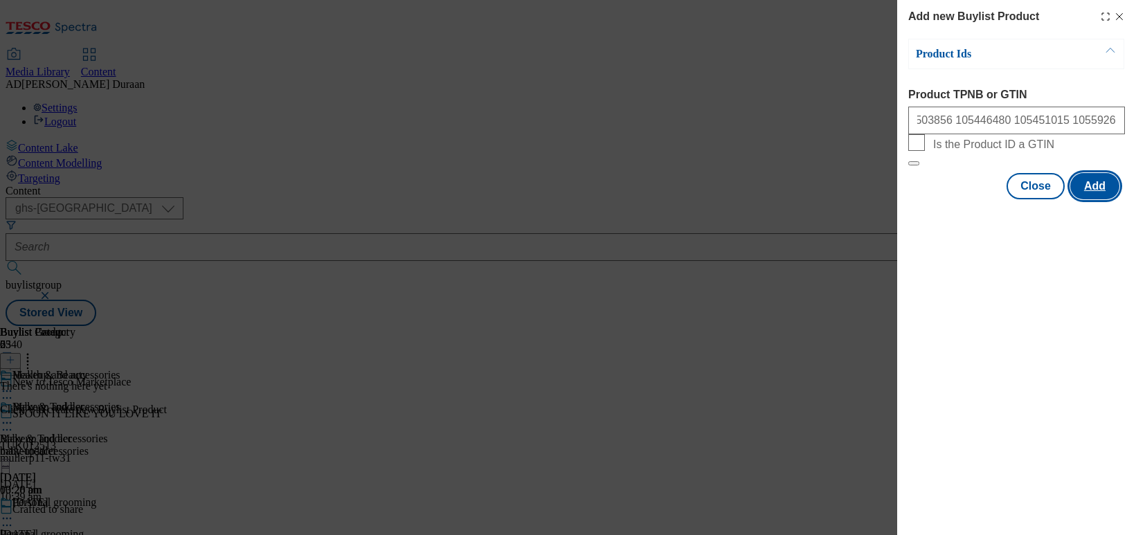
click at [942, 199] on button "Add" at bounding box center [1095, 186] width 49 height 26
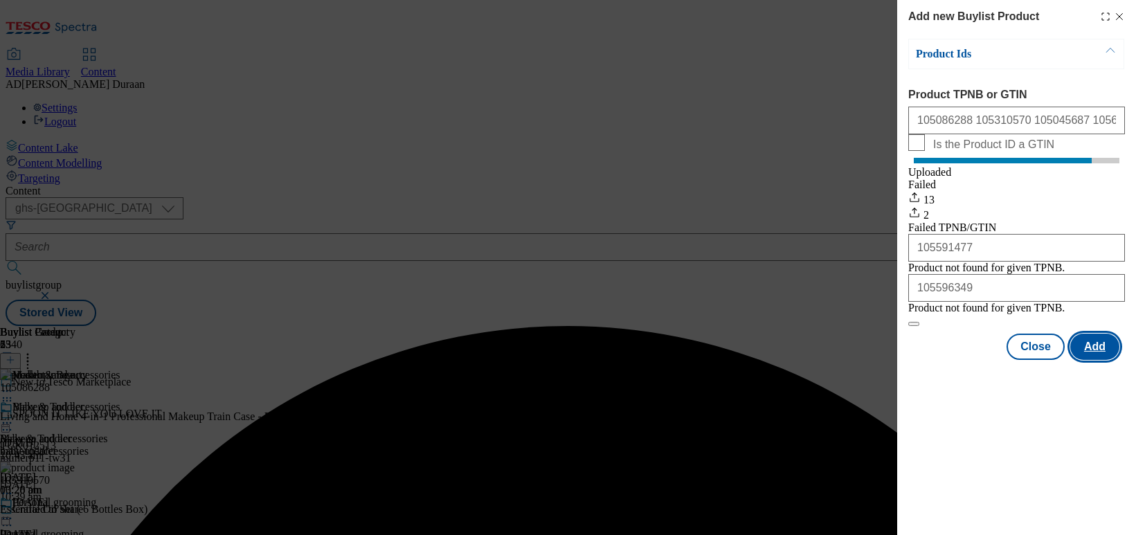
scroll to position [0, 0]
drag, startPoint x: 1030, startPoint y: 391, endPoint x: 841, endPoint y: 386, distance: 189.1
click at [942, 360] on button "Close" at bounding box center [1036, 347] width 58 height 26
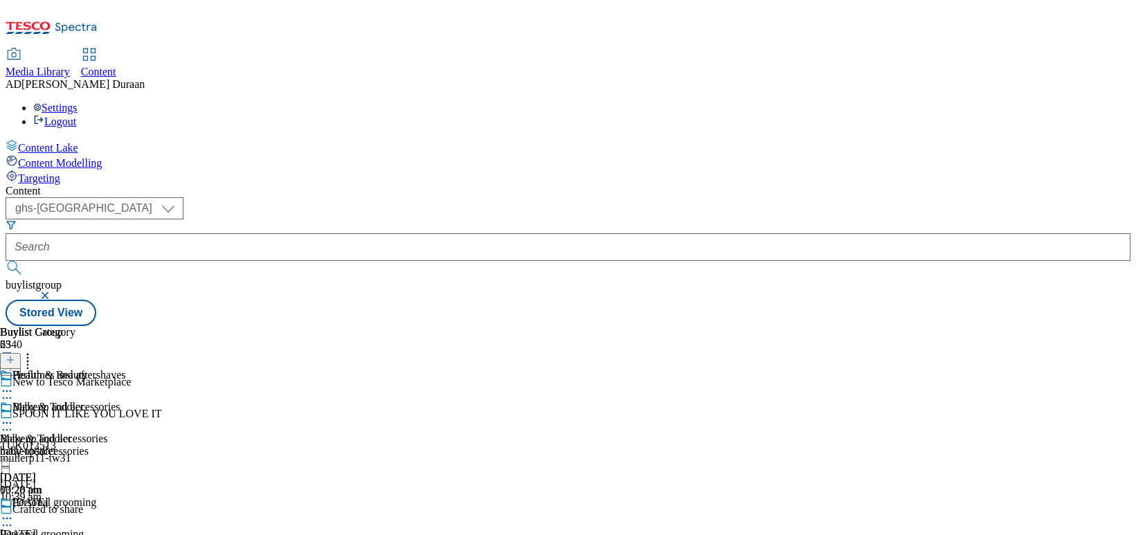
scroll to position [0, 93]
click at [14, 360] on line at bounding box center [10, 360] width 7 height 0
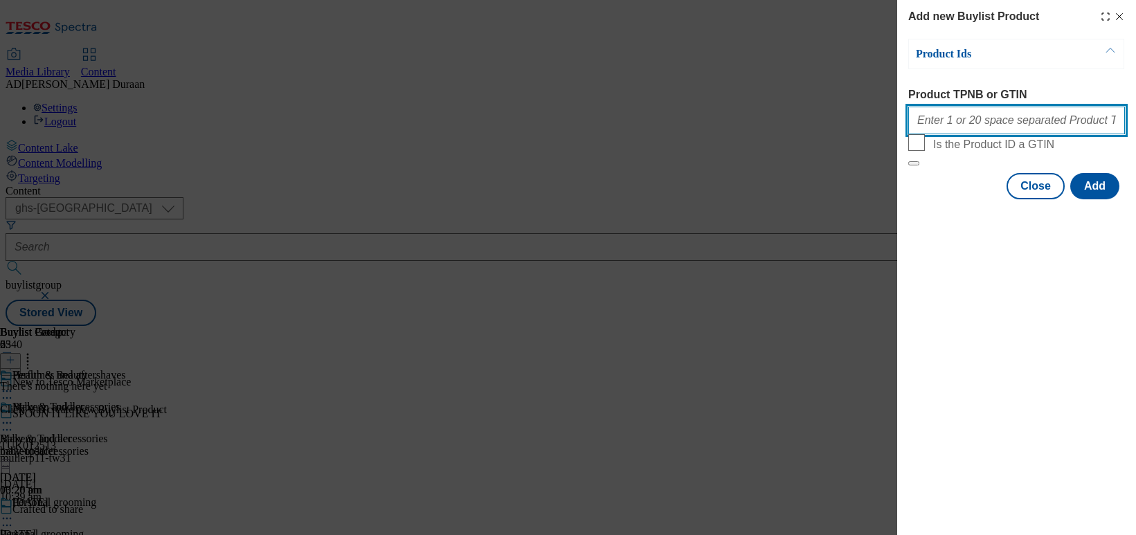
paste input "105336972 105598287 105547070 105598428 105597820 105283815 106080967 105337262…"
type input "105336972 105598287 105547070 105598428 105597820 105283815 106080967 105337262…"
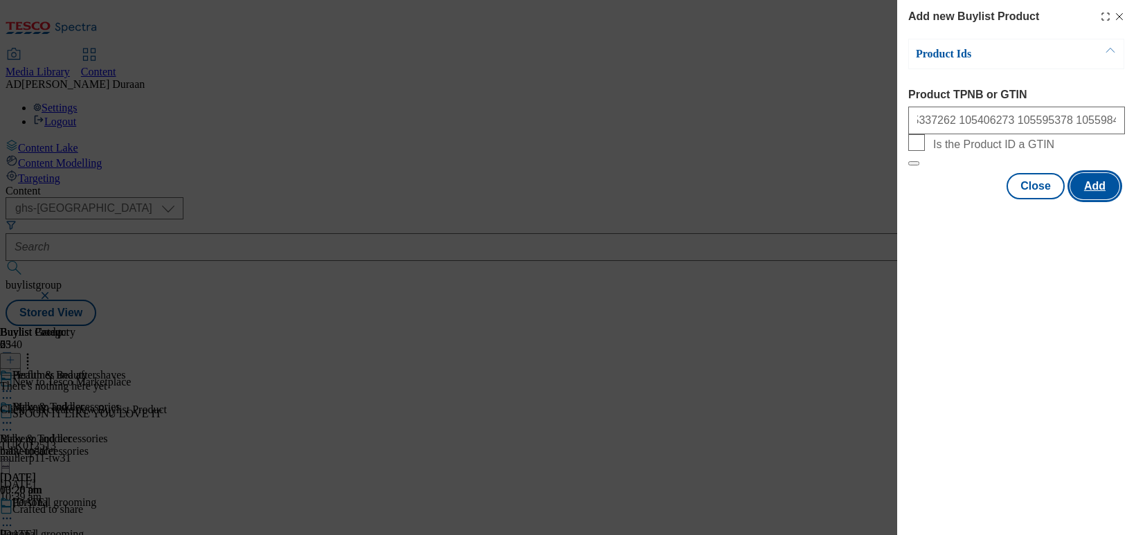
click at [942, 199] on button "Add" at bounding box center [1095, 186] width 49 height 26
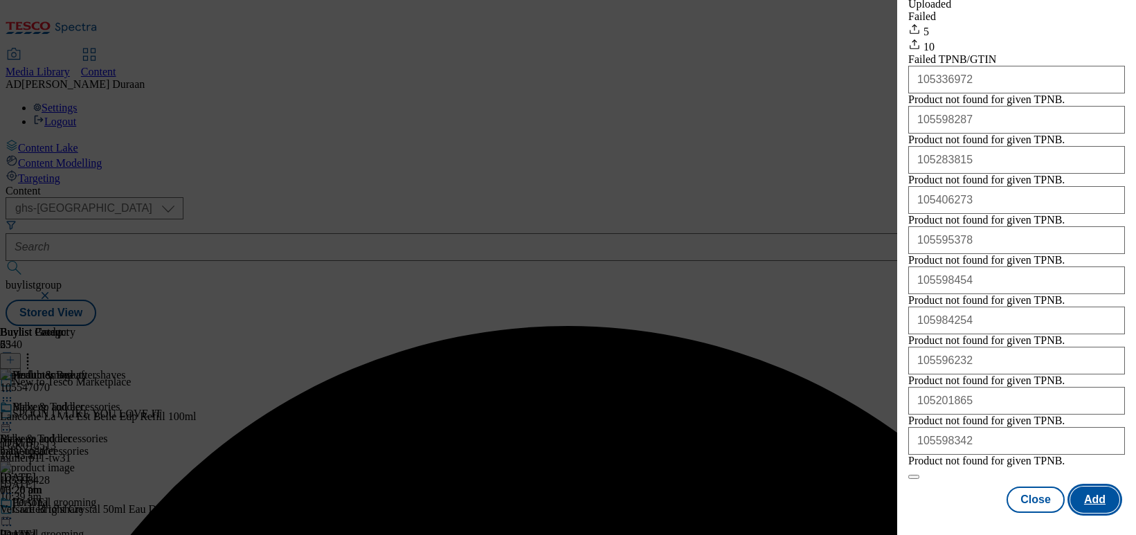
scroll to position [331, 0]
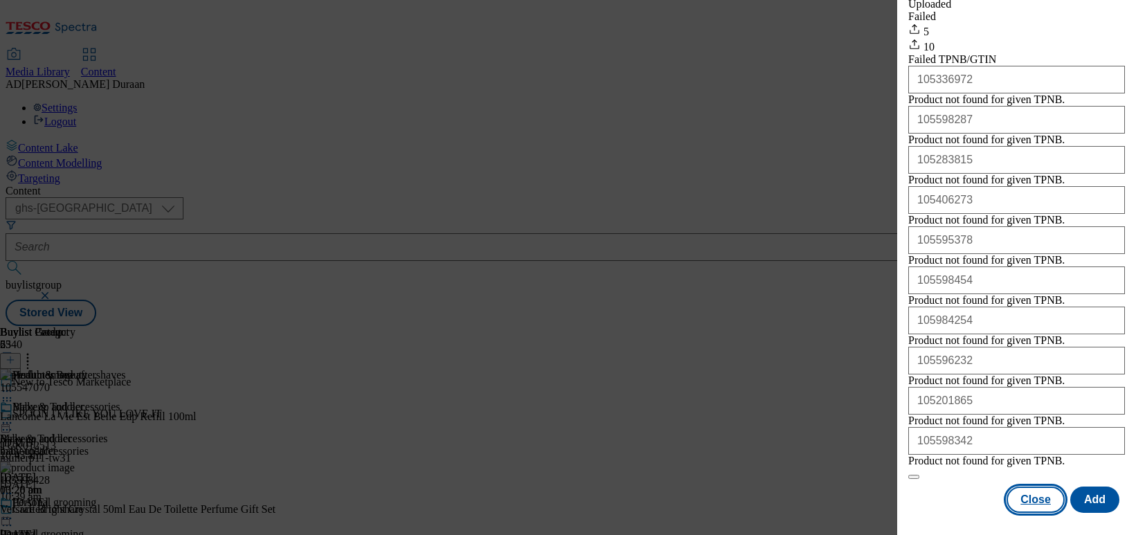
click at [942, 503] on button "Close" at bounding box center [1036, 500] width 58 height 26
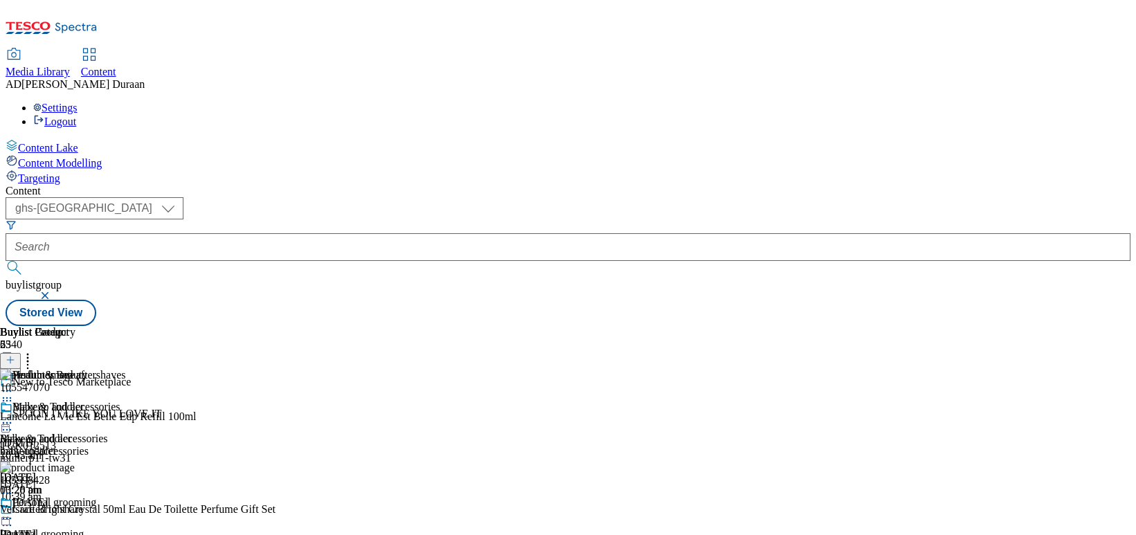
scroll to position [112, 0]
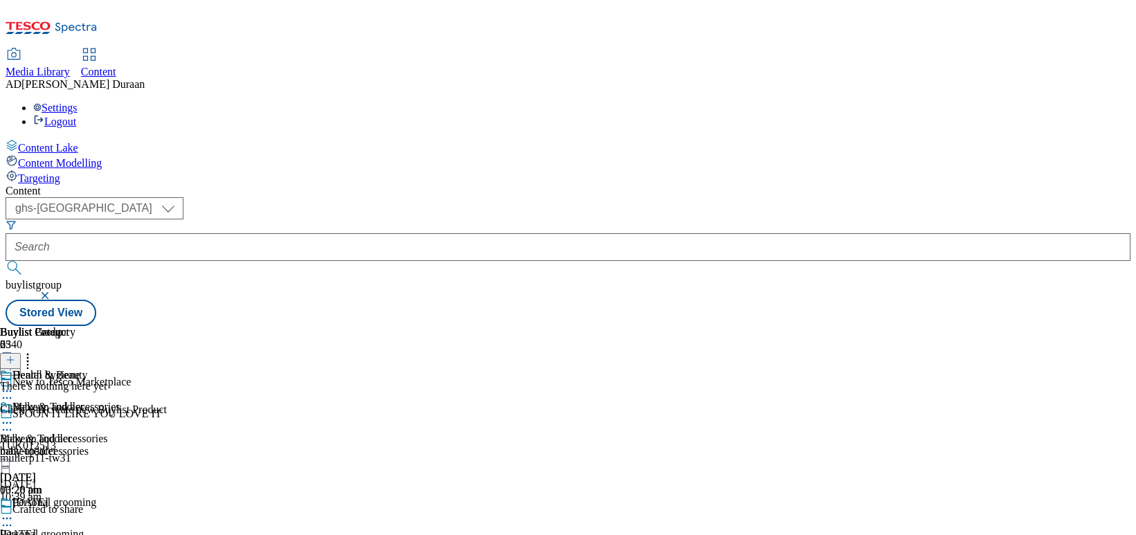
click at [15, 355] on icon at bounding box center [11, 360] width 10 height 10
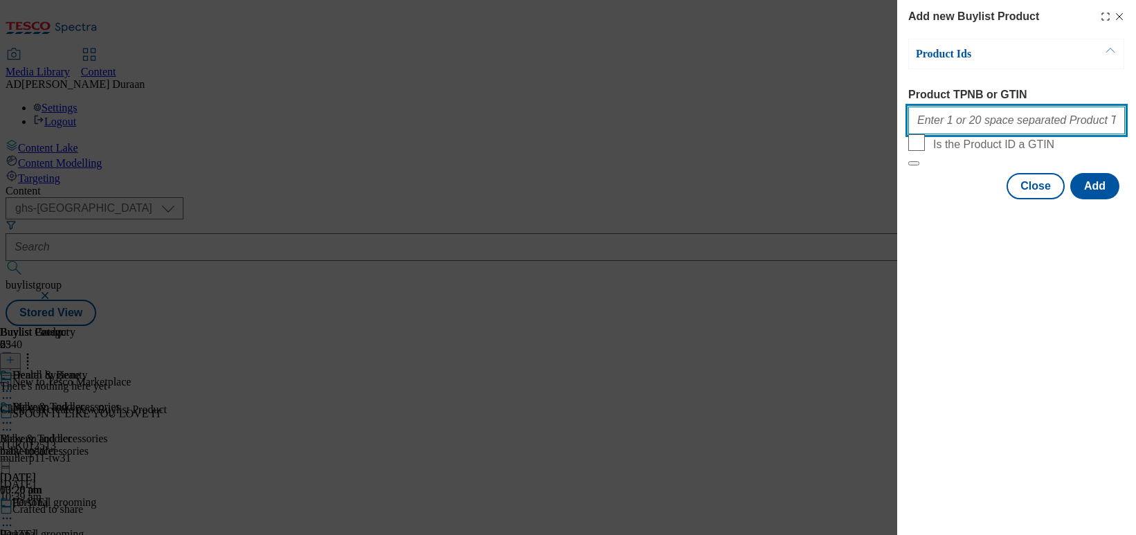
paste input "105634886 105773122 105793861 105773121 105793823 105773120 105793859 105260568…"
type input "105634886 105773122 105793861 105773121 105793823 105773120 105793859 105260568…"
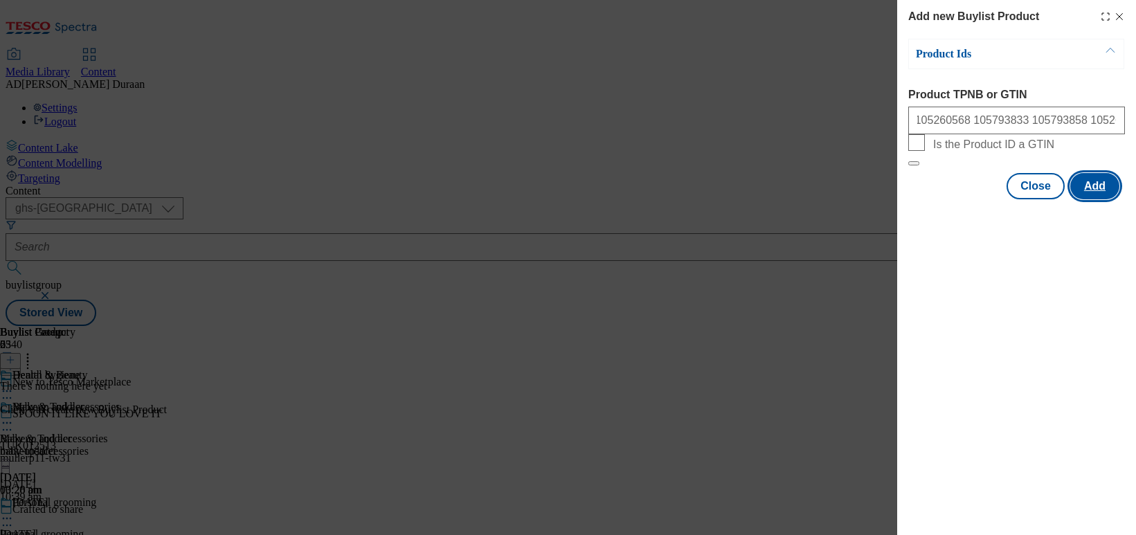
scroll to position [0, 0]
click at [942, 199] on button "Add" at bounding box center [1095, 186] width 49 height 26
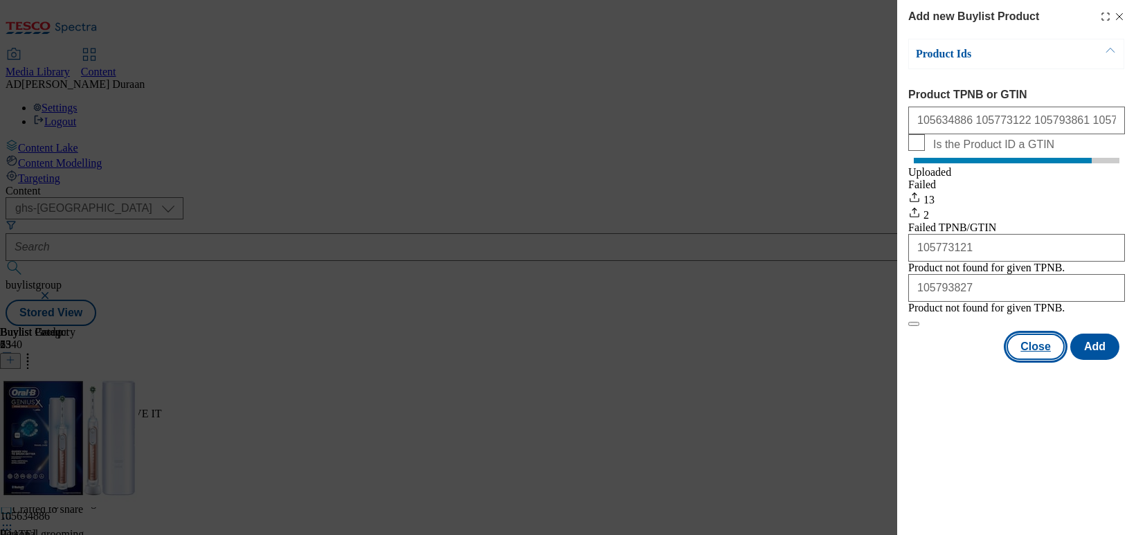
click at [942, 360] on button "Close" at bounding box center [1036, 347] width 58 height 26
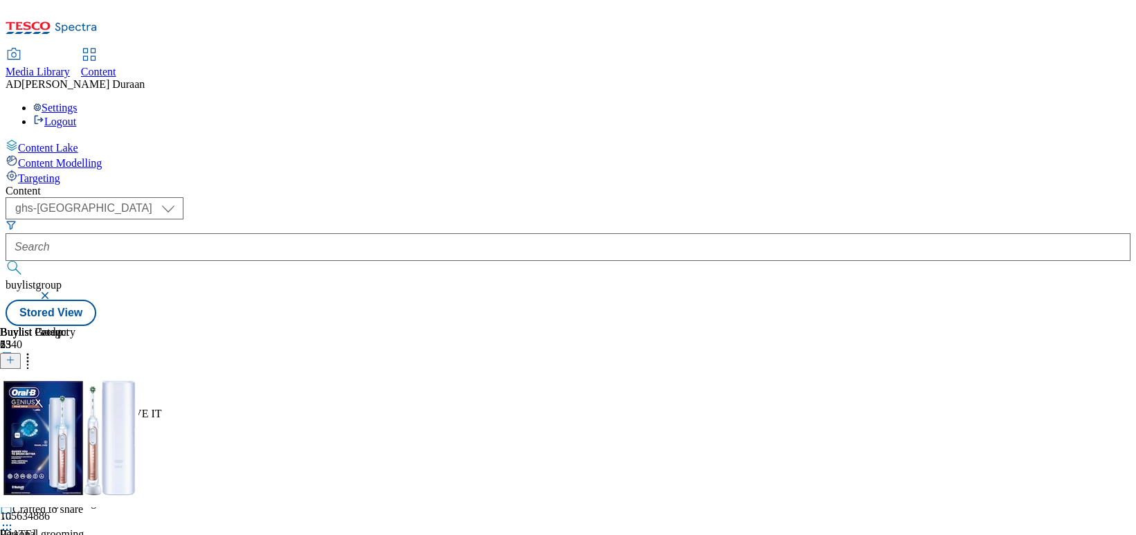
scroll to position [0, 93]
click at [14, 384] on icon at bounding box center [7, 391] width 14 height 14
click at [75, 479] on span "Preview" at bounding box center [59, 484] width 33 height 10
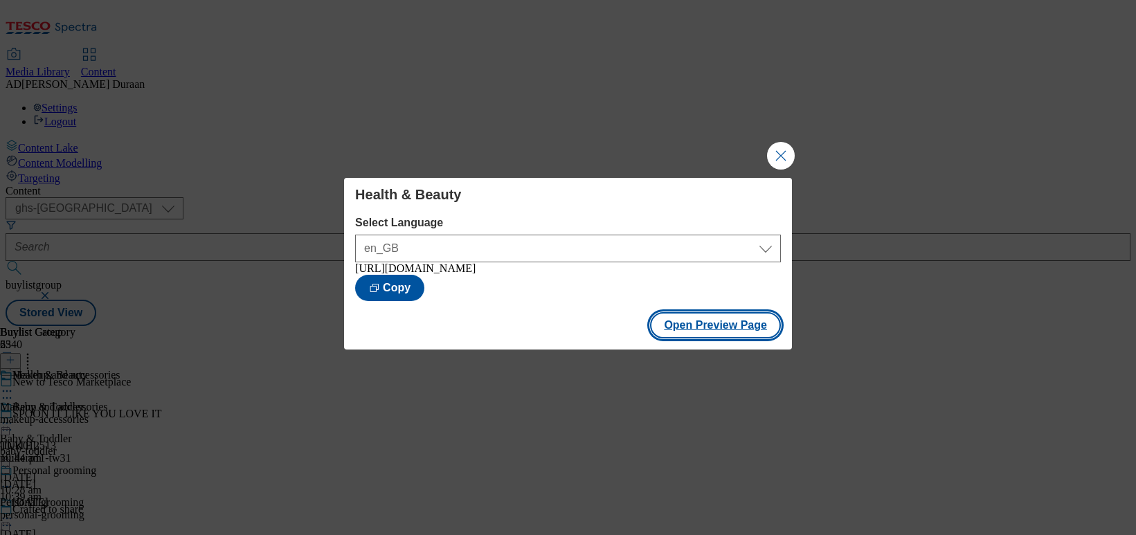
click at [722, 332] on button "Open Preview Page" at bounding box center [715, 325] width 131 height 26
drag, startPoint x: 784, startPoint y: 152, endPoint x: 699, endPoint y: 249, distance: 128.6
click at [783, 152] on button "Close Modal" at bounding box center [781, 156] width 28 height 28
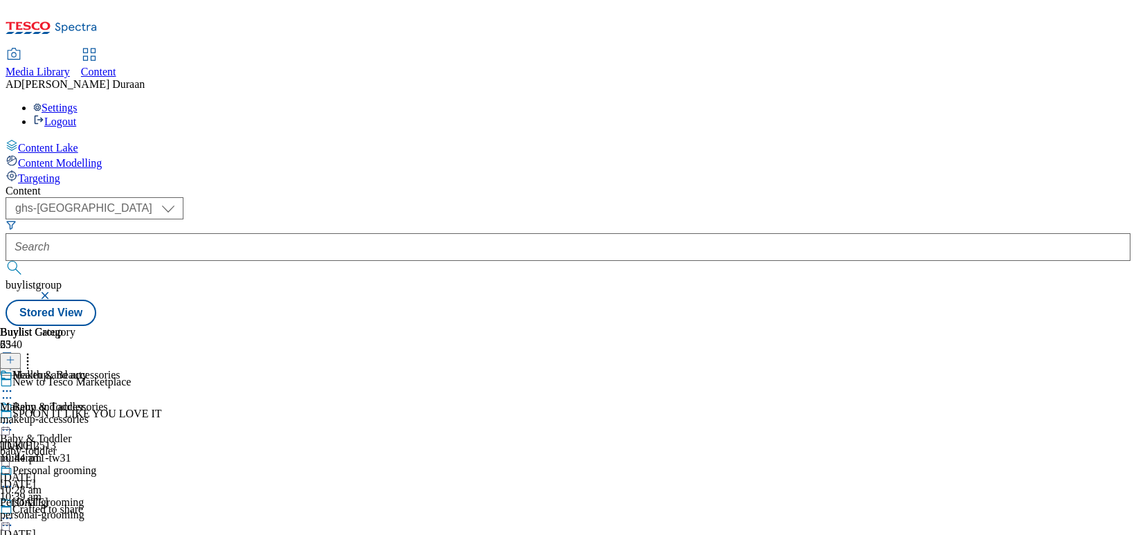
click at [14, 416] on icon at bounding box center [7, 423] width 14 height 14
click at [75, 510] on span "Preview" at bounding box center [59, 516] width 33 height 10
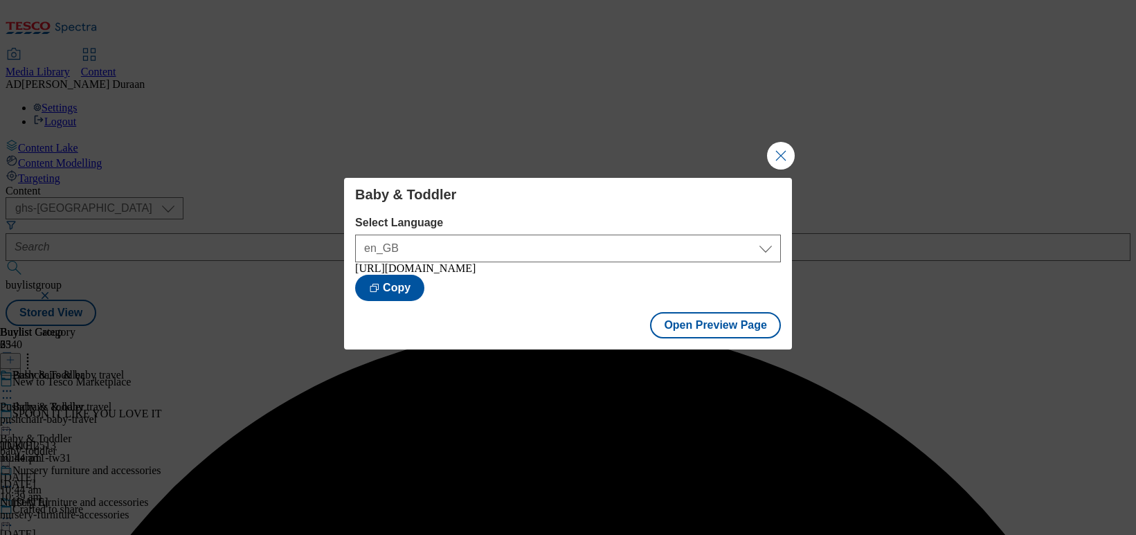
drag, startPoint x: 785, startPoint y: 155, endPoint x: 670, endPoint y: 292, distance: 178.5
click at [785, 155] on button "Close Modal" at bounding box center [781, 156] width 28 height 28
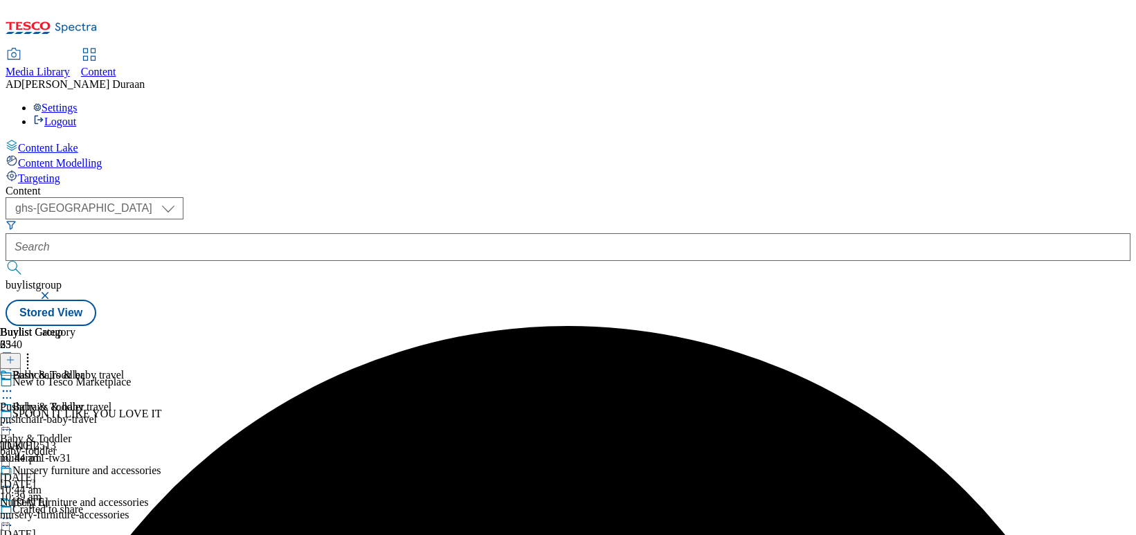
scroll to position [106, 0]
click at [14, 510] on icon at bounding box center [7, 519] width 14 height 14
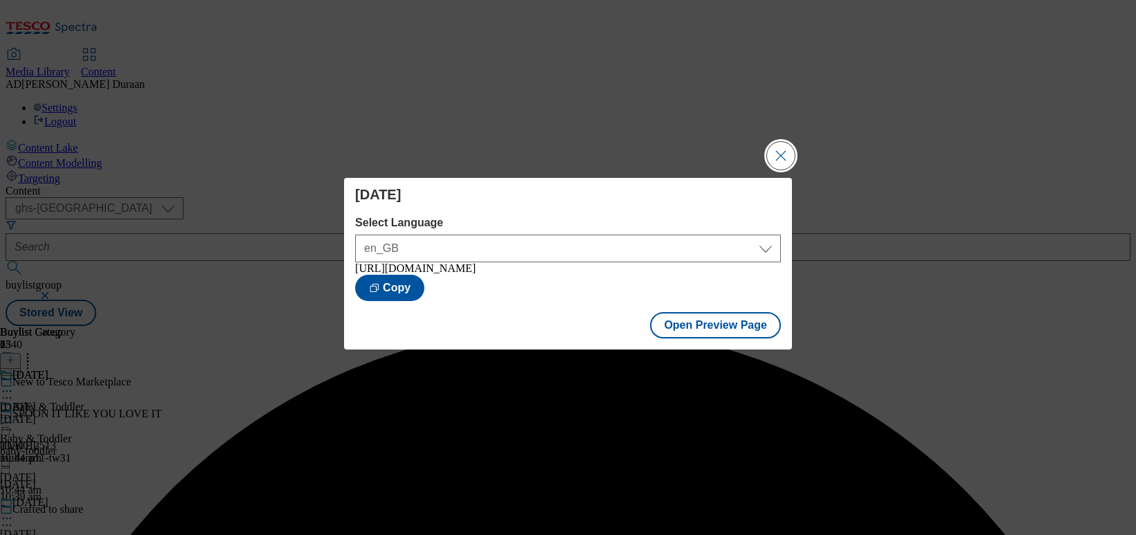
click at [783, 152] on button "Close Modal" at bounding box center [781, 156] width 28 height 28
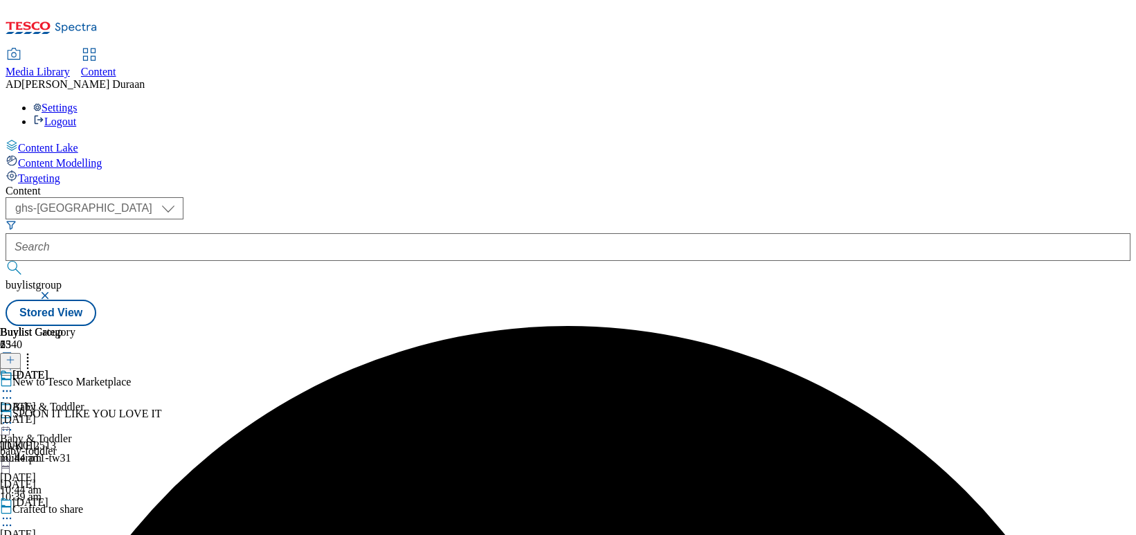
scroll to position [233, 0]
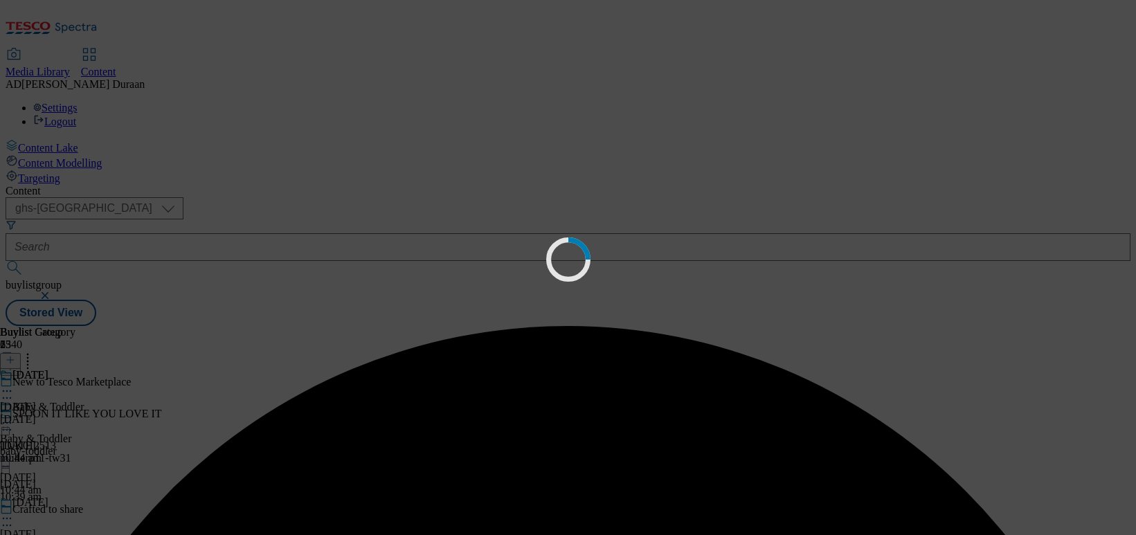
scroll to position [0, 0]
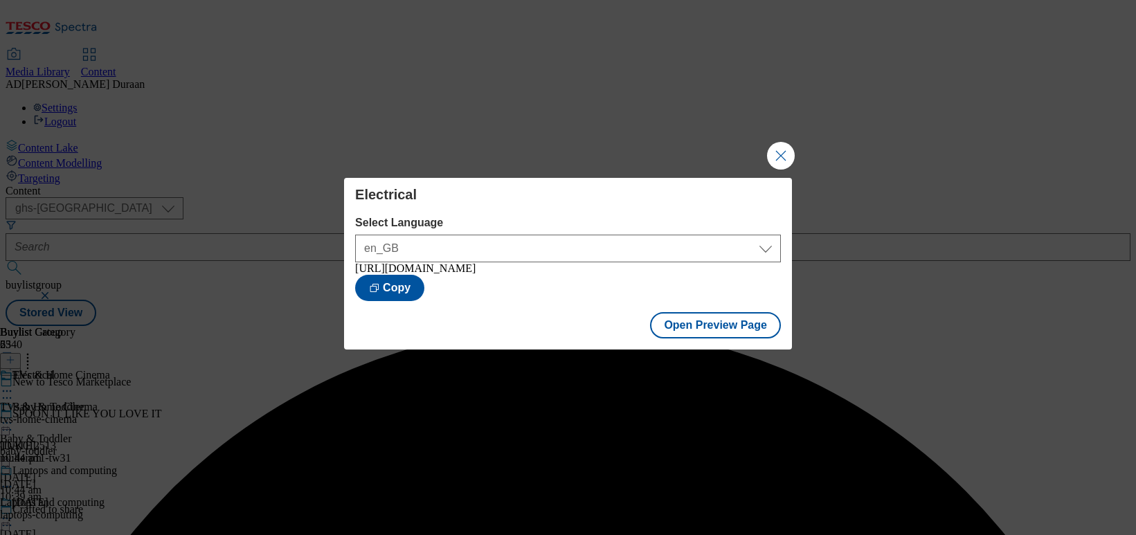
drag, startPoint x: 785, startPoint y: 148, endPoint x: 809, endPoint y: 107, distance: 48.1
click at [785, 148] on button "Close Modal" at bounding box center [781, 156] width 28 height 28
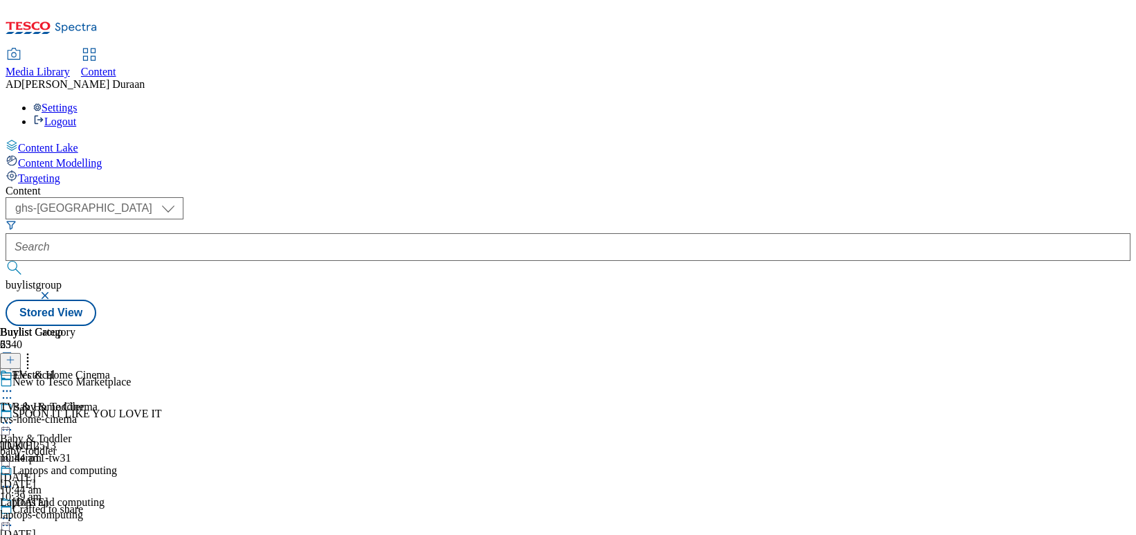
click at [109, 445] on div "baby-toddler" at bounding box center [54, 451] width 109 height 12
click at [109, 497] on div "[DATE] [DATE] [DATE] [DATE] 10:44 am" at bounding box center [54, 545] width 109 height 96
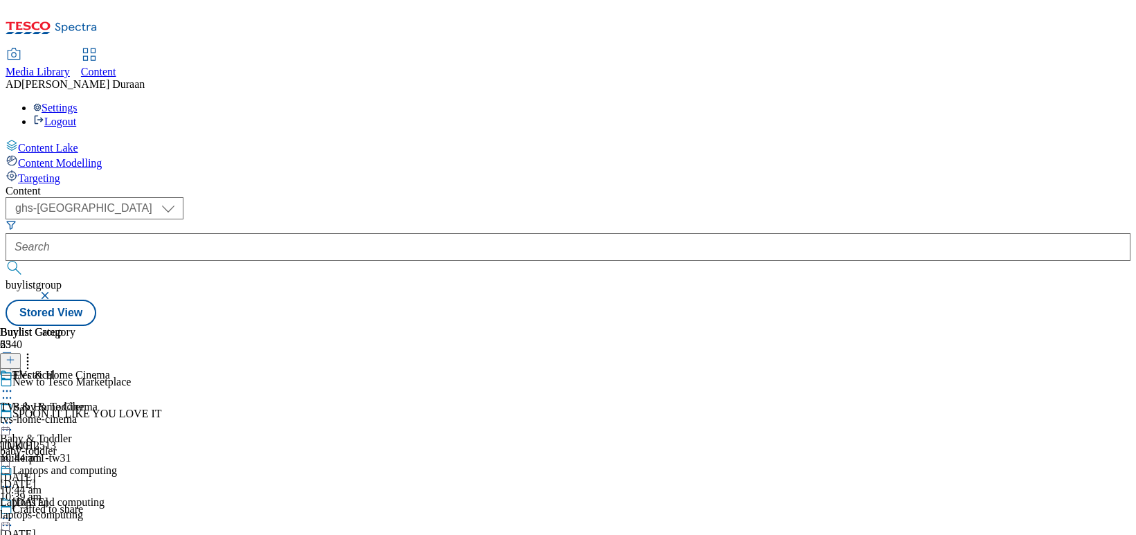
scroll to position [254, 0]
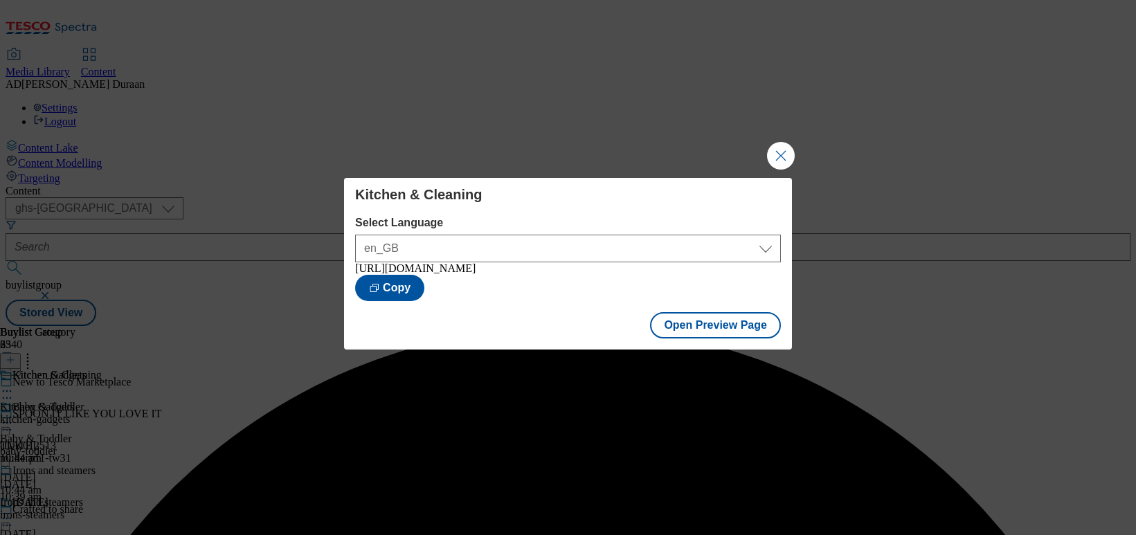
drag, startPoint x: 780, startPoint y: 150, endPoint x: 706, endPoint y: 215, distance: 98.7
click at [780, 151] on button "Close Modal" at bounding box center [781, 156] width 28 height 28
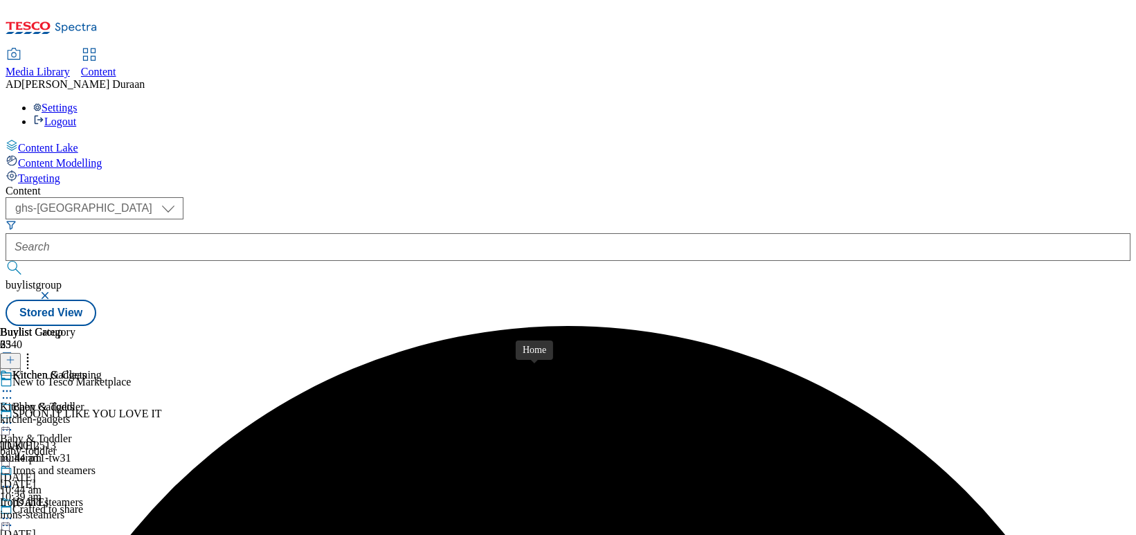
scroll to position [533, 0]
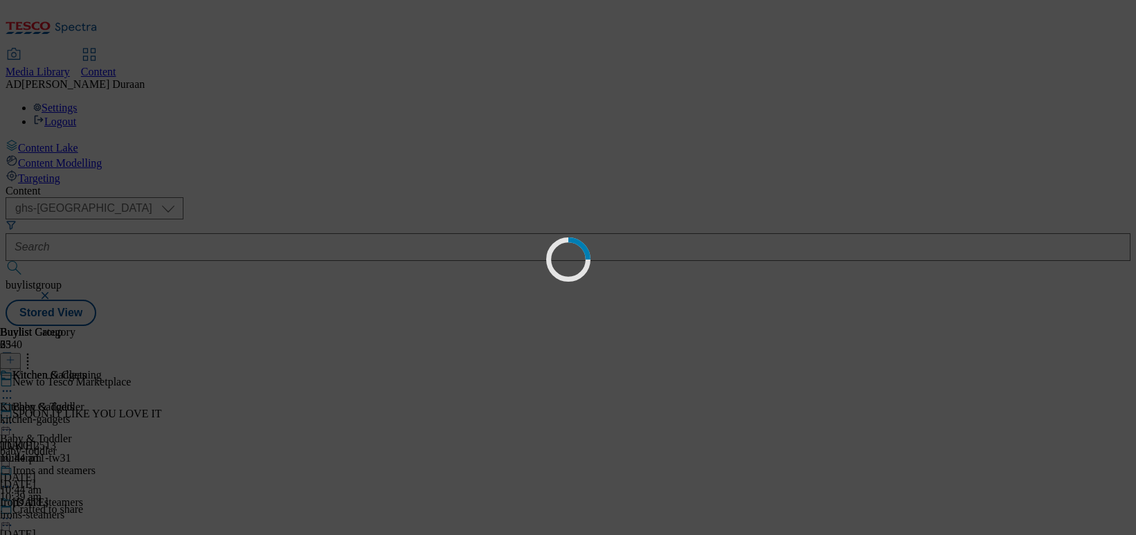
scroll to position [0, 0]
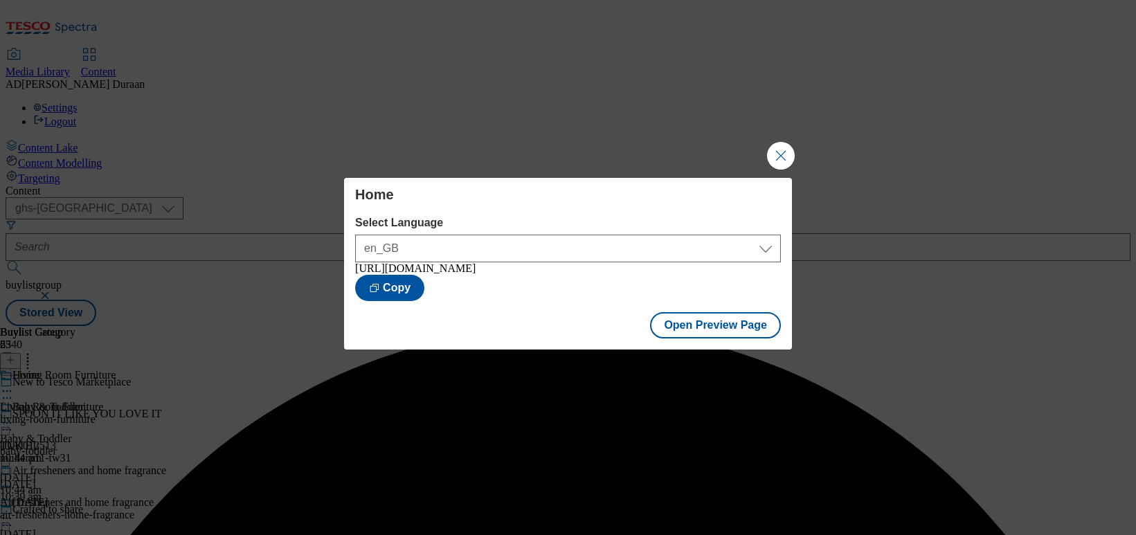
drag, startPoint x: 782, startPoint y: 152, endPoint x: 683, endPoint y: 267, distance: 152.2
click at [782, 152] on button "Close Modal" at bounding box center [781, 156] width 28 height 28
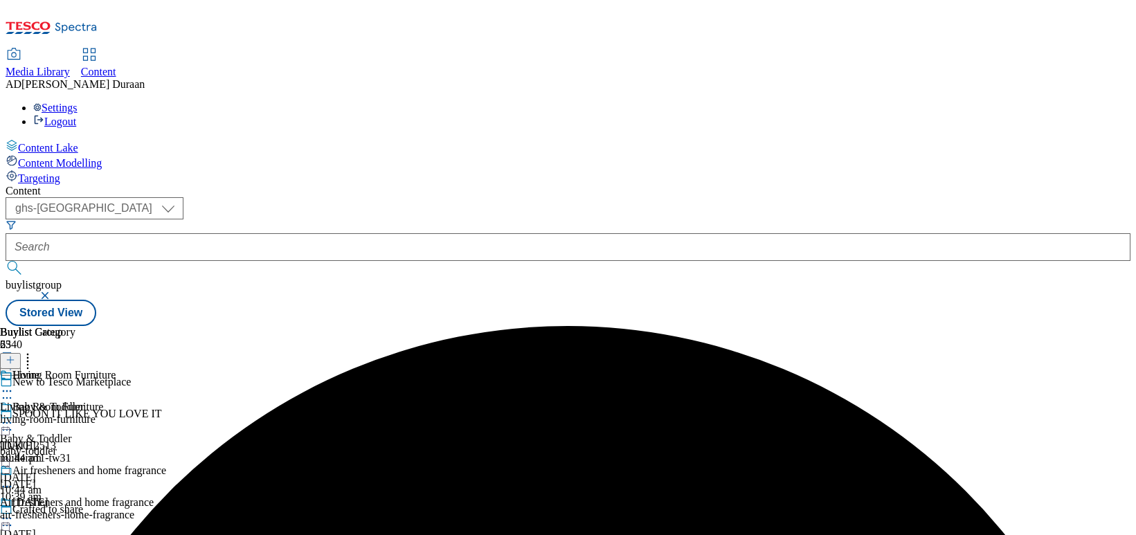
scroll to position [633, 0]
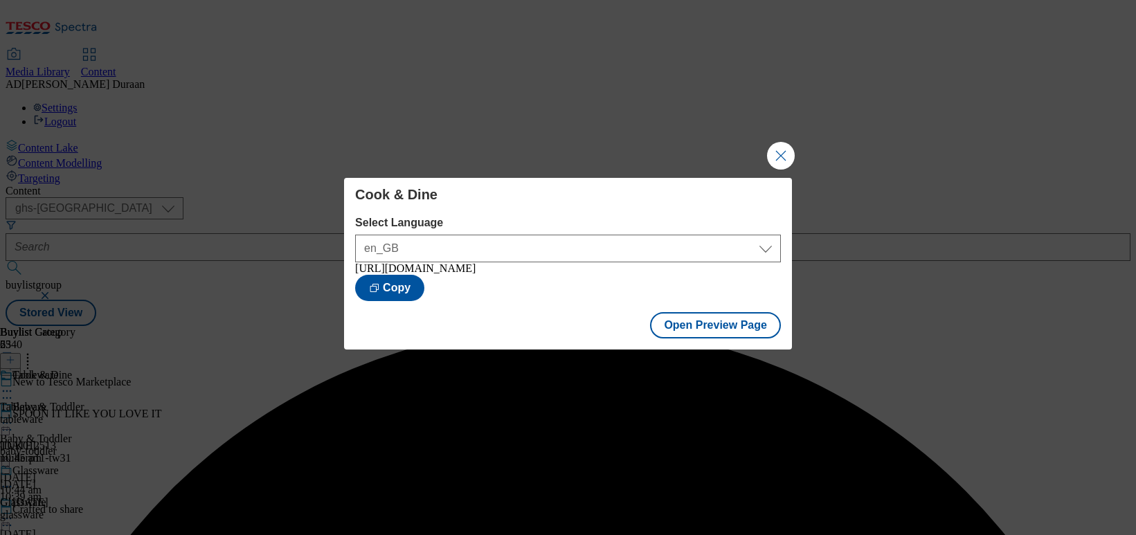
drag, startPoint x: 778, startPoint y: 151, endPoint x: 676, endPoint y: 314, distance: 192.3
click at [778, 151] on button "Close Modal" at bounding box center [781, 156] width 28 height 28
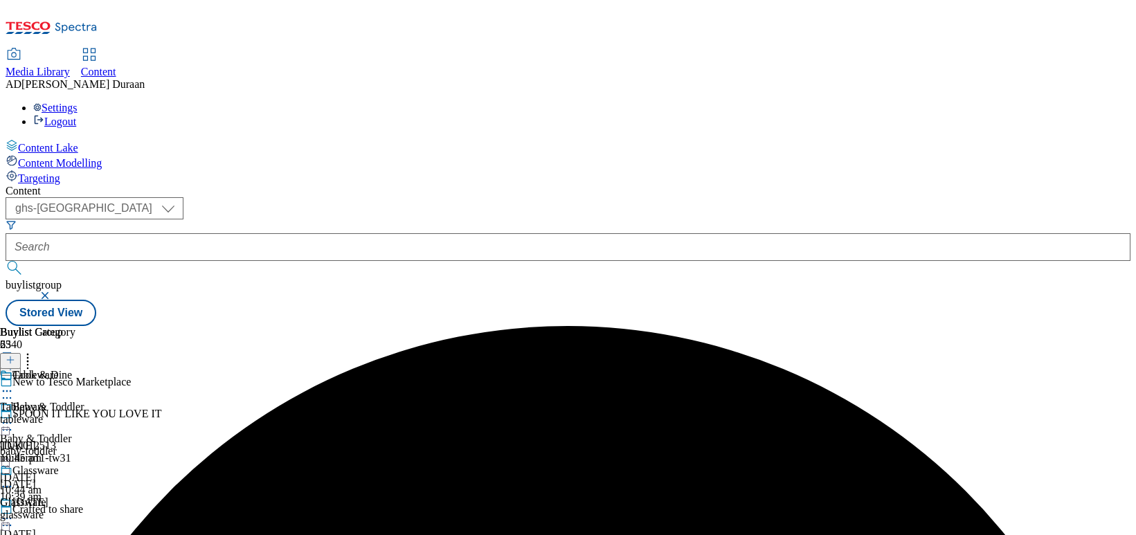
scroll to position [774, 0]
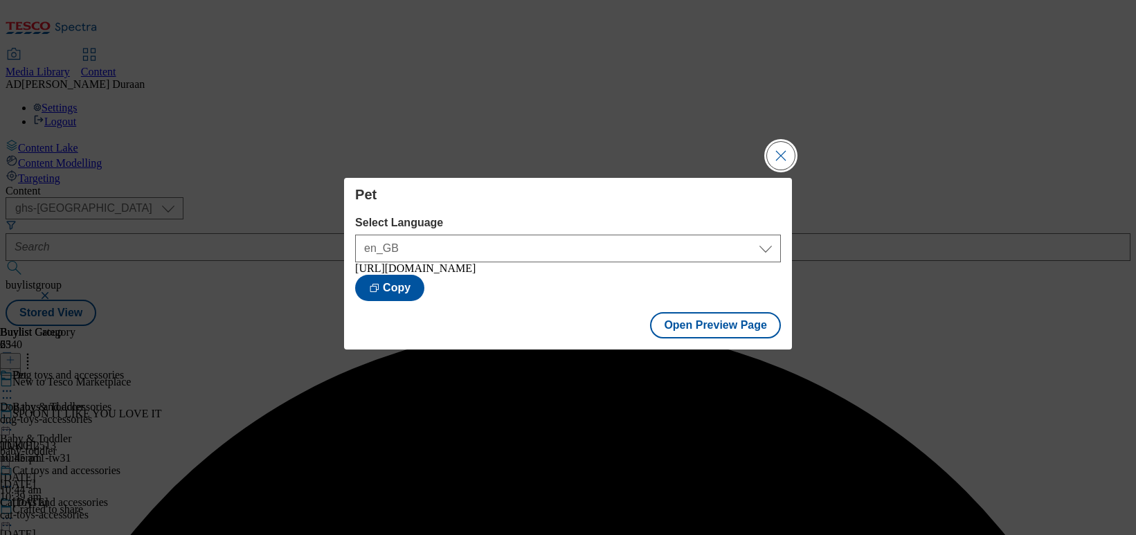
drag, startPoint x: 782, startPoint y: 156, endPoint x: 666, endPoint y: 299, distance: 184.6
click at [782, 156] on button "Close Modal" at bounding box center [781, 156] width 28 height 28
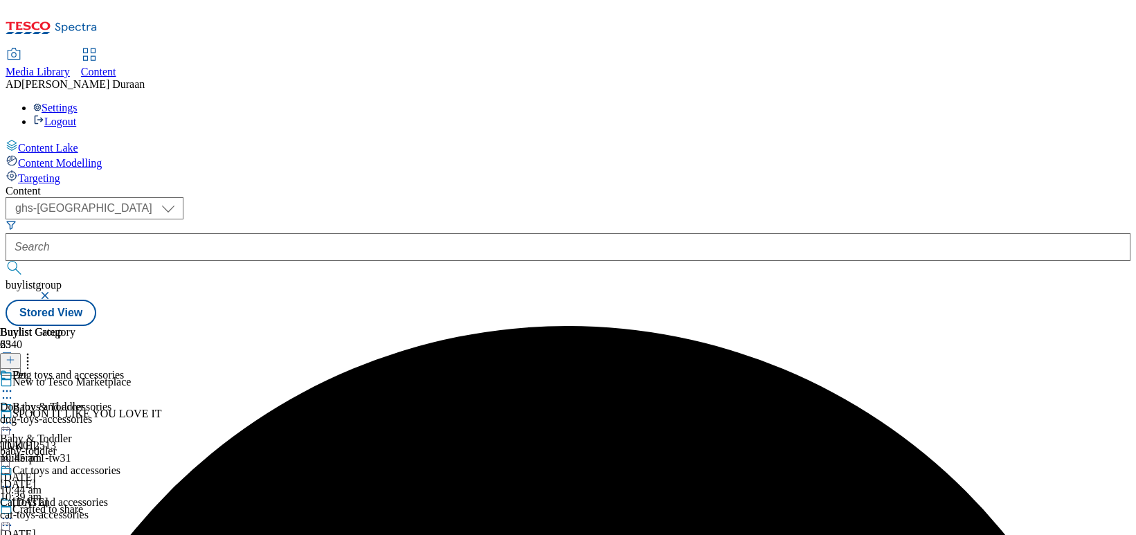
scroll to position [999, 0]
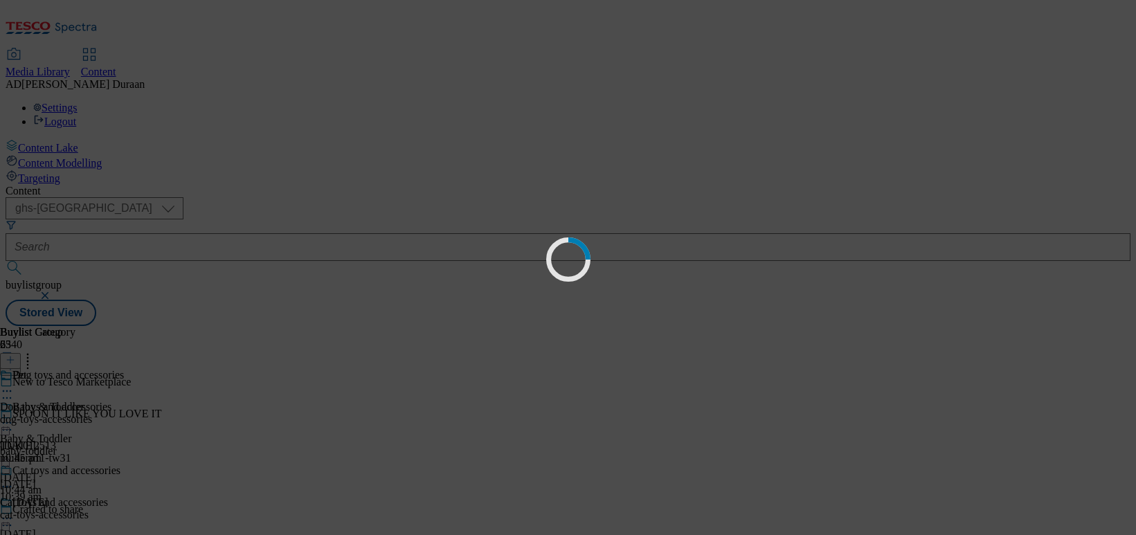
scroll to position [0, 0]
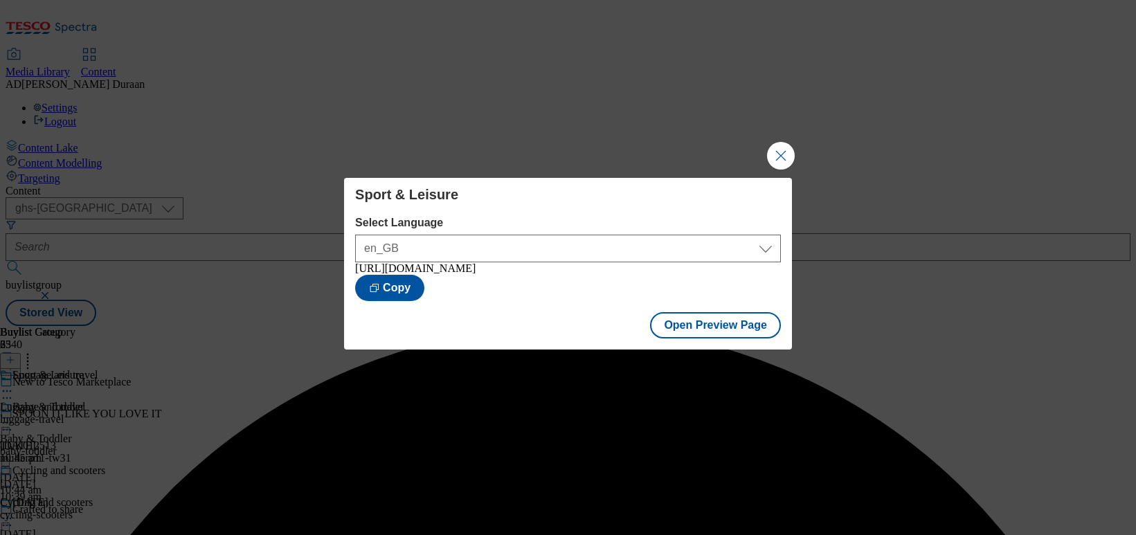
drag, startPoint x: 781, startPoint y: 150, endPoint x: 670, endPoint y: 240, distance: 143.3
click at [781, 150] on button "Close Modal" at bounding box center [781, 156] width 28 height 28
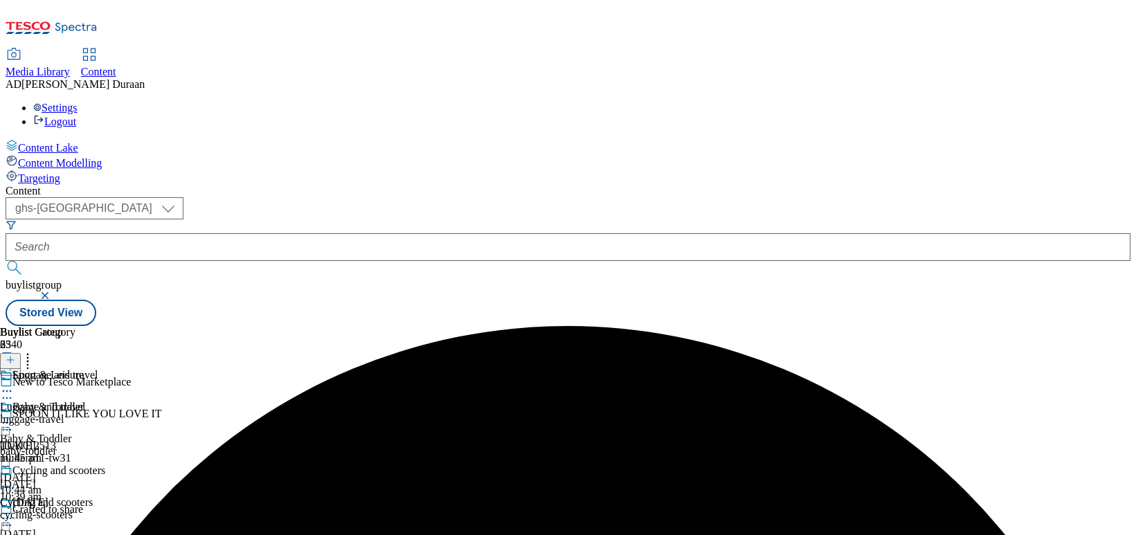
scroll to position [1222, 0]
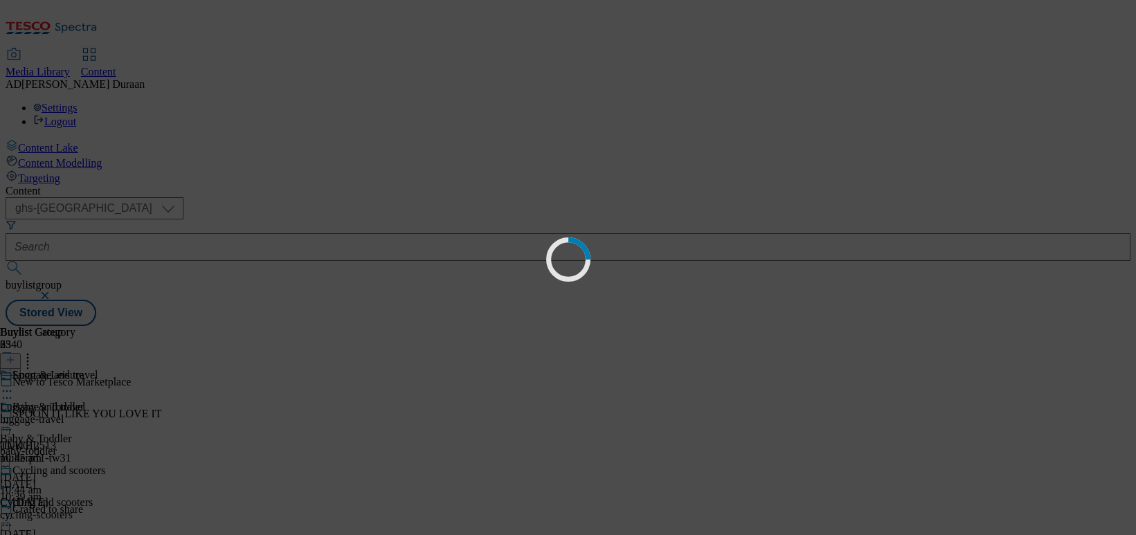
scroll to position [0, 0]
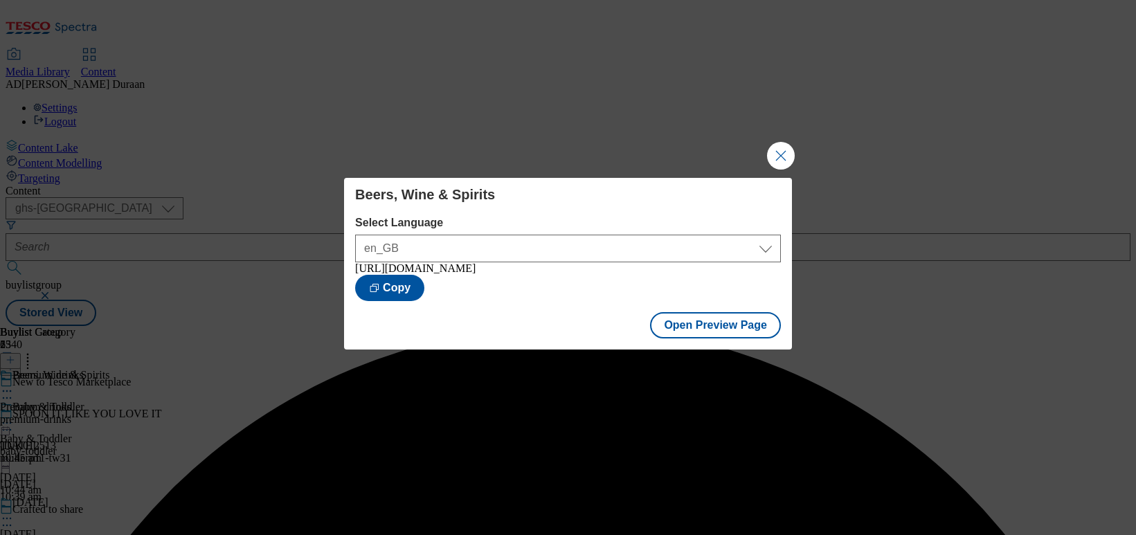
drag, startPoint x: 776, startPoint y: 150, endPoint x: 666, endPoint y: 302, distance: 187.0
click at [776, 152] on button "Close Modal" at bounding box center [781, 156] width 28 height 28
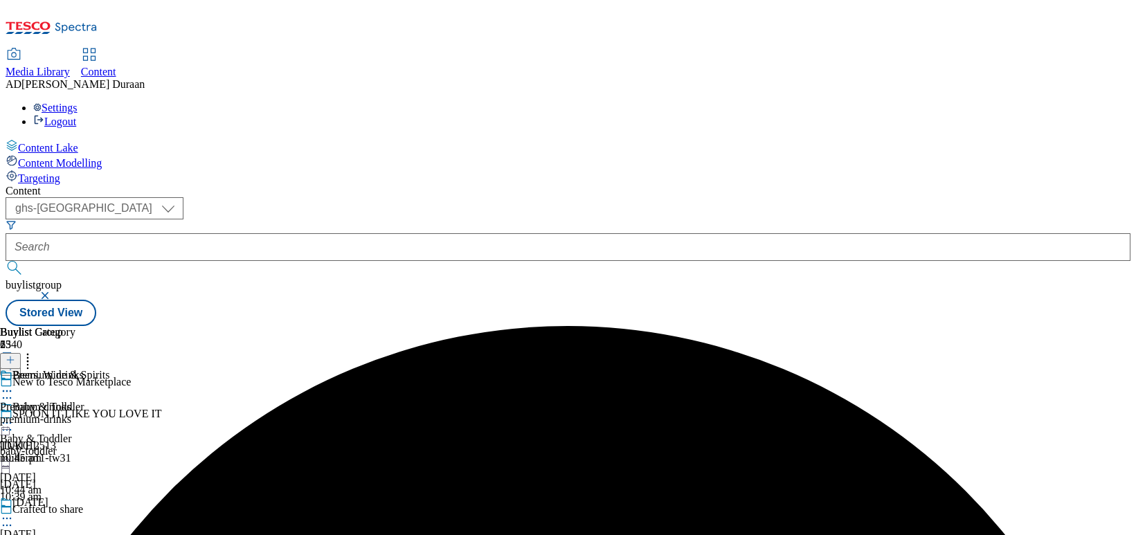
scroll to position [1385, 0]
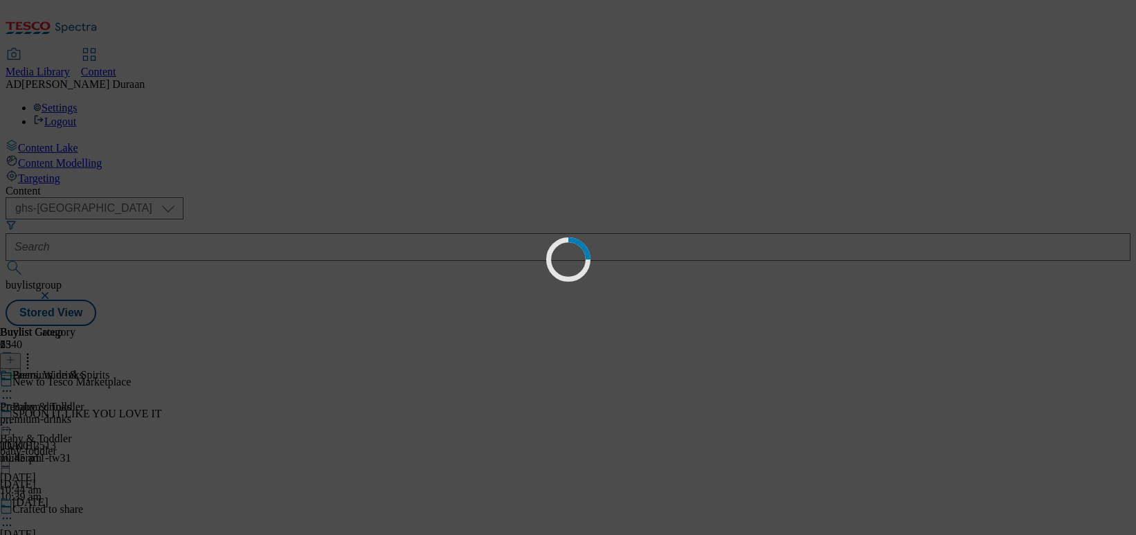
scroll to position [0, 0]
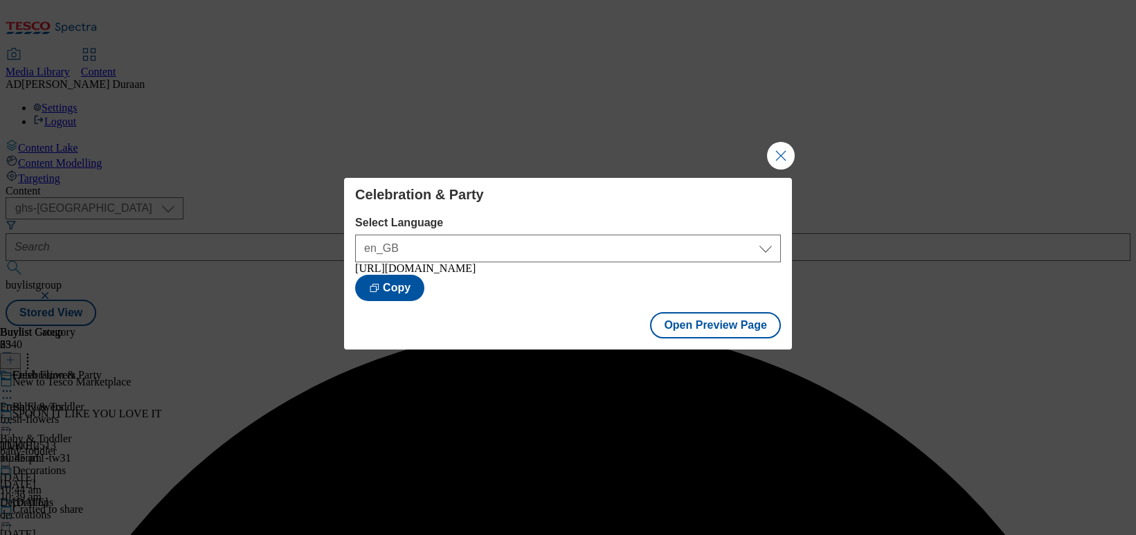
drag, startPoint x: 782, startPoint y: 150, endPoint x: 666, endPoint y: 269, distance: 166.0
click at [782, 151] on button "Close Modal" at bounding box center [781, 156] width 28 height 28
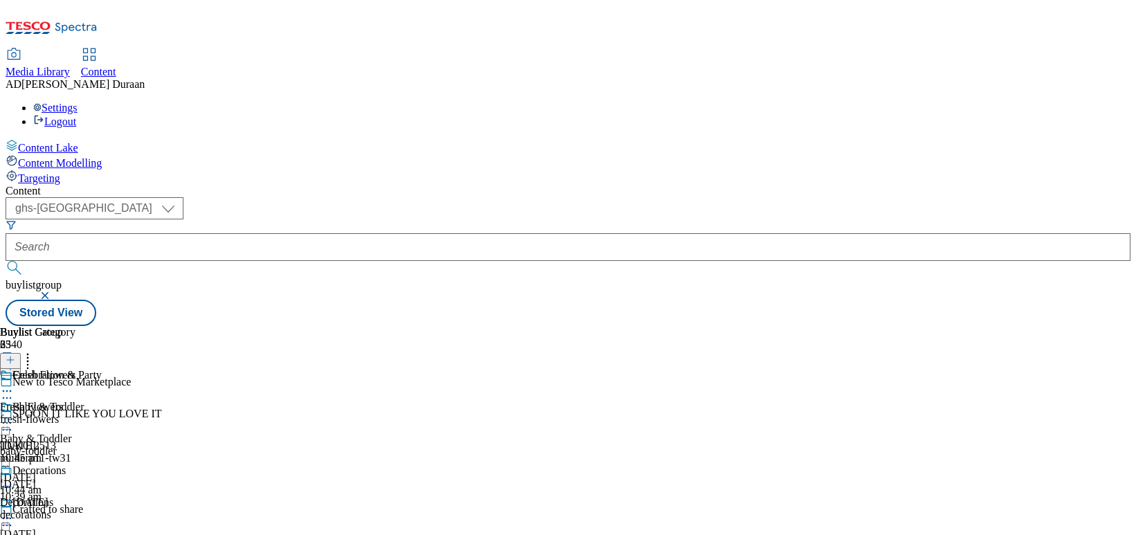
scroll to position [1634, 0]
select select "evergreen"
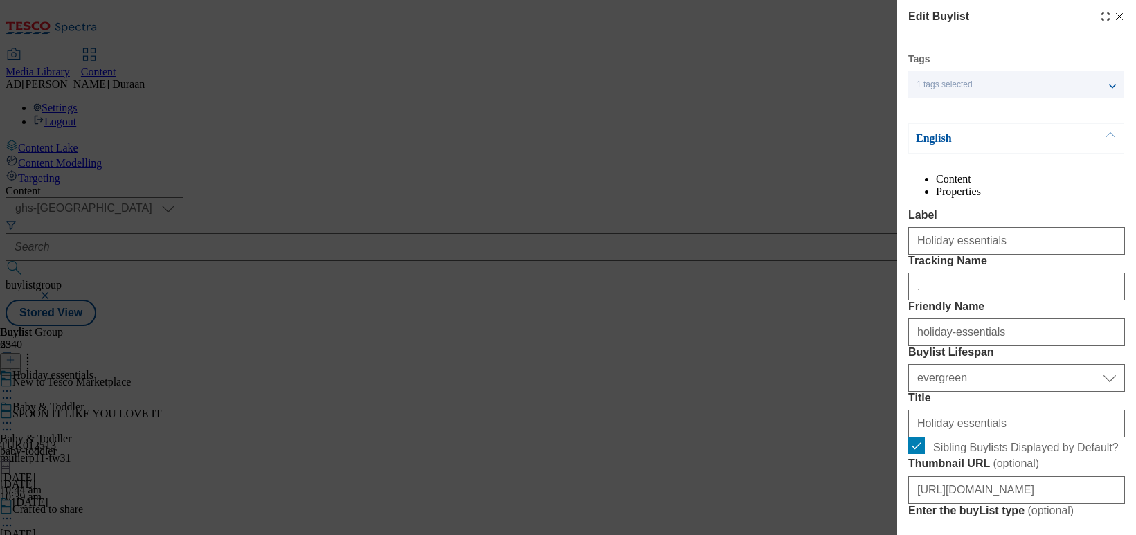
select select "Banner"
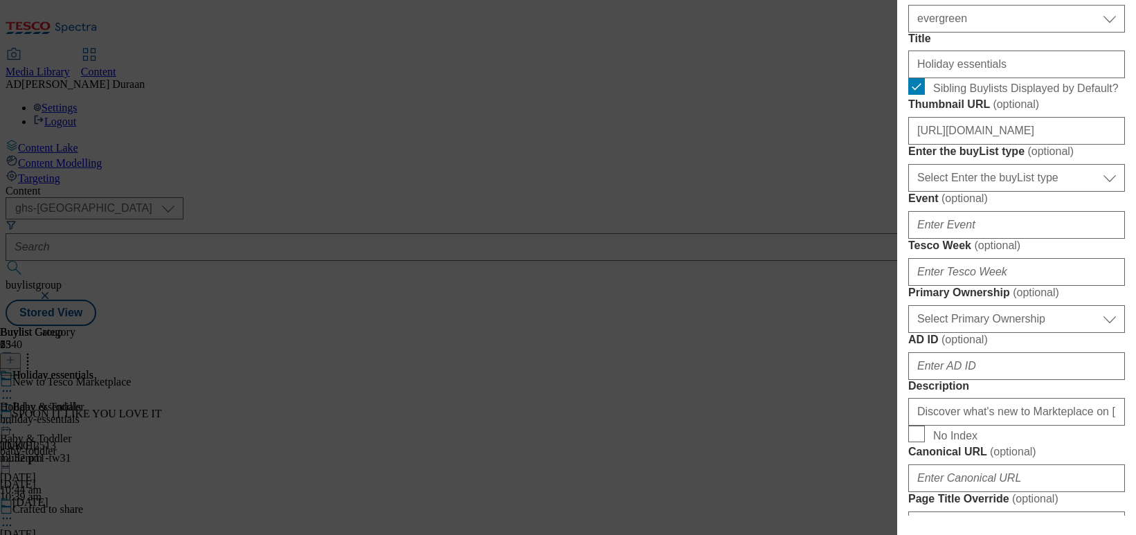
scroll to position [415, 0]
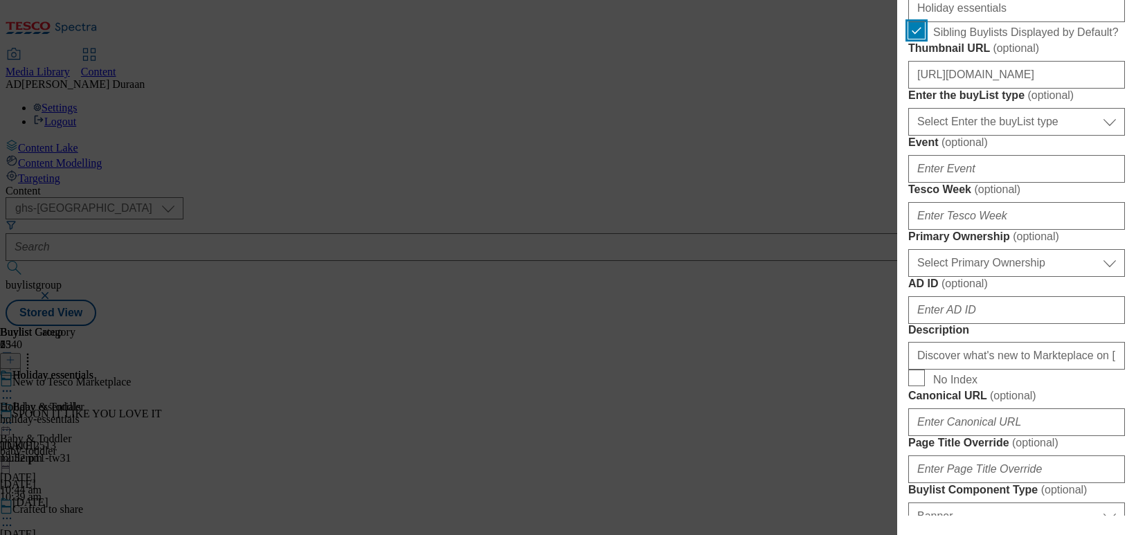
drag, startPoint x: 913, startPoint y: 175, endPoint x: 998, endPoint y: 316, distance: 164.0
click at [914, 39] on input "Sibling Buylists Displayed by Default?" at bounding box center [917, 30] width 17 height 17
checkbox input "false"
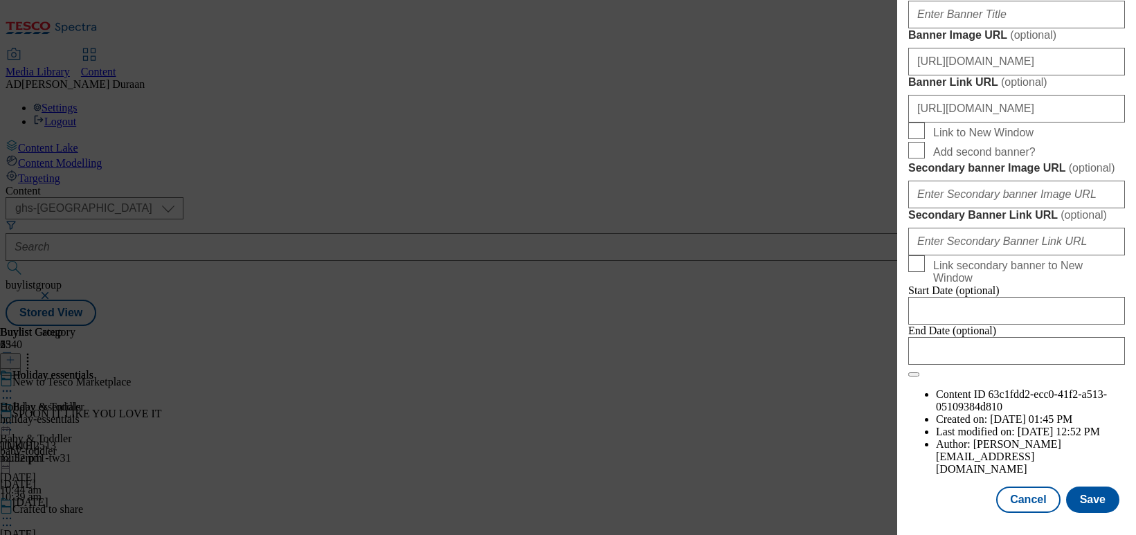
scroll to position [1468, 0]
click at [942, 502] on button "Save" at bounding box center [1092, 500] width 53 height 26
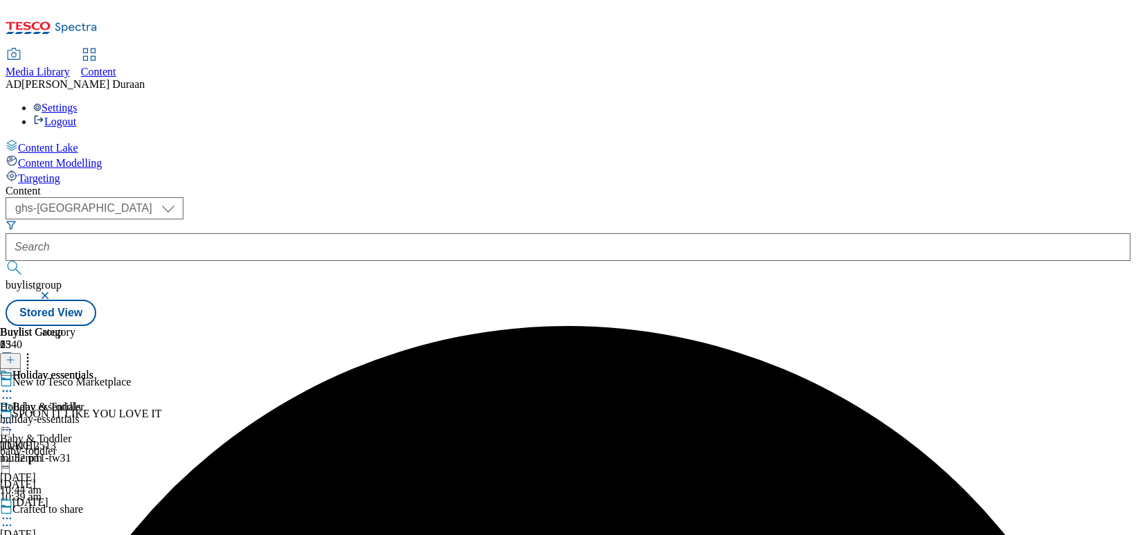
scroll to position [1726, 0]
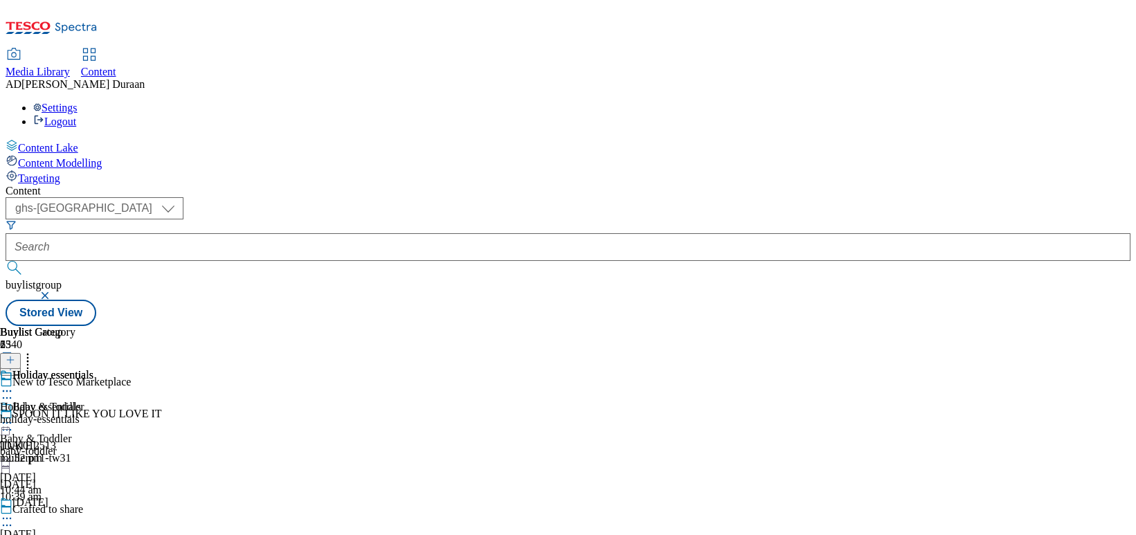
select select "evergreen"
select select "Banner"
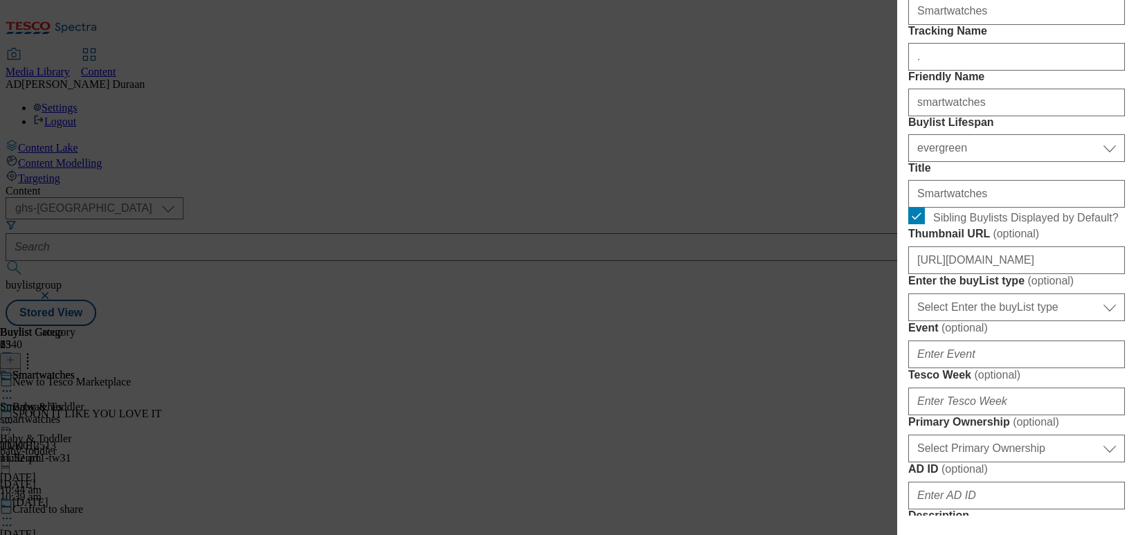
scroll to position [240, 0]
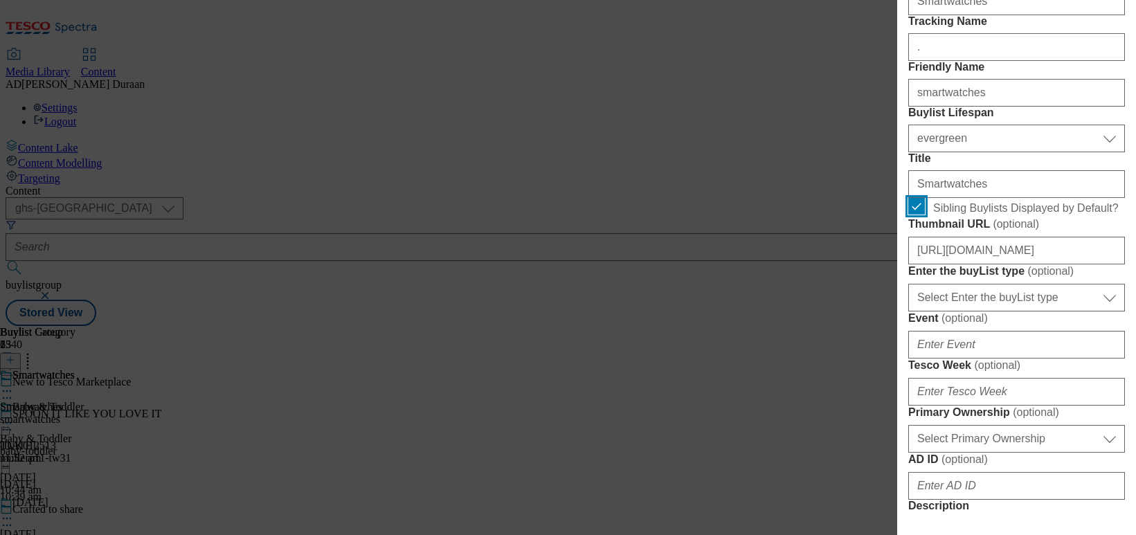
drag, startPoint x: 916, startPoint y: 348, endPoint x: 1055, endPoint y: 438, distance: 166.1
click at [918, 215] on input "Sibling Buylists Displayed by Default?" at bounding box center [917, 206] width 17 height 17
checkbox input "false"
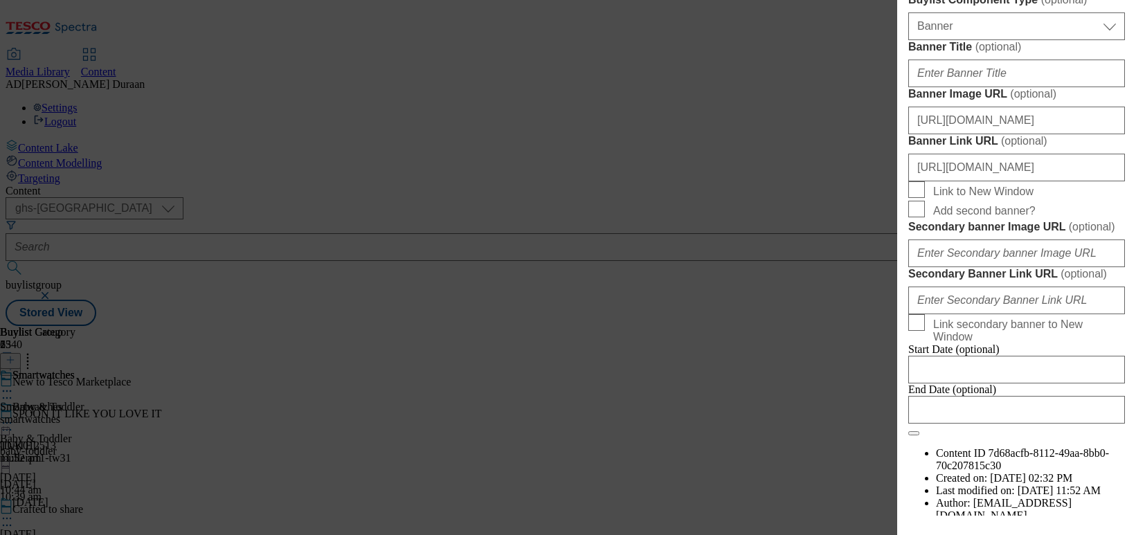
scroll to position [1468, 0]
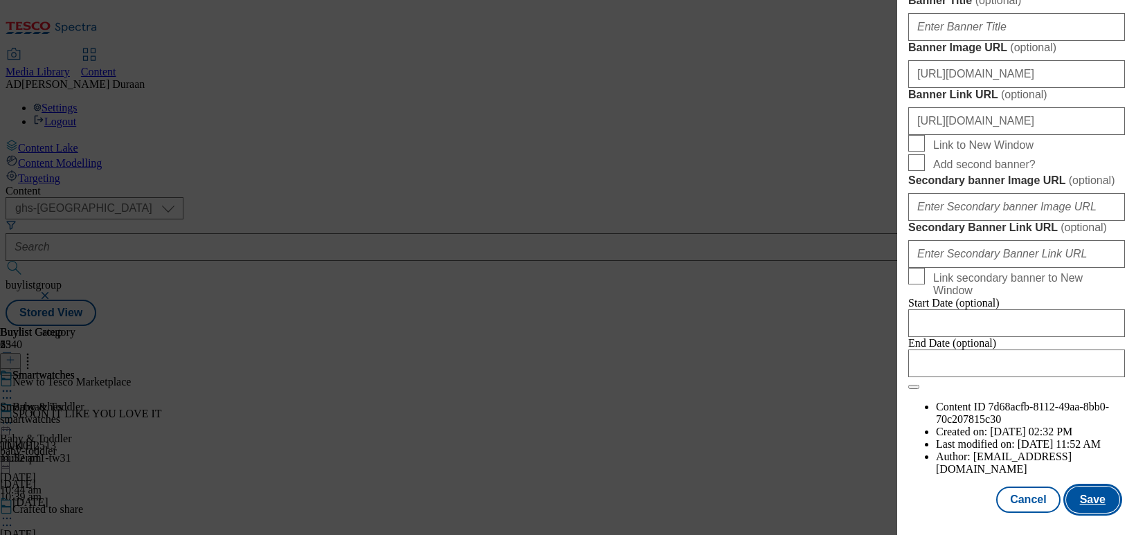
drag, startPoint x: 1103, startPoint y: 506, endPoint x: 1093, endPoint y: 501, distance: 11.5
click at [942, 506] on button "Save" at bounding box center [1092, 500] width 53 height 26
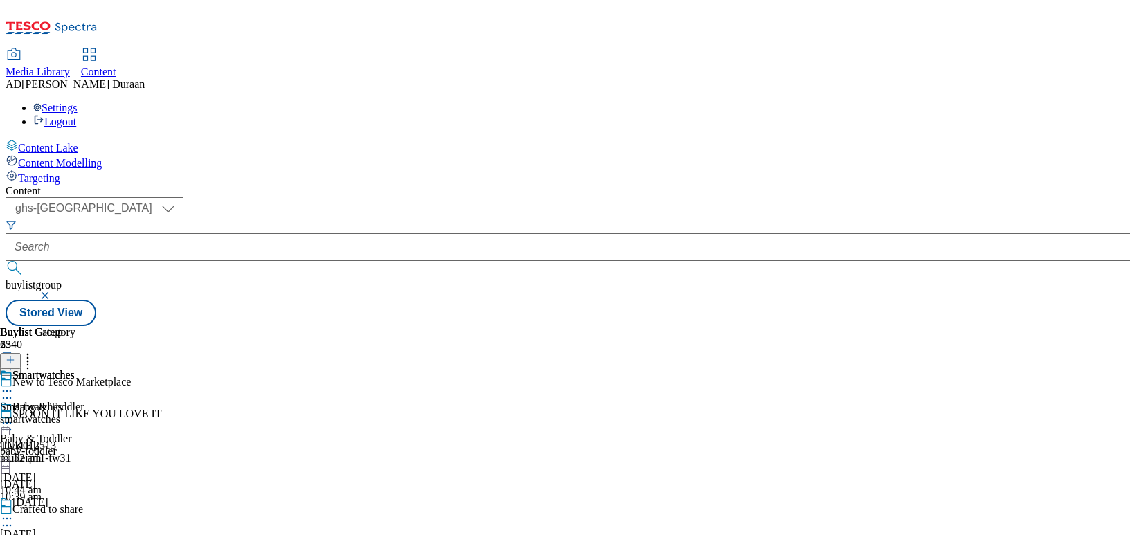
scroll to position [1908, 0]
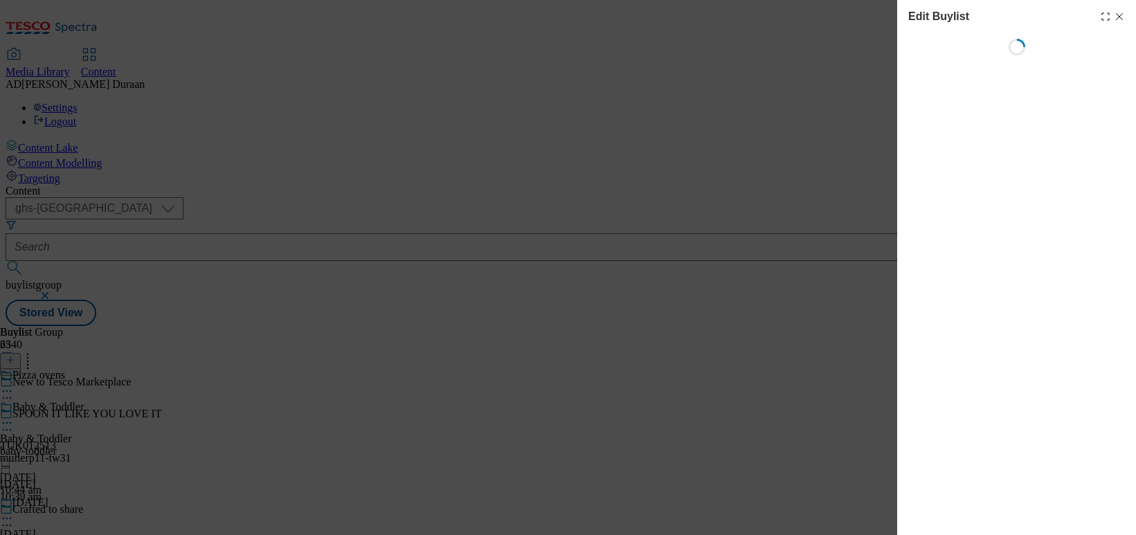
select select "evergreen"
select select "Banner"
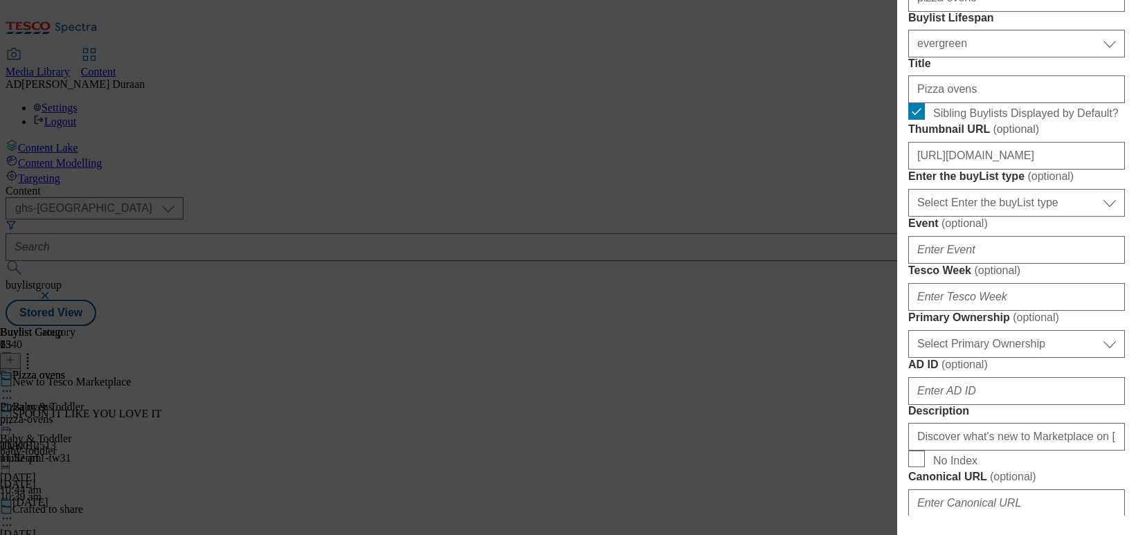
scroll to position [348, 0]
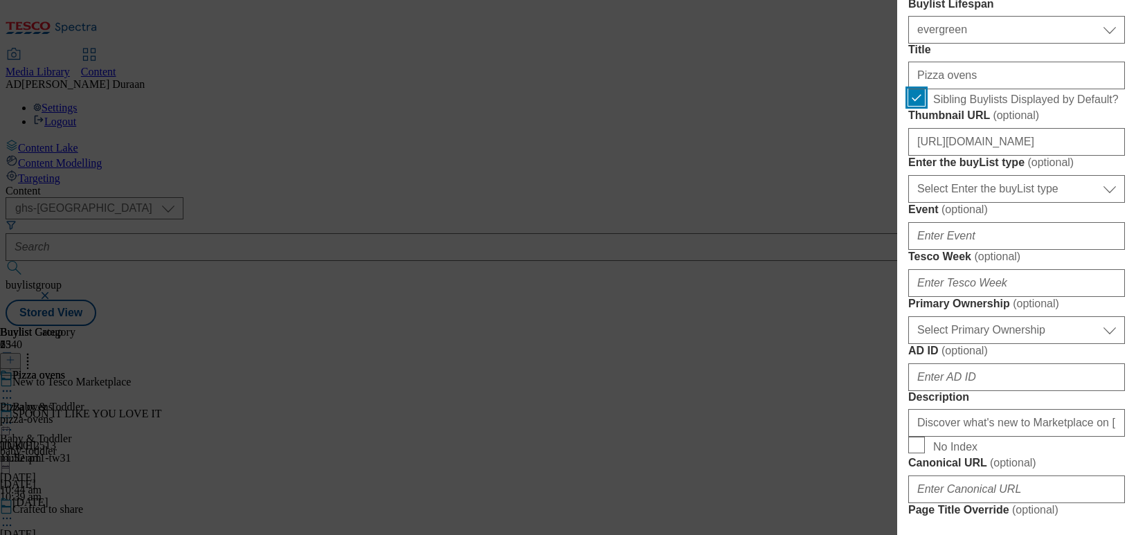
drag, startPoint x: 918, startPoint y: 245, endPoint x: 957, endPoint y: 293, distance: 61.5
click at [918, 106] on input "Sibling Buylists Displayed by Default?" at bounding box center [917, 97] width 17 height 17
checkbox input "false"
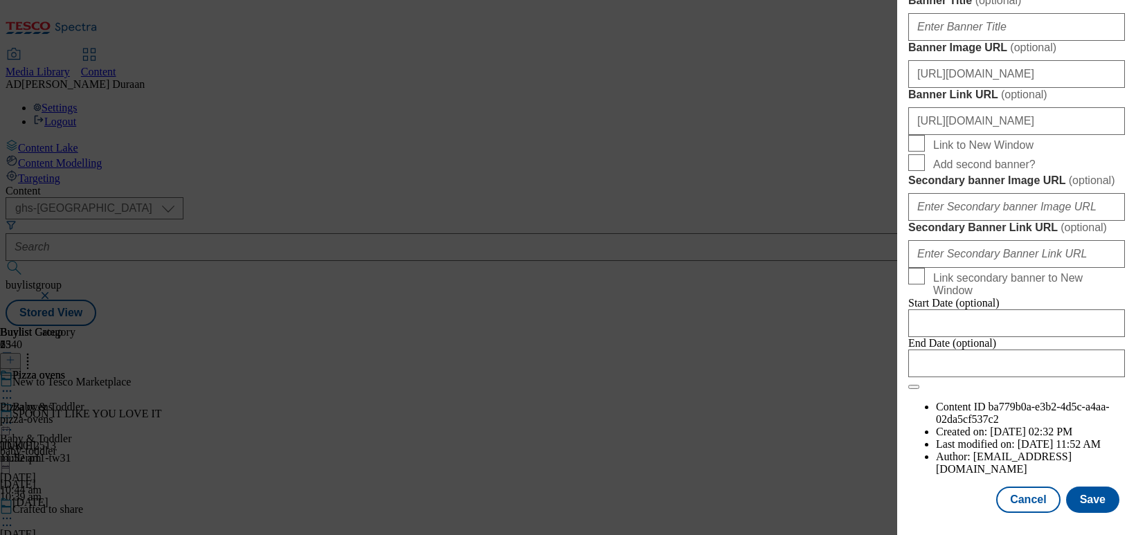
scroll to position [1468, 0]
drag, startPoint x: 1095, startPoint y: 508, endPoint x: 1047, endPoint y: 492, distance: 50.6
click at [942, 506] on button "Save" at bounding box center [1092, 500] width 53 height 26
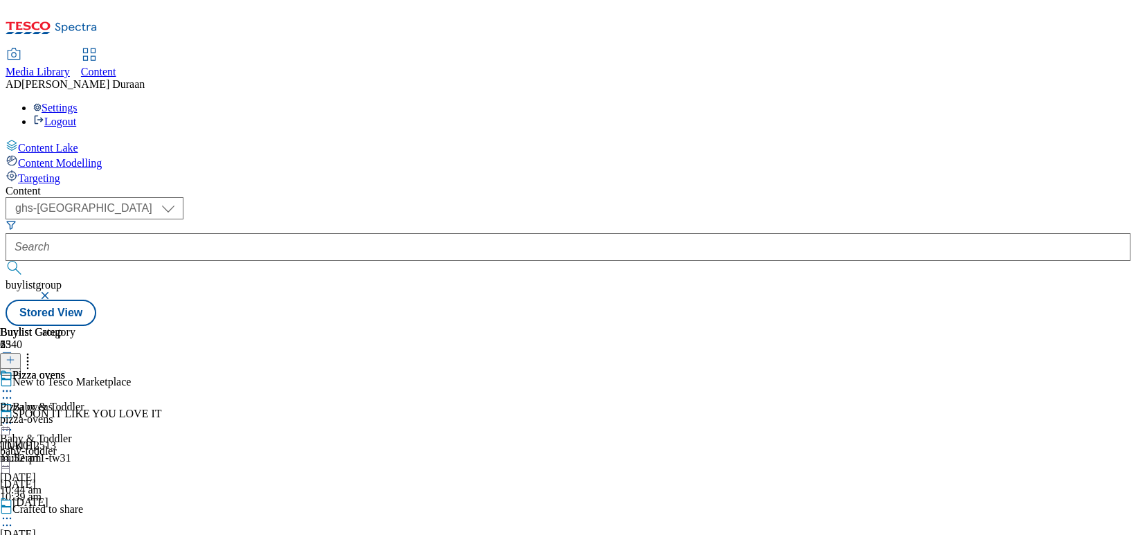
select select "evergreen"
select select "Banner"
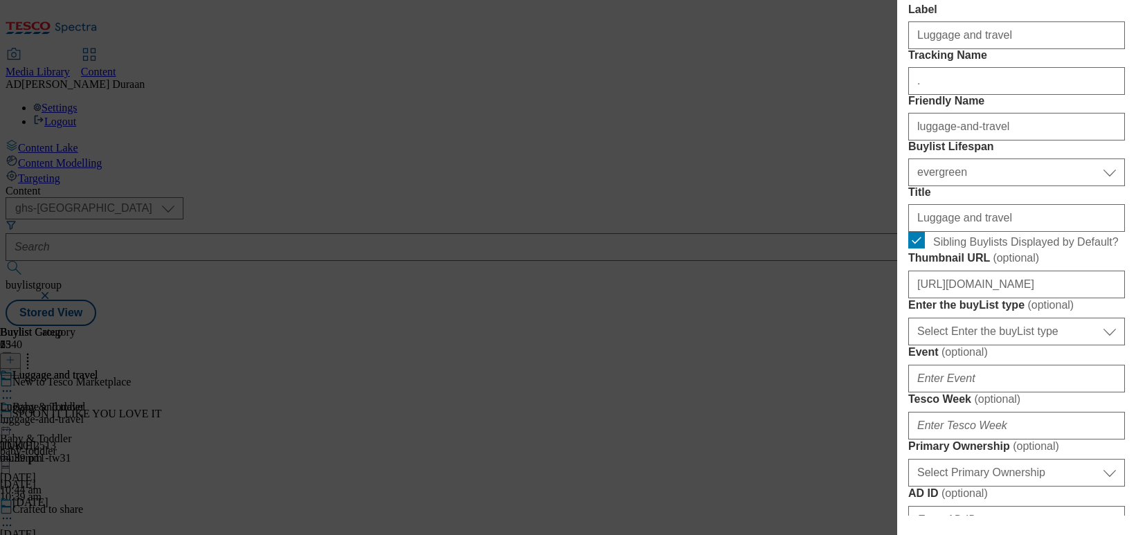
scroll to position [278, 0]
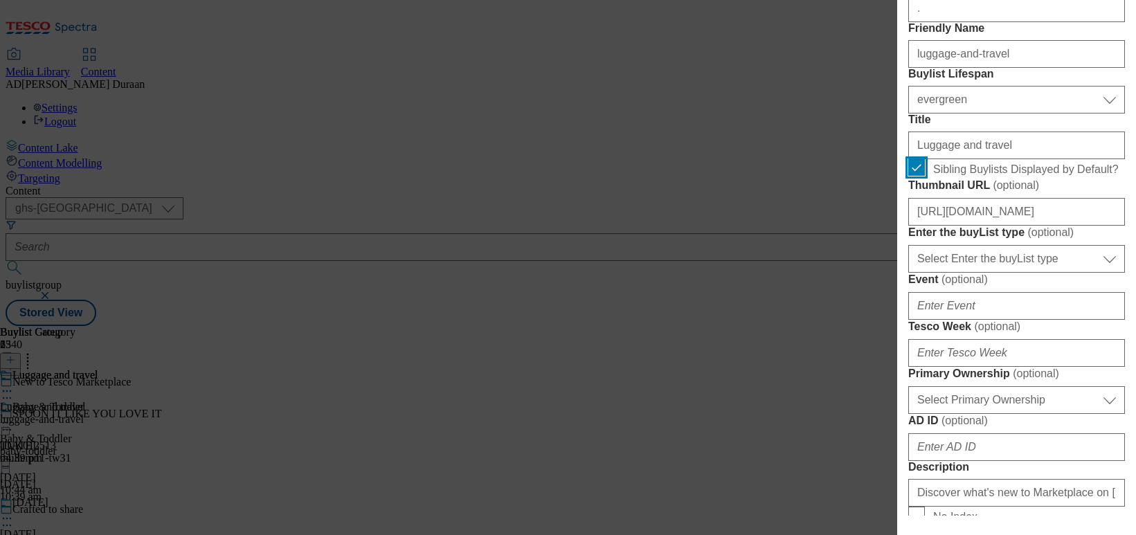
drag, startPoint x: 917, startPoint y: 312, endPoint x: 1026, endPoint y: 404, distance: 142.0
click at [917, 176] on input "Sibling Buylists Displayed by Default?" at bounding box center [917, 167] width 17 height 17
checkbox input "false"
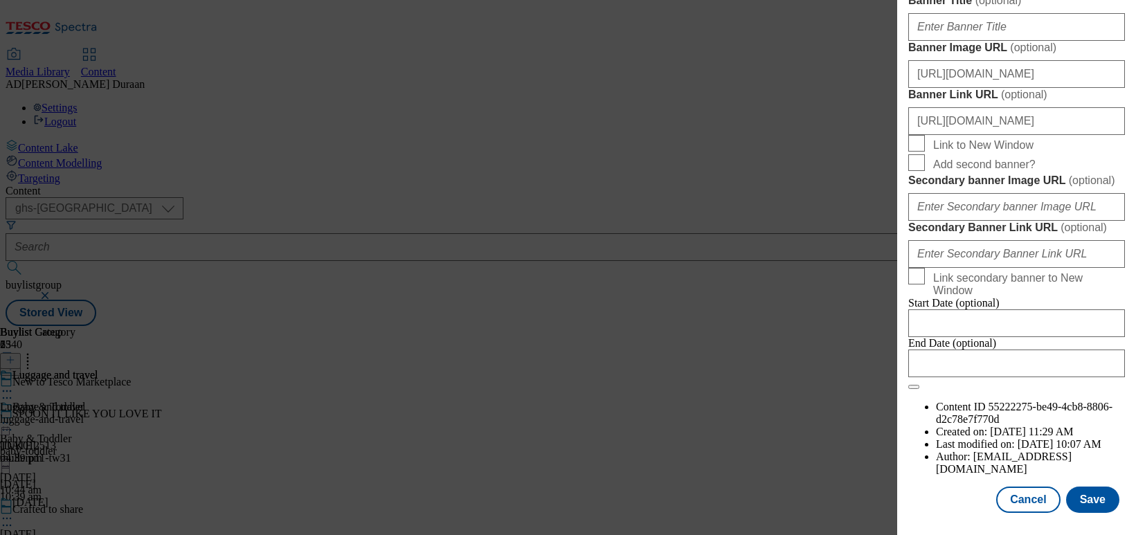
scroll to position [1468, 0]
click at [942, 502] on button "Save" at bounding box center [1092, 500] width 53 height 26
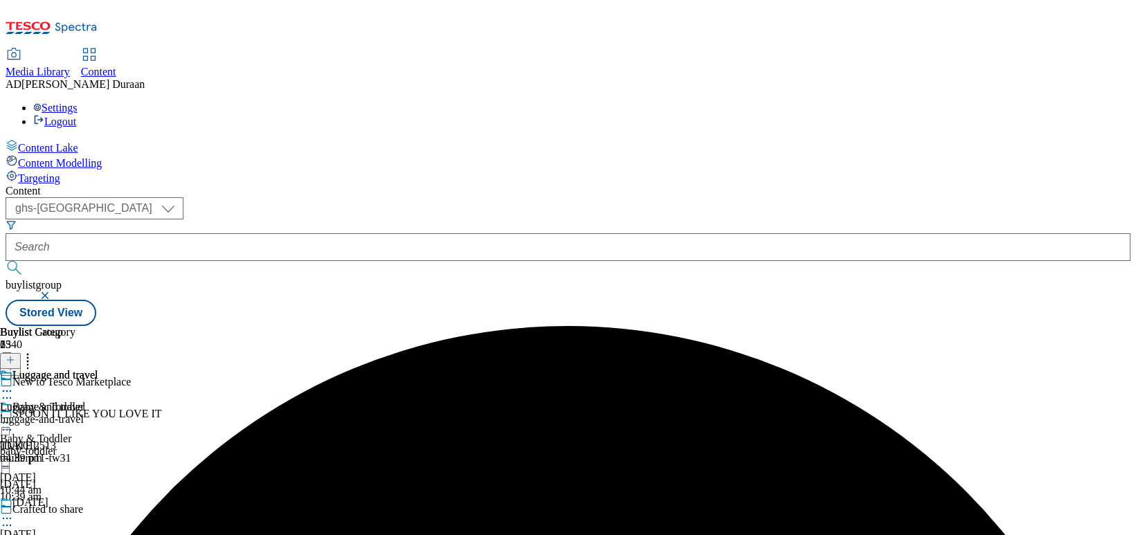
scroll to position [2233, 0]
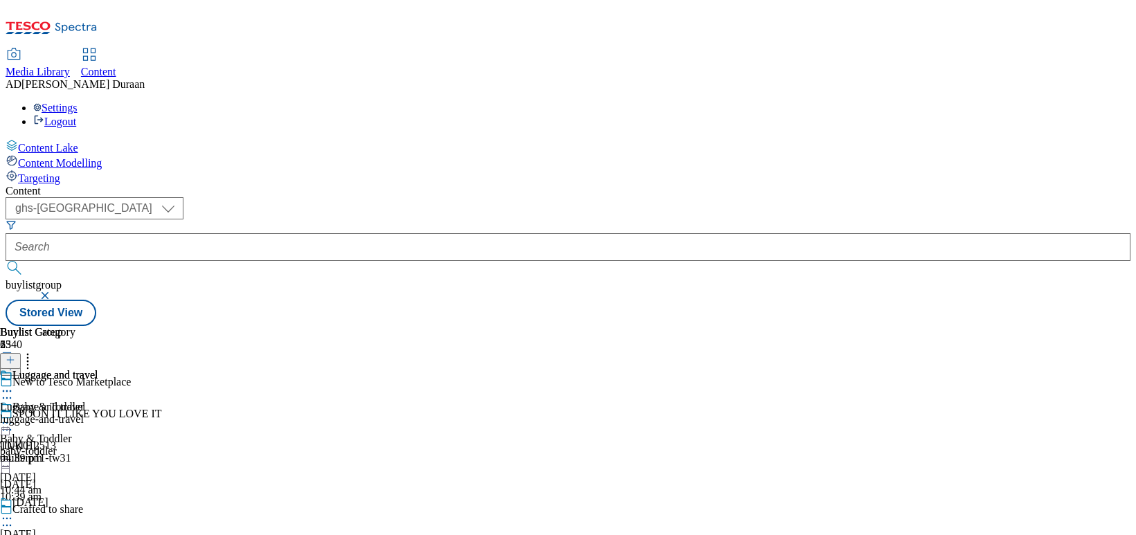
select select "evergreen"
select select "Banner"
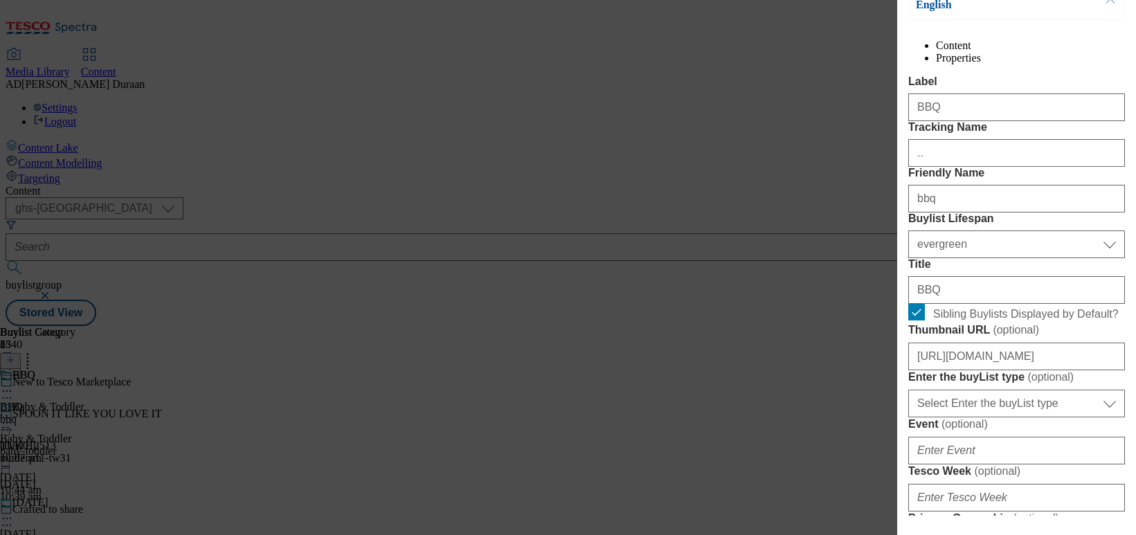
scroll to position [174, 0]
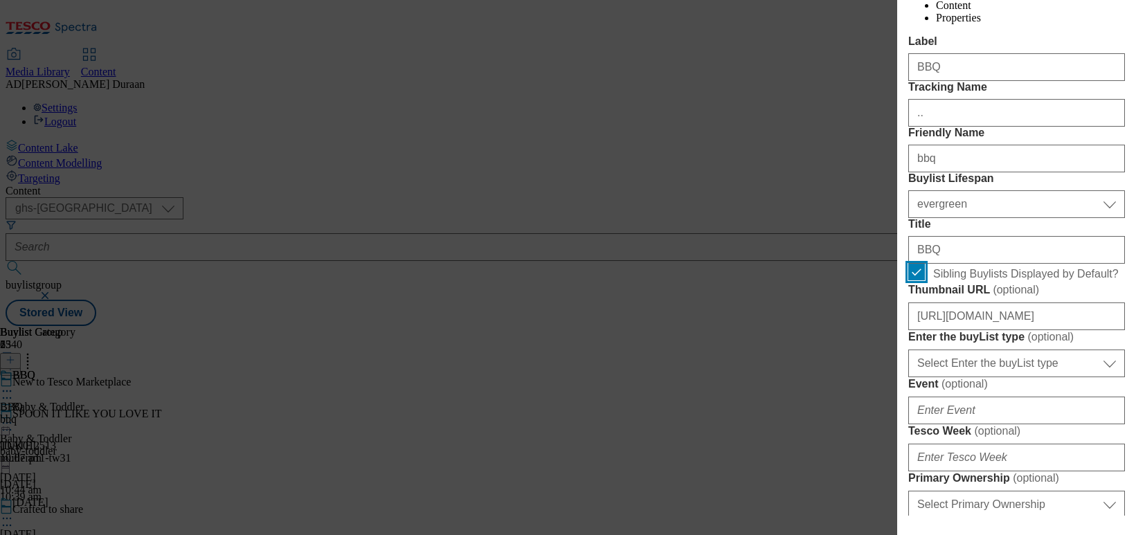
drag, startPoint x: 918, startPoint y: 415, endPoint x: 1068, endPoint y: 441, distance: 152.4
click at [919, 280] on input "Sibling Buylists Displayed by Default?" at bounding box center [917, 272] width 17 height 17
checkbox input "false"
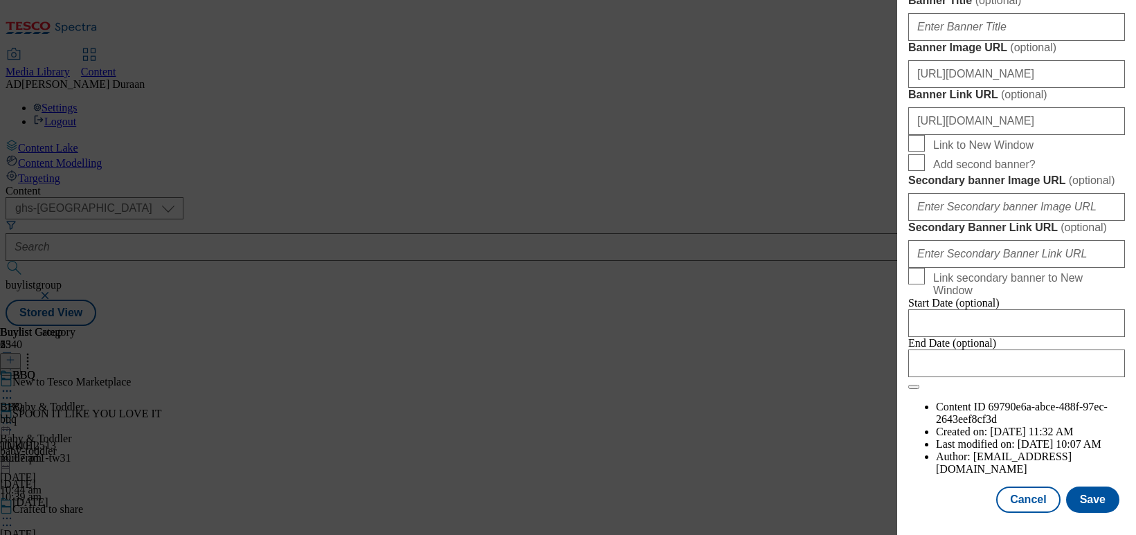
scroll to position [1468, 0]
click at [942, 502] on button "Save" at bounding box center [1092, 500] width 53 height 26
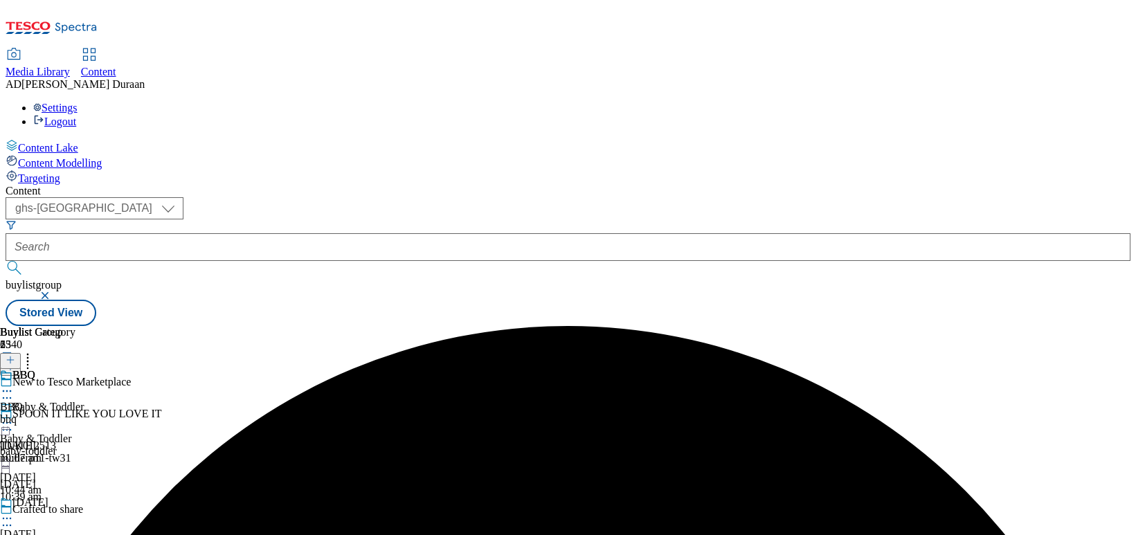
scroll to position [2410, 0]
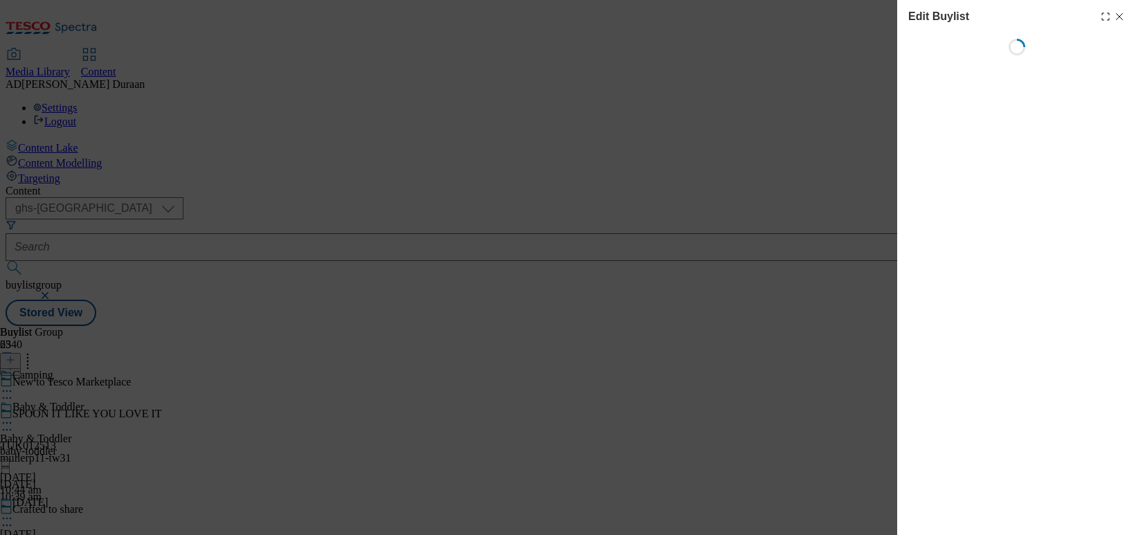
select select "evergreen"
select select "Banner"
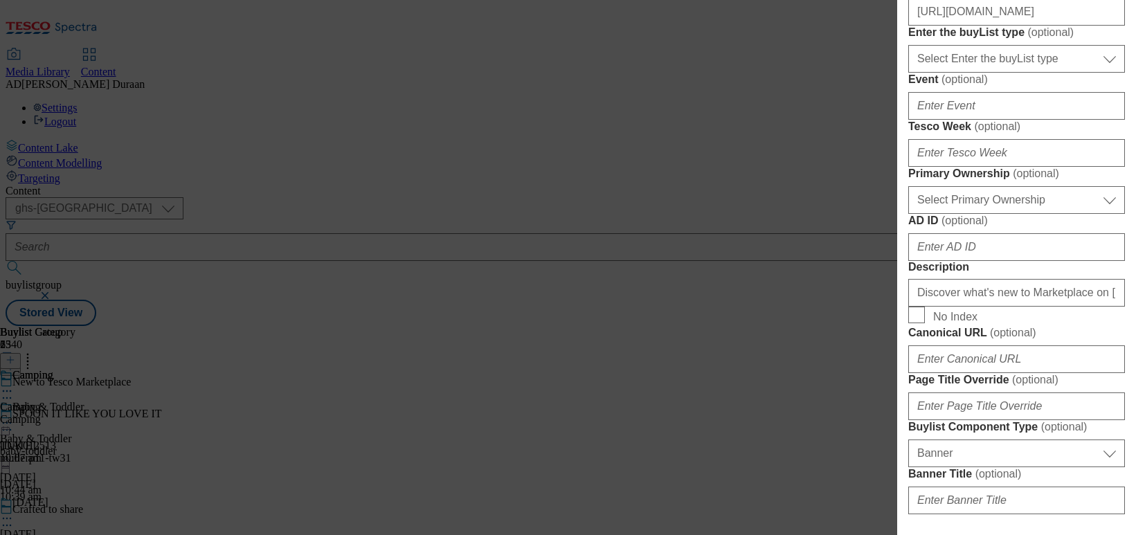
scroll to position [494, 0]
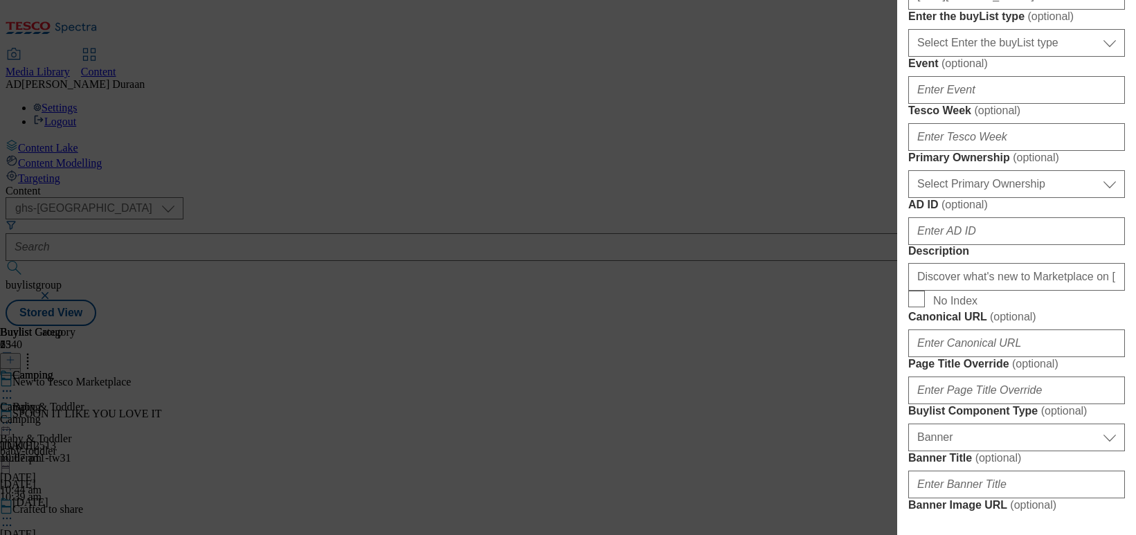
drag, startPoint x: 919, startPoint y: 99, endPoint x: 931, endPoint y: 108, distance: 14.8
checkbox input "false"
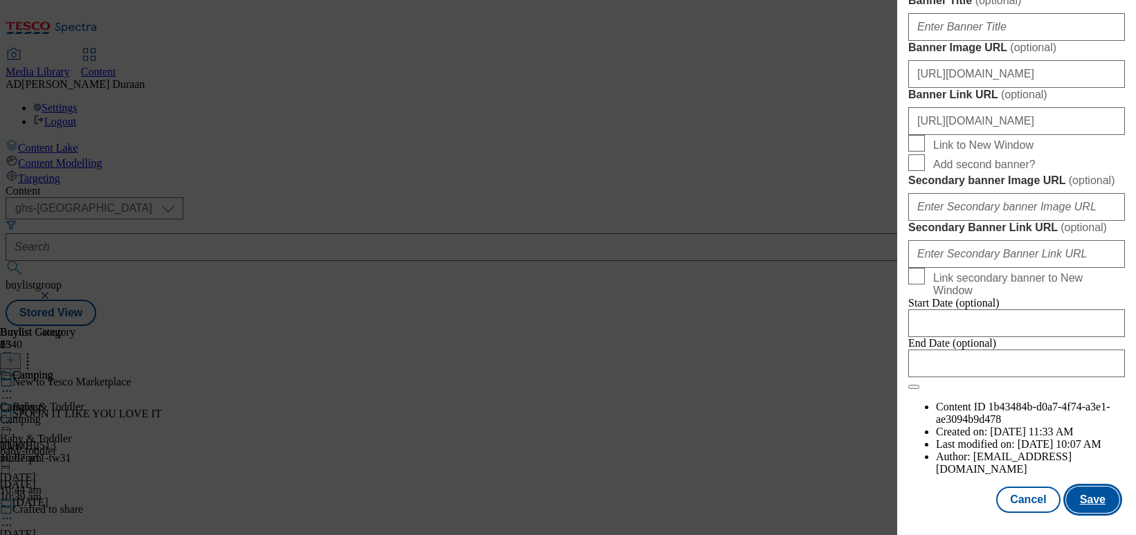
click at [942, 502] on button "Save" at bounding box center [1092, 500] width 53 height 26
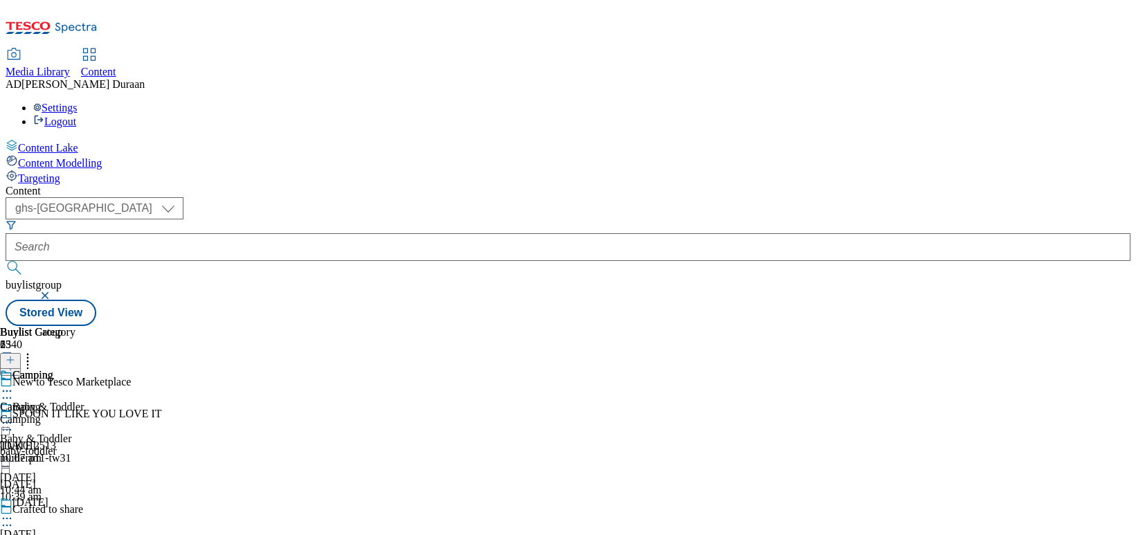
click at [14, 416] on icon at bounding box center [7, 423] width 14 height 14
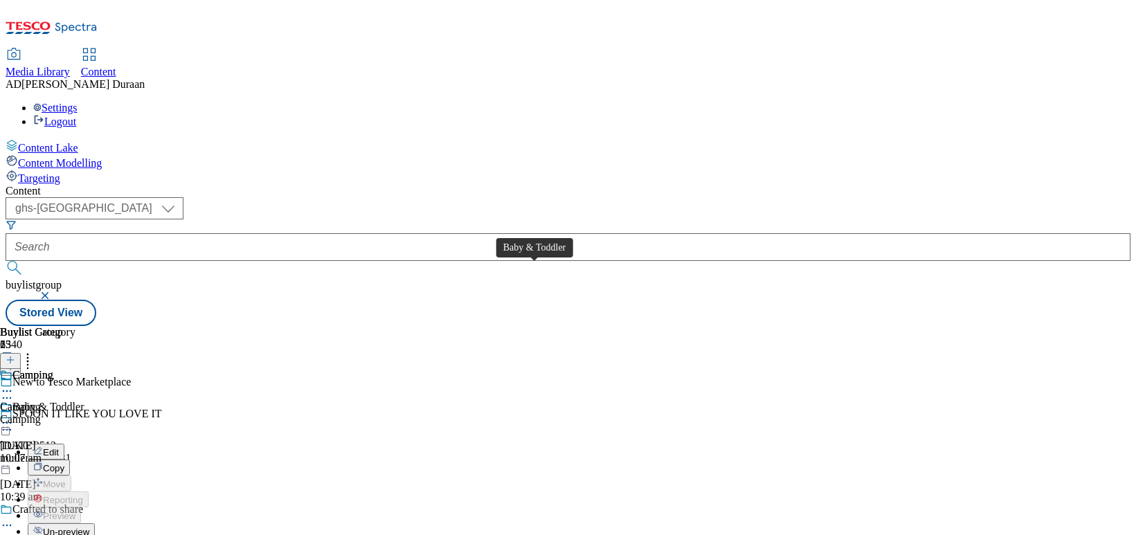
click at [84, 401] on span "Baby & Toddler" at bounding box center [47, 408] width 71 height 15
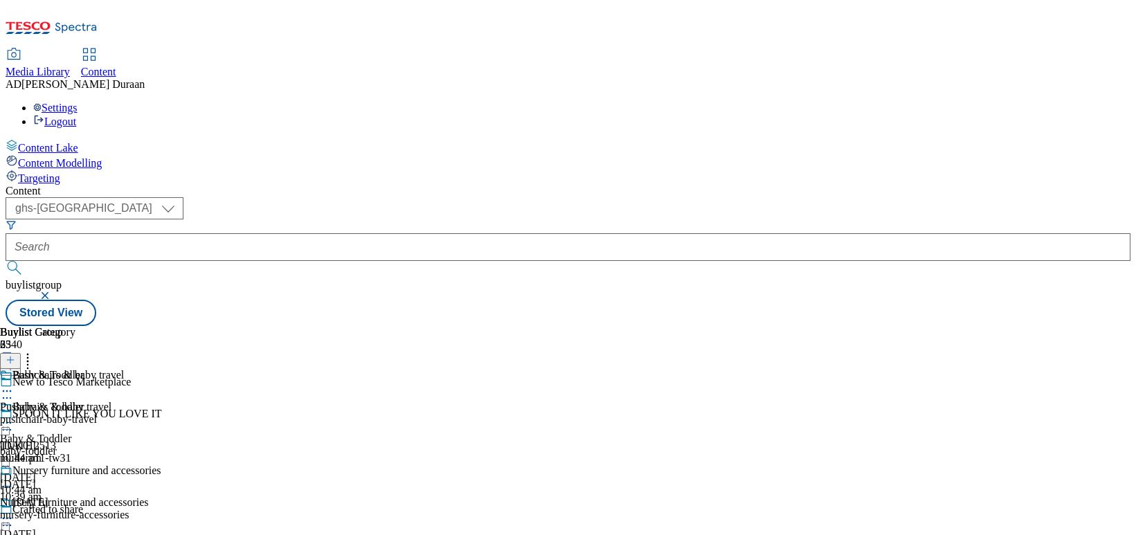
click at [14, 384] on icon at bounding box center [7, 391] width 14 height 14
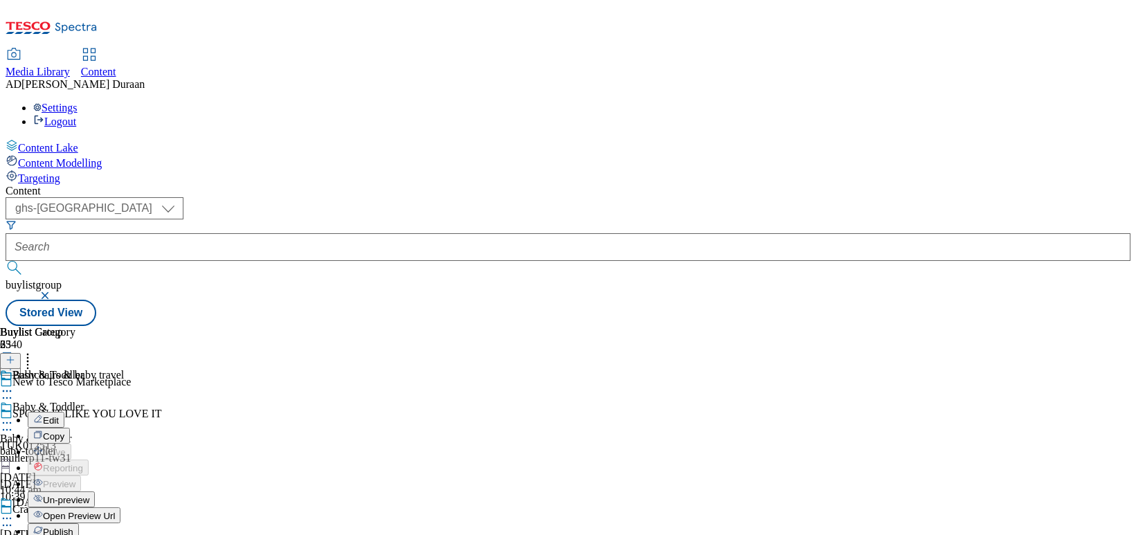
click at [59, 415] on span "Edit" at bounding box center [51, 420] width 16 height 10
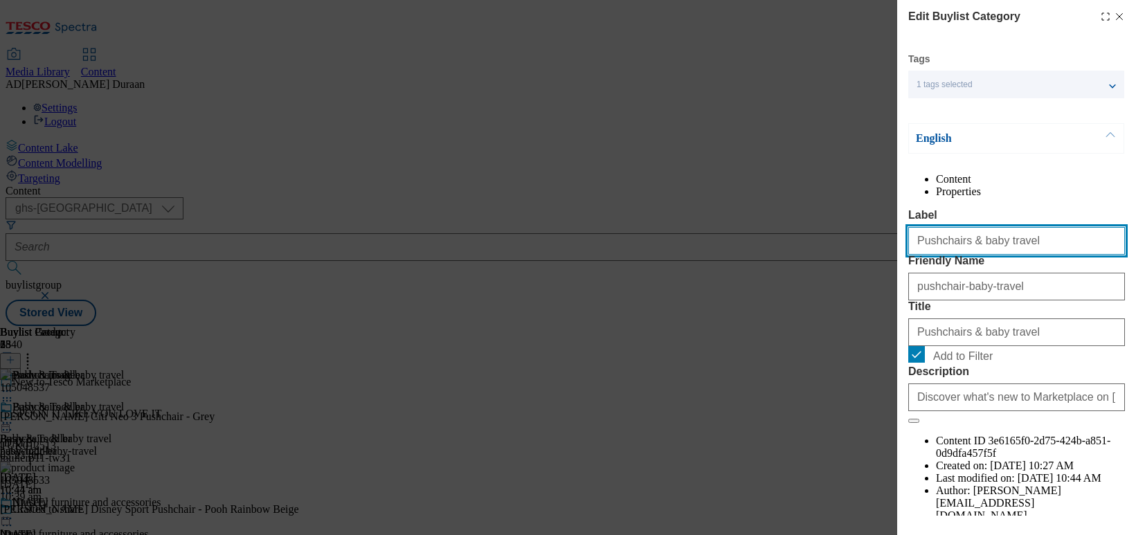
drag, startPoint x: 1025, startPoint y: 270, endPoint x: 929, endPoint y: 277, distance: 95.8
click at [904, 276] on div "Edit Buylist Category Tags 1 tags selected buylist category English Content Pro…" at bounding box center [1016, 258] width 239 height 516
paste input "and"
type input "Pushchairs and baby travel"
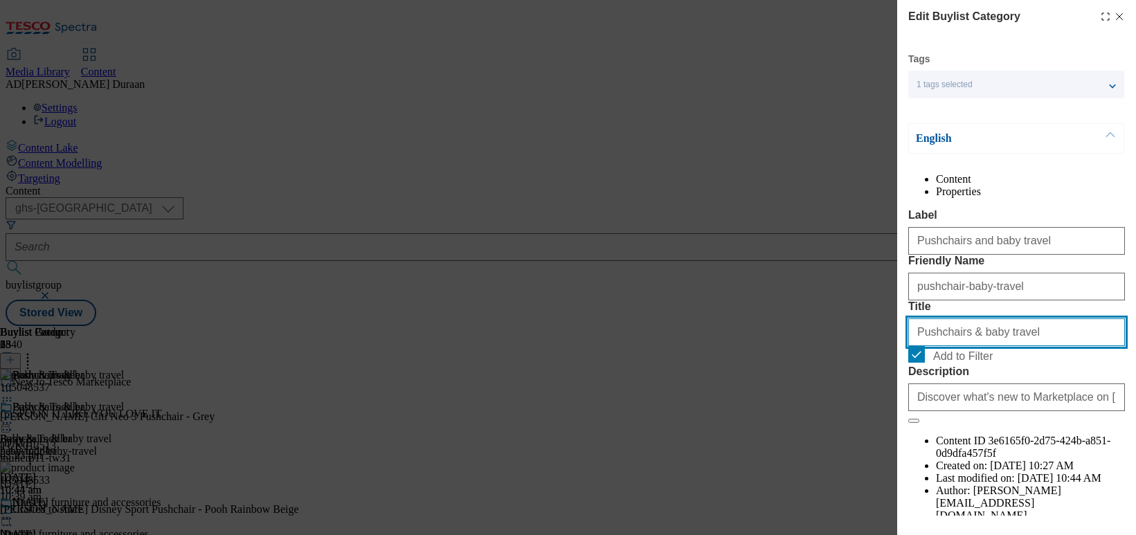
drag, startPoint x: 1022, startPoint y: 414, endPoint x: 900, endPoint y: 409, distance: 122.0
click at [882, 409] on div "Edit Buylist Category Tags 1 tags selected buylist category English Content Pro…" at bounding box center [568, 267] width 1136 height 535
paste input "and"
type input "Pushchairs and baby travel"
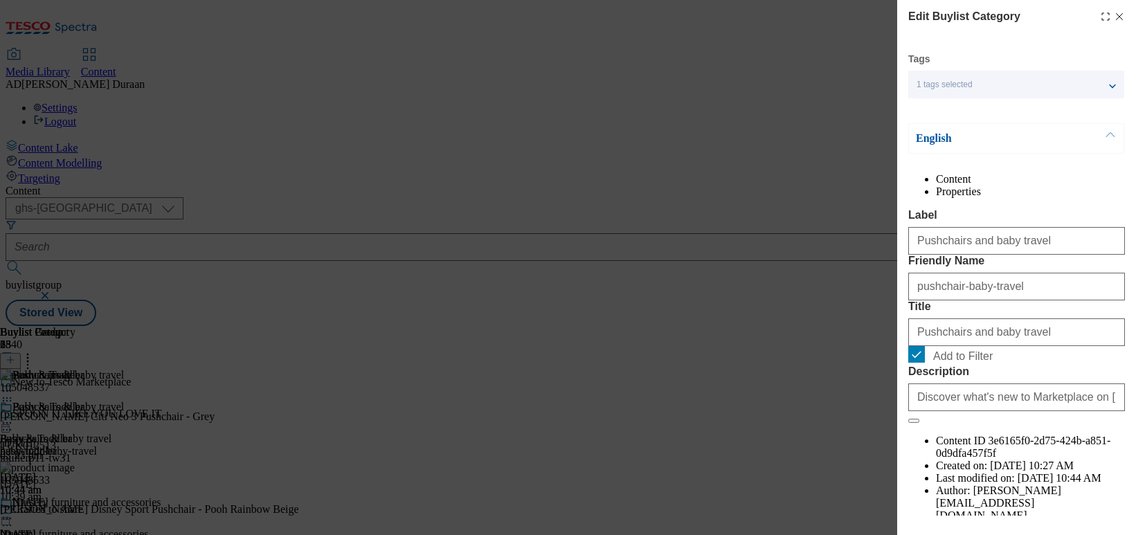
click at [942, 223] on div "Content Properties Label Pushchairs and baby travel Friendly Name pushchair-bab…" at bounding box center [1017, 347] width 217 height 349
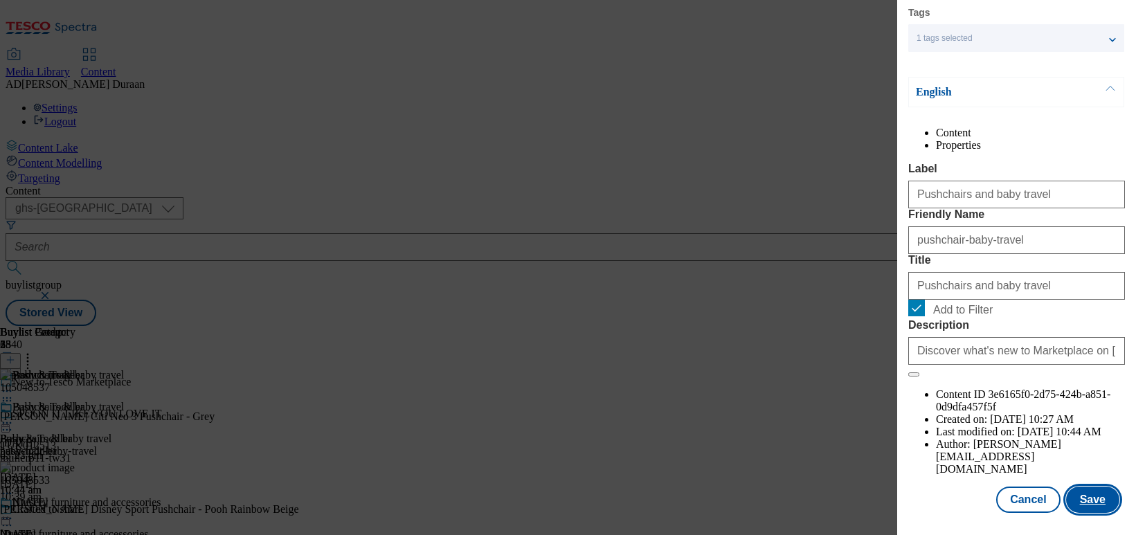
click at [942, 501] on button "Save" at bounding box center [1092, 500] width 53 height 26
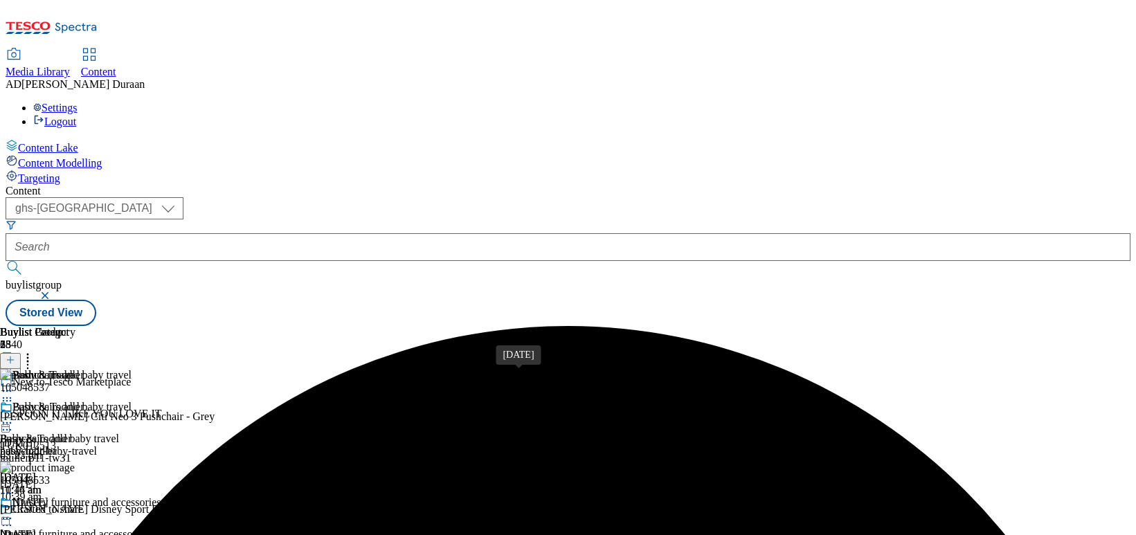
click at [36, 510] on span "[DATE]" at bounding box center [18, 534] width 36 height 12
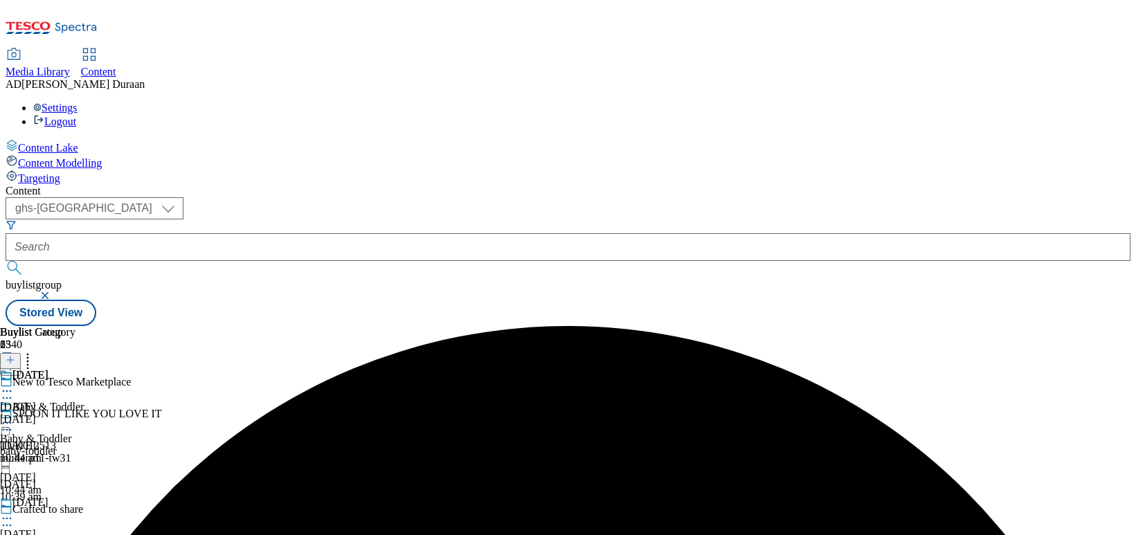
scroll to position [118, 0]
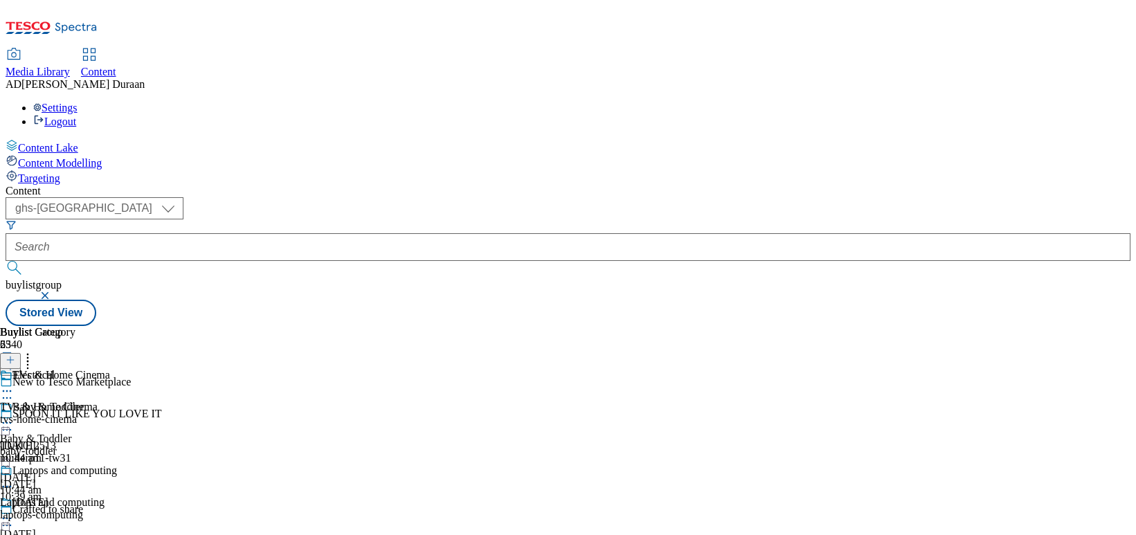
click at [177, 369] on div "TVs & Home Cinema TVs & Home Cinema tvs-home-cinema [DATE] 10:44 am" at bounding box center [88, 417] width 177 height 96
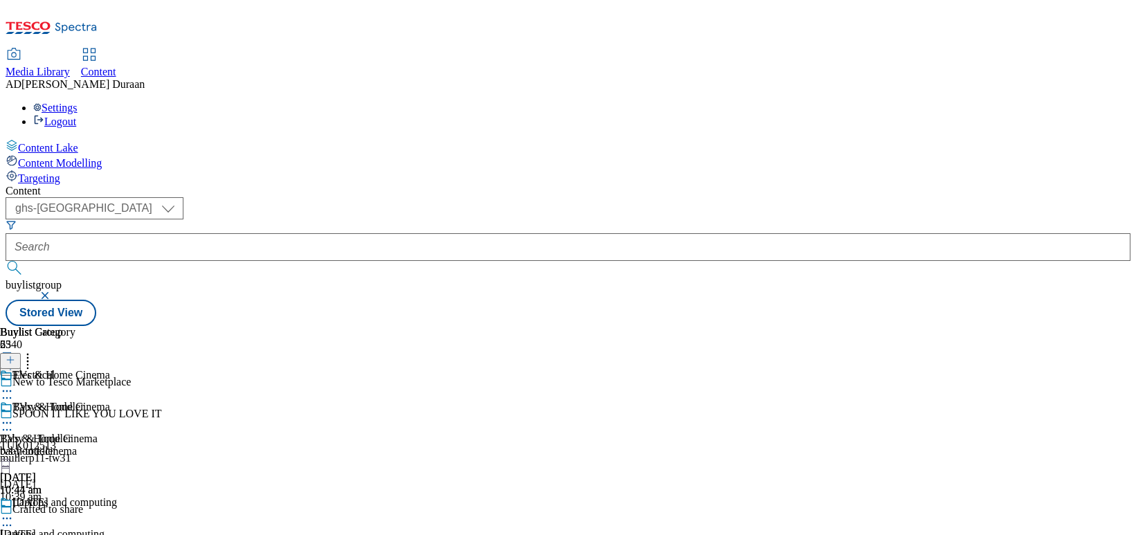
click at [14, 416] on icon at bounding box center [7, 423] width 14 height 14
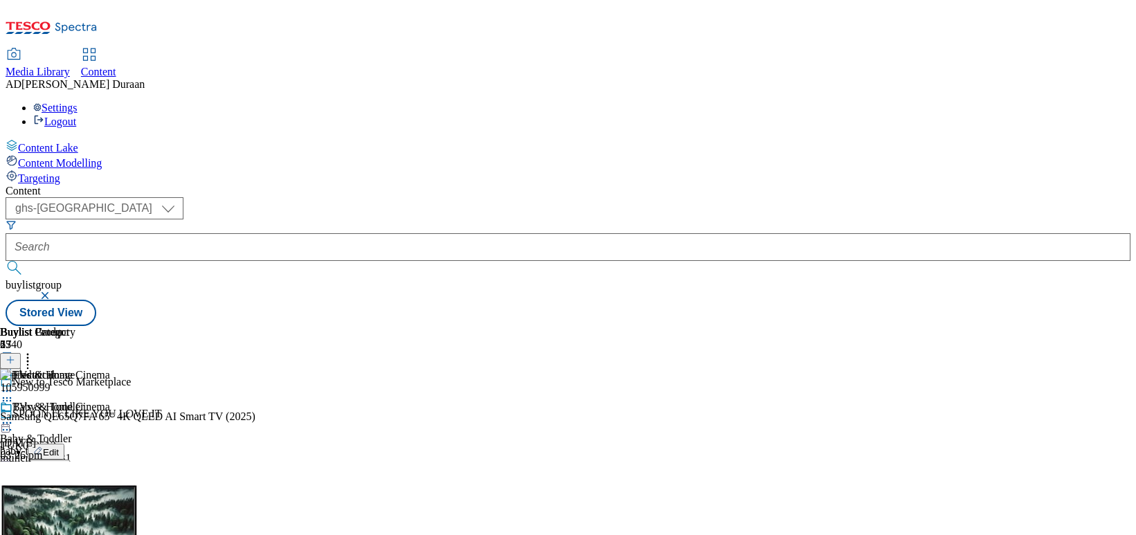
click at [59, 447] on span "Edit" at bounding box center [51, 452] width 16 height 10
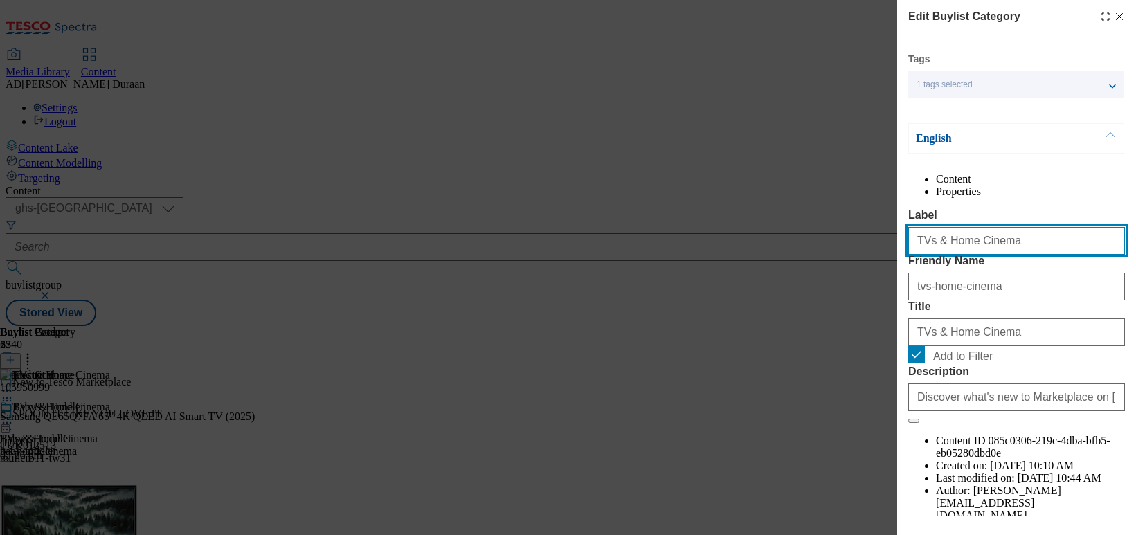
click at [937, 255] on input "TVs & Home Cinema" at bounding box center [1017, 241] width 217 height 28
drag, startPoint x: 1023, startPoint y: 271, endPoint x: 956, endPoint y: 270, distance: 67.9
click at [877, 273] on div "Edit Buylist Category Tags 1 tags selected buylist category English Content Pro…" at bounding box center [568, 267] width 1136 height 535
type input "TVs and home cinema"
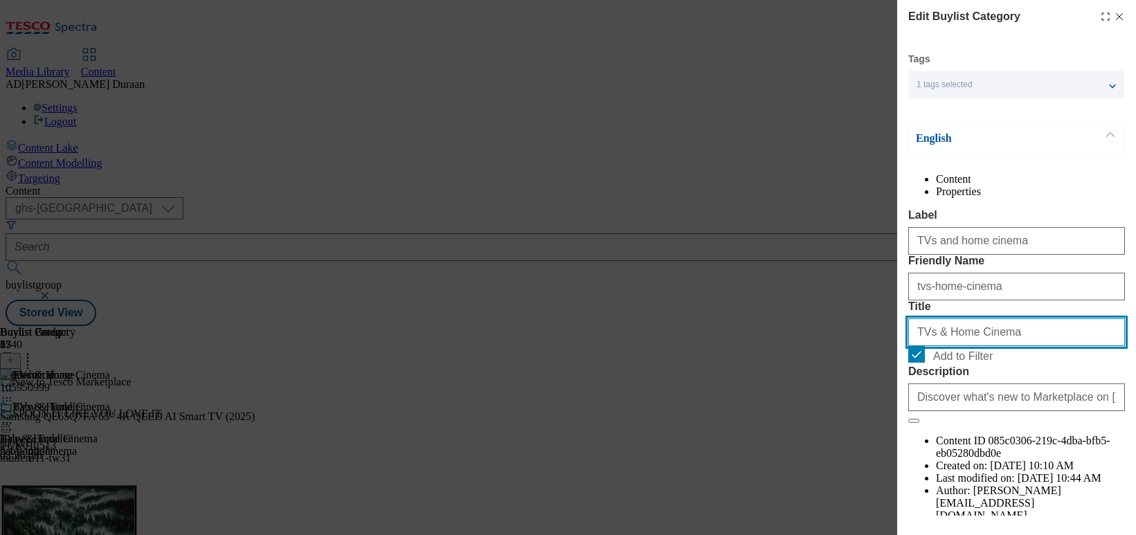
drag, startPoint x: 866, startPoint y: 409, endPoint x: 918, endPoint y: 409, distance: 52.6
click at [882, 408] on div "Edit Buylist Category Tags 1 tags selected buylist category English Content Pro…" at bounding box center [568, 267] width 1136 height 535
paste input "and home c"
type input "TVs and home cinema"
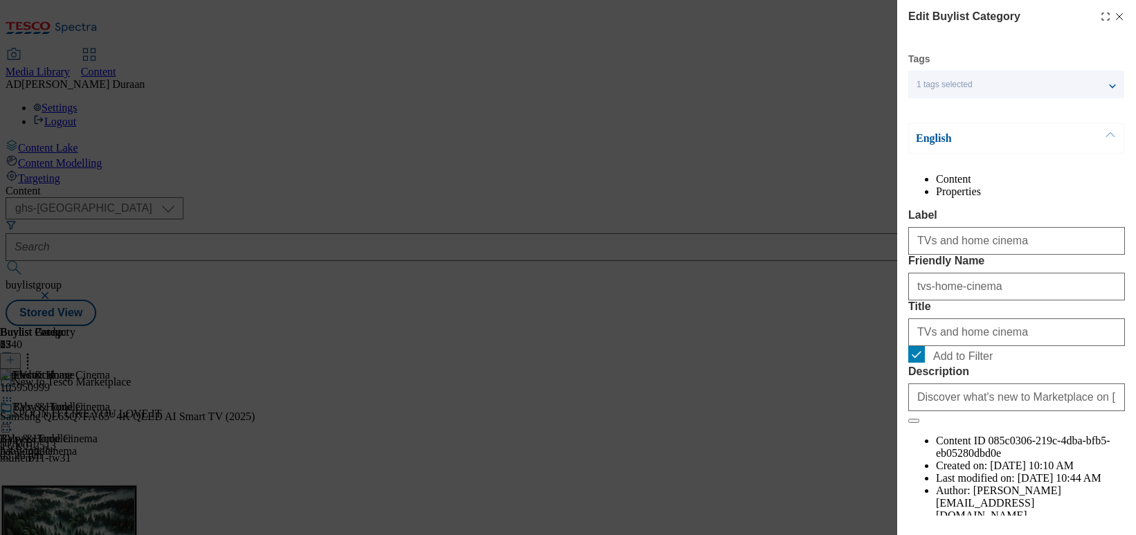
click at [942, 231] on div "Content Properties Label TVs and home cinema Friendly Name tvs-home-cinema Titl…" at bounding box center [1017, 347] width 217 height 349
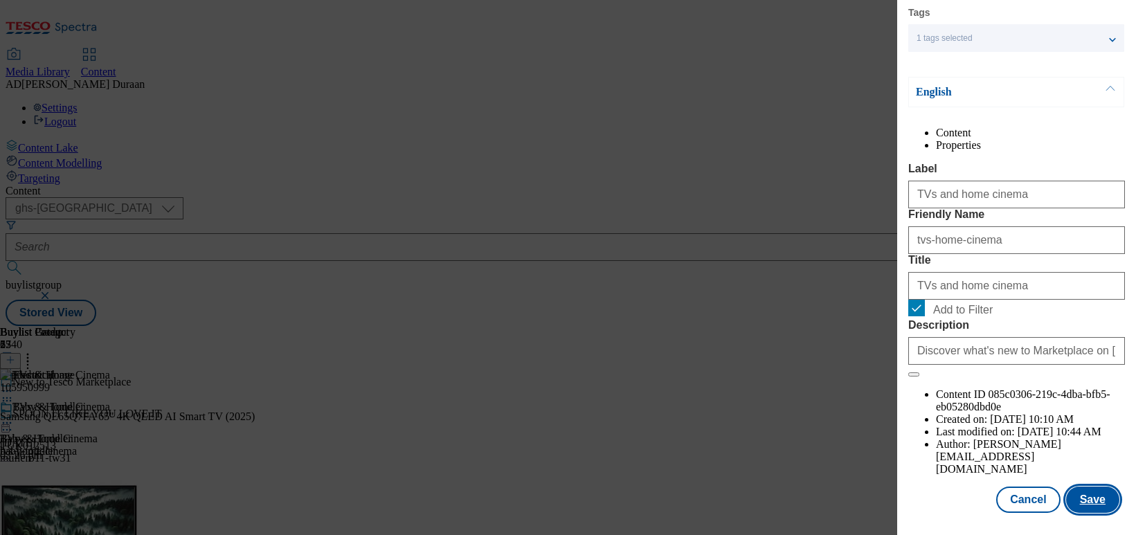
click at [942, 498] on button "Save" at bounding box center [1092, 500] width 53 height 26
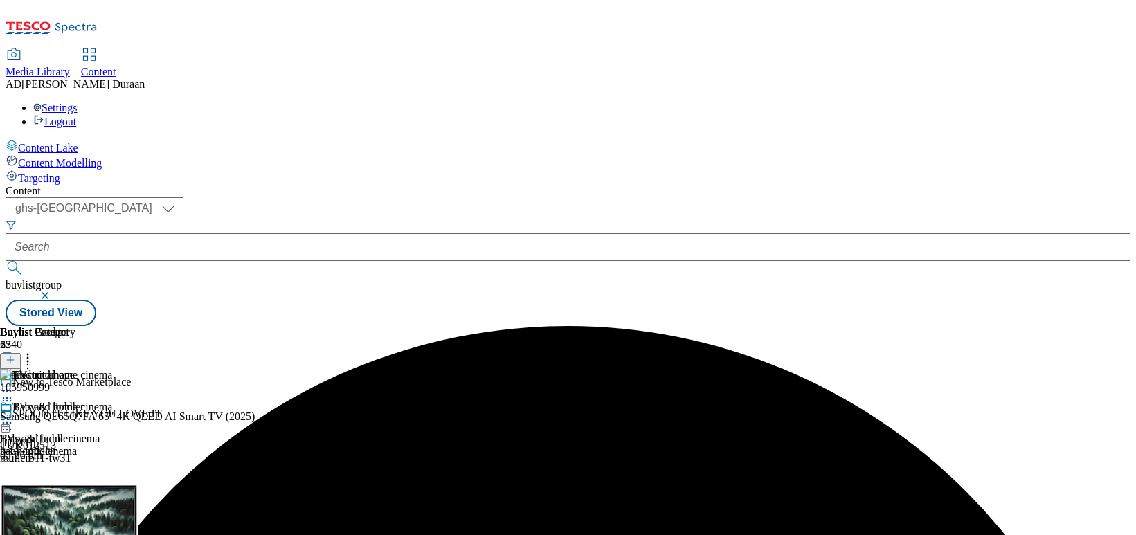
scroll to position [313, 0]
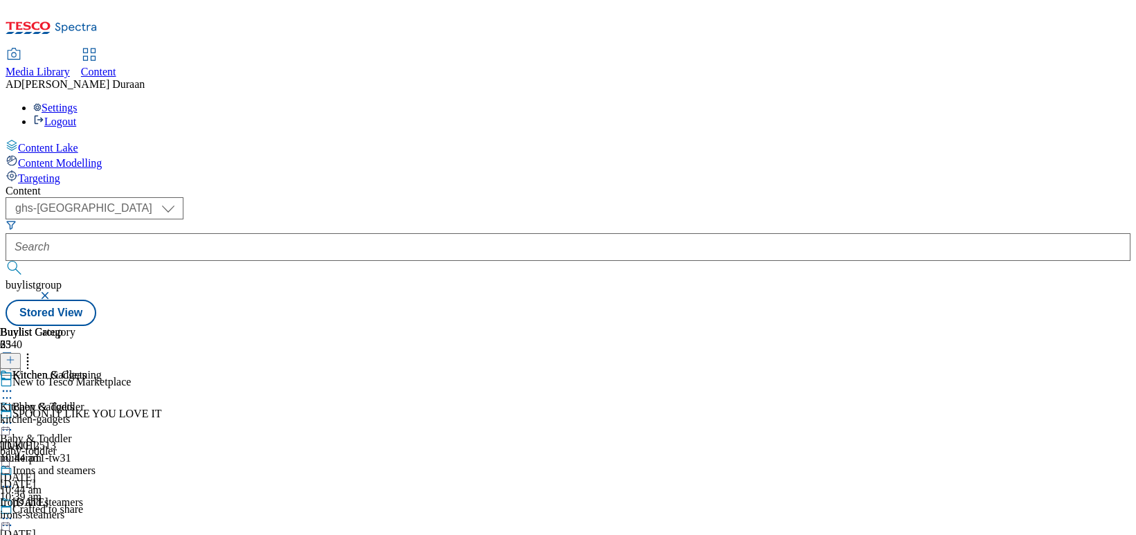
click at [14, 384] on icon at bounding box center [7, 391] width 14 height 14
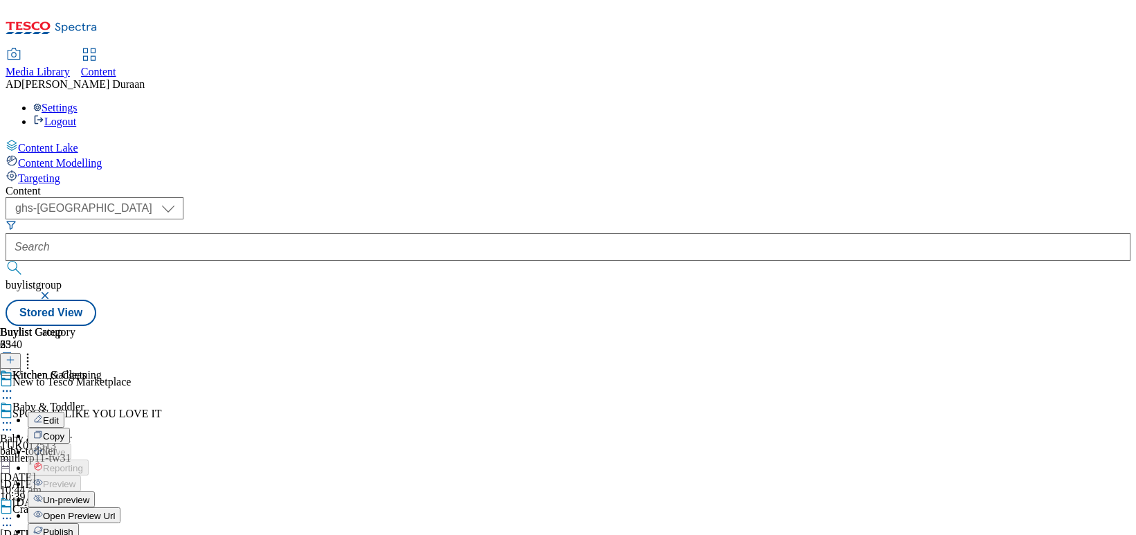
click at [64, 412] on button "Edit" at bounding box center [46, 420] width 37 height 16
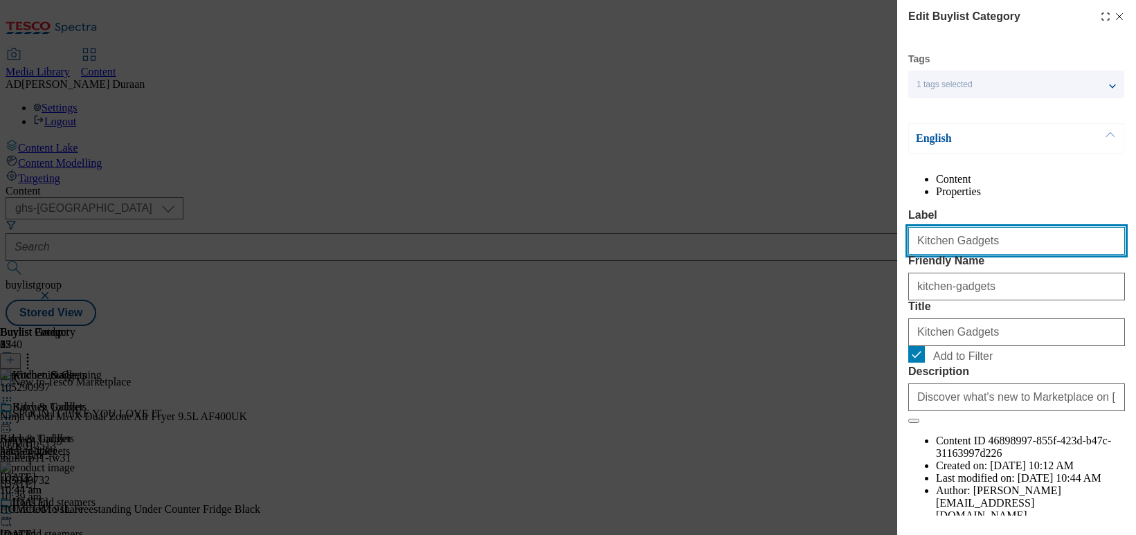
drag, startPoint x: 953, startPoint y: 271, endPoint x: 945, endPoint y: 272, distance: 7.6
click at [942, 255] on input "Kitchen Gadgets" at bounding box center [1017, 241] width 217 height 28
type input "Kitchen gadgets"
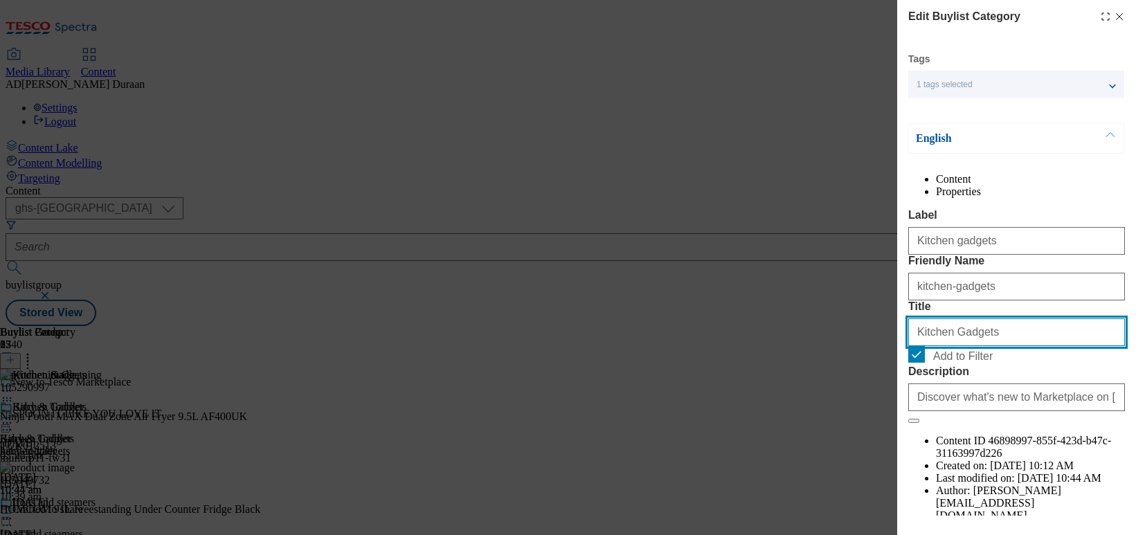
click at [942, 346] on input "Kitchen Gadgets" at bounding box center [1017, 333] width 217 height 28
type input "Kitchen gadgets"
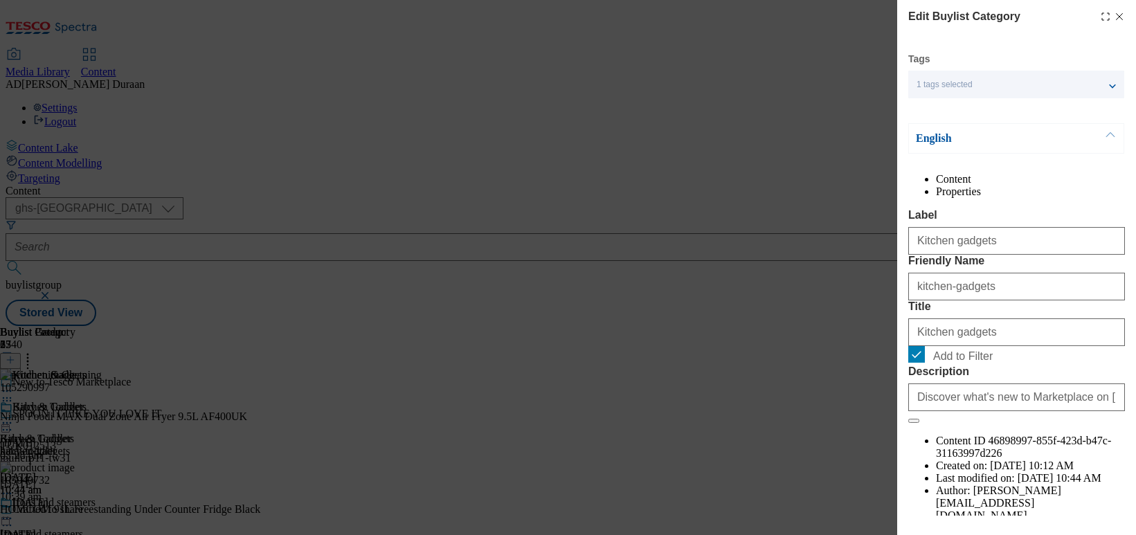
click at [942, 222] on div "Content Properties Label Kitchen gadgets Friendly Name kitchen-gadgets Title Ki…" at bounding box center [1017, 347] width 217 height 349
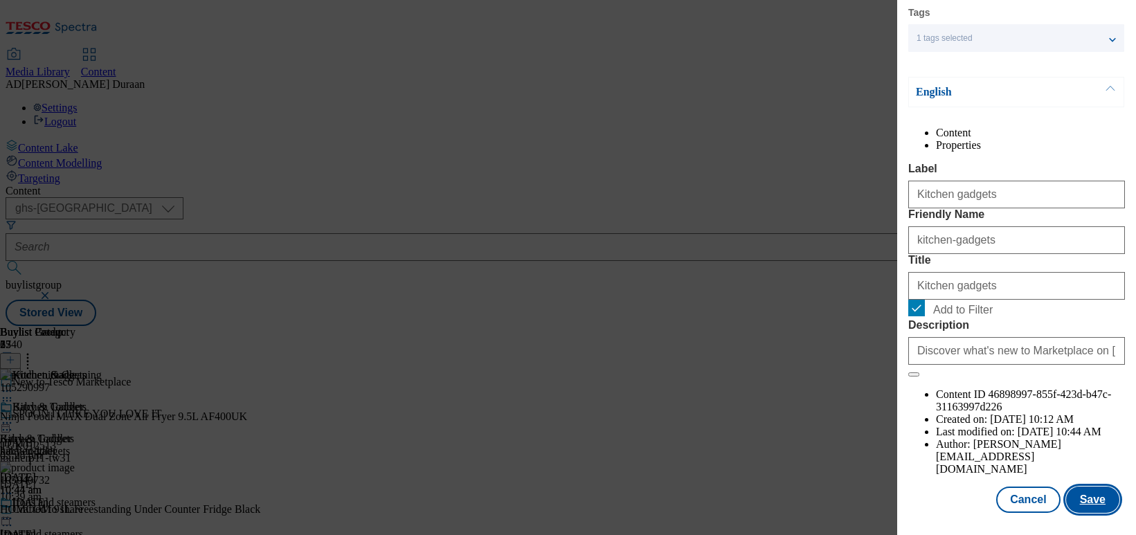
click at [942, 499] on button "Save" at bounding box center [1092, 500] width 53 height 26
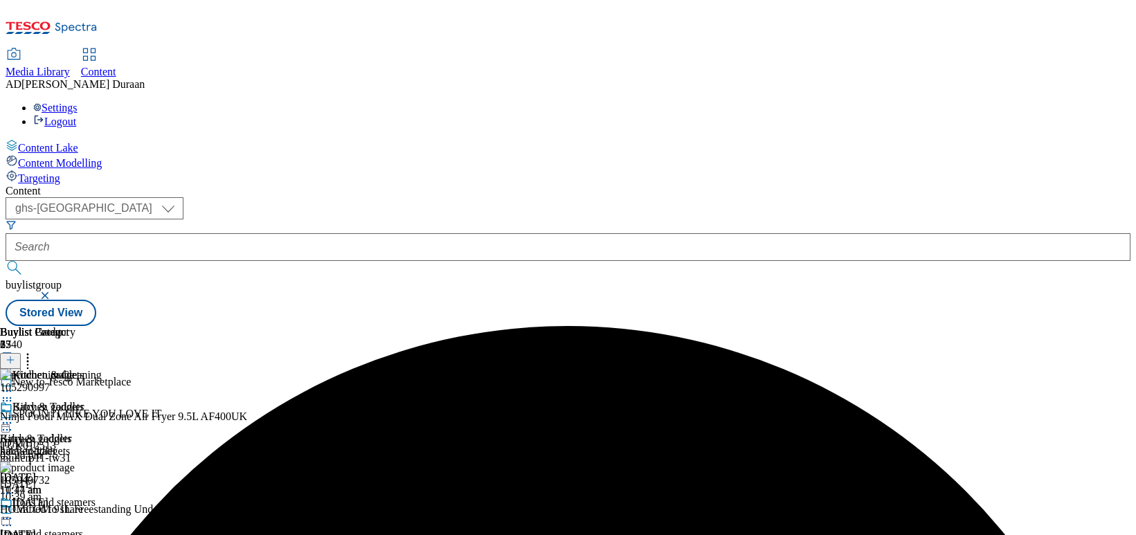
scroll to position [433, 0]
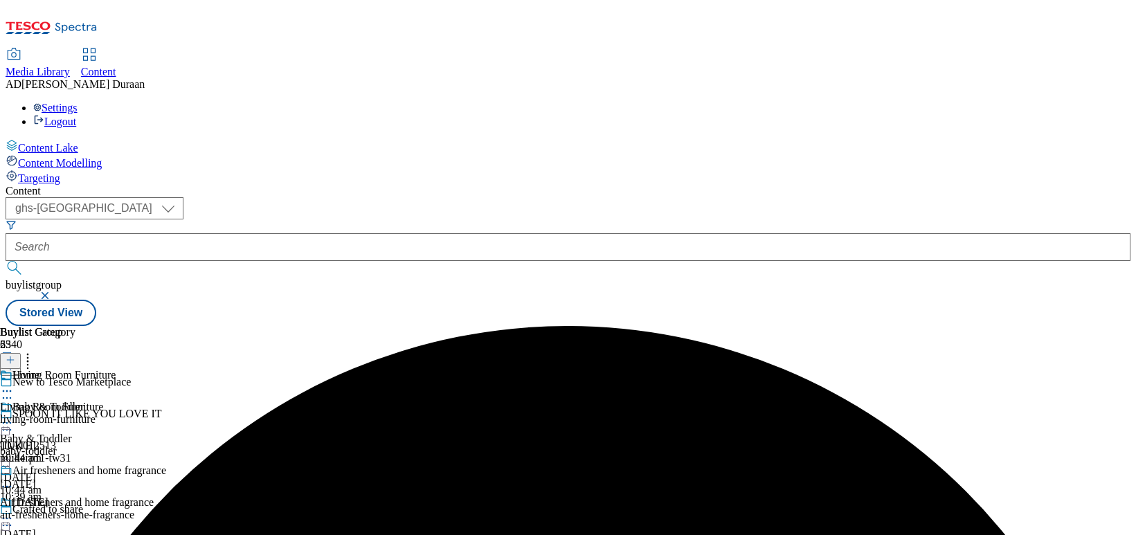
scroll to position [601, 0]
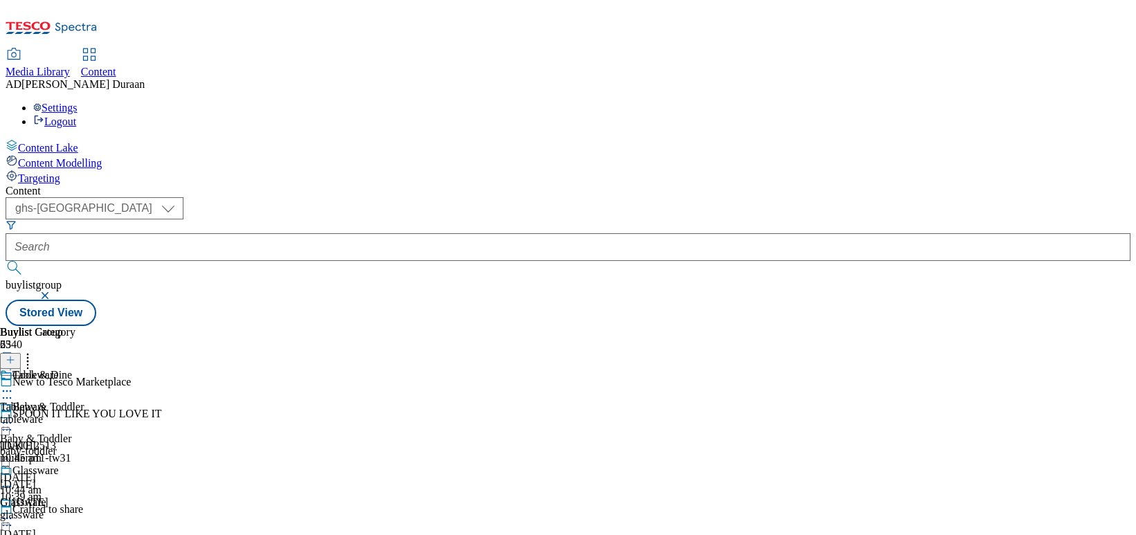
scroll to position [741, 0]
click at [14, 416] on icon at bounding box center [7, 423] width 14 height 14
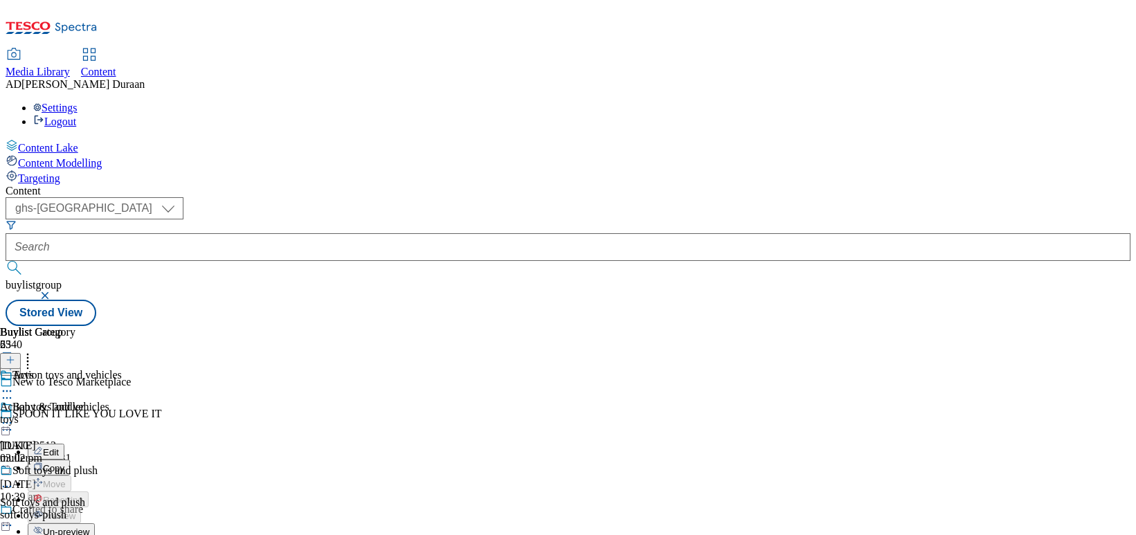
click at [59, 447] on span "Edit" at bounding box center [51, 452] width 16 height 10
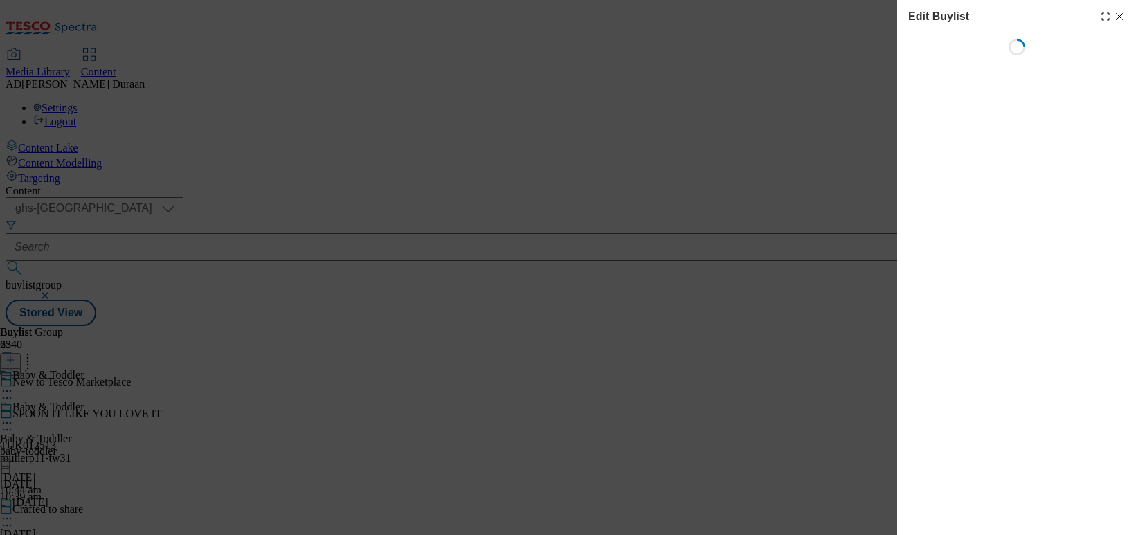
select select "evergreen"
select select "Banner"
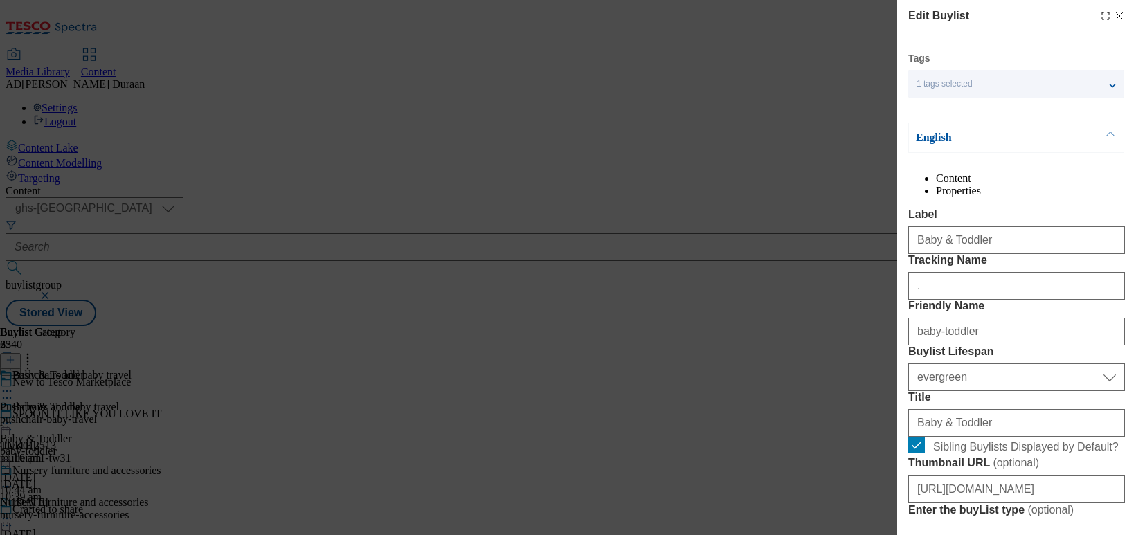
scroll to position [1468, 0]
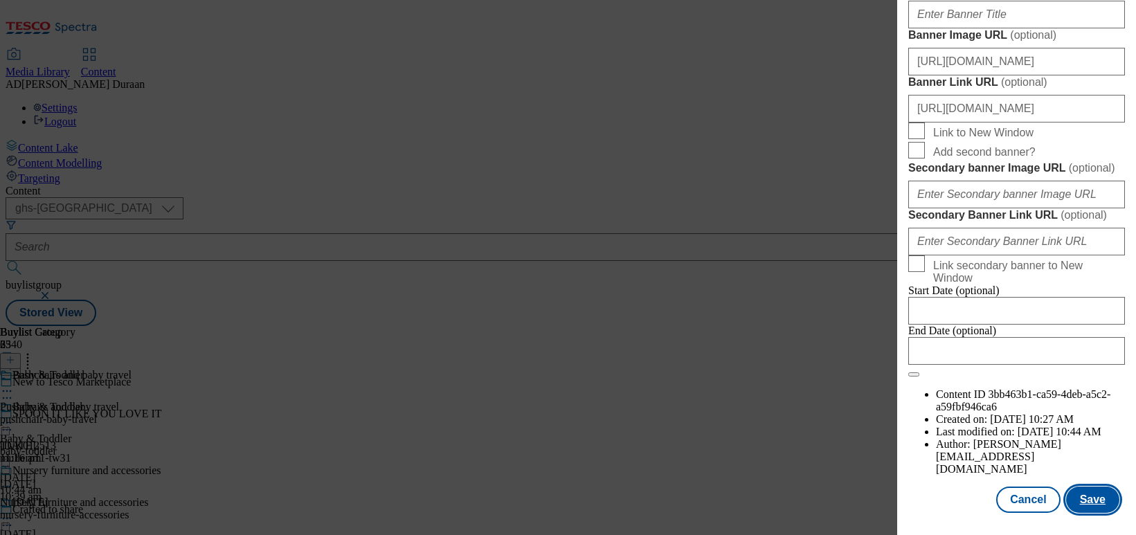
click at [942, 499] on button "Save" at bounding box center [1092, 500] width 53 height 26
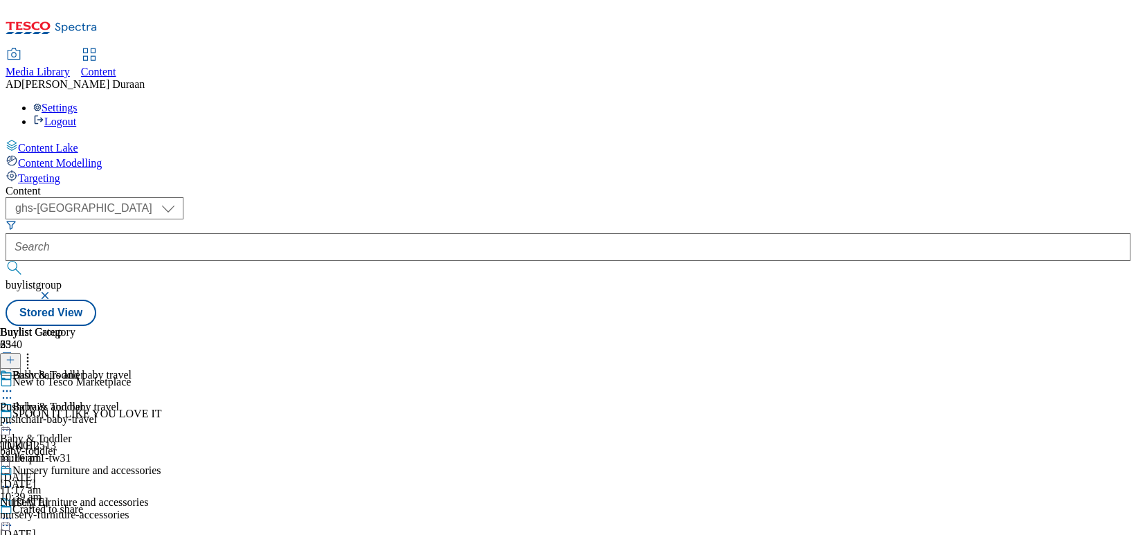
scroll to position [2, 0]
click at [14, 416] on icon at bounding box center [7, 423] width 14 height 14
click at [75, 510] on span "Preview" at bounding box center [59, 516] width 33 height 10
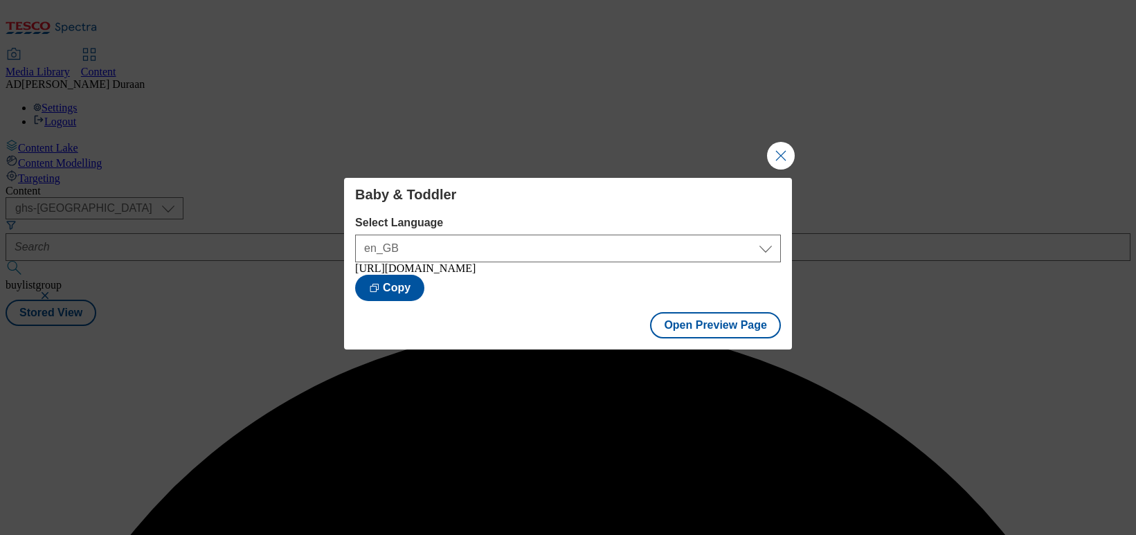
scroll to position [0, 0]
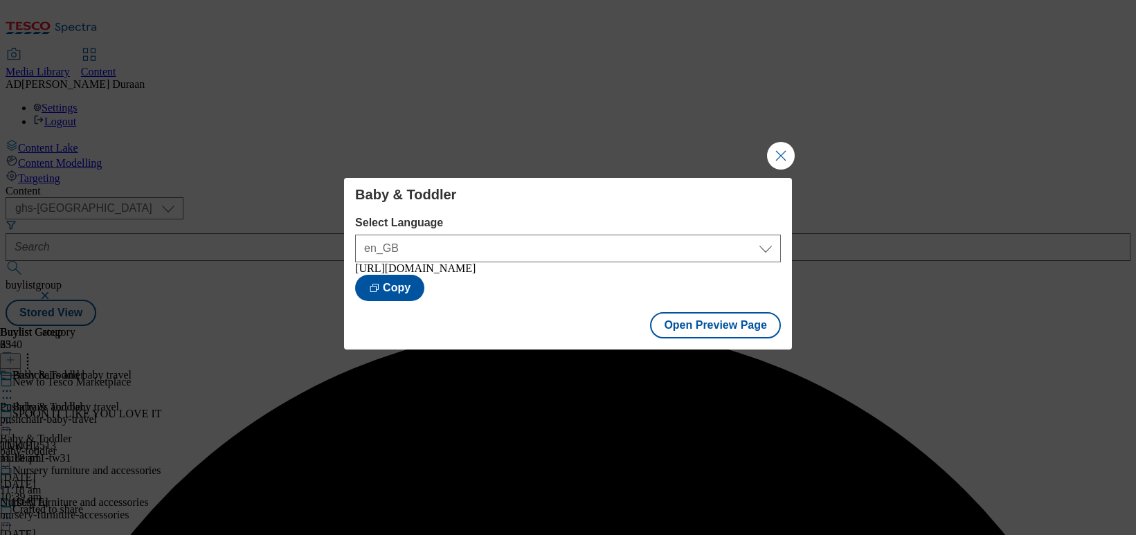
click at [776, 152] on button "Close Modal" at bounding box center [781, 156] width 28 height 28
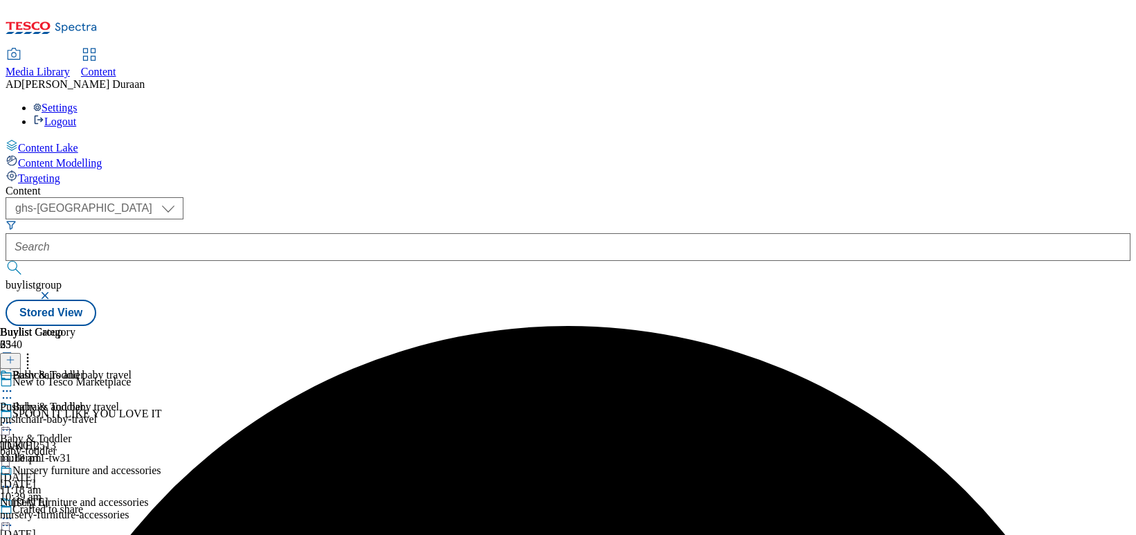
scroll to position [123, 0]
click at [14, 510] on icon at bounding box center [7, 519] width 14 height 14
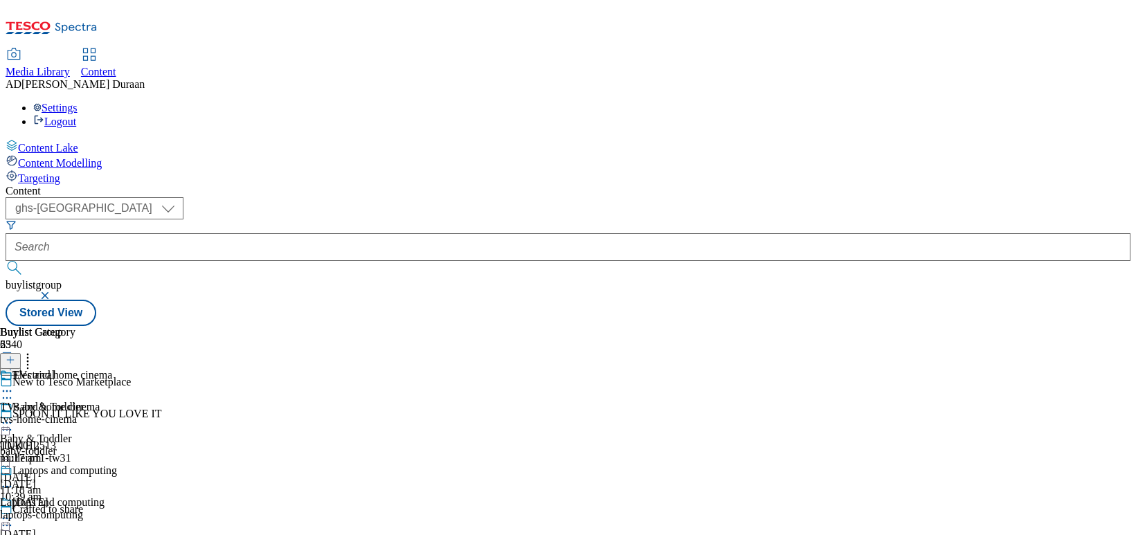
click at [14, 384] on icon at bounding box center [7, 391] width 14 height 14
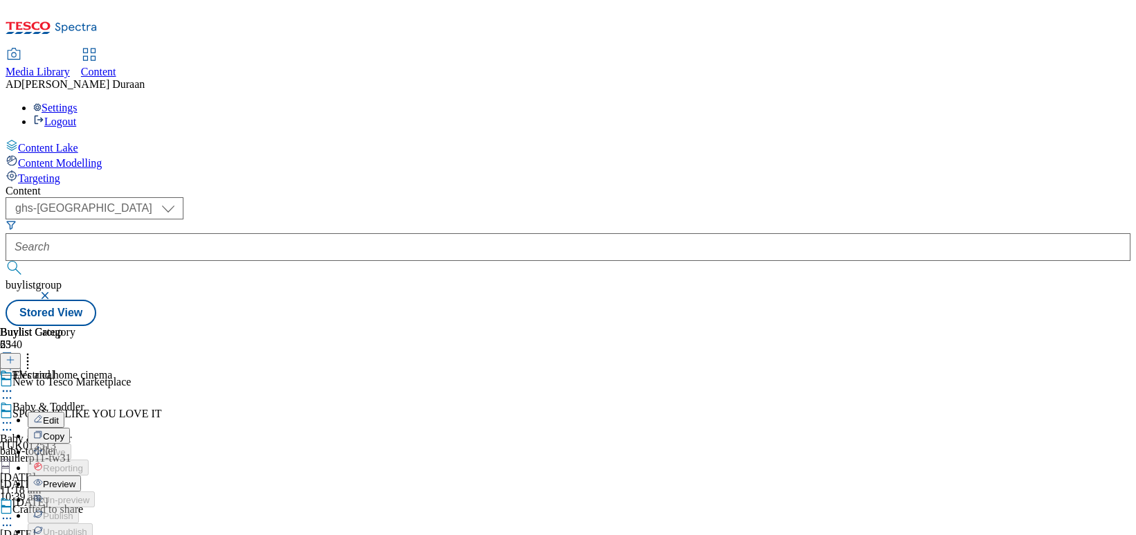
click at [75, 479] on span "Preview" at bounding box center [59, 484] width 33 height 10
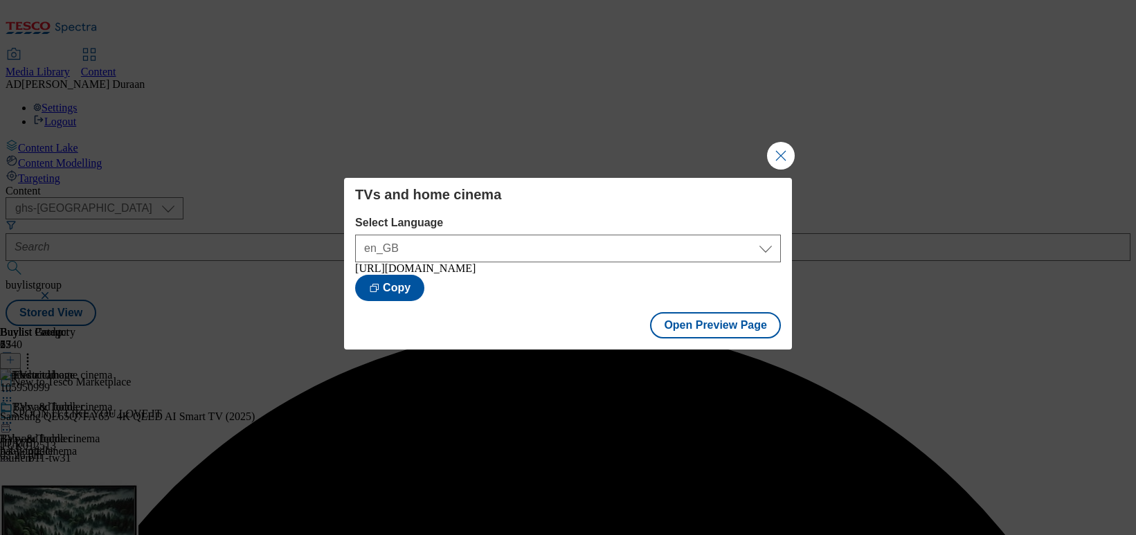
drag, startPoint x: 782, startPoint y: 151, endPoint x: 788, endPoint y: 180, distance: 29.6
click at [783, 152] on button "Close Modal" at bounding box center [781, 156] width 28 height 28
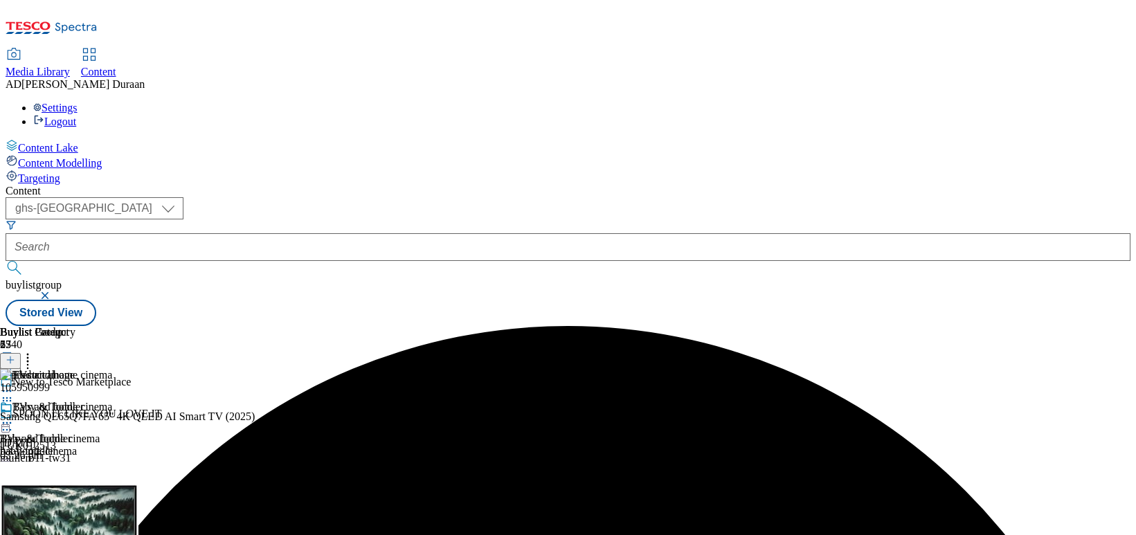
scroll to position [232, 0]
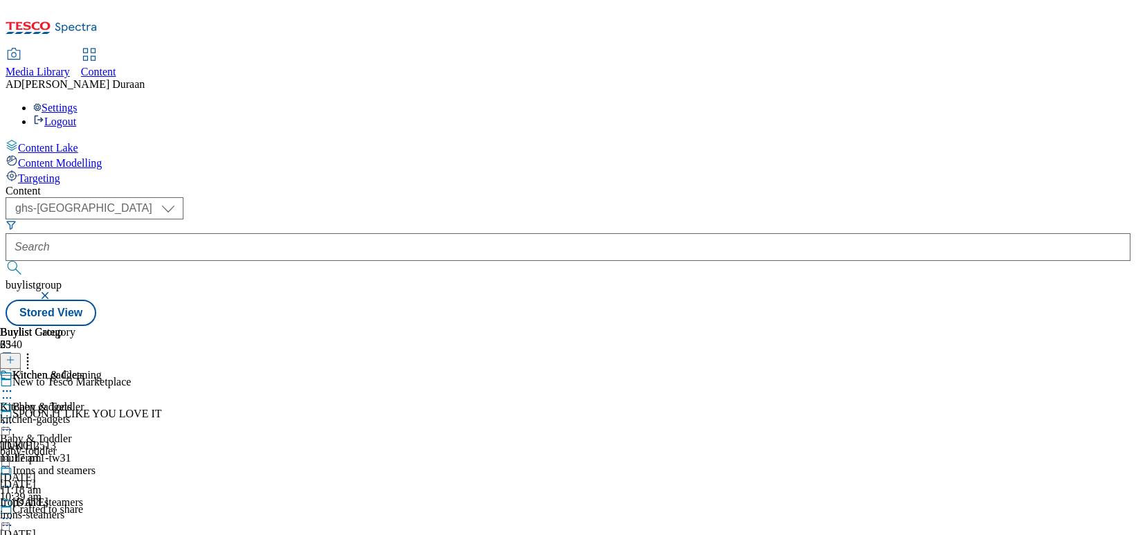
click at [150, 413] on div "kitchen-gadgets" at bounding box center [75, 419] width 150 height 12
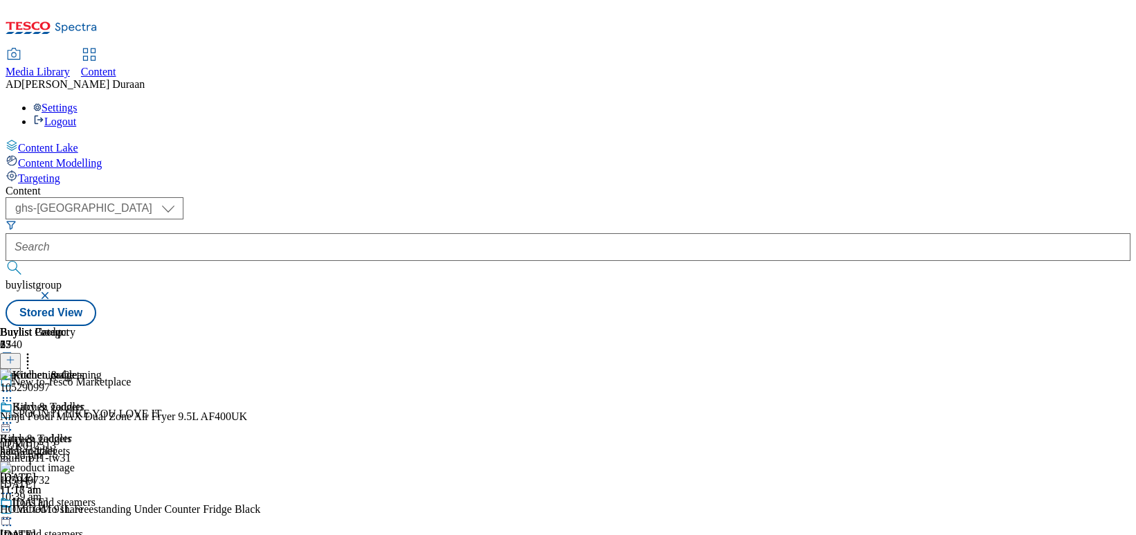
click at [14, 416] on icon at bounding box center [7, 423] width 14 height 14
click at [75, 510] on span "Preview" at bounding box center [59, 516] width 33 height 10
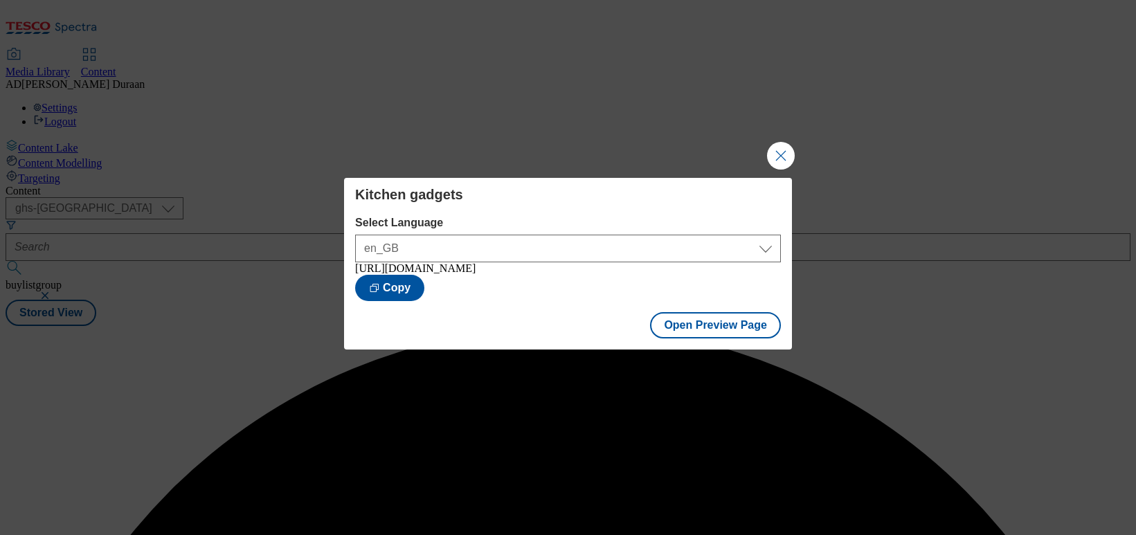
scroll to position [0, 0]
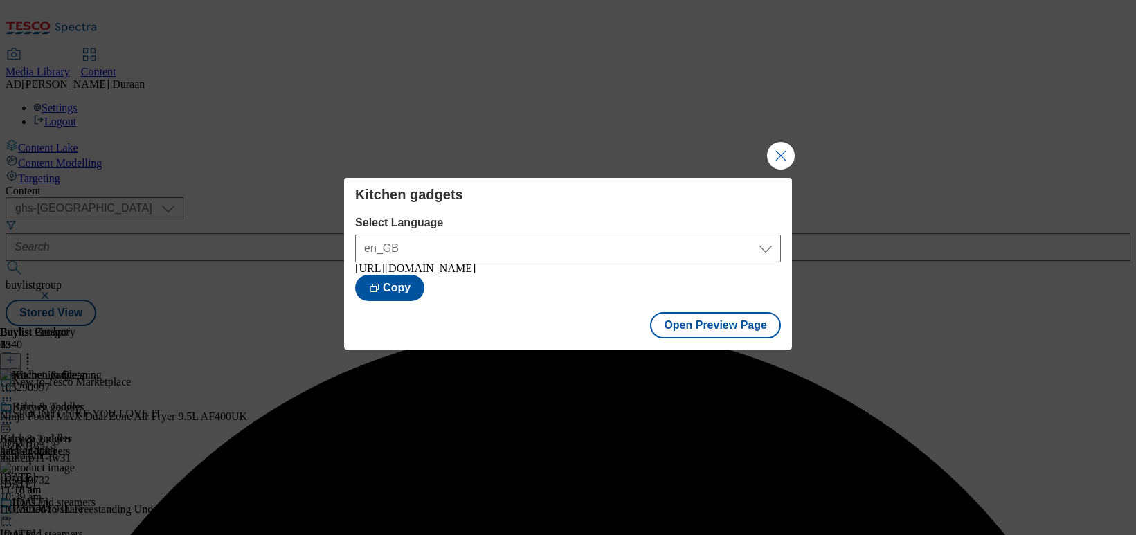
drag, startPoint x: 790, startPoint y: 155, endPoint x: 688, endPoint y: 283, distance: 163.6
click at [788, 158] on button "Close Modal" at bounding box center [781, 156] width 28 height 28
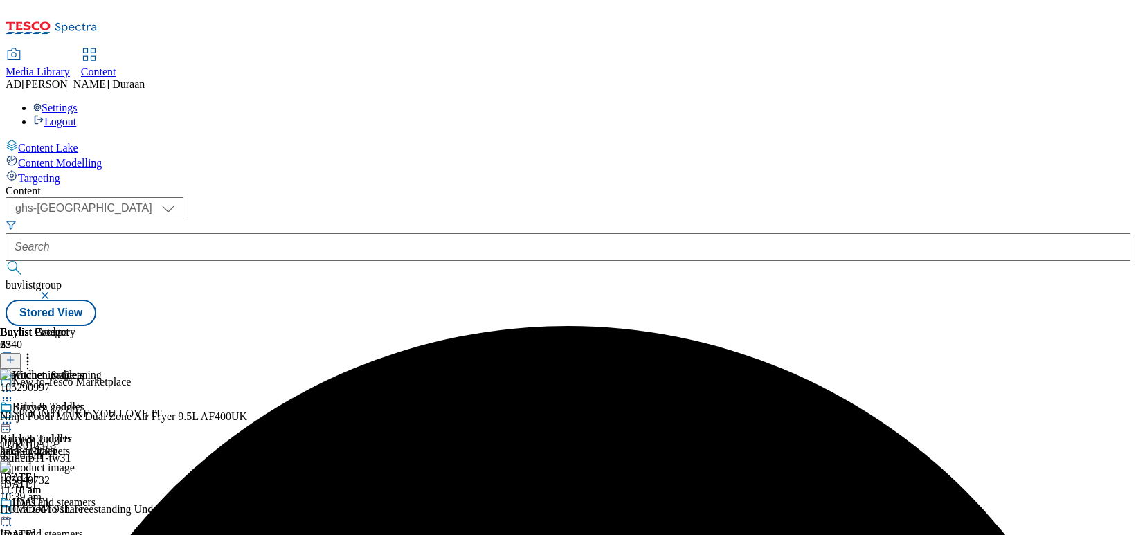
scroll to position [500, 0]
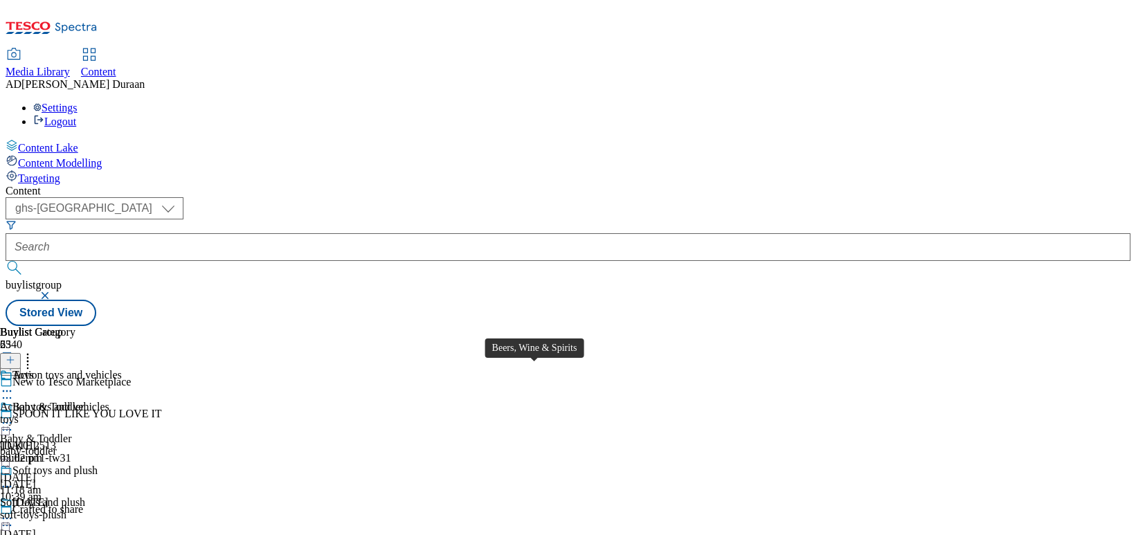
scroll to position [1252, 0]
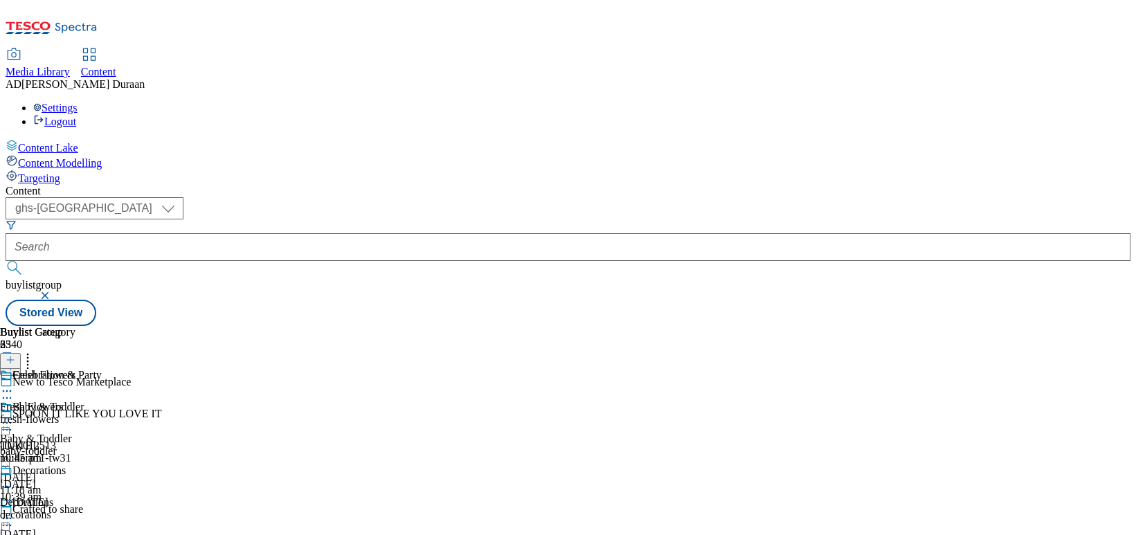
scroll to position [112, 0]
click at [126, 369] on div "Makeup and accessories Makeup and accessories makeup-accessories [DATE] 10:44 am" at bounding box center [63, 417] width 126 height 96
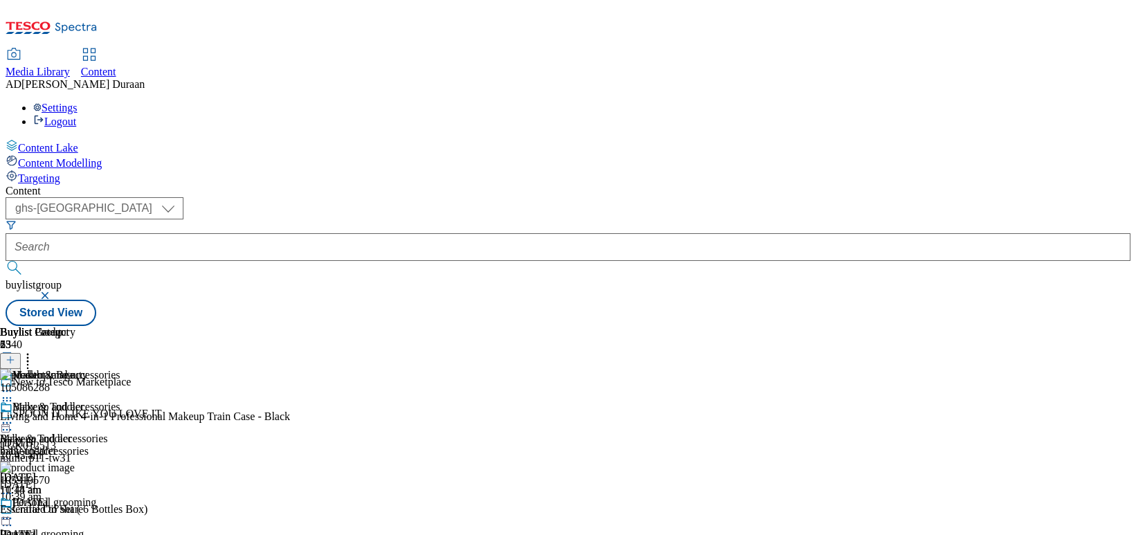
click at [109, 401] on div "Baby & Toddler Baby & Toddler baby-toddler [DATE] 11:18 am" at bounding box center [54, 449] width 109 height 96
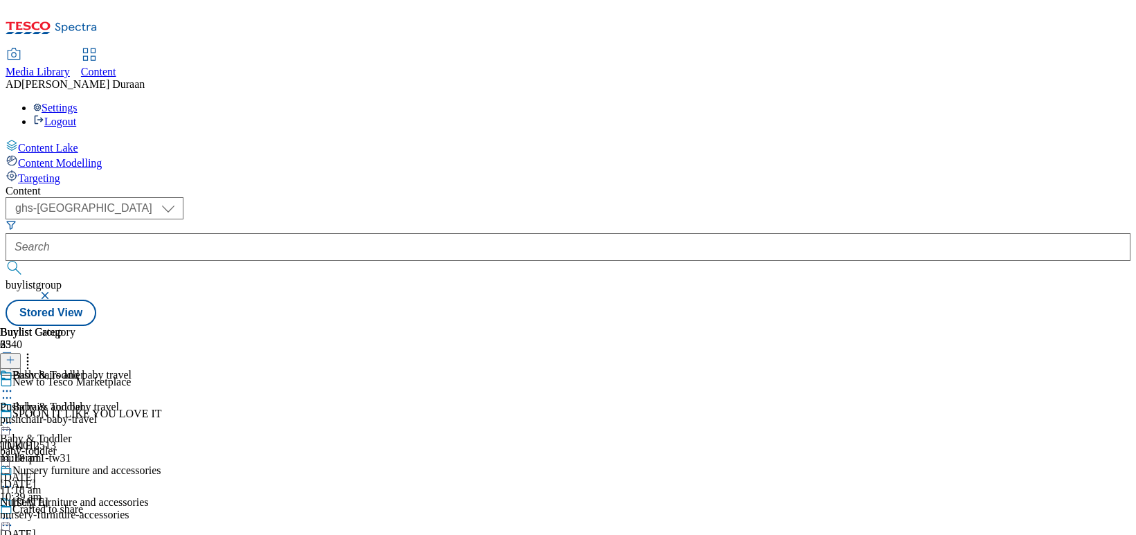
click at [8, 422] on circle at bounding box center [7, 423] width 2 height 2
click at [161, 413] on div "pushchair-baby-travel" at bounding box center [80, 419] width 161 height 12
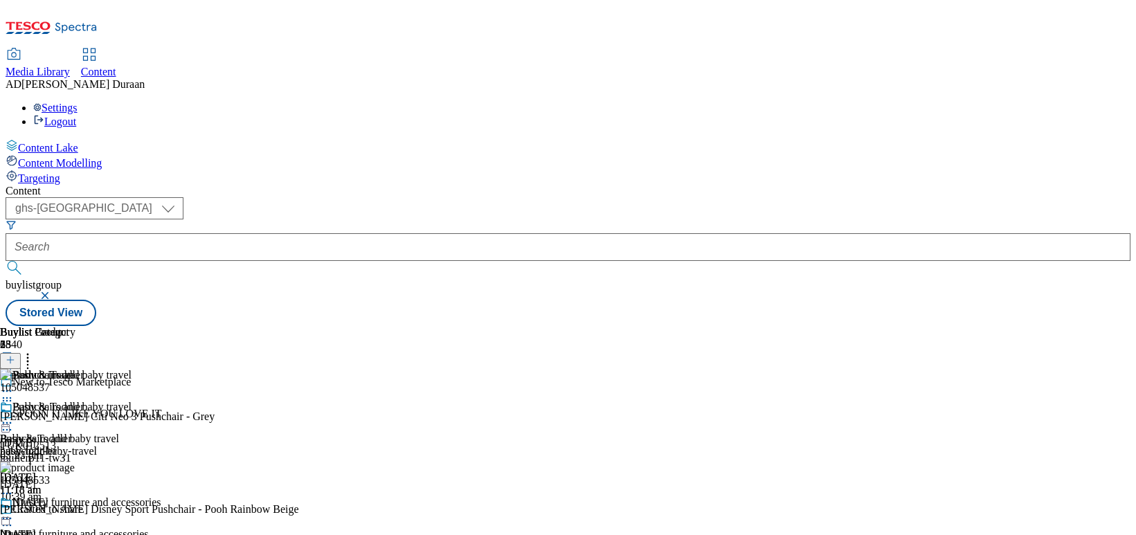
scroll to position [24, 0]
click at [35, 351] on icon at bounding box center [28, 358] width 14 height 14
click at [83, 397] on button "Reorder" at bounding box center [55, 405] width 55 height 17
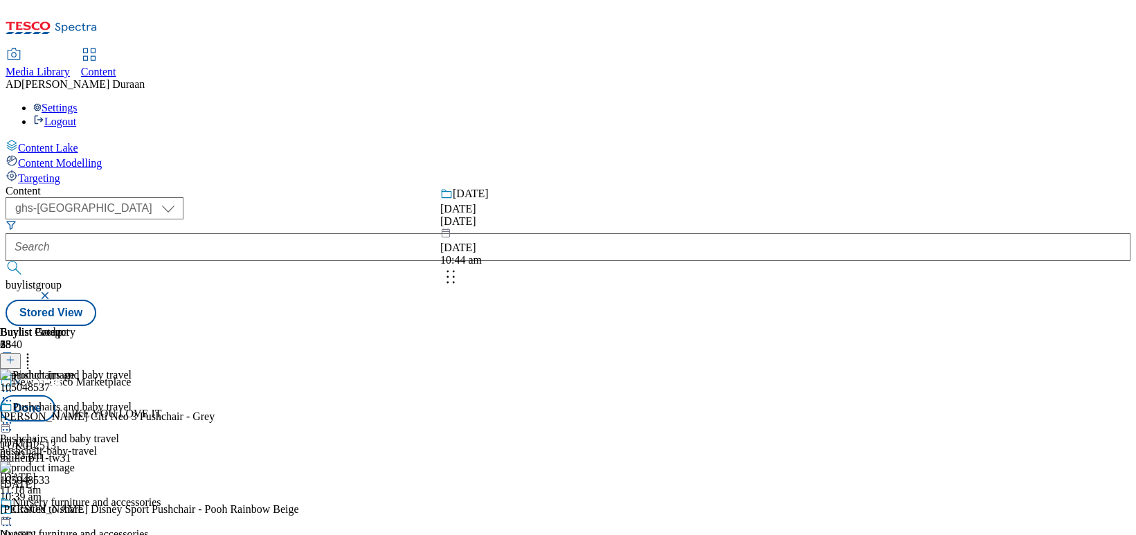
drag, startPoint x: 655, startPoint y: 391, endPoint x: 643, endPoint y: 249, distance: 142.5
click at [643, 249] on body "Icons icon_account icon_add icon_backward_link icon_basket icon_benefits icon_c…" at bounding box center [568, 166] width 1125 height 321
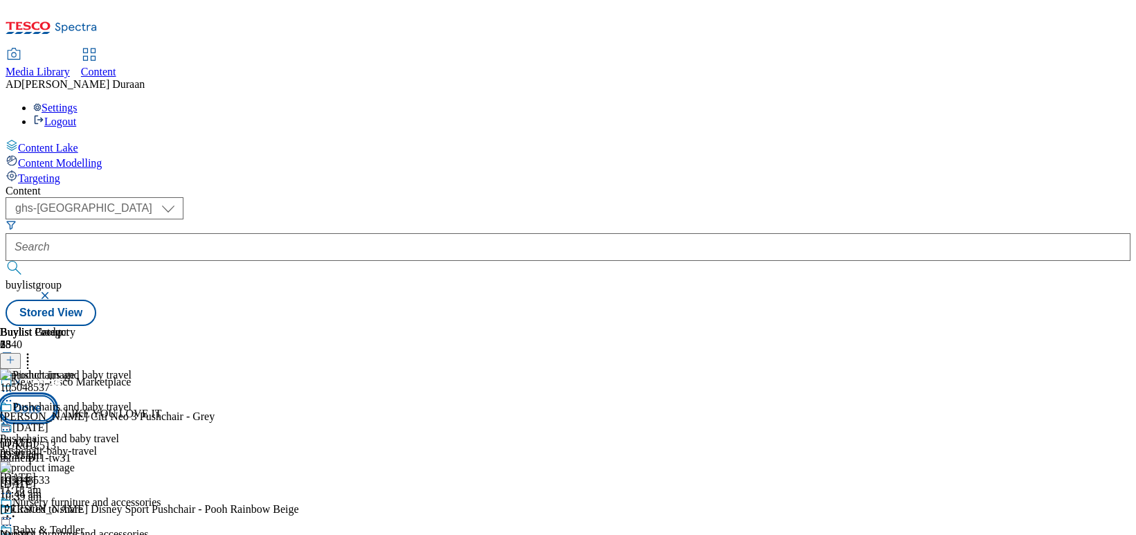
click at [55, 395] on button "Done" at bounding box center [27, 408] width 55 height 26
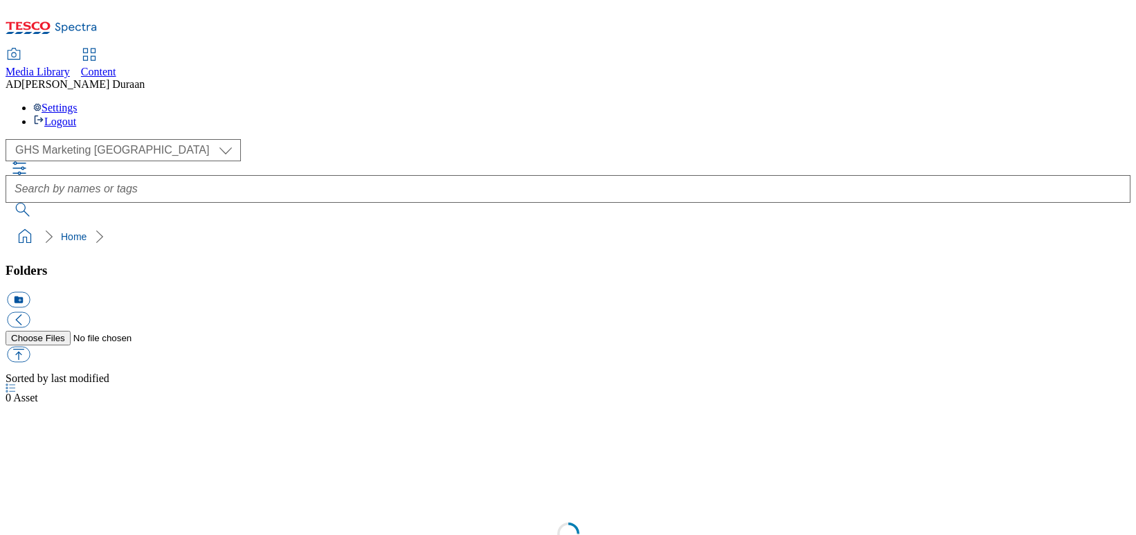
select select "flare-ghs-mktg"
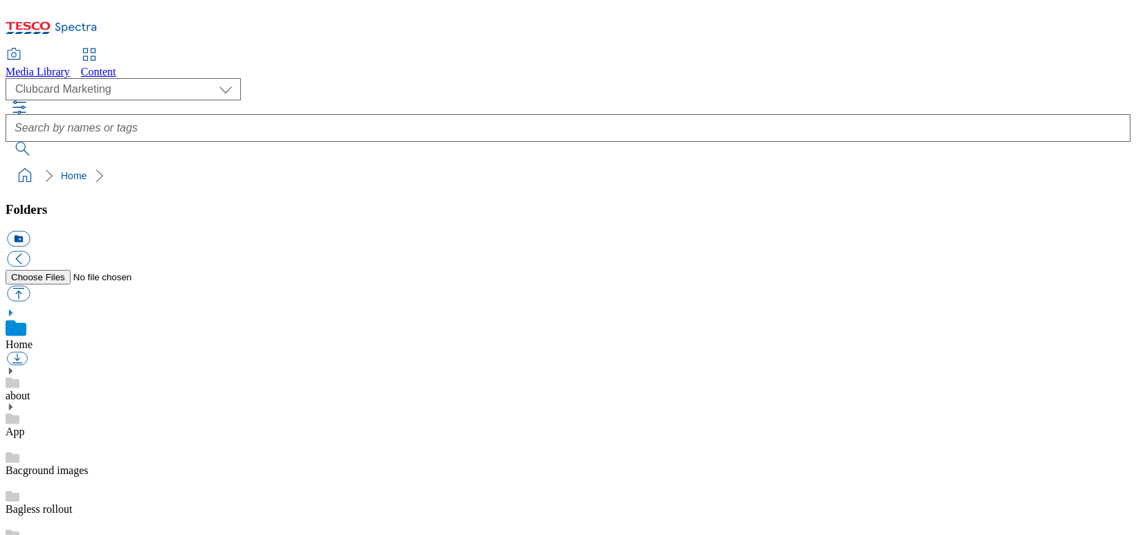
scroll to position [2, 0]
click at [87, 87] on select "Clubcard Marketing Dotcom UK GHS Marketing UK GHS Product UK GHS ROI iGHS Marke…" at bounding box center [123, 89] width 235 height 22
select select "flare-ghs-mktg"
click at [10, 78] on select "Clubcard Marketing Dotcom UK GHS Marketing UK GHS Product UK GHS ROI iGHS Marke…" at bounding box center [123, 89] width 235 height 22
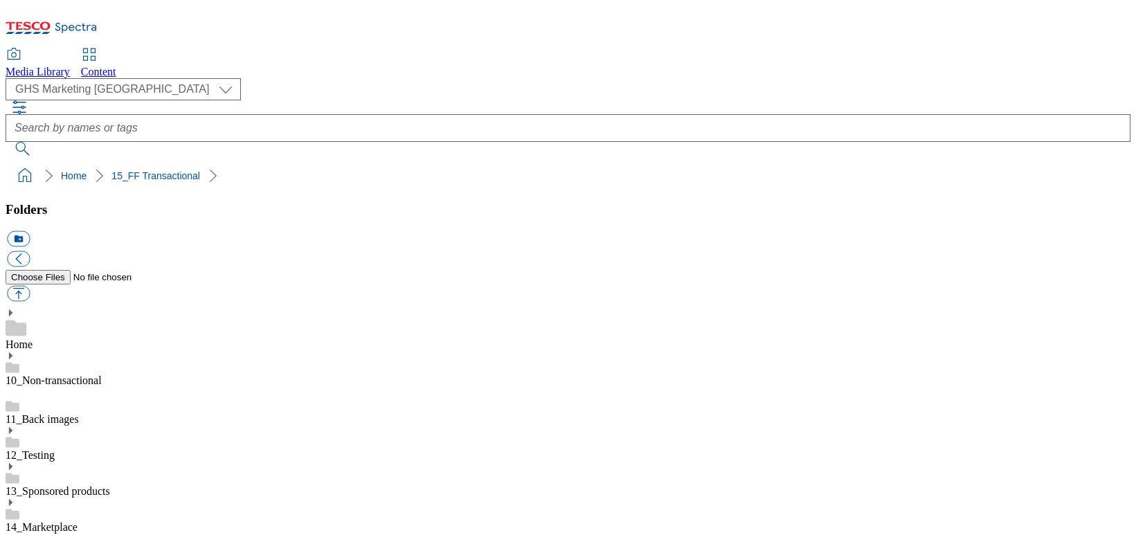
scroll to position [211, 0]
drag, startPoint x: 295, startPoint y: 366, endPoint x: 318, endPoint y: 359, distance: 24.1
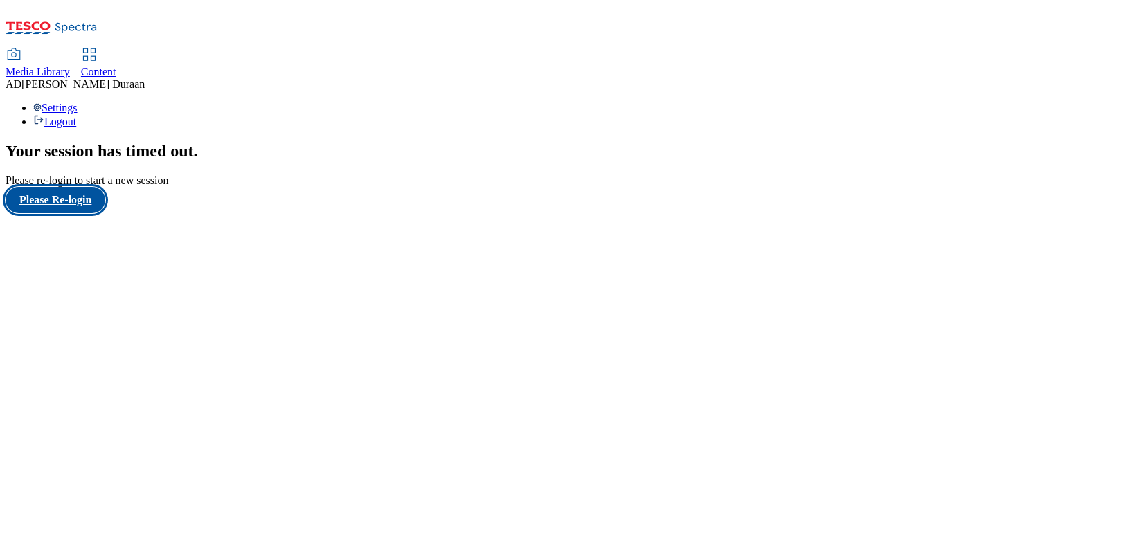
click at [82, 213] on button "Please Re-login" at bounding box center [56, 200] width 100 height 26
